Goal: Answer question/provide support: Share knowledge or assist other users

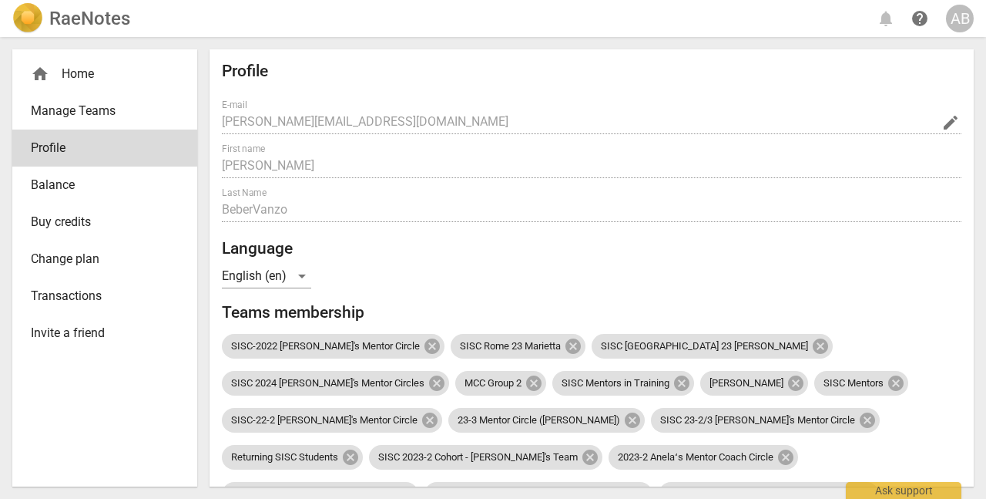
scroll to position [459, 0]
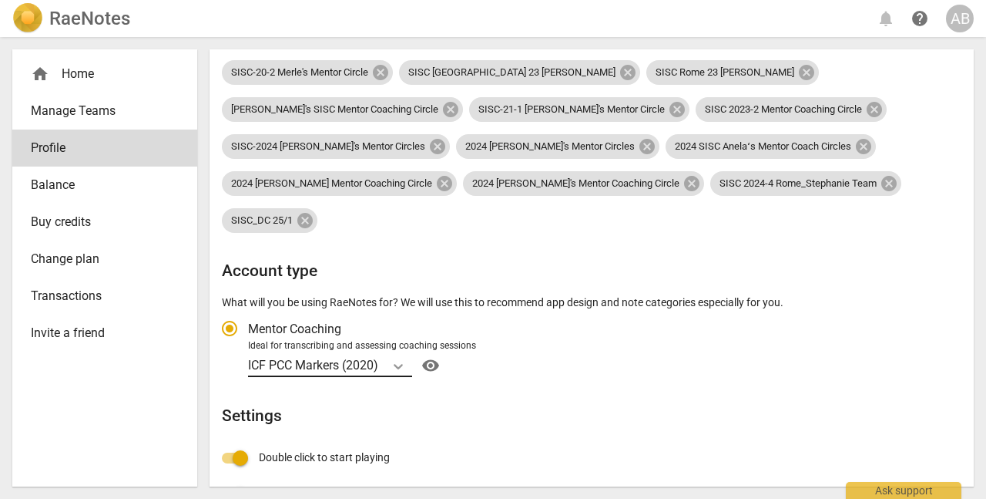
click at [403, 364] on icon "Account type" at bounding box center [398, 366] width 9 height 5
click at [0, 0] on input "Ideal for transcribing and assessing coaching sessions ICF PCC Markers (2020) v…" at bounding box center [0, 0] width 0 height 0
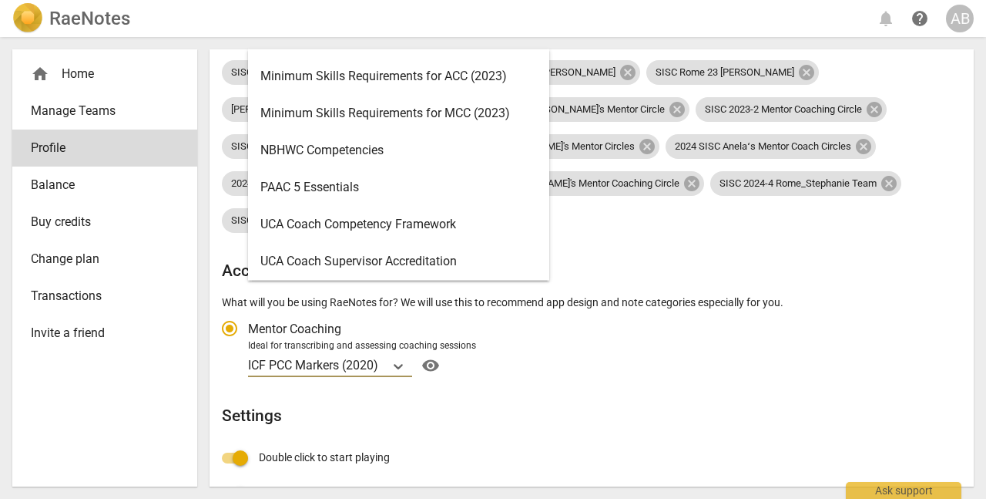
scroll to position [404, 0]
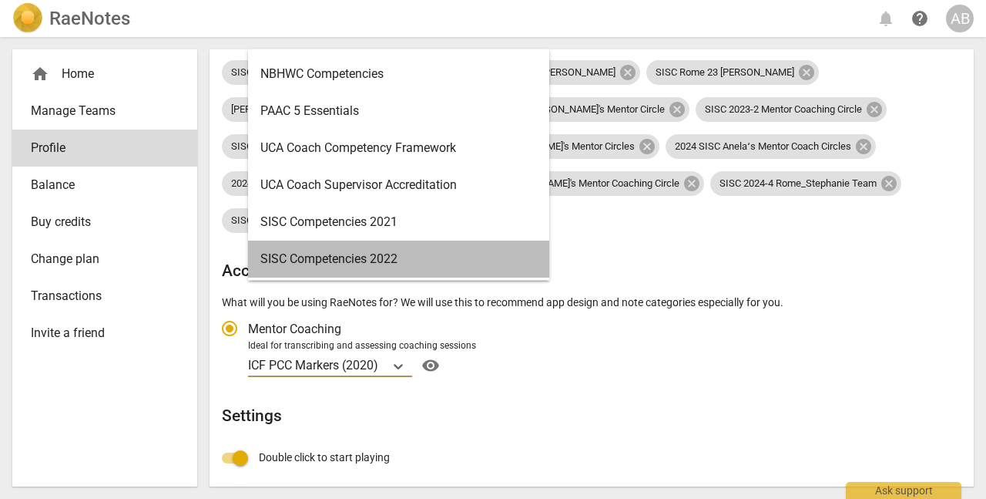
click at [359, 260] on div "SISC Competencies 2022" at bounding box center [398, 258] width 301 height 37
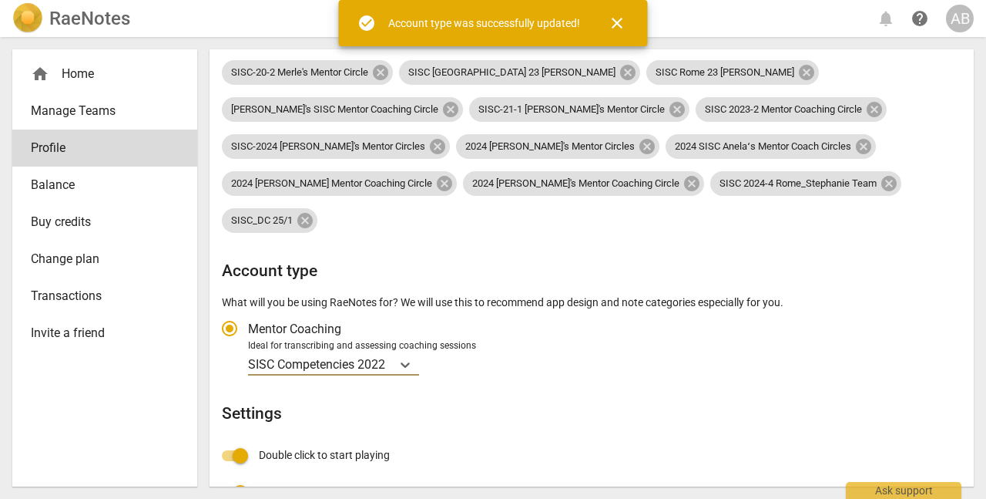
radio input "false"
click at [615, 26] on span "close" at bounding box center [617, 23] width 18 height 18
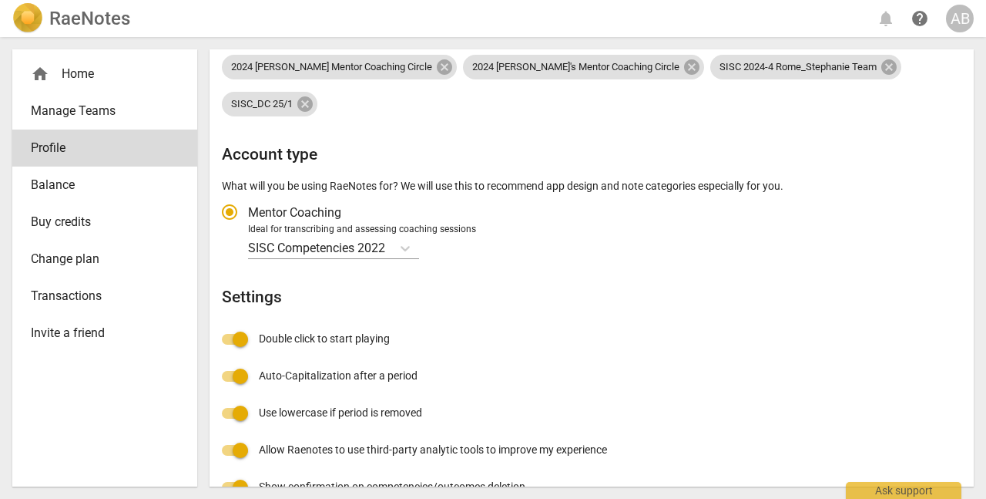
scroll to position [607, 0]
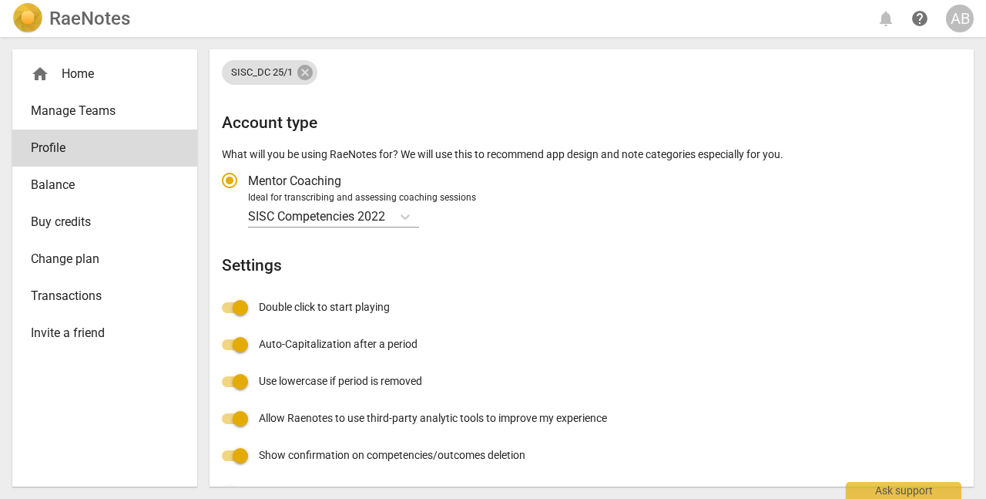
click at [59, 73] on div "home Home" at bounding box center [99, 74] width 136 height 18
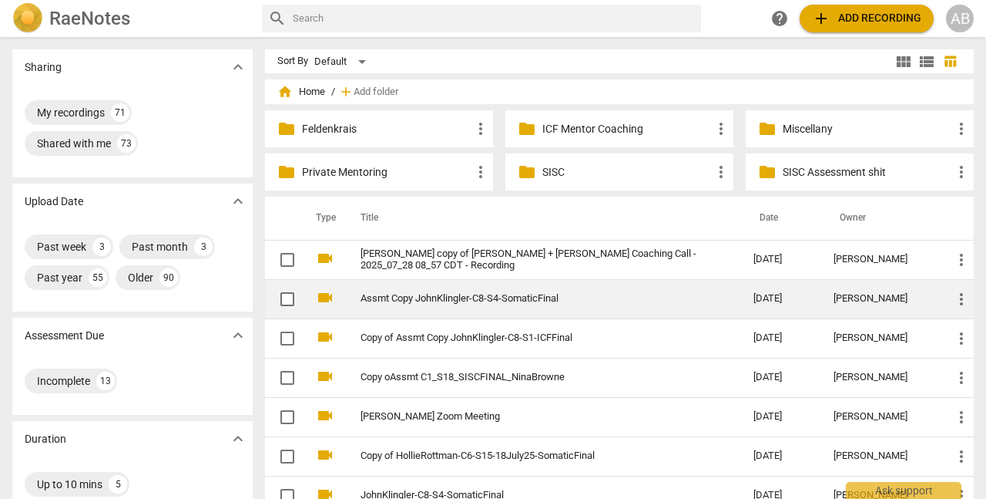
click at [427, 306] on td "Assmt Copy JohnKlingler-C8-S4-SomaticFinal" at bounding box center [541, 298] width 399 height 39
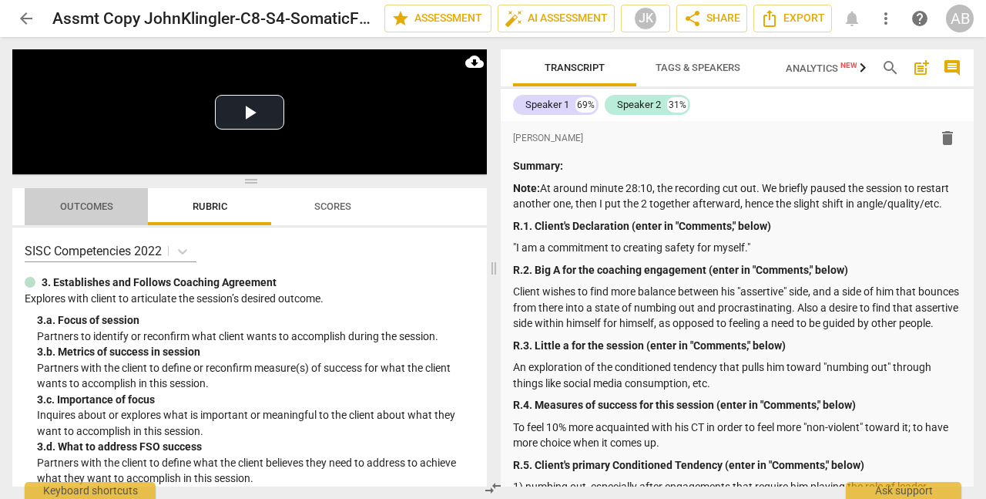
click at [69, 211] on span "Outcomes" at bounding box center [86, 206] width 53 height 12
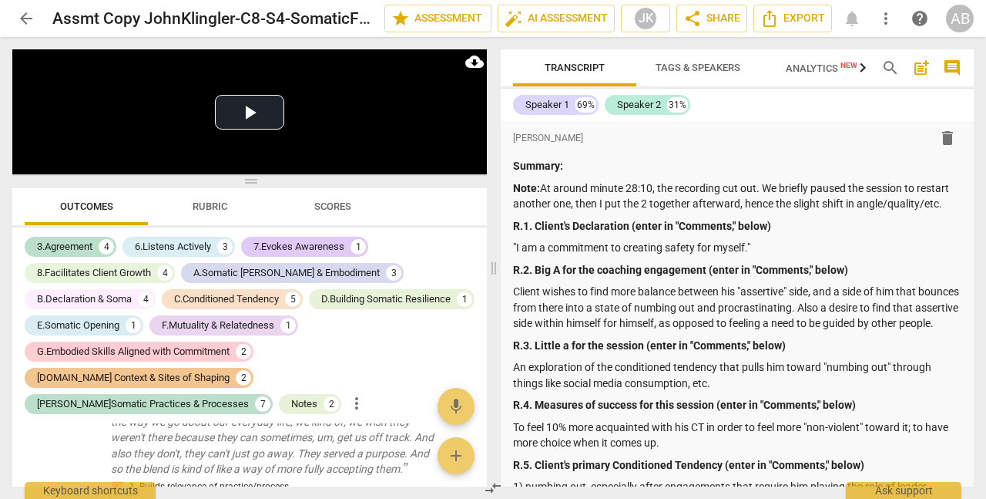
scroll to position [1843, 0]
click at [291, 396] on div "Notes" at bounding box center [304, 403] width 26 height 15
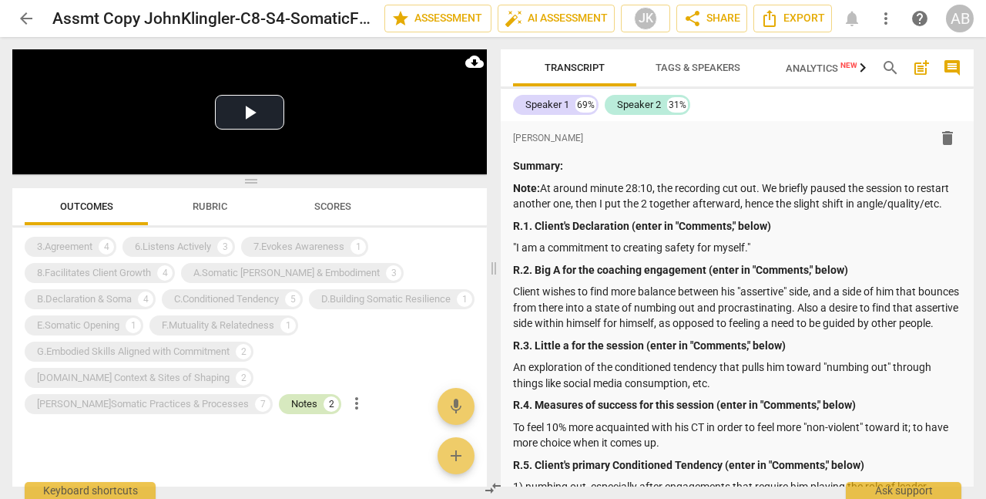
scroll to position [197, 0]
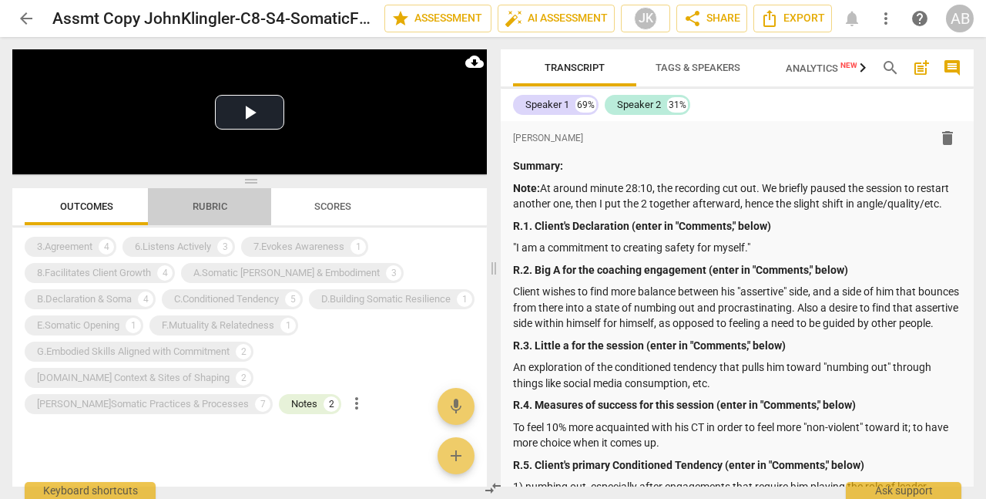
click at [203, 219] on button "Rubric" at bounding box center [209, 206] width 123 height 37
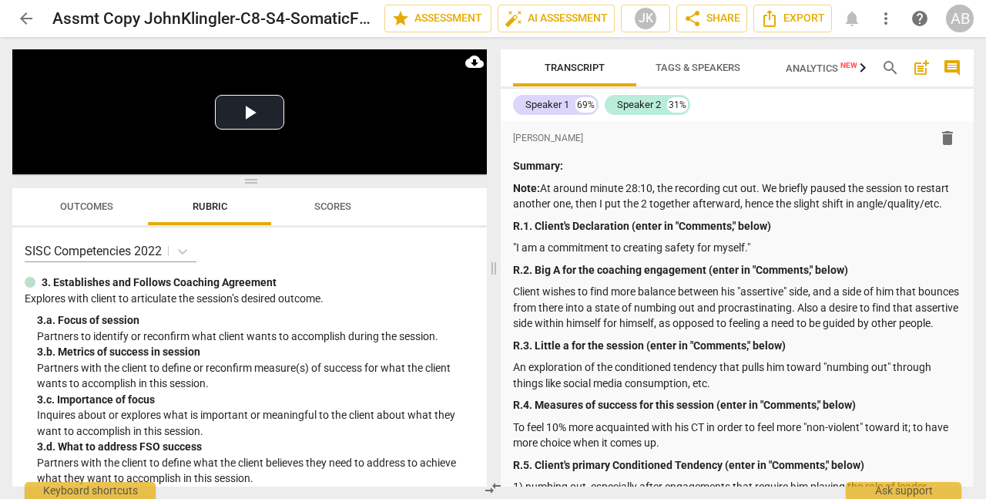
click at [111, 203] on span "Outcomes" at bounding box center [86, 206] width 53 height 12
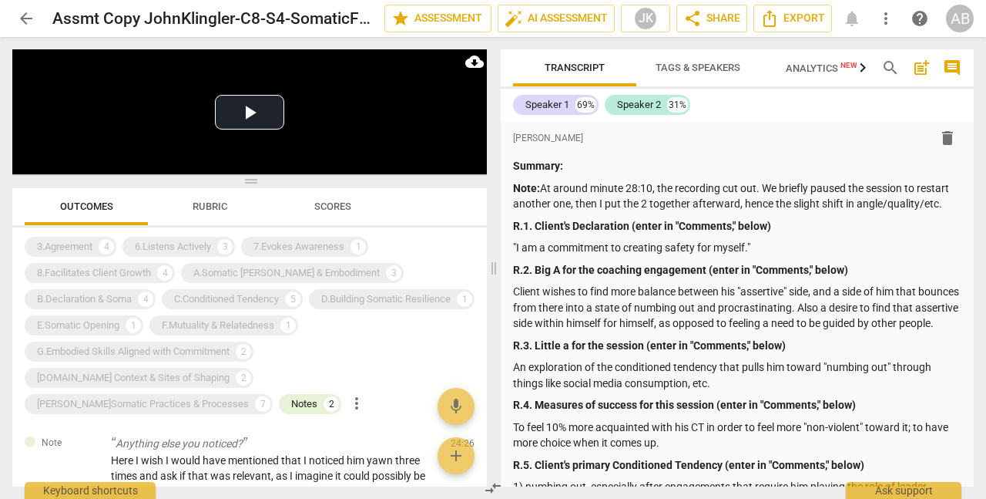
click at [348, 394] on span "more_vert" at bounding box center [357, 403] width 18 height 18
click at [307, 378] on li "Uncheck all" at bounding box center [326, 376] width 87 height 37
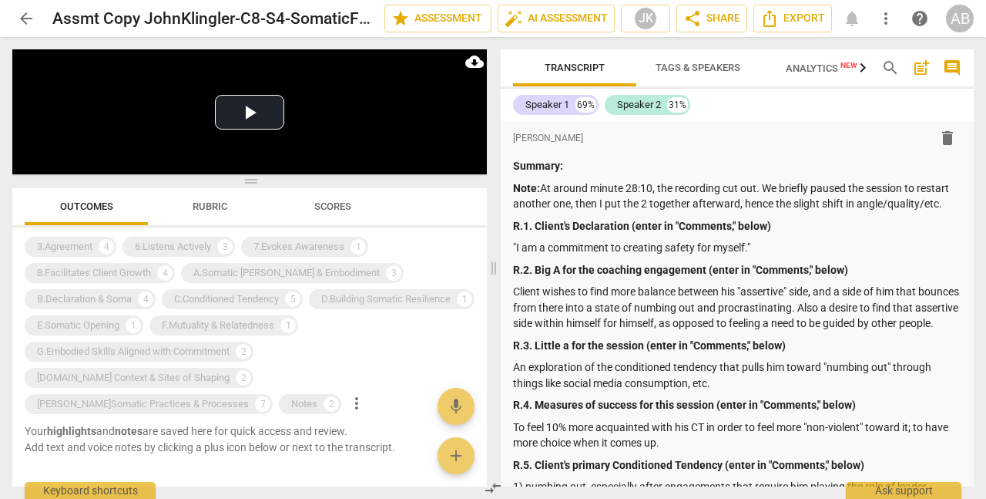
click at [348, 394] on span "more_vert" at bounding box center [357, 403] width 18 height 18
click at [297, 378] on li "Uncheck all" at bounding box center [326, 376] width 87 height 37
click at [85, 248] on div "3.Agreement" at bounding box center [64, 246] width 55 height 15
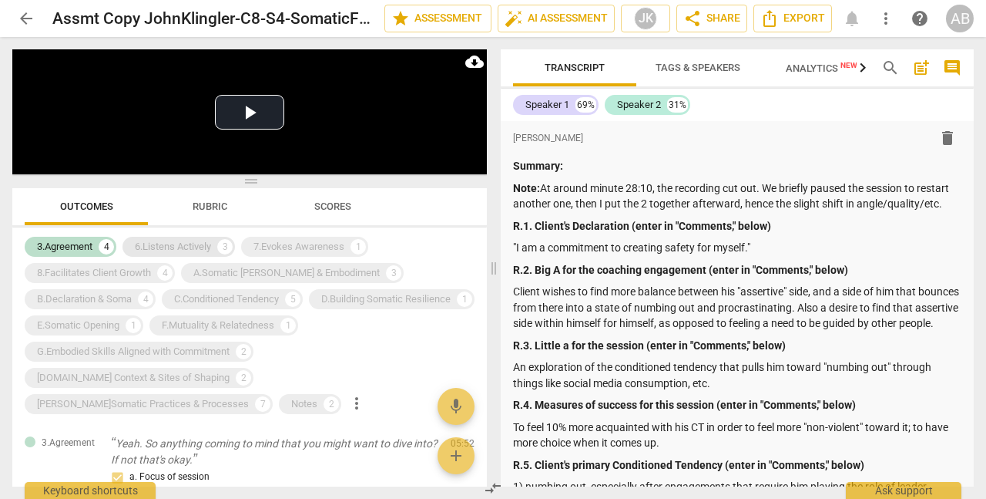
click at [146, 249] on div "6.Listens Actively" at bounding box center [173, 246] width 76 height 15
click at [265, 247] on div "7.Evokes Awareness" at bounding box center [299, 246] width 91 height 15
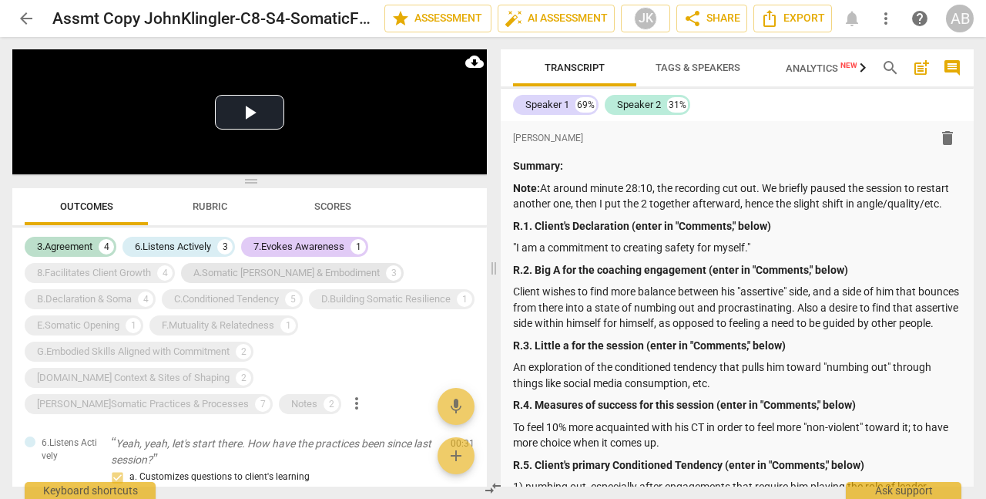
click at [272, 269] on div "A.Somatic [PERSON_NAME] & Embodiment" at bounding box center [286, 272] width 186 height 15
click at [135, 272] on div "8.Facilitates Client Growth" at bounding box center [94, 272] width 114 height 15
click at [121, 291] on div "B.Declaration & Soma 4" at bounding box center [90, 299] width 131 height 20
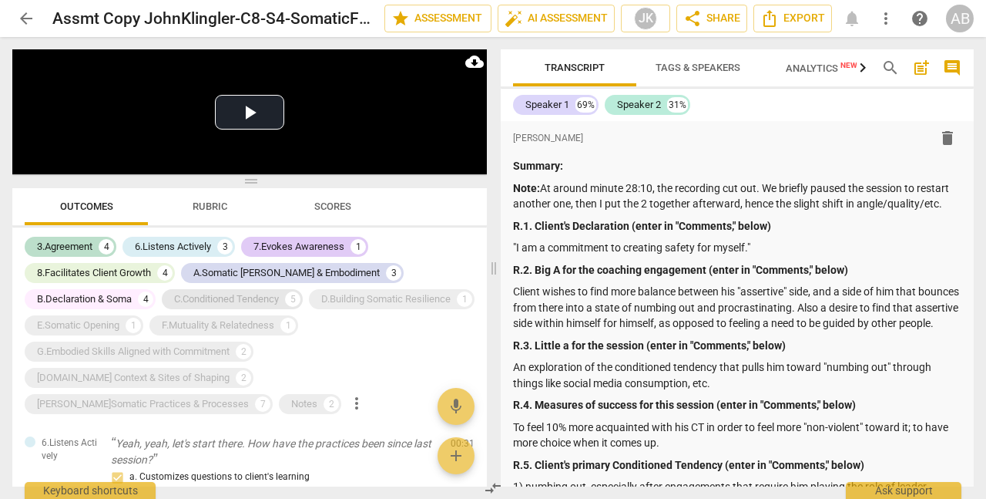
click at [207, 304] on div "C.Conditioned Tendency" at bounding box center [226, 298] width 105 height 15
click at [321, 307] on div "D.Building Somatic Resilience" at bounding box center [385, 298] width 129 height 15
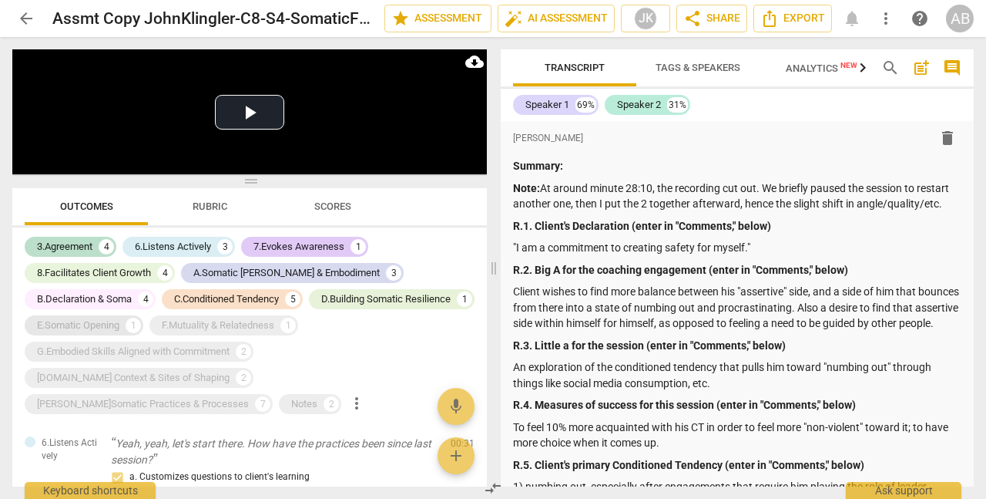
click at [119, 322] on div "E.Somatic Opening" at bounding box center [78, 325] width 82 height 15
click at [274, 321] on div "F.Mutuality & Relatedness" at bounding box center [218, 325] width 113 height 15
click at [230, 370] on div "[DOMAIN_NAME] Context & Sites of Shaping" at bounding box center [133, 377] width 193 height 15
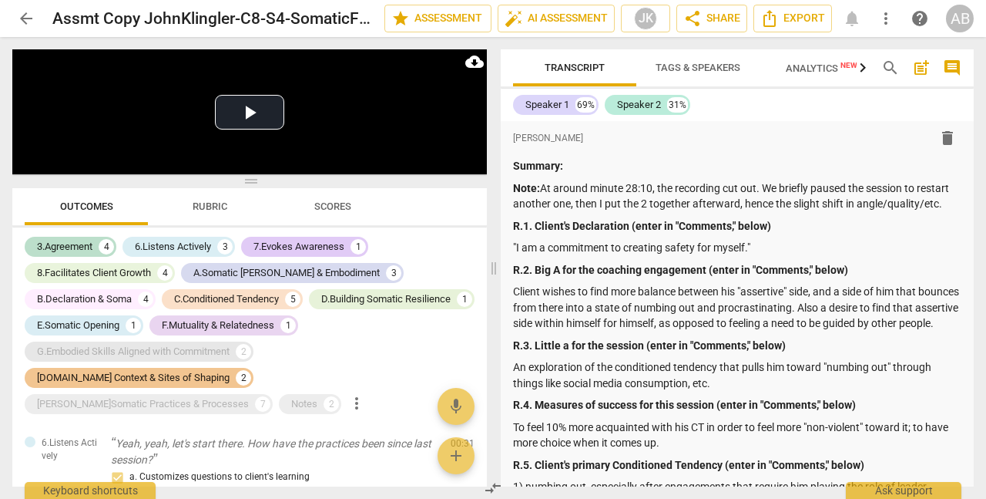
click at [187, 349] on div "G.Embodied Skills Aligned with Commitment" at bounding box center [133, 351] width 193 height 15
click at [125, 396] on div "[PERSON_NAME]Somatic Practices & Processes" at bounding box center [143, 403] width 212 height 15
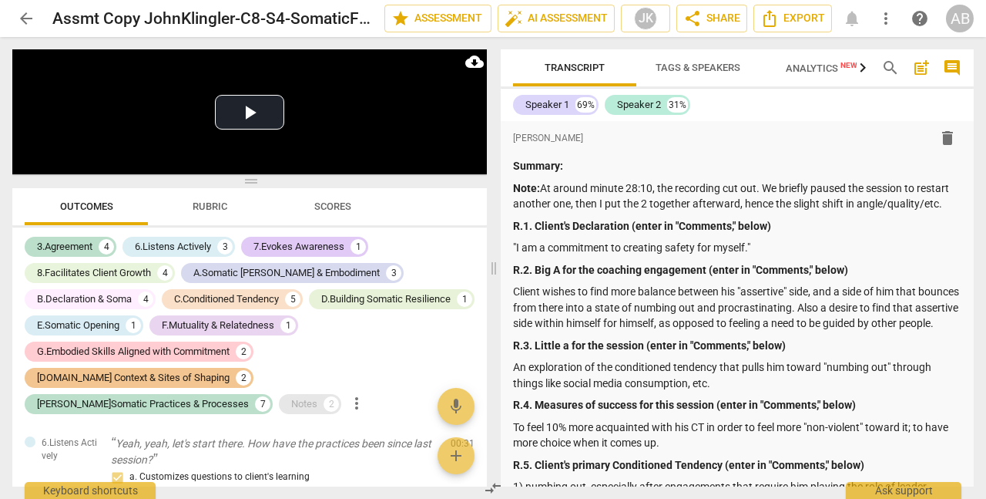
click at [291, 396] on div "Notes" at bounding box center [304, 403] width 26 height 15
click at [215, 214] on span "Rubric" at bounding box center [210, 207] width 72 height 21
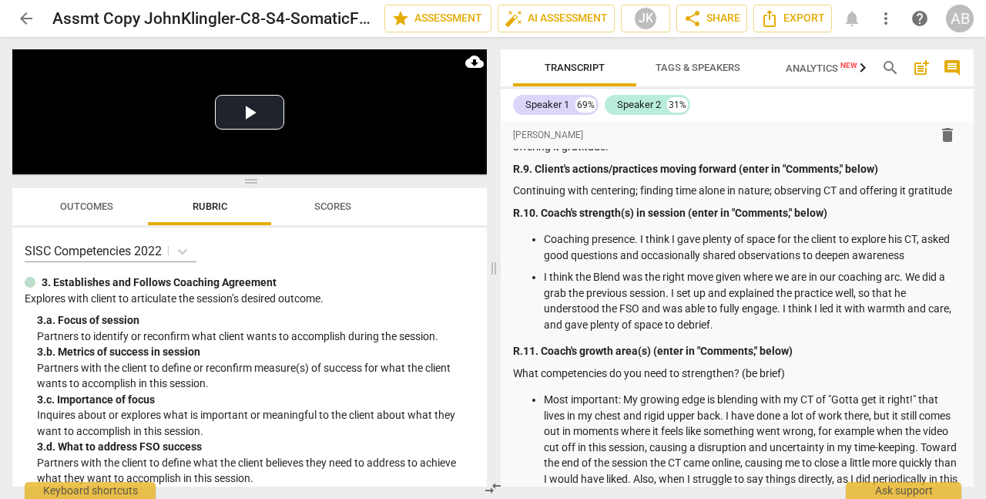
scroll to position [549, 0]
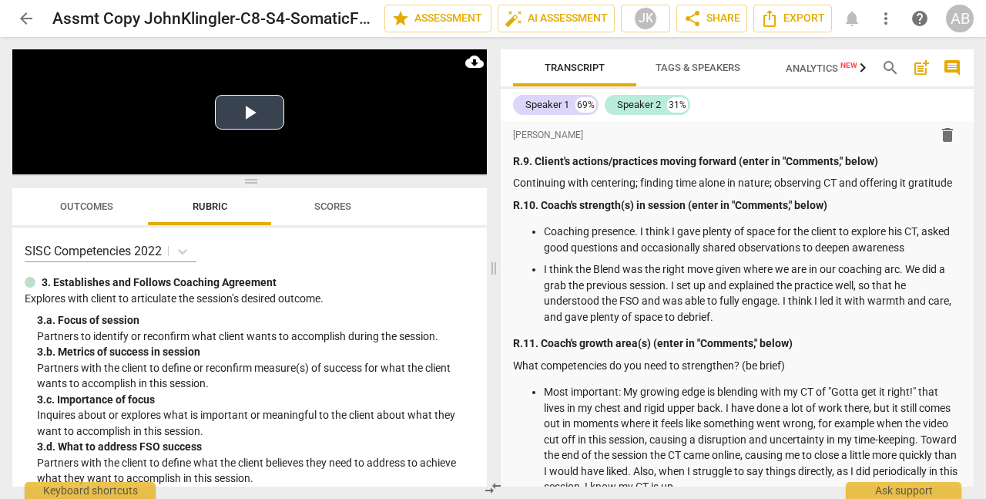
click at [247, 110] on button "Play Video" at bounding box center [249, 112] width 69 height 35
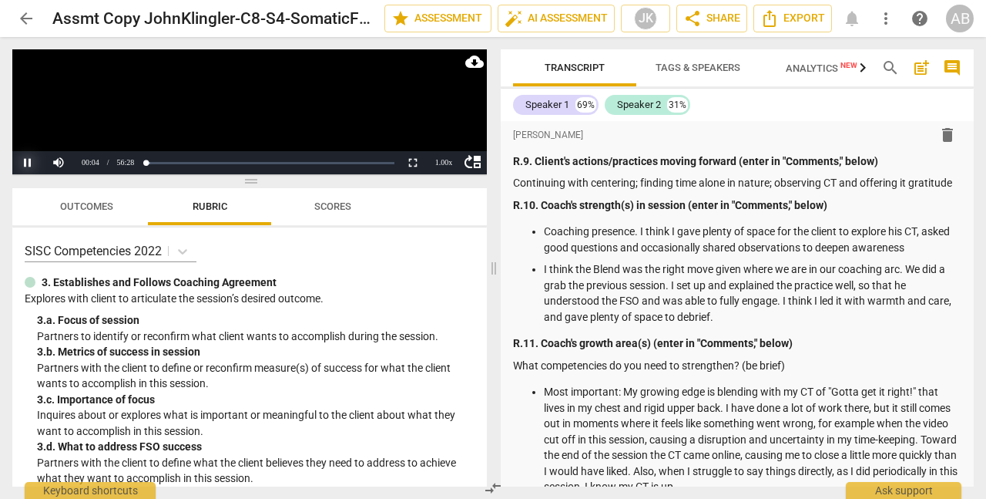
click at [29, 164] on button "Pause" at bounding box center [27, 162] width 31 height 23
click at [33, 22] on span "arrow_back" at bounding box center [26, 18] width 18 height 18
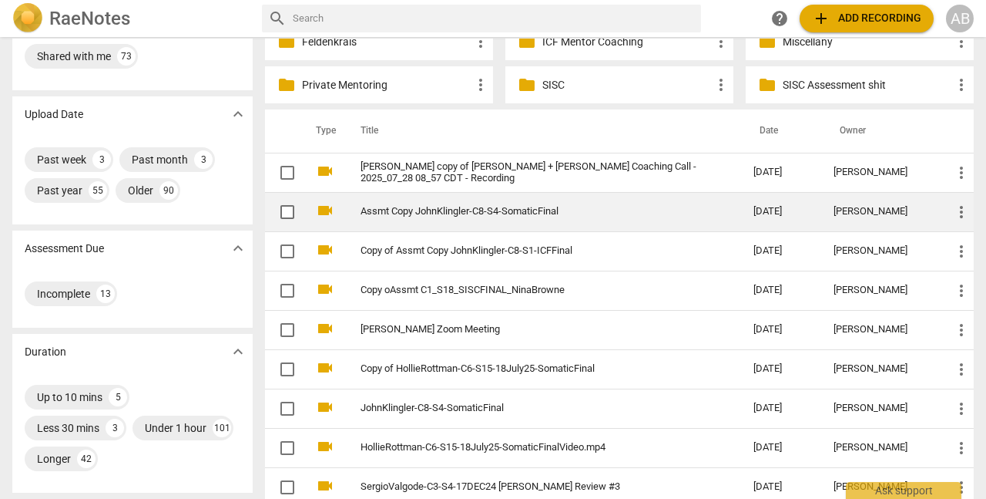
scroll to position [89, 0]
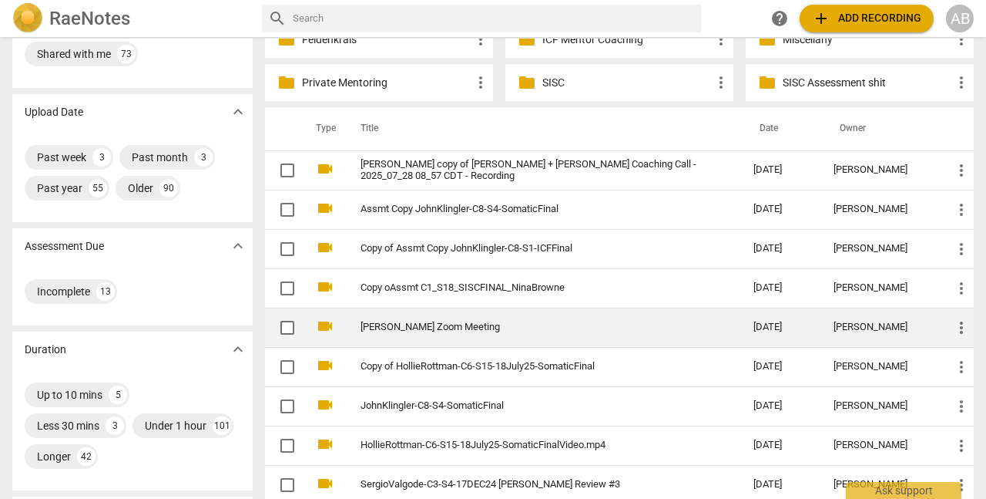
click at [472, 328] on link "[PERSON_NAME] Zoom Meeting" at bounding box center [530, 327] width 338 height 12
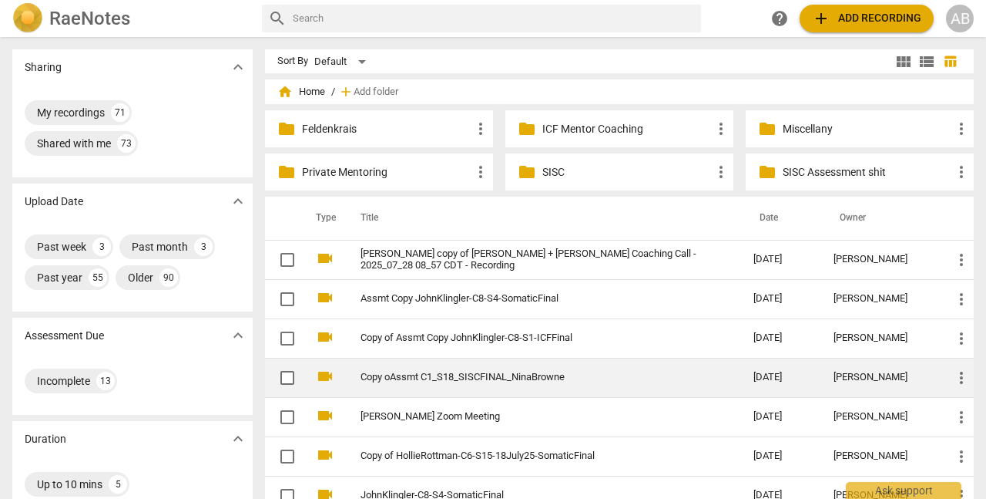
scroll to position [4, 0]
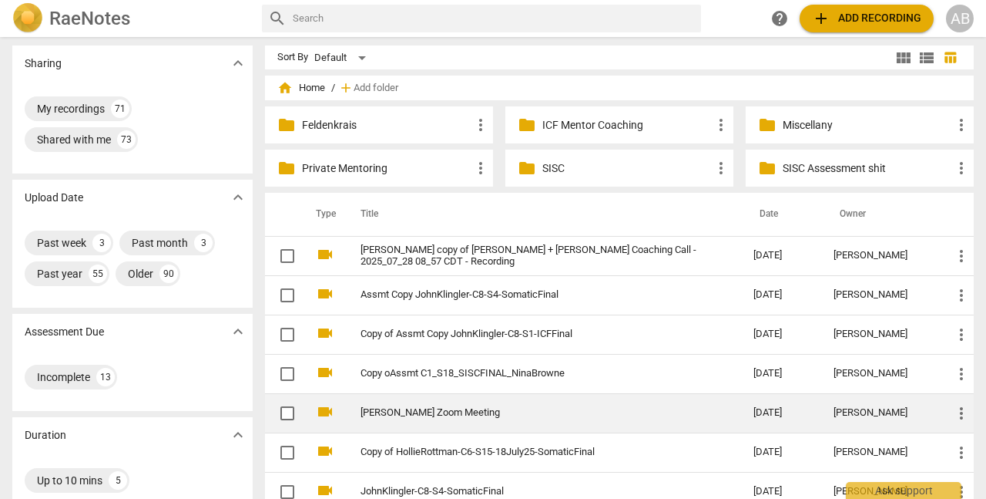
click at [439, 418] on link "[PERSON_NAME] Zoom Meeting" at bounding box center [530, 413] width 338 height 12
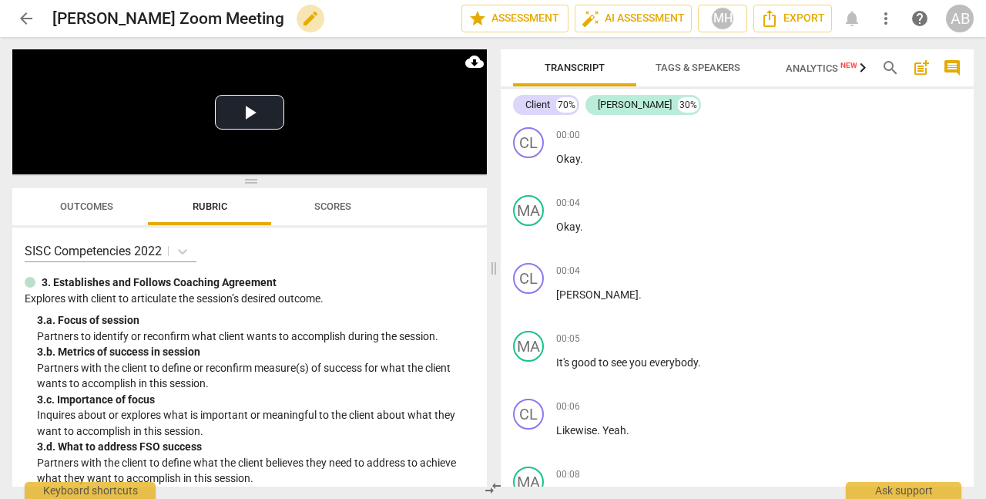
click at [320, 20] on span "edit" at bounding box center [310, 18] width 18 height 18
type input "[PERSON_NAME] Zoom Meeting [DATE]"
click at [405, 20] on span "done" at bounding box center [407, 18] width 18 height 18
click at [889, 22] on span "more_vert" at bounding box center [886, 18] width 18 height 18
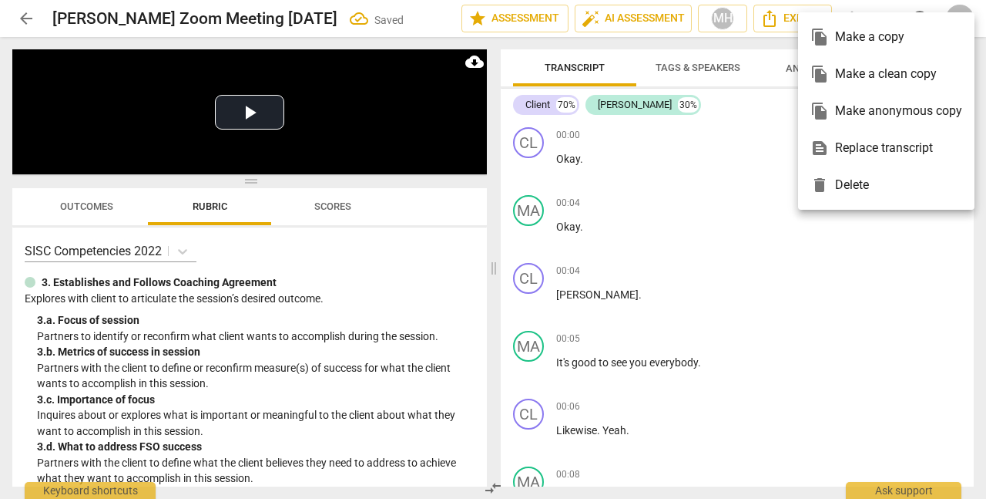
click at [863, 42] on div "file_copy Make a copy" at bounding box center [887, 36] width 152 height 37
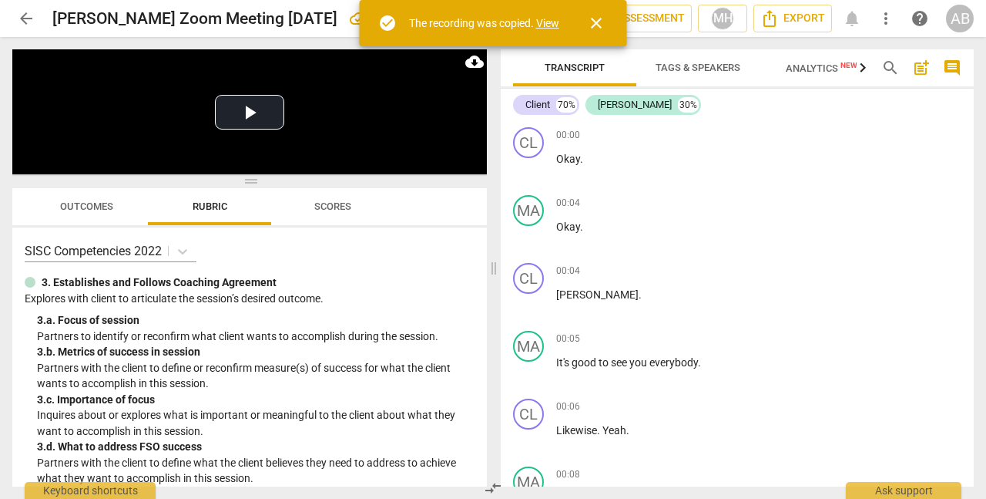
click at [543, 20] on link "View" at bounding box center [547, 23] width 23 height 12
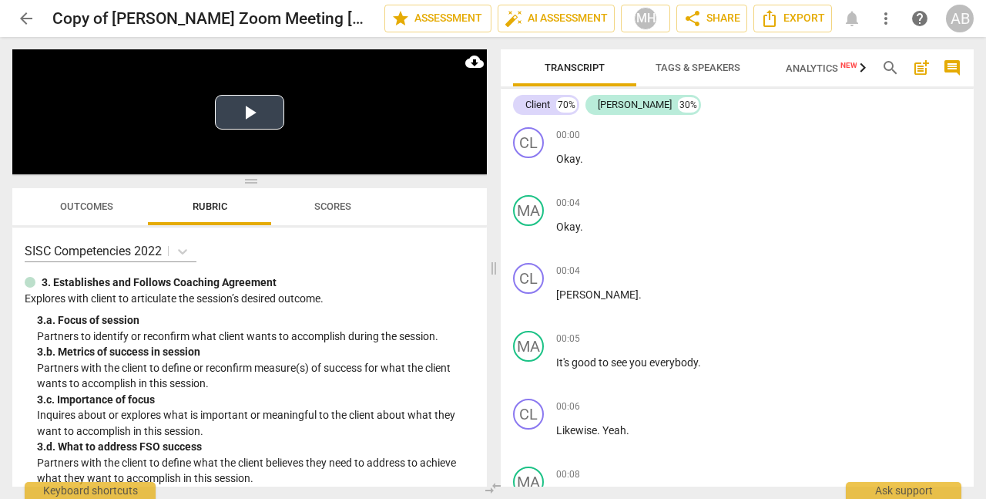
click at [242, 113] on button "Play Video" at bounding box center [249, 112] width 69 height 35
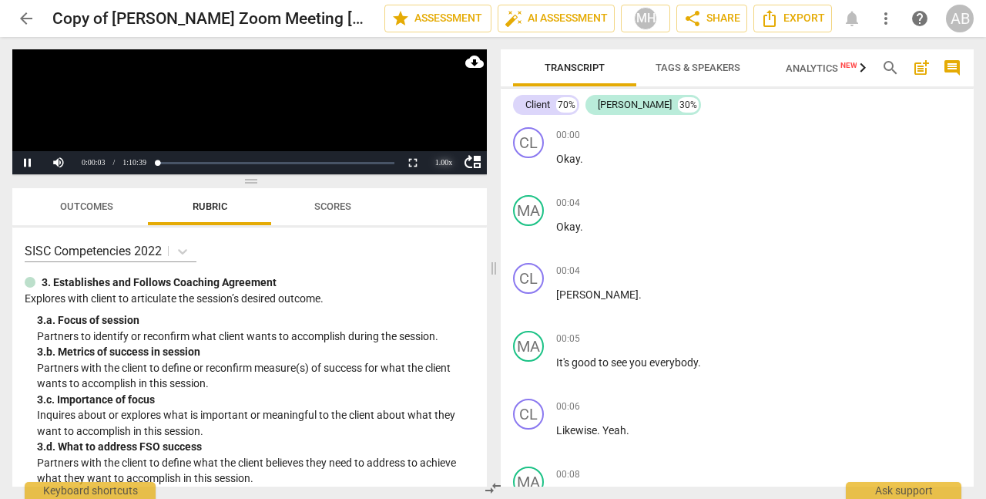
click at [449, 160] on div "1.00 x" at bounding box center [443, 162] width 31 height 23
click at [440, 126] on li "1.5x" at bounding box center [443, 126] width 31 height 17
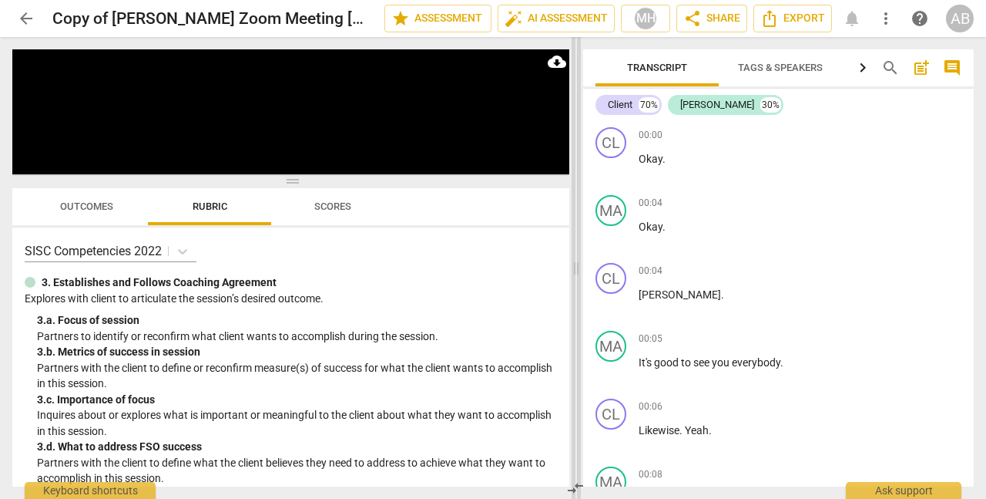
drag, startPoint x: 495, startPoint y: 269, endPoint x: 572, endPoint y: 262, distance: 77.4
click at [576, 270] on span at bounding box center [576, 268] width 9 height 462
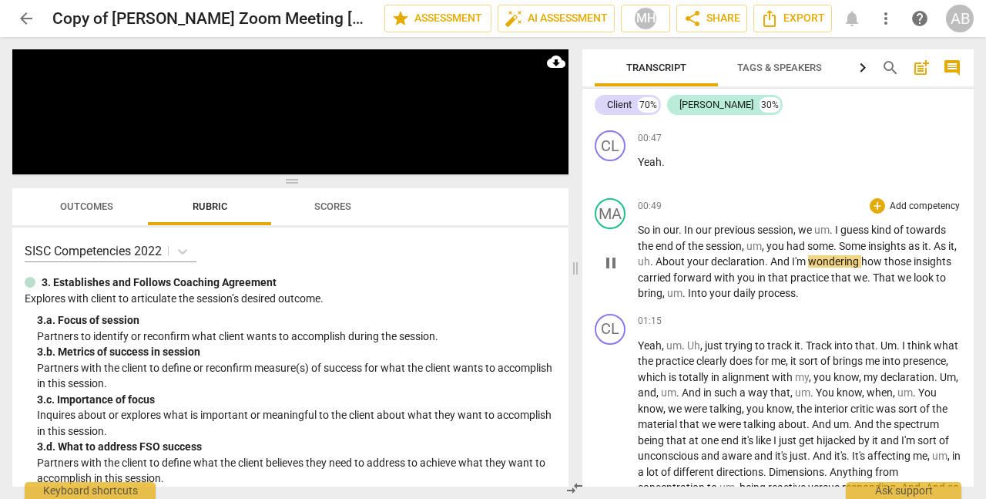
scroll to position [614, 0]
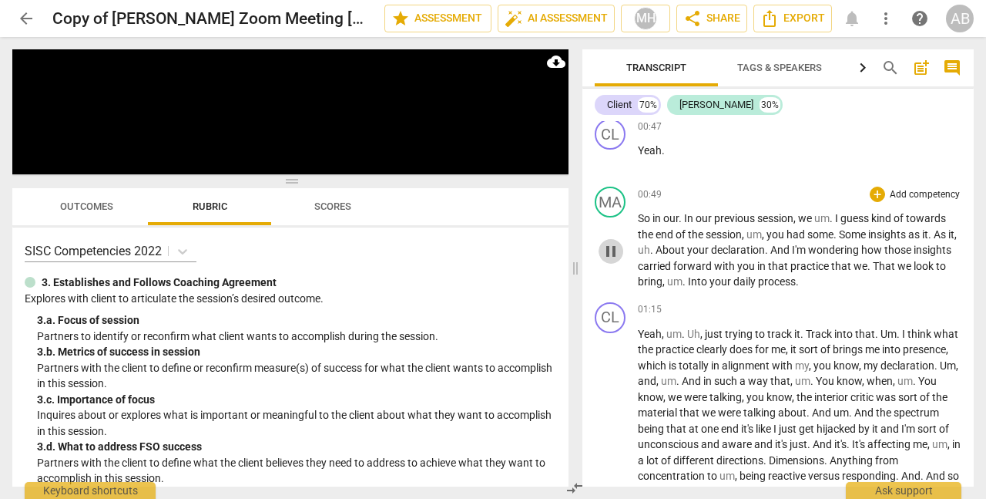
click at [618, 248] on span "pause" at bounding box center [611, 251] width 18 height 18
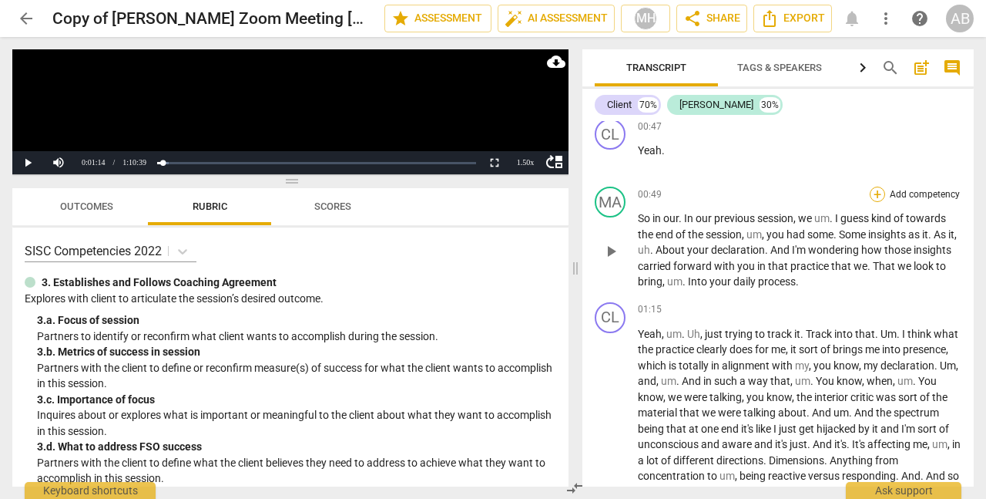
click at [876, 197] on div "+" at bounding box center [877, 193] width 15 height 15
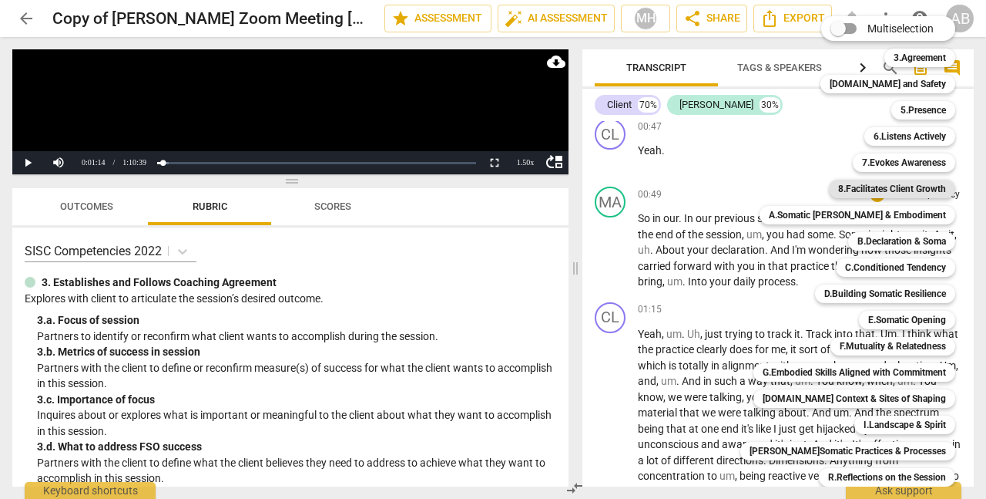
click at [862, 187] on b "8.Facilitates Client Growth" at bounding box center [892, 189] width 108 height 18
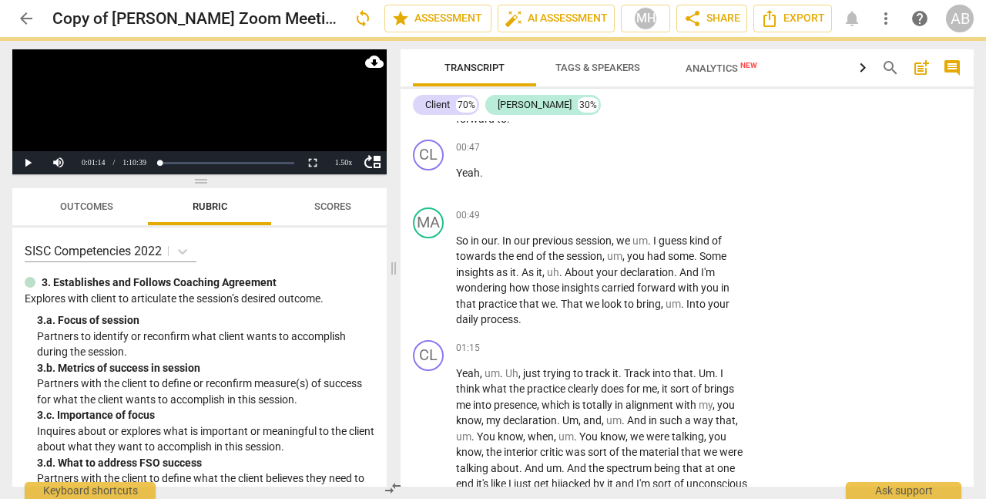
scroll to position [634, 0]
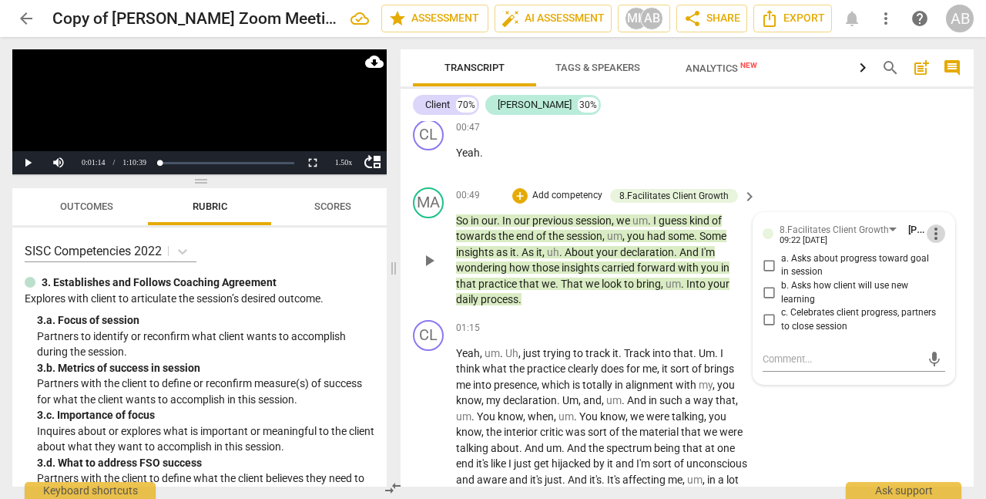
click at [942, 232] on span "more_vert" at bounding box center [936, 233] width 18 height 18
click at [808, 240] on div at bounding box center [493, 249] width 986 height 499
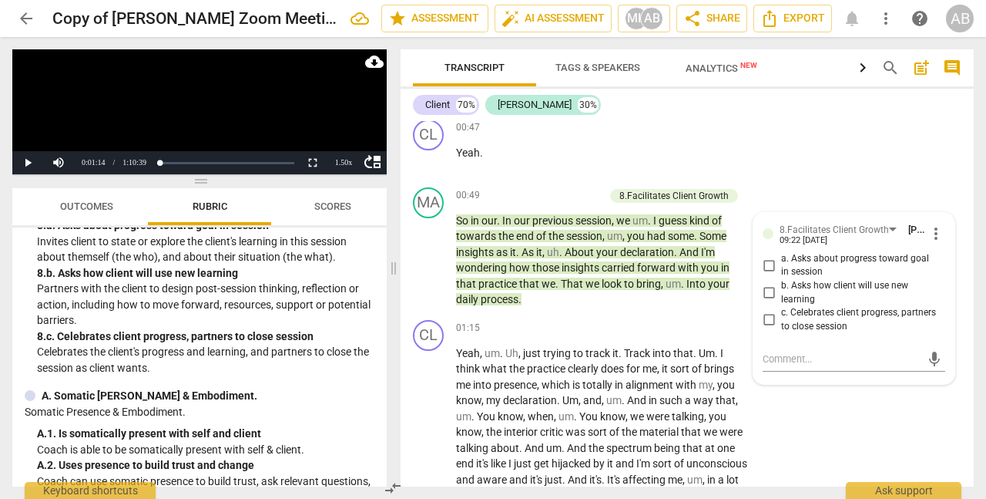
scroll to position [1393, 0]
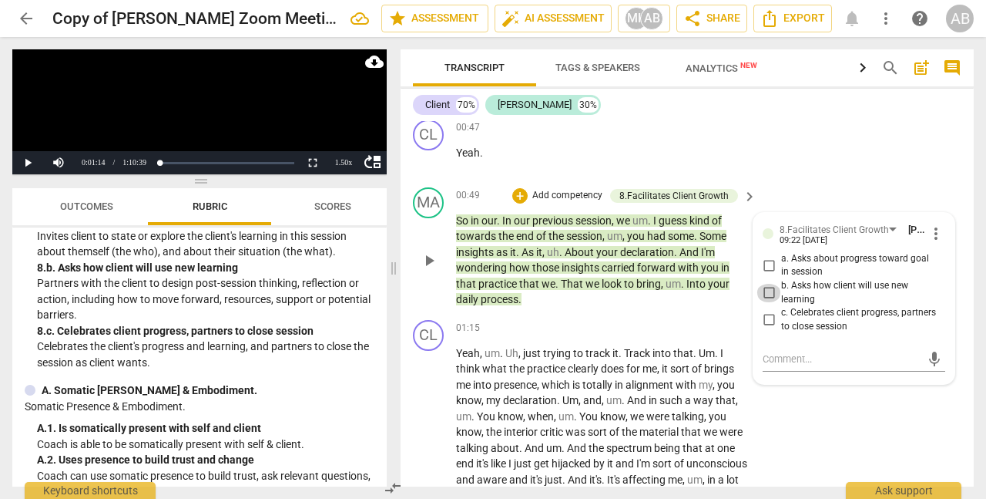
click at [771, 294] on input "b. Asks how client will use new learning" at bounding box center [769, 293] width 25 height 18
checkbox input "true"
click at [791, 351] on div "mic" at bounding box center [854, 359] width 183 height 25
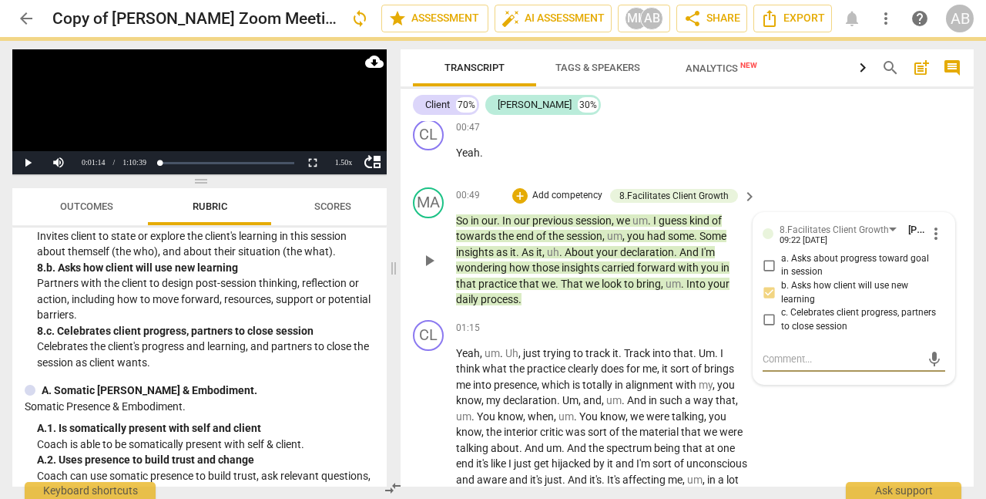
click at [793, 358] on textarea at bounding box center [842, 358] width 158 height 15
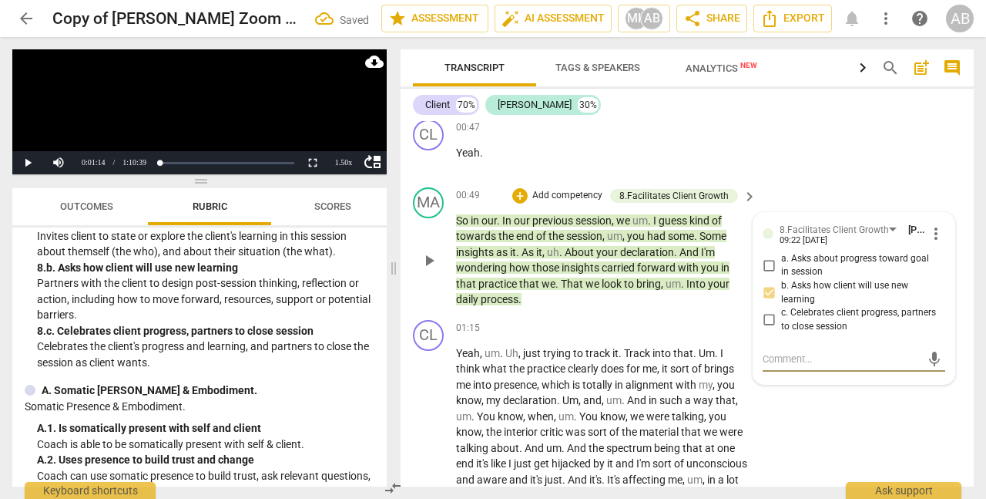
type textarea "F"
type textarea "Fo"
type textarea "Fol"
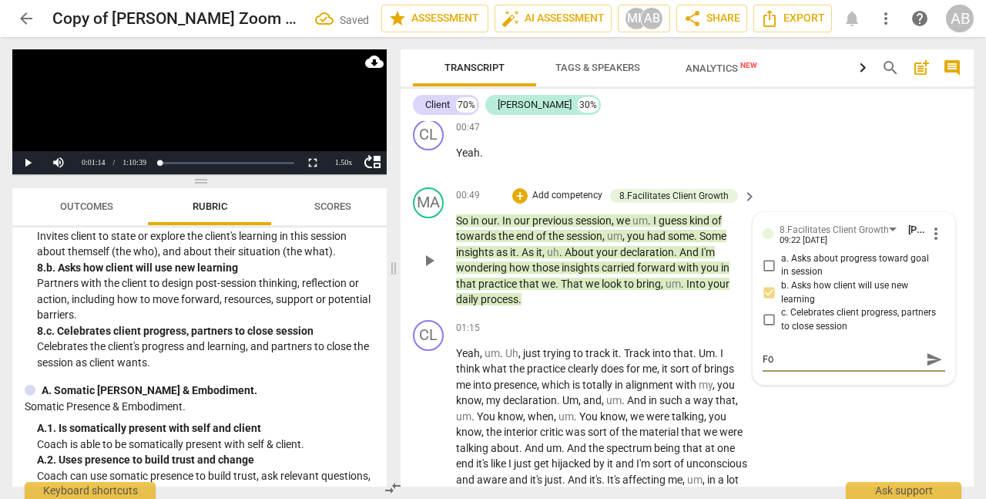
type textarea "Fol"
type textarea "Foll"
type textarea "Folll"
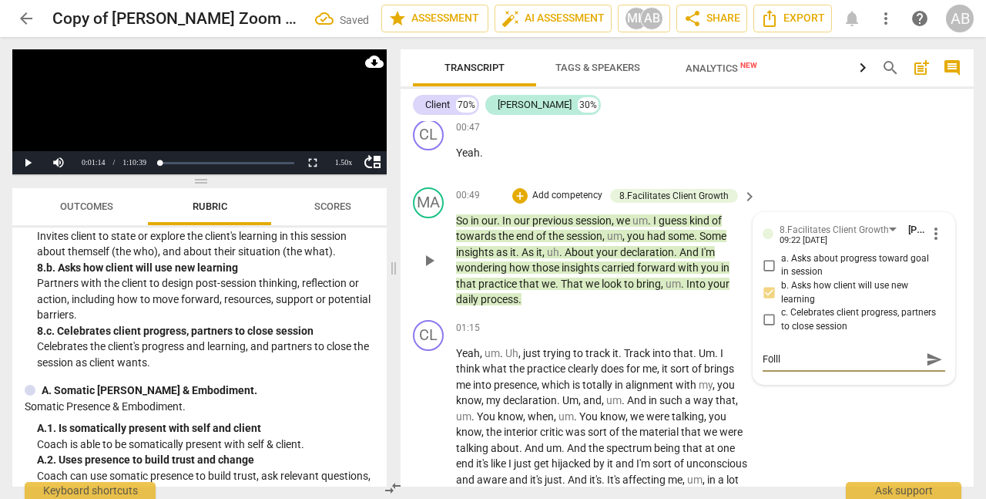
type textarea "Folllo"
type textarea "Folllow"
type textarea "Folllowt"
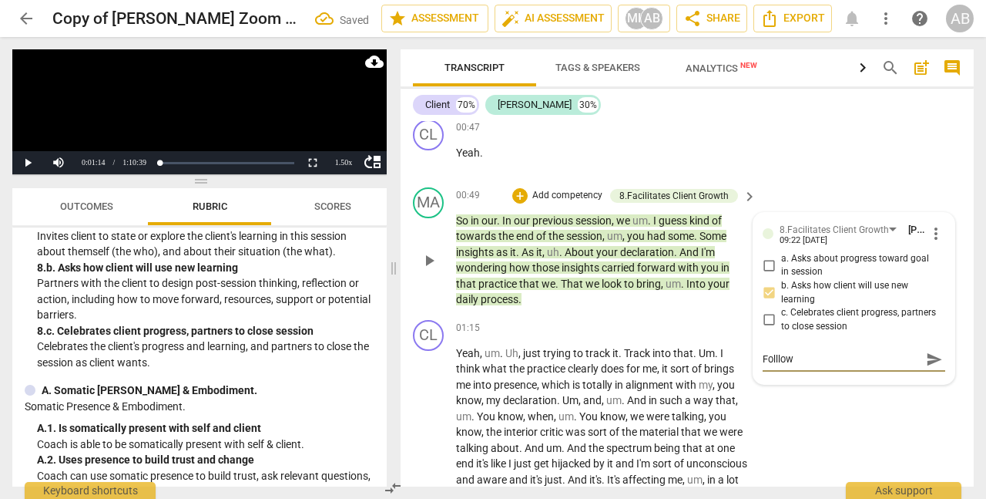
type textarea "Folllowt"
type textarea "Folllow"
type textarea "Folllo"
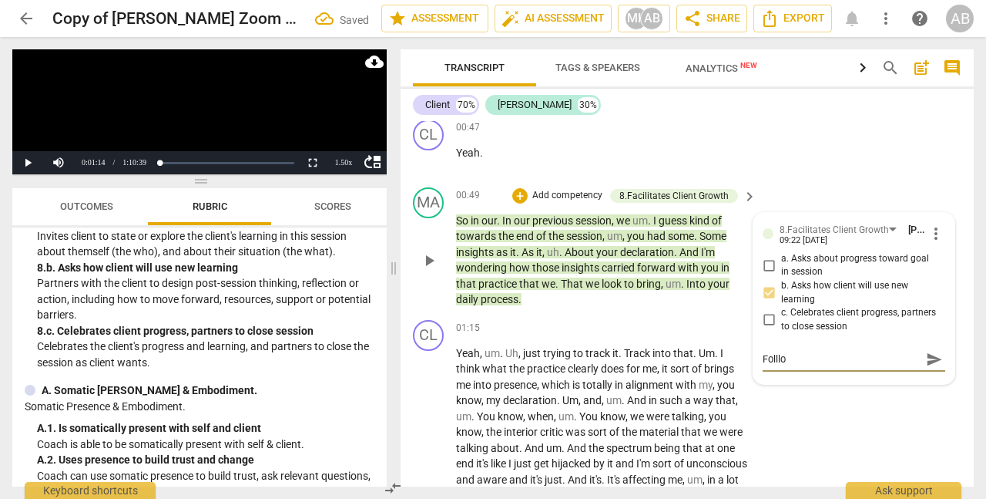
type textarea "Folll"
type textarea "Foll"
type textarea "Follo"
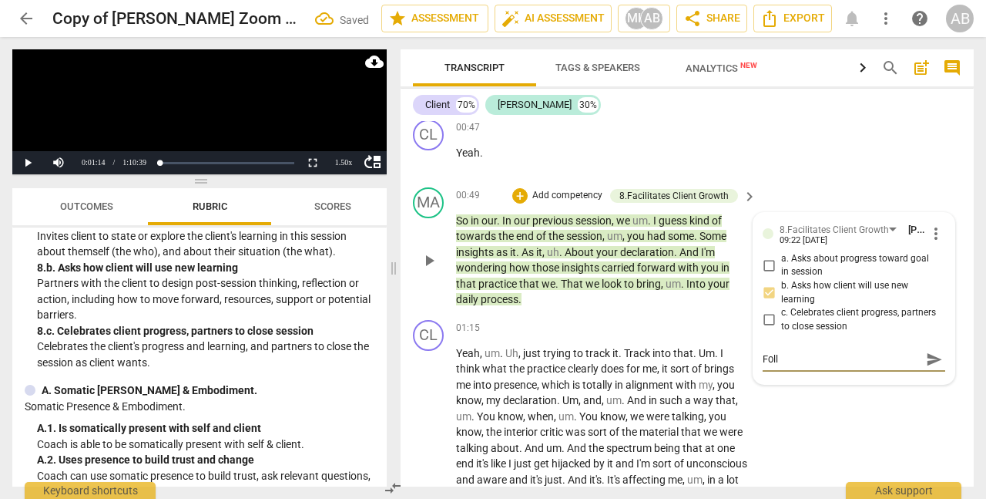
type textarea "Follo"
type textarea "Follow"
type textarea "Followt"
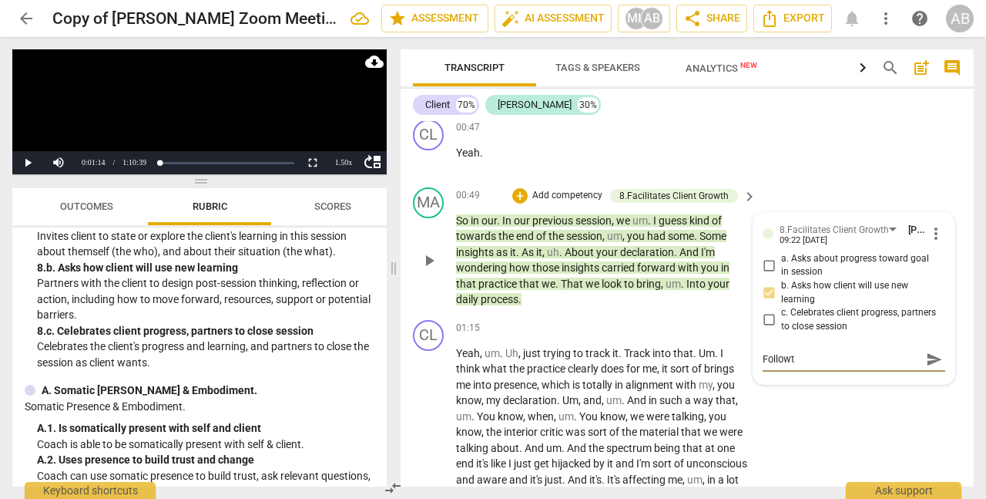
type textarea "Followth"
type textarea "Followthr"
type textarea "Followthro"
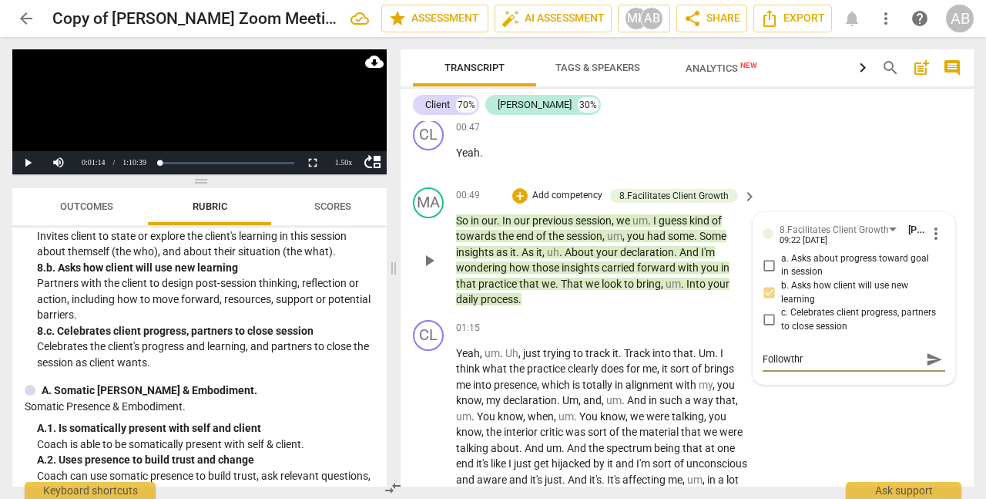
type textarea "Followthro"
type textarea "Followthrou"
type textarea "Followthroug"
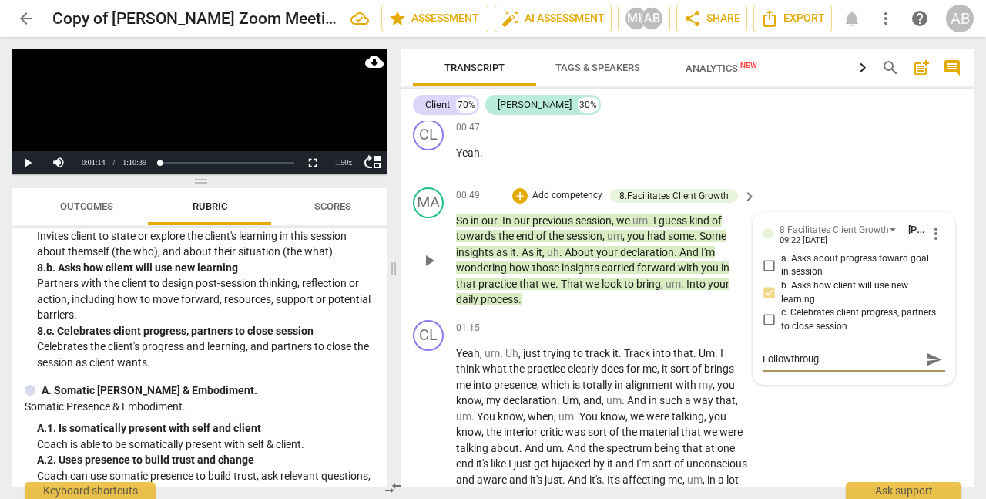
type textarea "Followthrough"
type textarea "Followthrough t"
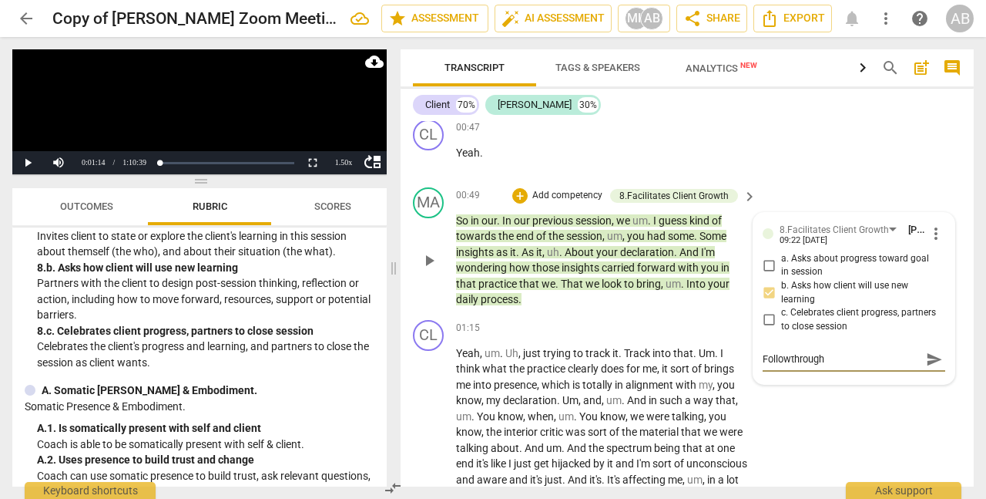
type textarea "Followthrough t"
type textarea "Followthrough to"
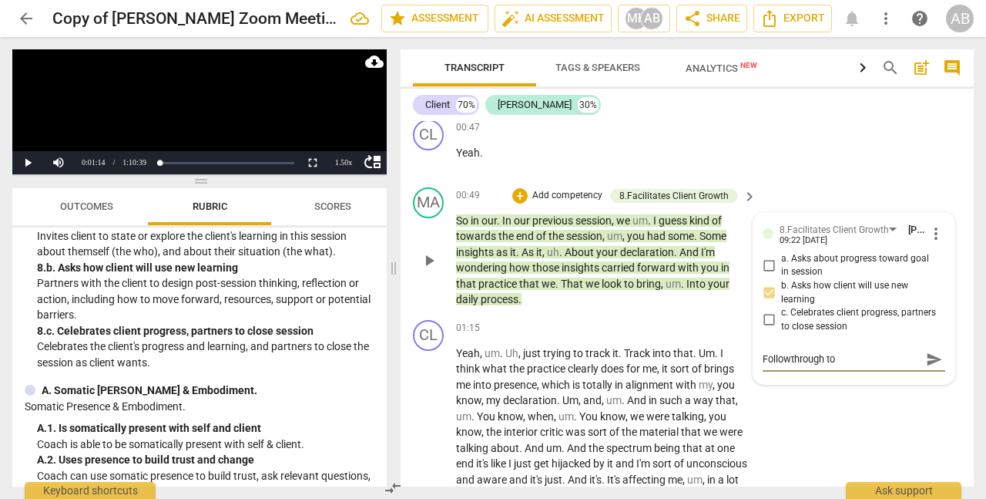
type textarea "Followthrough to c"
type textarea "Followthrough to co"
type textarea "Followthrough to com"
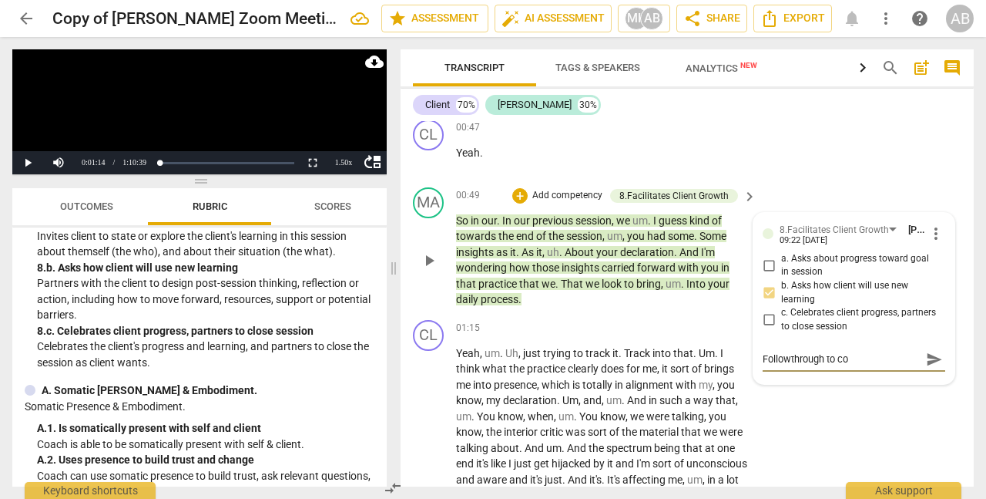
type textarea "Followthrough to com"
type textarea "Followthrough to comf"
type textarea "Followthrough to comfi"
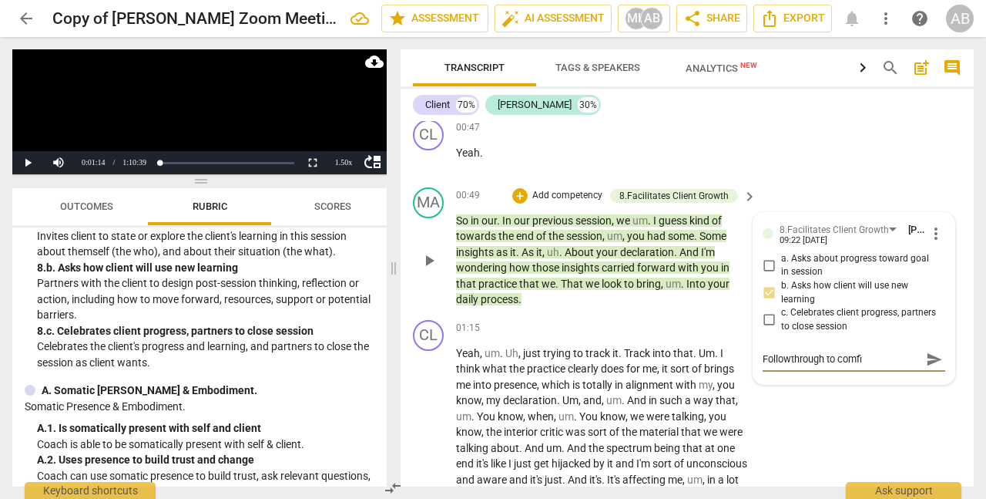
type textarea "Followthrough to comfir"
type textarea "Followthrough to comfi"
type textarea "Followthrough to comf"
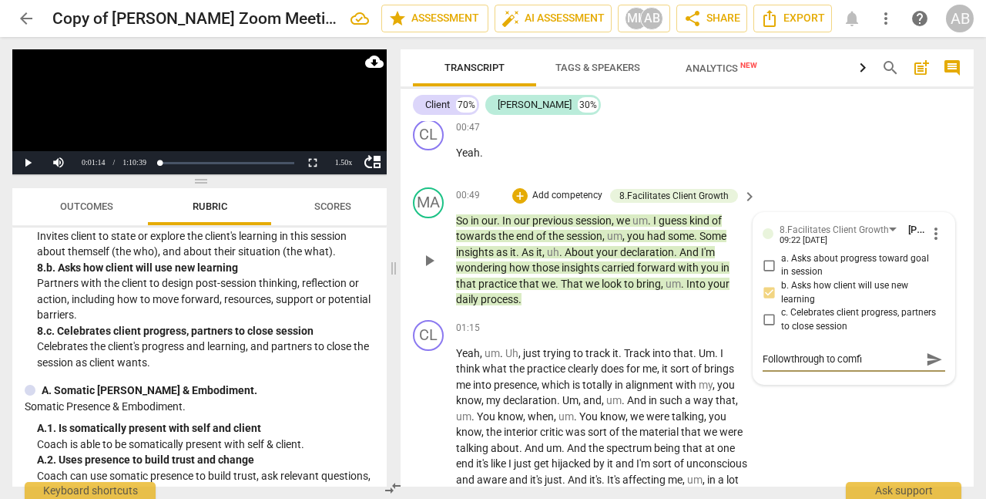
type textarea "Followthrough to comf"
type textarea "Followthrough to com"
type textarea "Followthrough to comn"
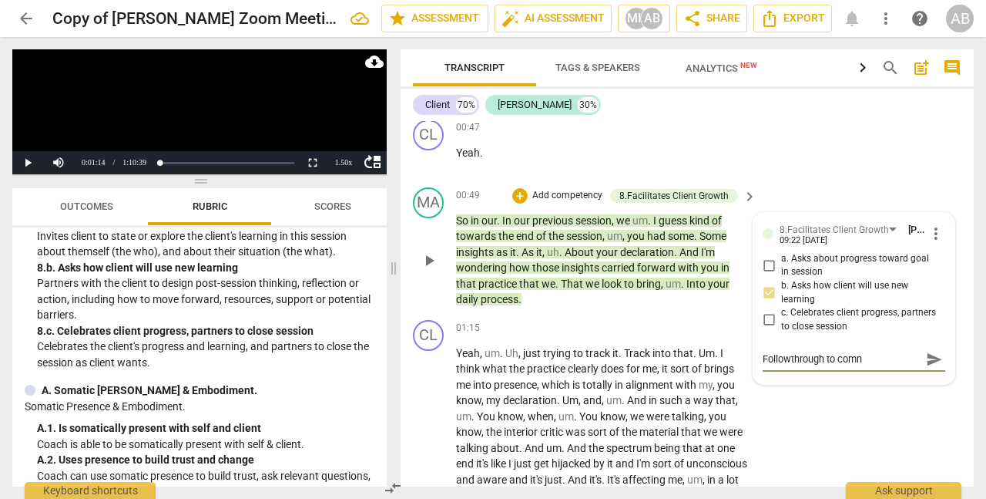
type textarea "Followthrough to com"
type textarea "Followthrough to co"
type textarea "Followthrough to con"
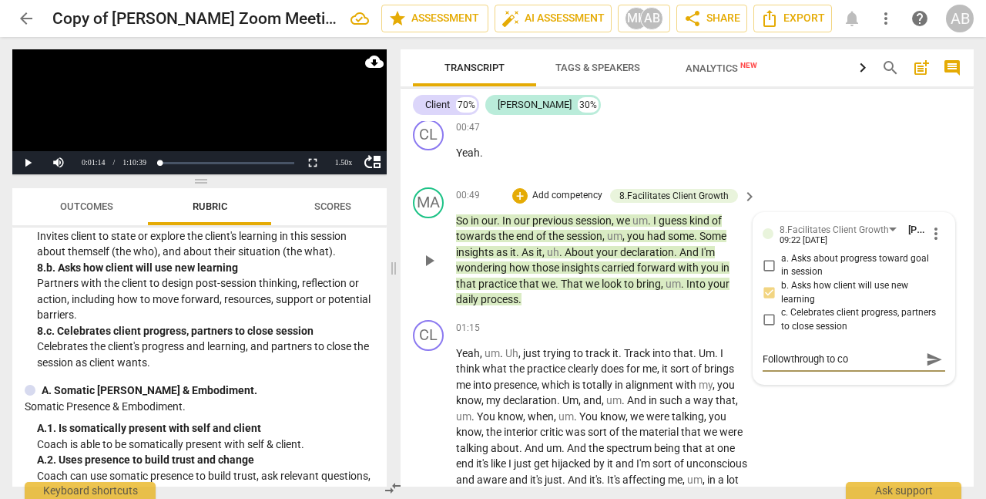
type textarea "Followthrough to con"
type textarea "Followthrough to conf"
type textarea "Followthrough to confi"
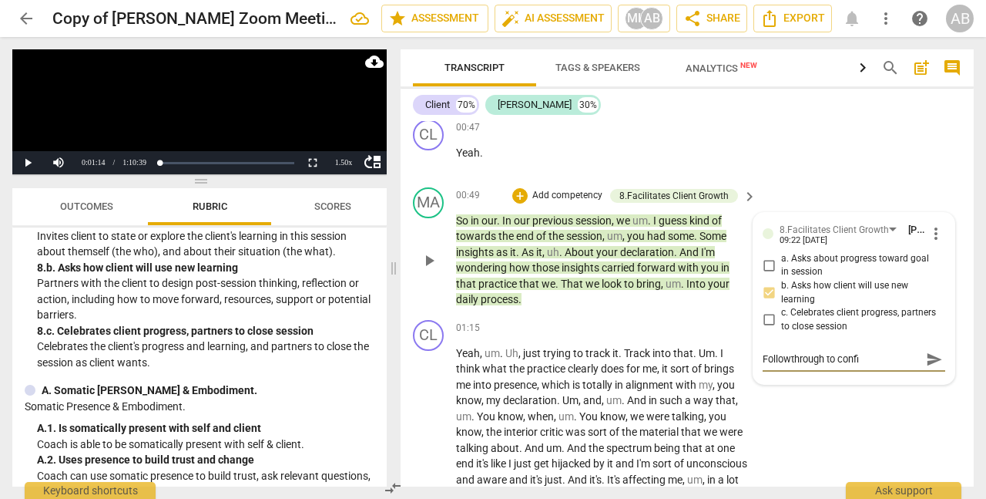
type textarea "Followthrough to confir"
type textarea "Followthrough to confirm"
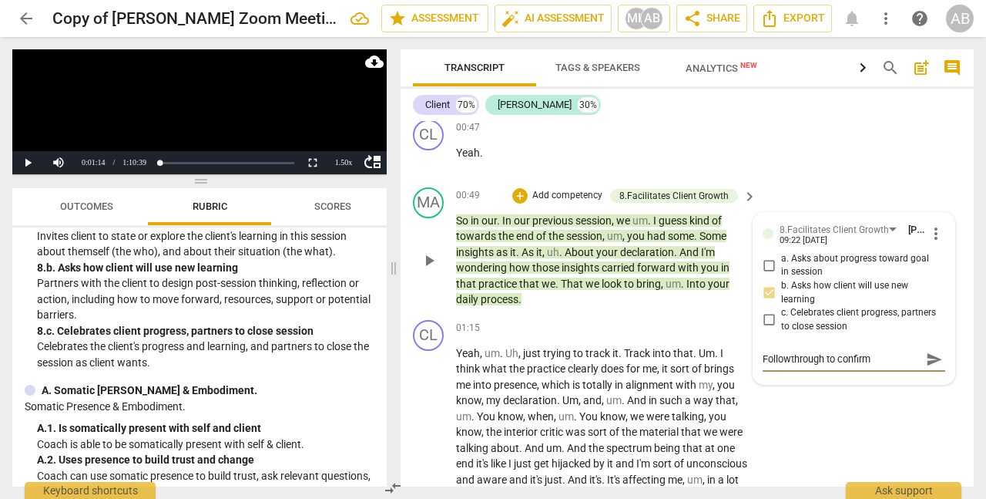
type textarea "Followthrough to confirm"
type textarea "Followthrough to confirm a"
type textarea "Followthrough to confirm ac"
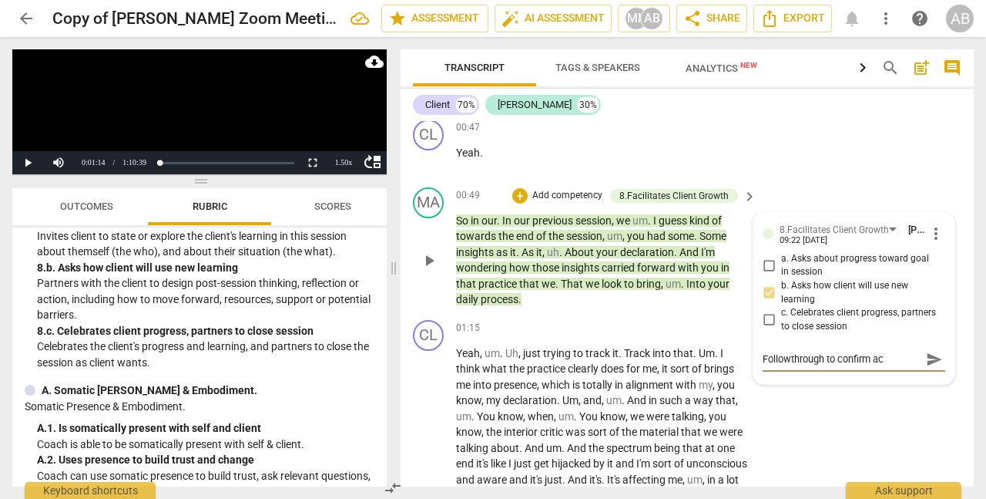
type textarea "Followthrough to confirm act"
type textarea "Followthrough to confirm acti"
type textarea "Followthrough to confirm actio"
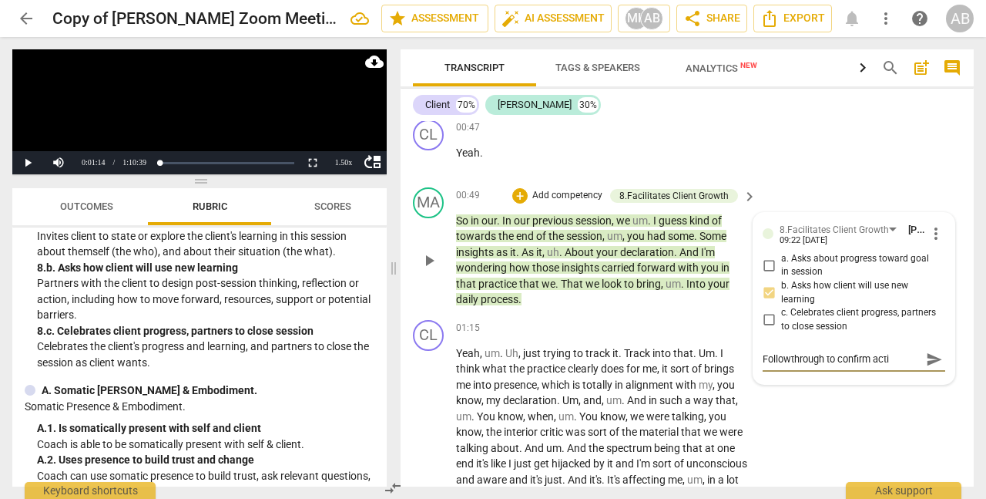
type textarea "Followthrough to confirm actio"
type textarea "Followthrough to confirm action"
type textarea "Followthrough to confirm actions"
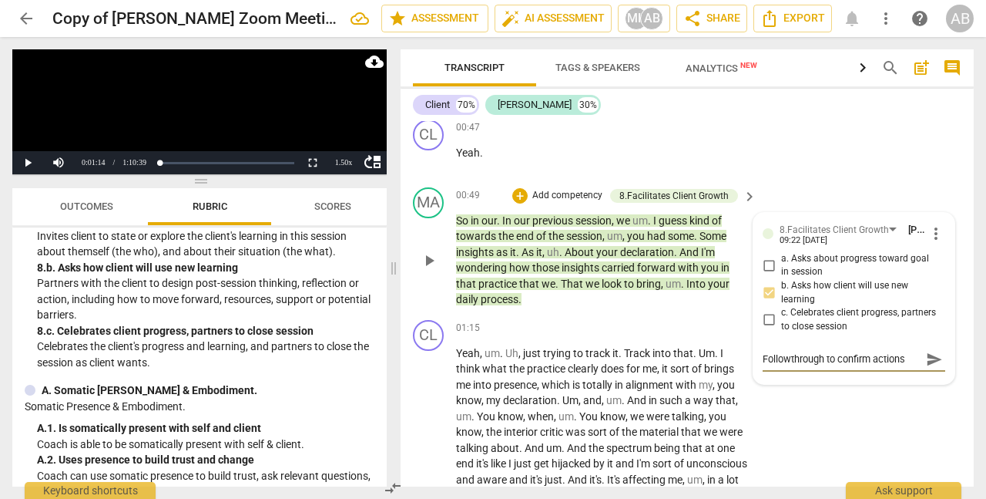
type textarea "Followthrough to confirm actions"
type textarea "Followthrough to confirm actions t"
type textarea "Followthrough to confirm actions ta"
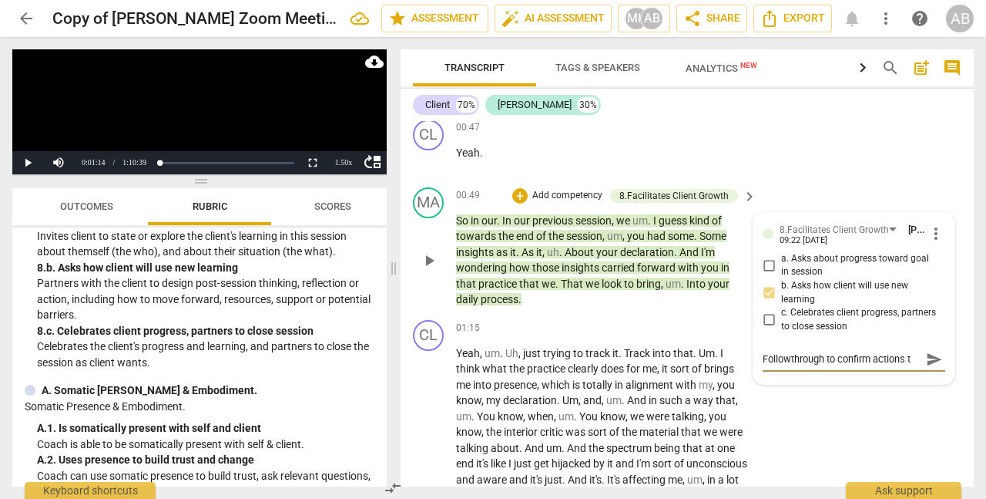
type textarea "Followthrough to confirm actions ta"
type textarea "Followthrough to confirm actions t"
type textarea "Followthrough to confirm actions"
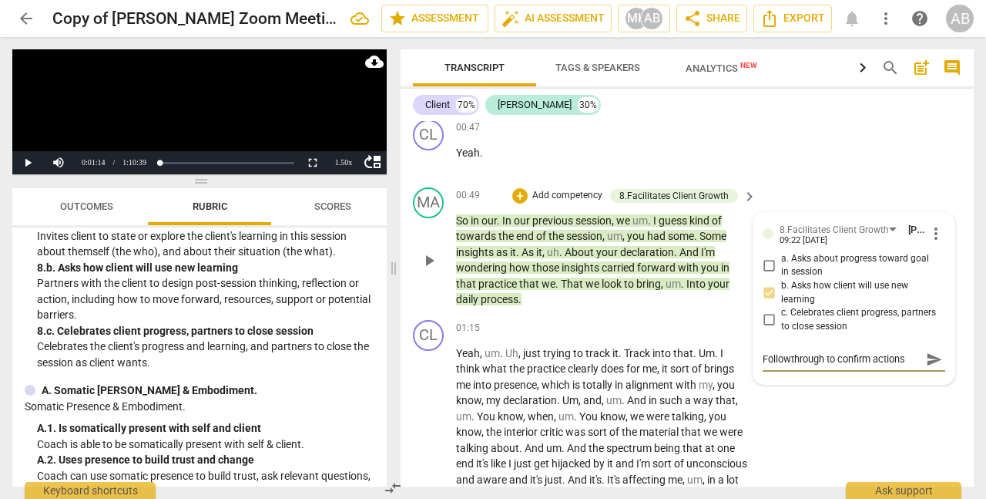
type textarea "Followthrough to confirm actions p"
type textarea "Followthrough to confirm actions pl"
type textarea "Followthrough to confirm actions pla"
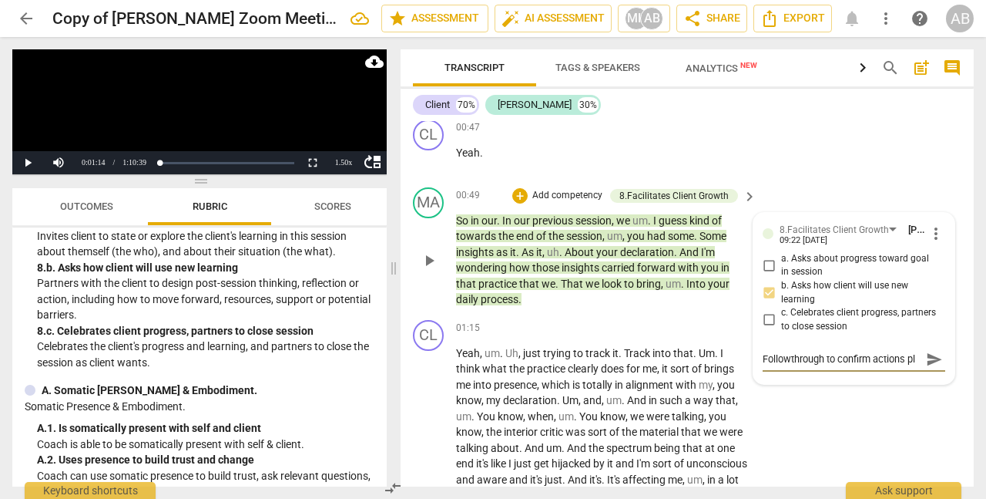
type textarea "Followthrough to confirm actions pla"
type textarea "Followthrough to confirm actions plan"
type textarea "Followthrough to confirm actions plann"
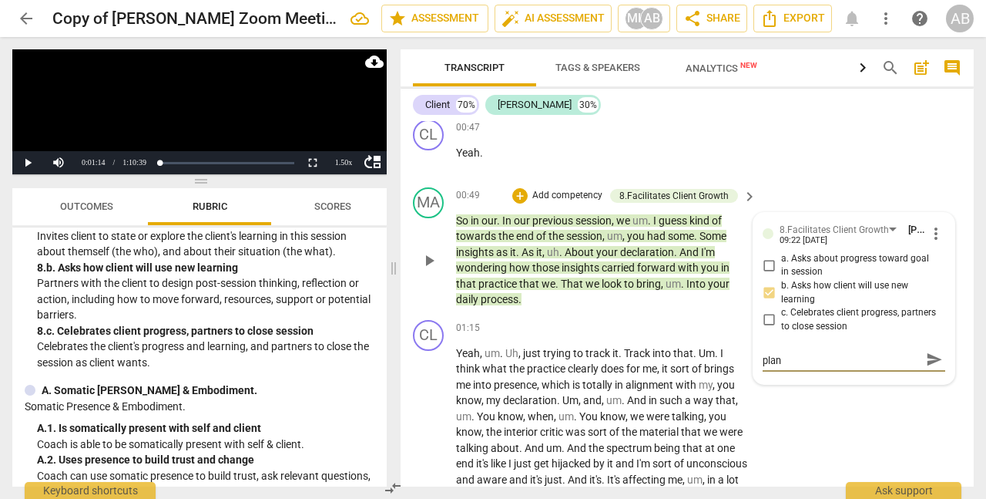
type textarea "Followthrough to confirm actions plann"
type textarea "Followthrough to confirm actions planne"
type textarea "Followthrough to confirm actions planned"
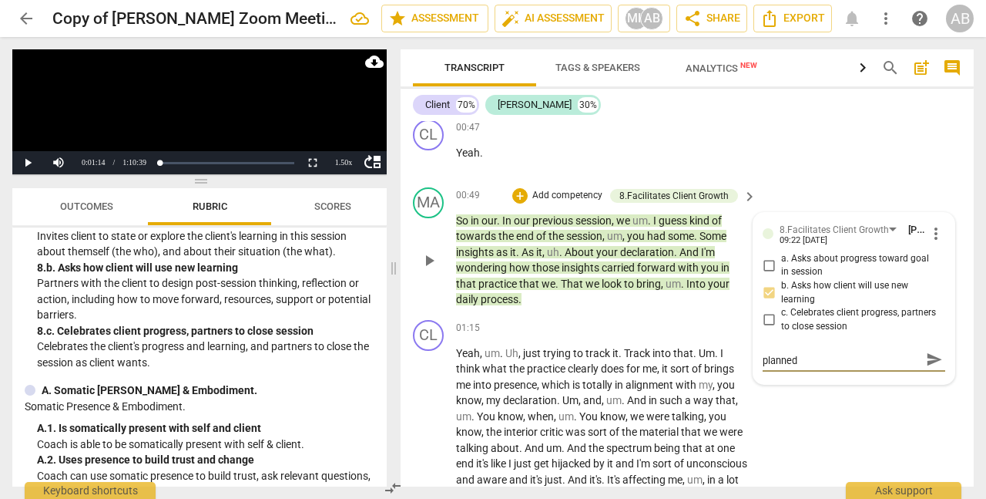
type textarea "Followthrough to confirm actions planned"
type textarea "Followthrough to confirm actions planned l"
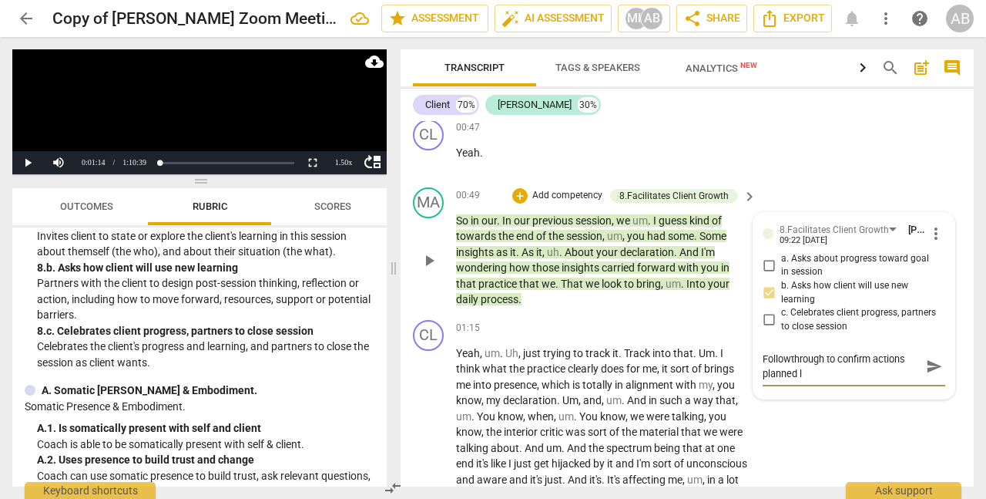
scroll to position [0, 0]
type textarea "Followthrough to confirm actions planned la"
type textarea "Followthrough to confirm actions planned las"
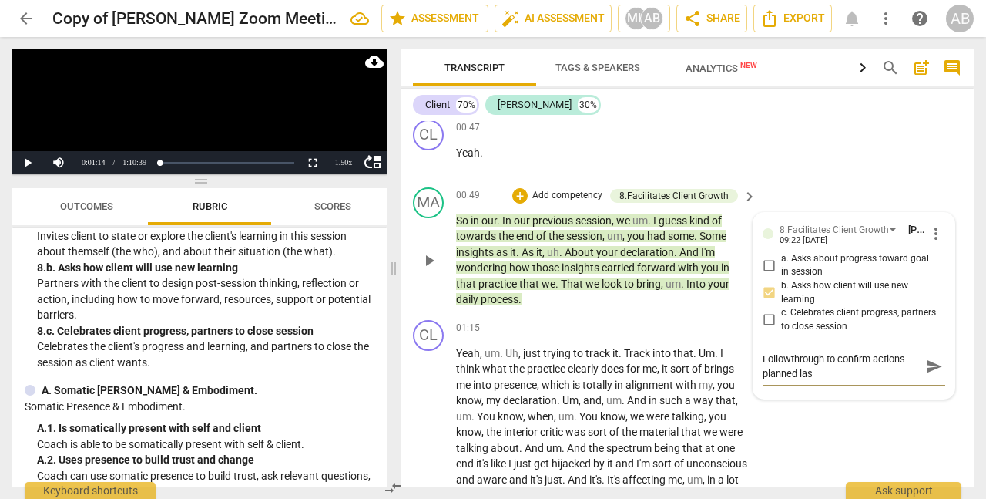
type textarea "Followthrough to confirm actions planned last"
type textarea "Followthrough to confirm actions planned last s"
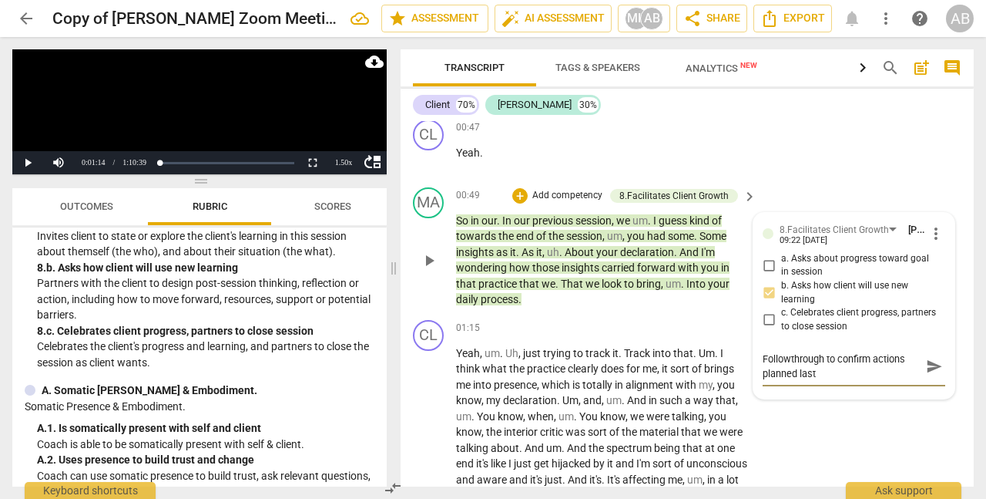
type textarea "Followthrough to confirm actions planned last s"
type textarea "Followthrough to confirm actions planned last se"
type textarea "Followthrough to confirm actions planned last ses"
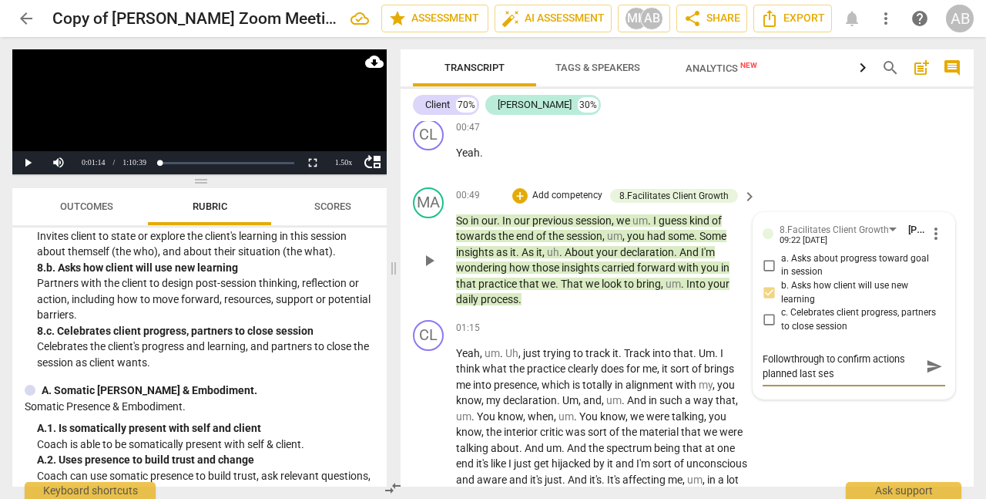
type textarea "Followthrough to confirm actions planned last sess"
type textarea "Followthrough to confirm actions planned last sessi"
type textarea "Followthrough to confirm actions planned last sessio"
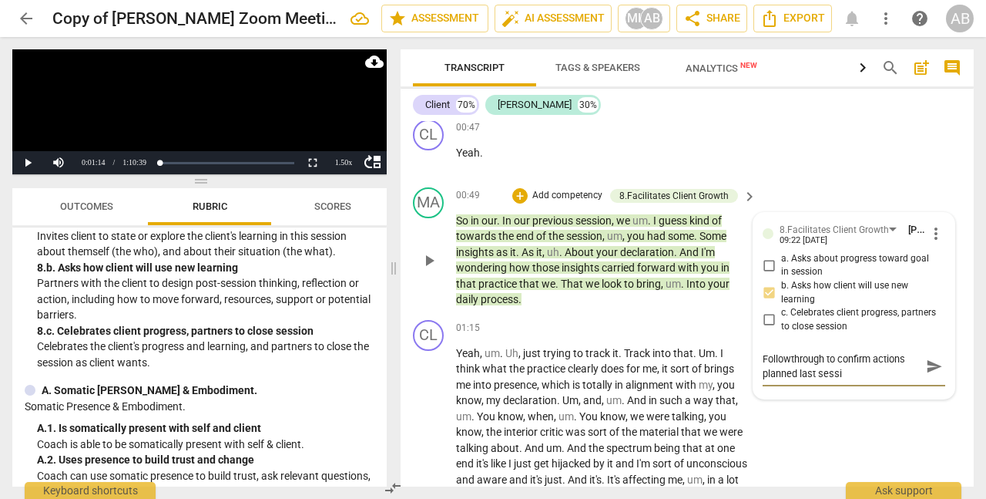
type textarea "Followthrough to confirm actions planned last sessio"
type textarea "Followthrough to confirm actions planned last session"
click at [936, 369] on span "send" at bounding box center [934, 366] width 17 height 17
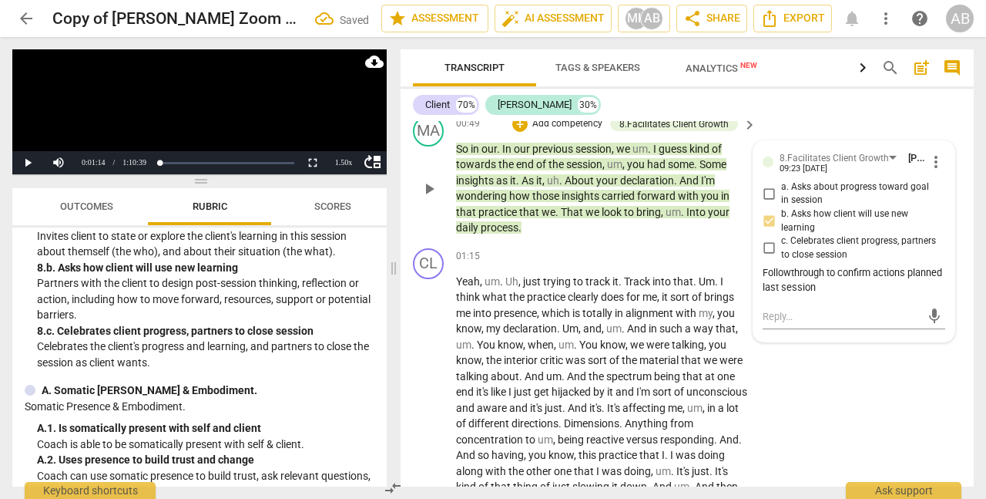
scroll to position [707, 0]
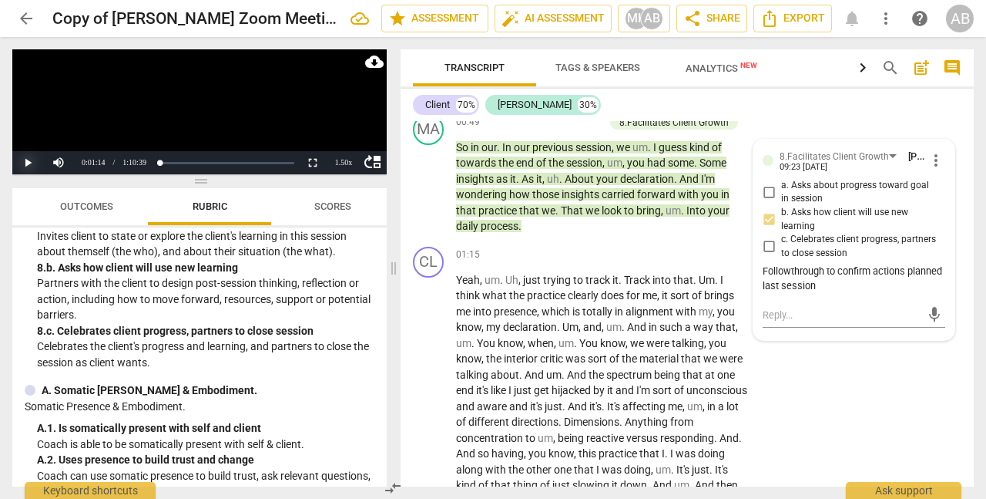
click at [32, 163] on button "Play" at bounding box center [27, 162] width 31 height 23
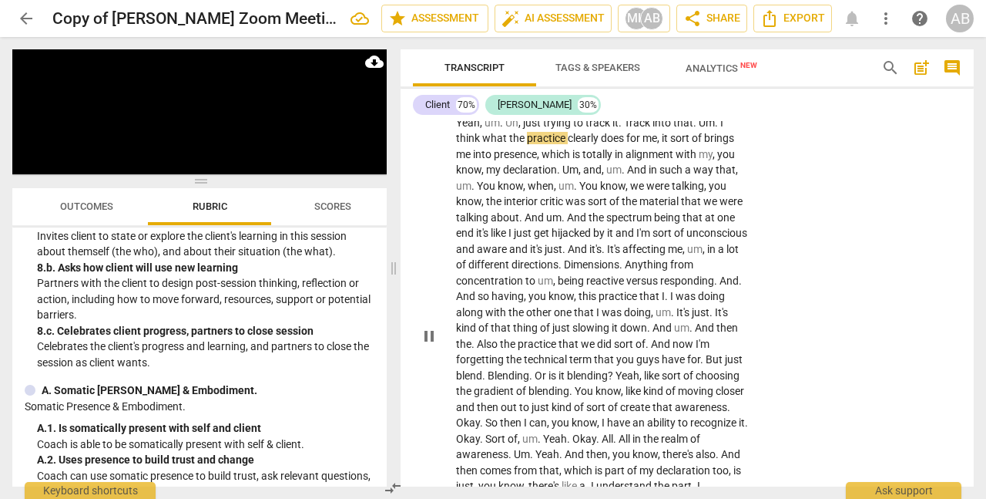
scroll to position [862, 0]
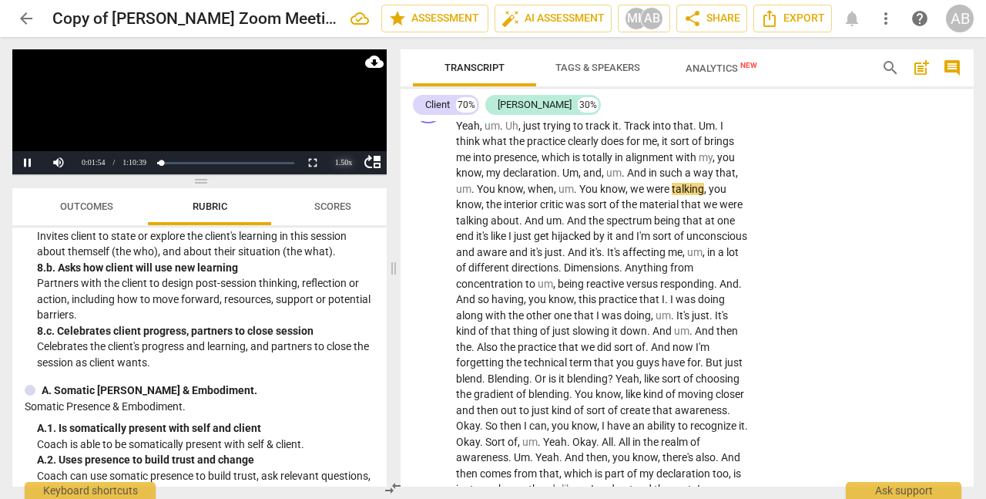
click at [344, 166] on div "1.50 x" at bounding box center [343, 162] width 31 height 23
click at [351, 142] on li "2x" at bounding box center [343, 143] width 31 height 17
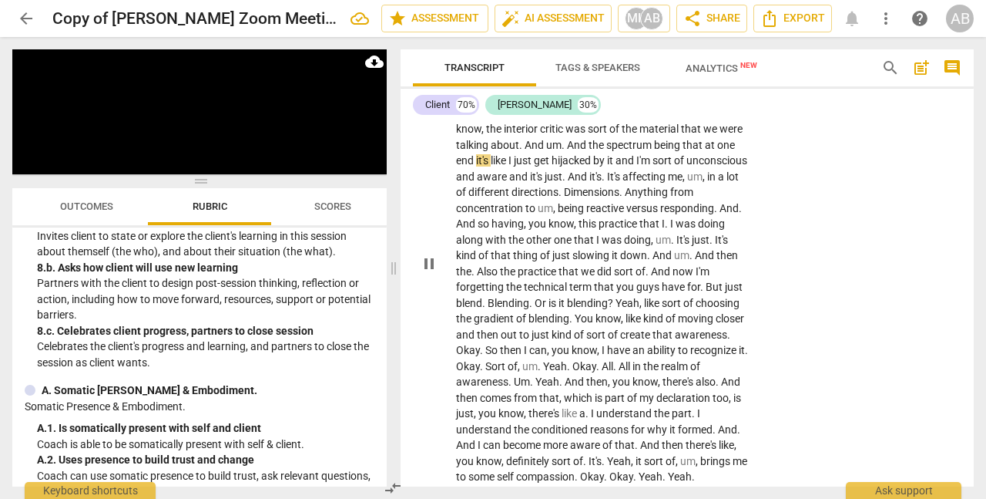
scroll to position [944, 0]
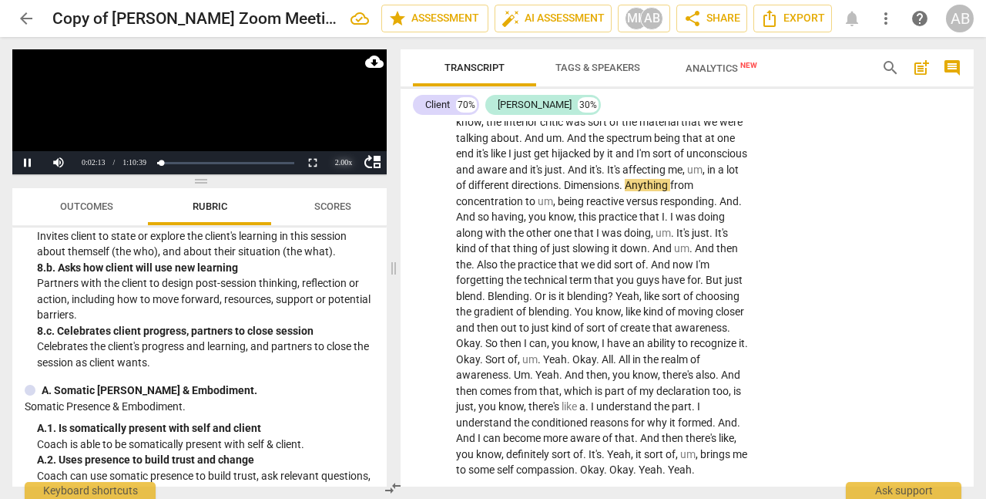
click at [341, 160] on div "2.00 x" at bounding box center [343, 162] width 31 height 23
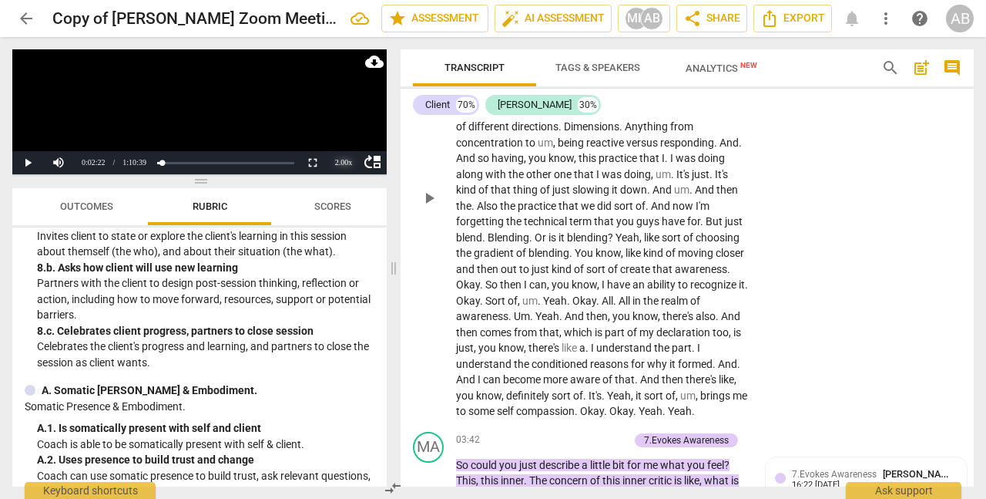
scroll to position [1004, 0]
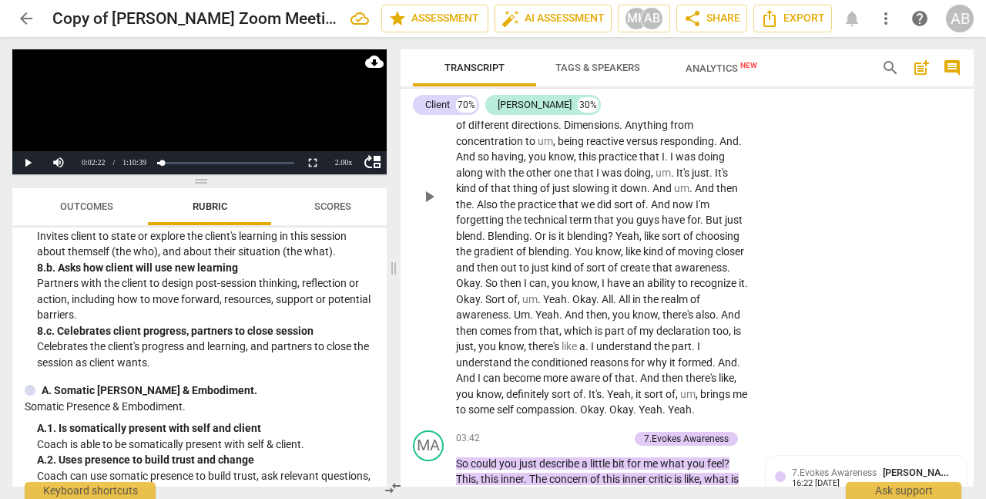
click at [827, 158] on div "CL play_arrow pause 01:15 + Add competency keyboard_arrow_right Yeah , um . [PE…" at bounding box center [687, 184] width 573 height 480
click at [29, 160] on button "Play" at bounding box center [27, 162] width 31 height 23
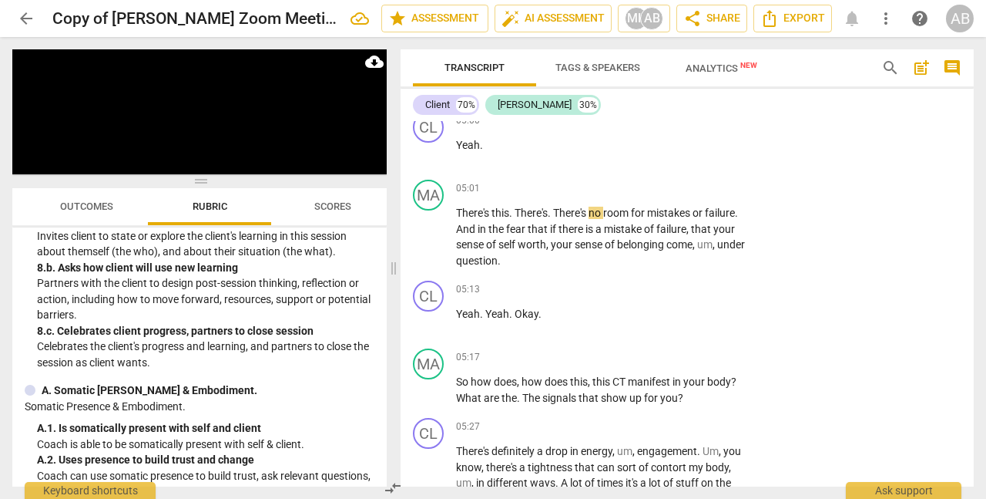
scroll to position [1682, 0]
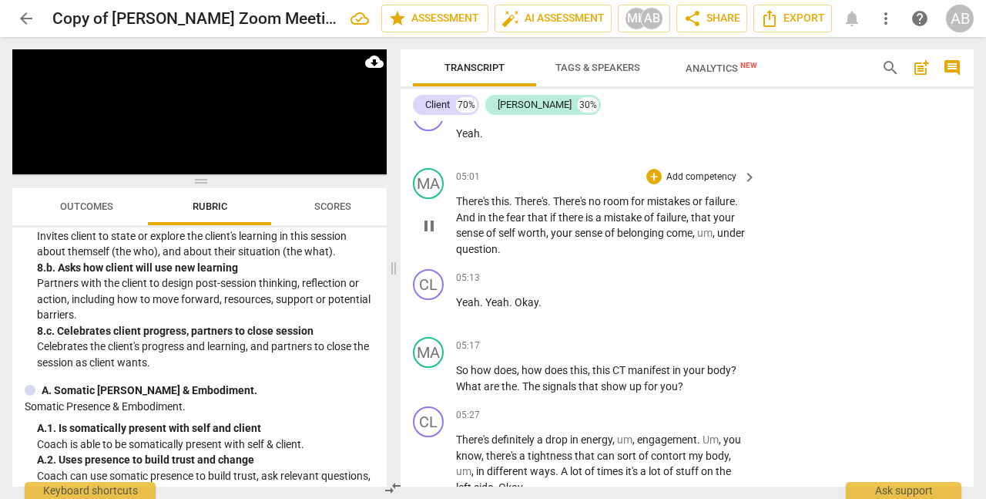
click at [428, 221] on span "pause" at bounding box center [429, 226] width 18 height 18
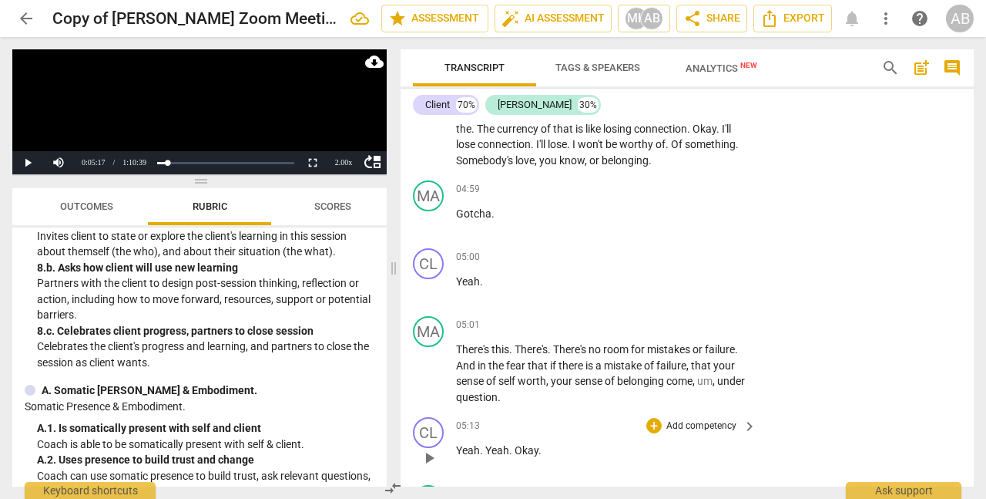
scroll to position [1532, 0]
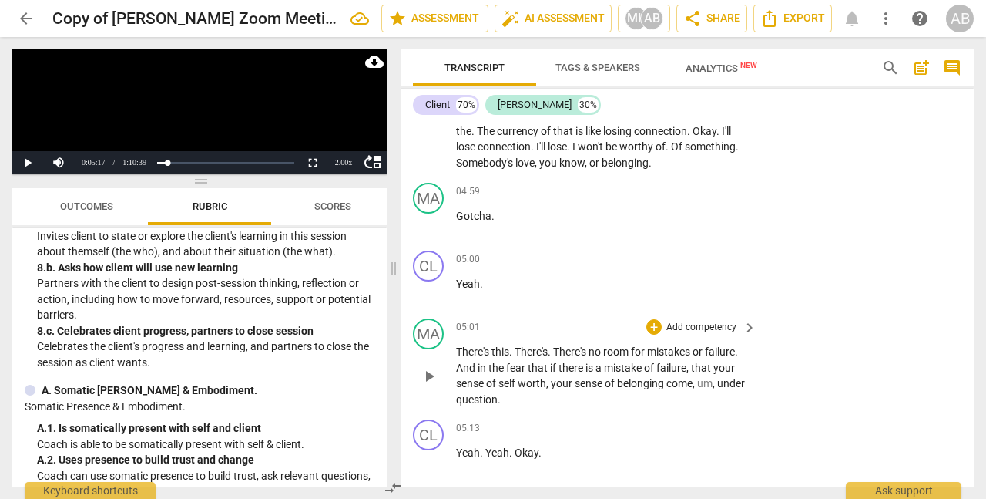
click at [559, 351] on span "There's" at bounding box center [570, 351] width 35 height 12
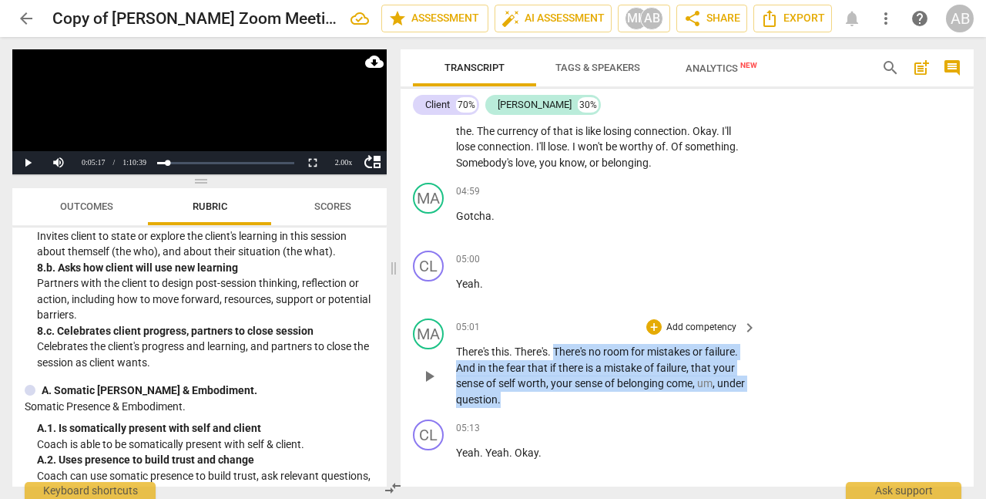
drag, startPoint x: 557, startPoint y: 351, endPoint x: 593, endPoint y: 402, distance: 62.0
click at [593, 402] on p "There's this . There's . There's no room for mistakes or failure . And in the f…" at bounding box center [602, 375] width 293 height 63
click at [543, 381] on div "+" at bounding box center [544, 378] width 15 height 15
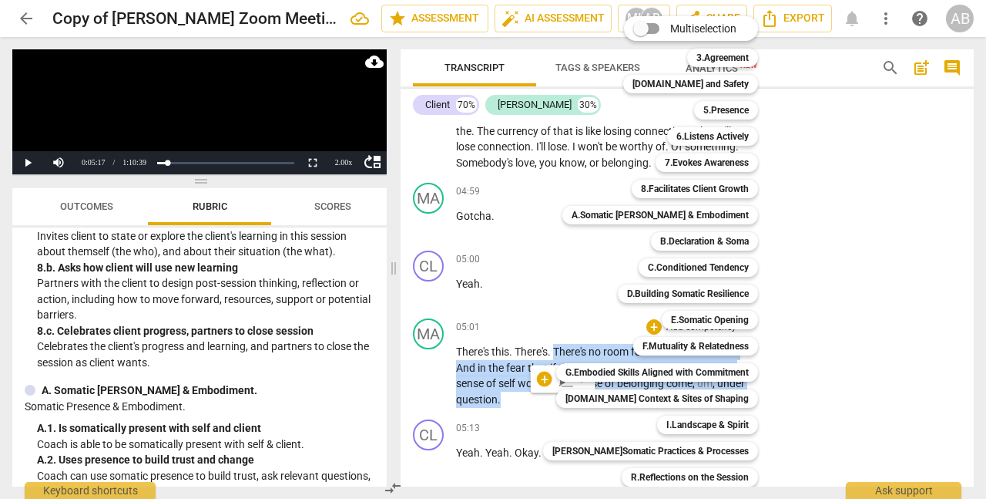
scroll to position [56, 0]
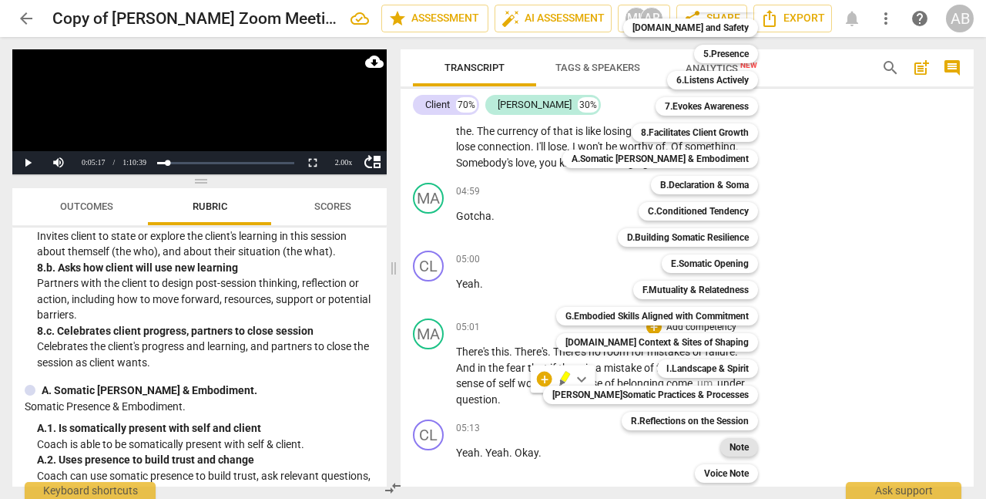
click at [730, 445] on b "Note" at bounding box center [739, 447] width 19 height 18
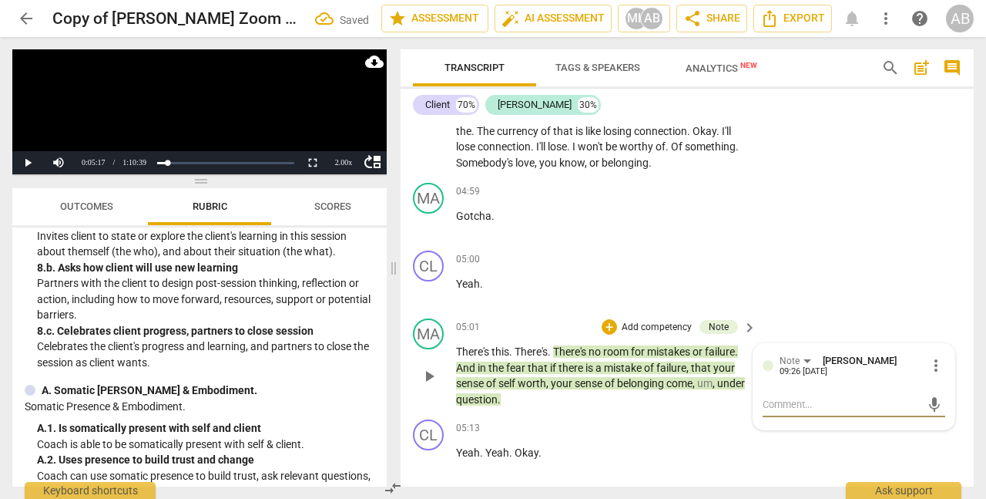
click at [785, 415] on div "mic" at bounding box center [854, 404] width 183 height 25
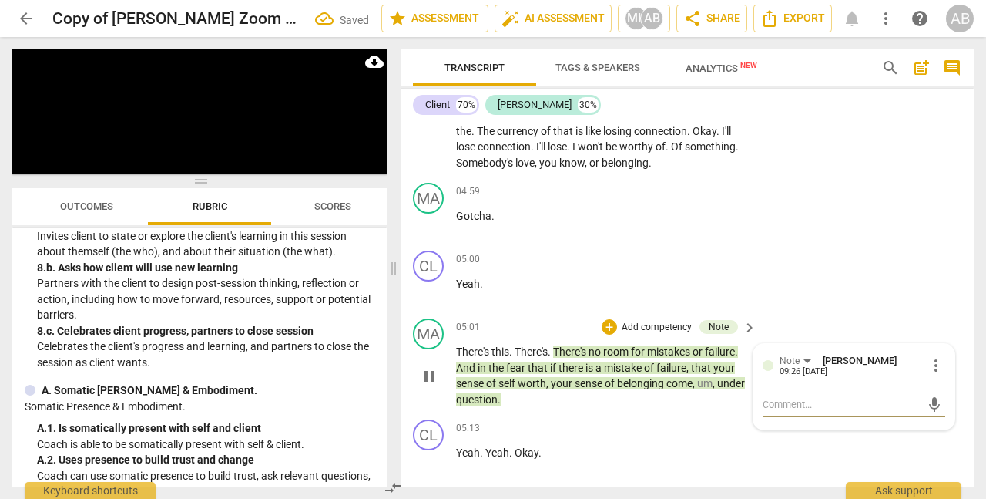
click at [788, 403] on textarea at bounding box center [842, 404] width 158 height 15
type textarea "T"
type textarea "TH"
type textarea "THi"
type textarea "THis"
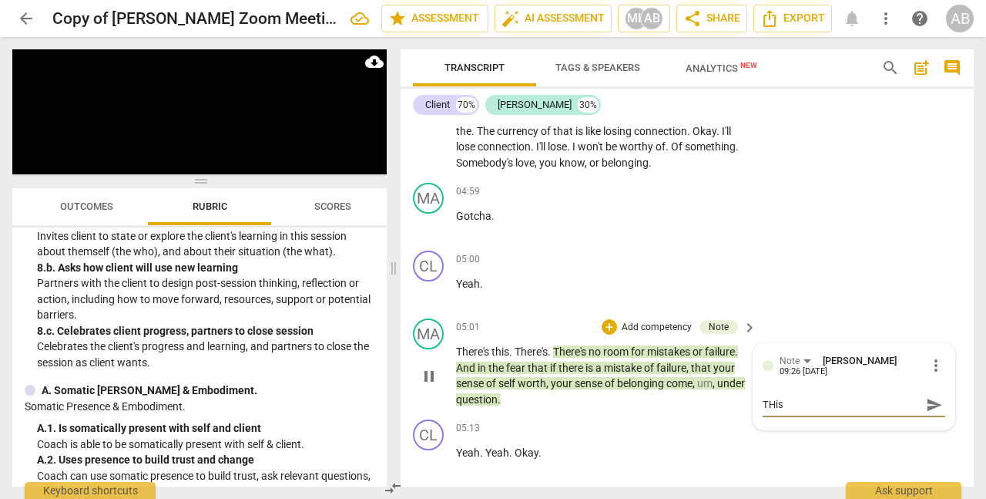
type textarea "THis"
type textarea "THis i"
type textarea "THis"
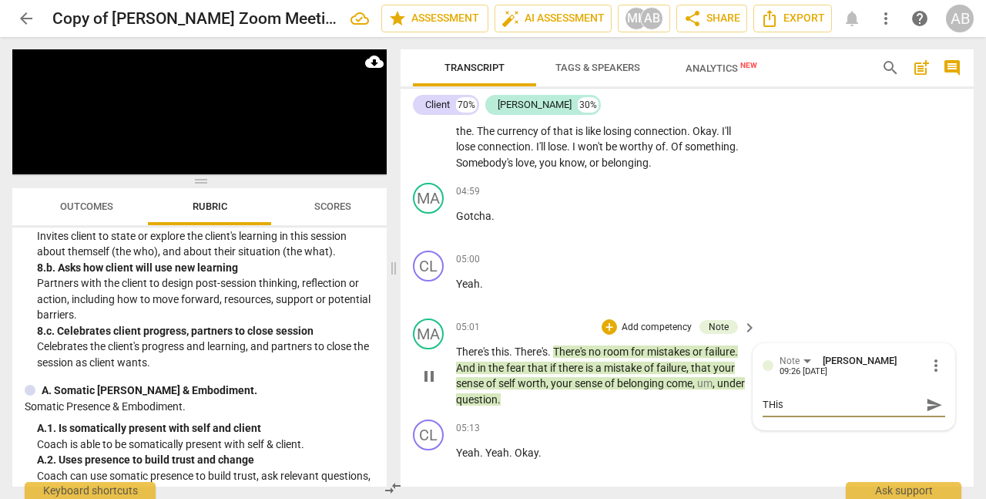
type textarea "THis"
type textarea "THi"
type textarea "TH"
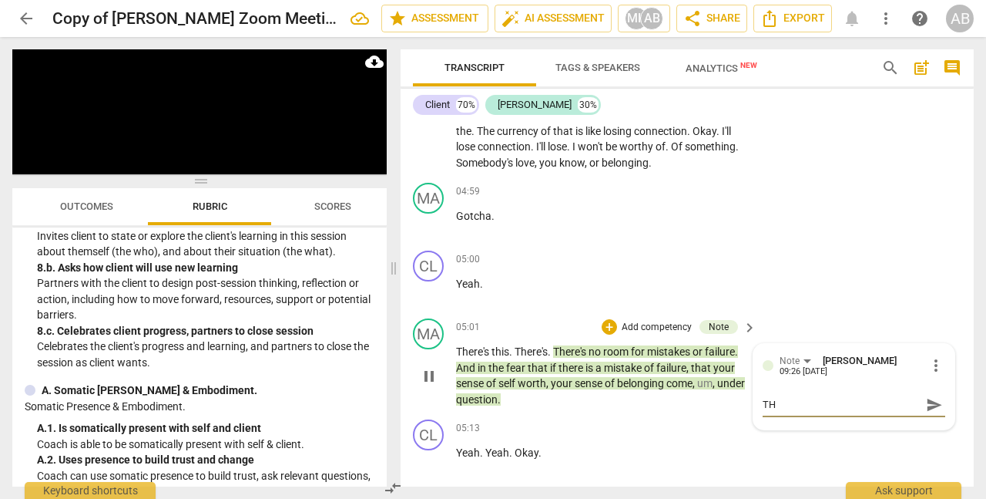
type textarea "T"
type textarea "Th"
type textarea "Thi"
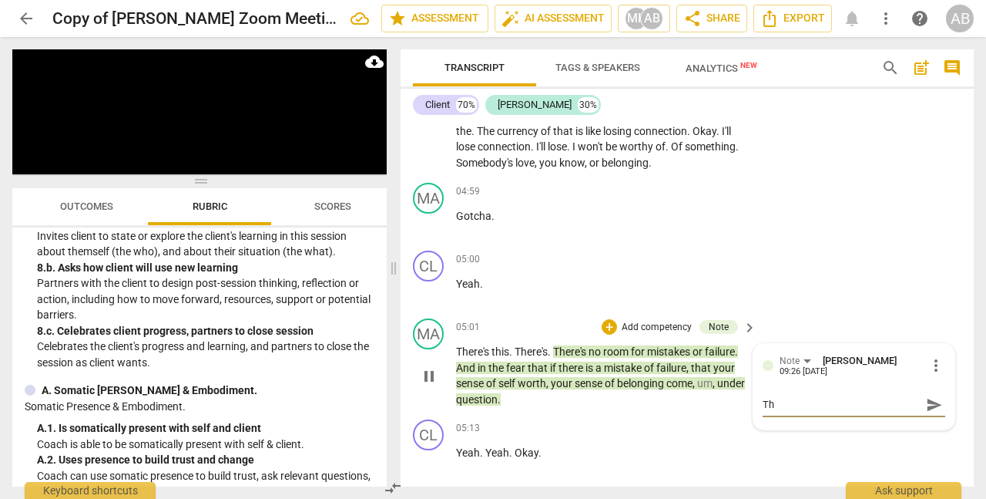
type textarea "Thi"
type textarea "This"
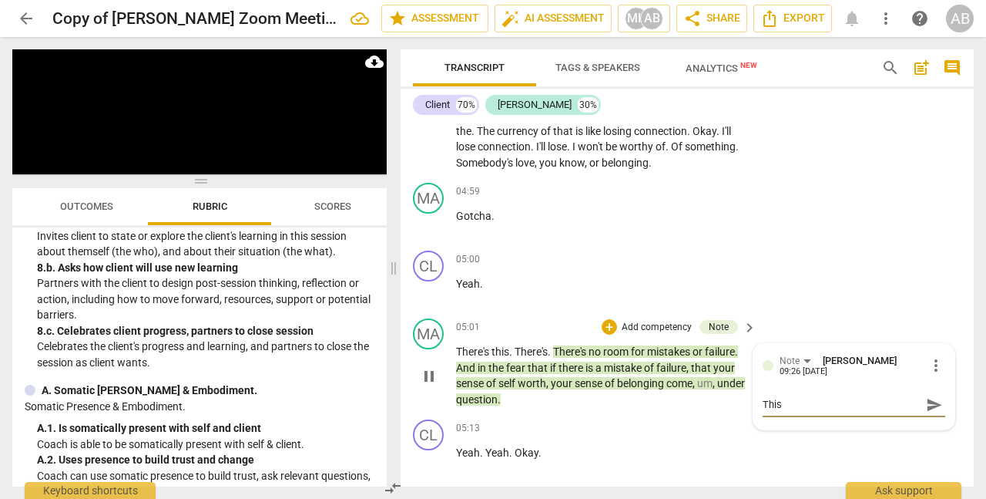
type textarea "This i"
type textarea "This is"
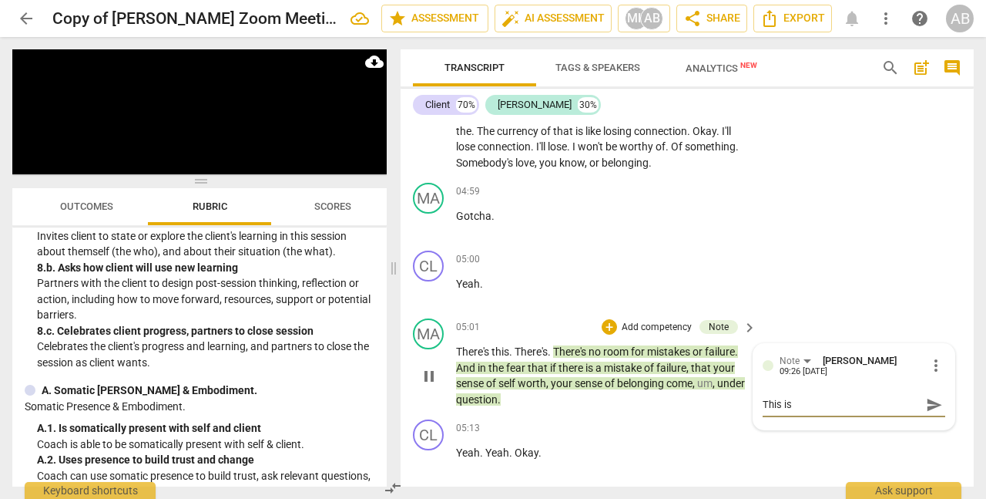
type textarea "This is"
type textarea "This is a"
type textarea "This is an"
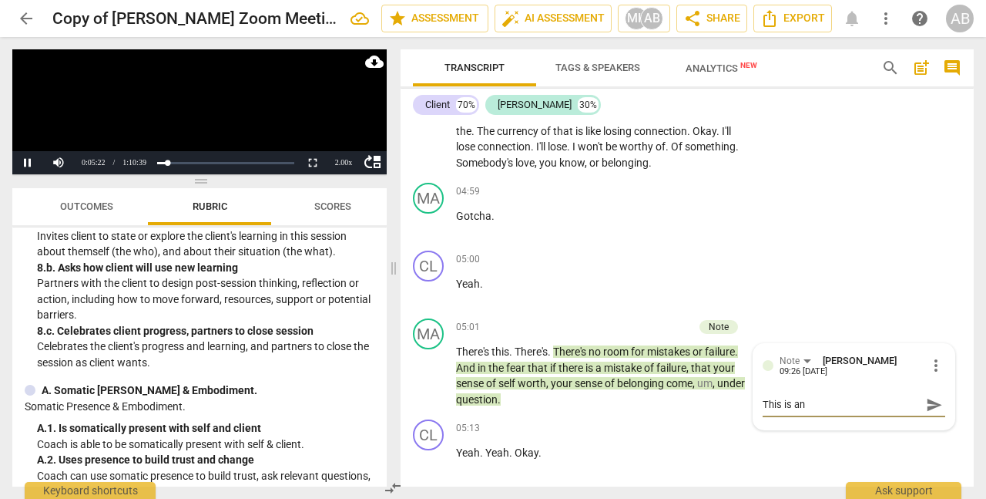
type textarea "This is an"
click at [92, 132] on video at bounding box center [199, 111] width 375 height 125
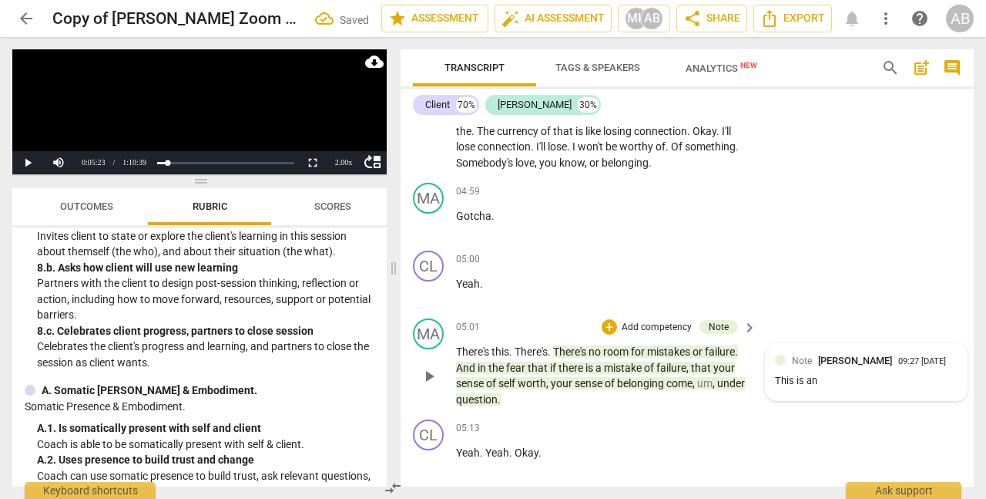
click at [827, 388] on div "This is an" at bounding box center [866, 381] width 183 height 15
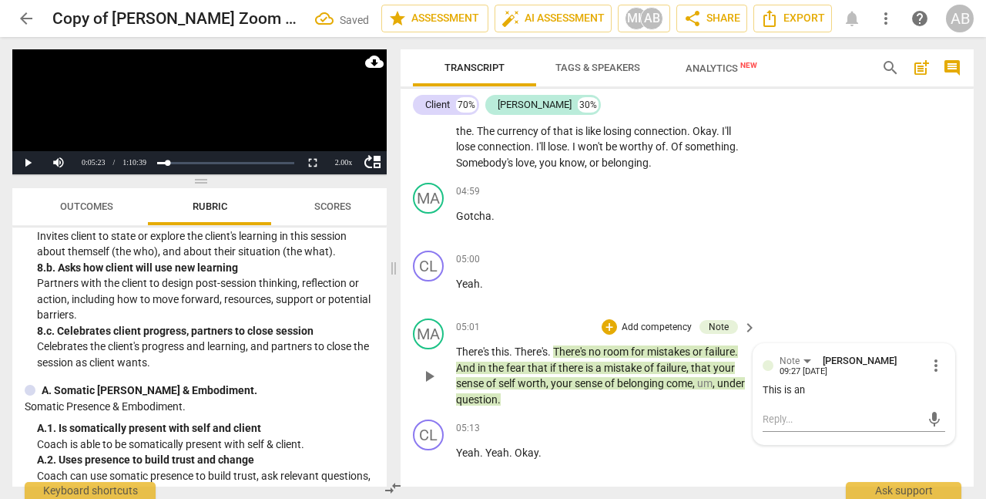
click at [815, 388] on div "This is an" at bounding box center [854, 390] width 183 height 15
click at [807, 390] on div "This is an" at bounding box center [854, 390] width 183 height 15
click at [932, 370] on span "more_vert" at bounding box center [936, 365] width 18 height 18
click at [933, 370] on li "Edit" at bounding box center [946, 364] width 53 height 29
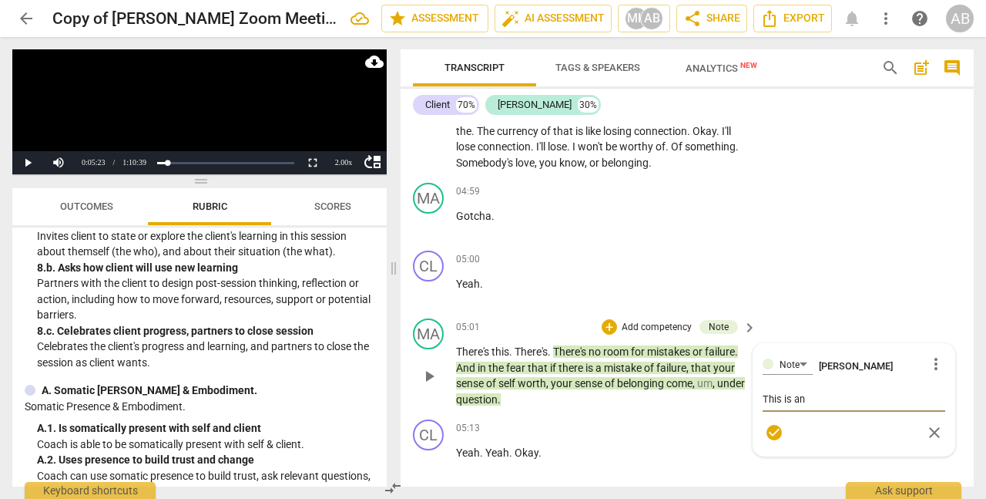
click at [811, 398] on textarea "This is an" at bounding box center [854, 398] width 183 height 15
type textarea "This is a"
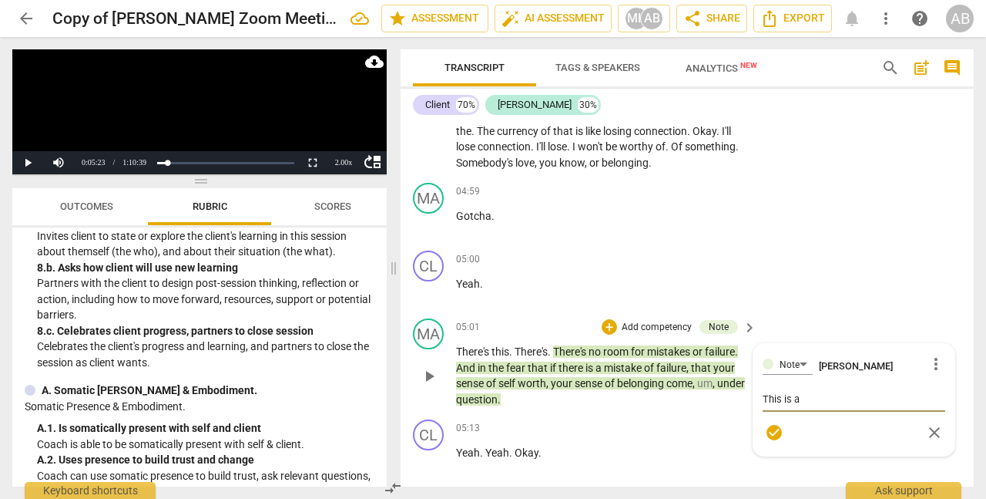
type textarea "This is a g"
type textarea "This is a go"
type textarea "This is a goo"
type textarea "This is a good"
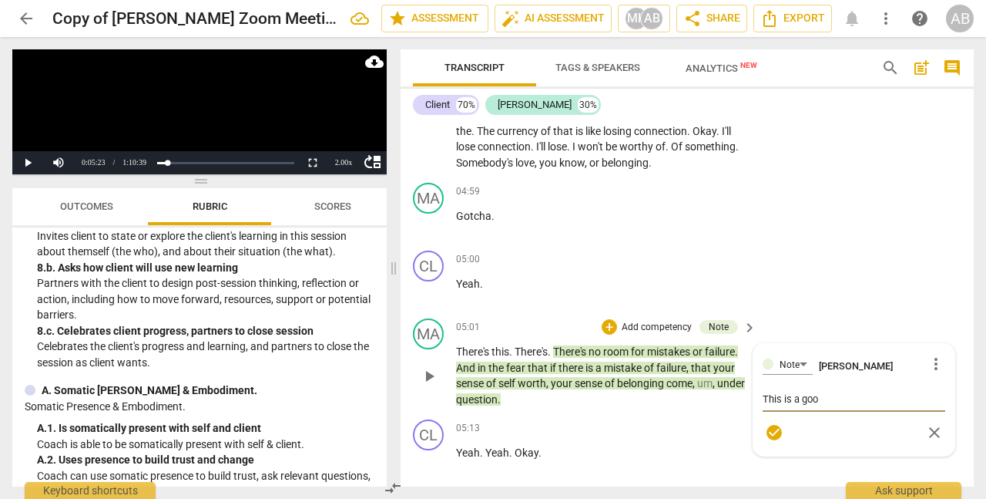
type textarea "This is a good"
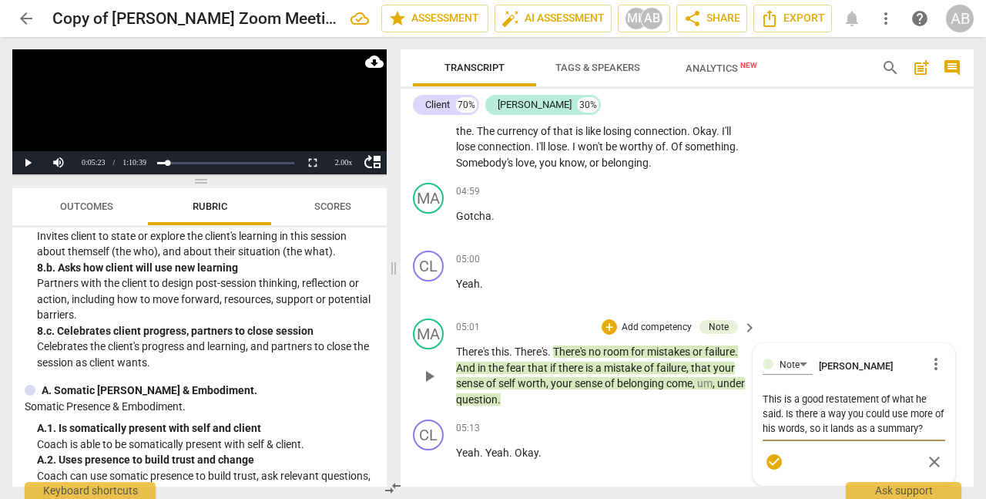
drag, startPoint x: 824, startPoint y: 398, endPoint x: 795, endPoint y: 401, distance: 29.4
click at [795, 401] on textarea "This is a good restatement of what he said. Is there a way you could use more o…" at bounding box center [854, 413] width 183 height 44
click at [932, 434] on textarea "This is a skillful restatement of what he said. Is there a way you could use mo…" at bounding box center [854, 413] width 183 height 44
click at [777, 475] on span "check_circle" at bounding box center [774, 476] width 18 height 18
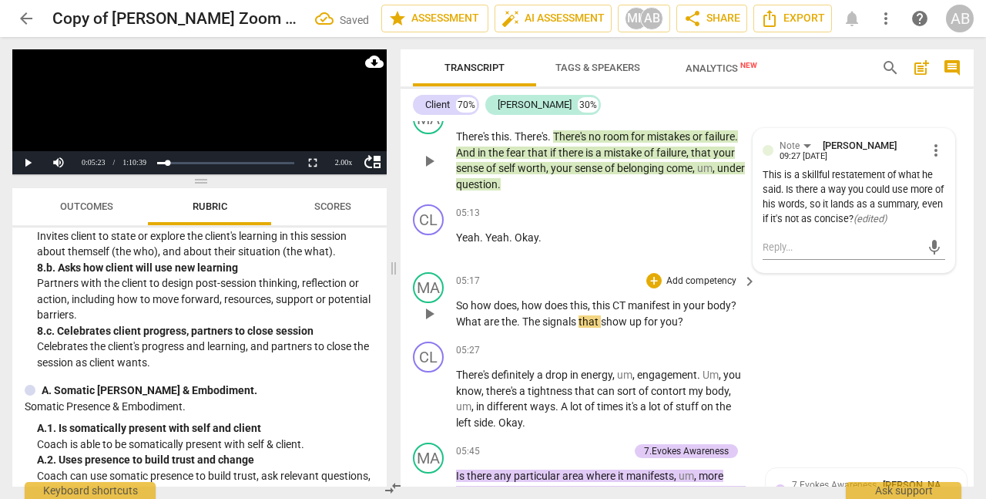
scroll to position [1754, 0]
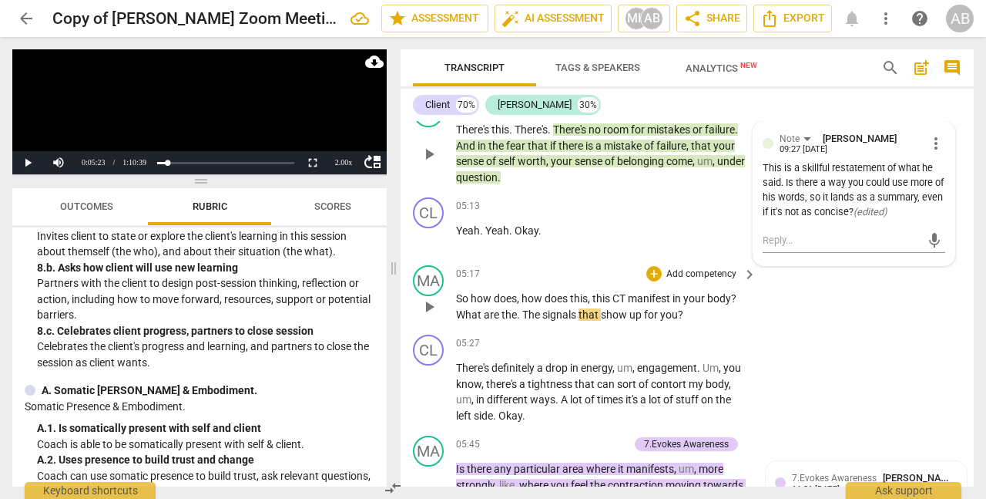
click at [434, 311] on span "play_arrow" at bounding box center [429, 306] width 18 height 18
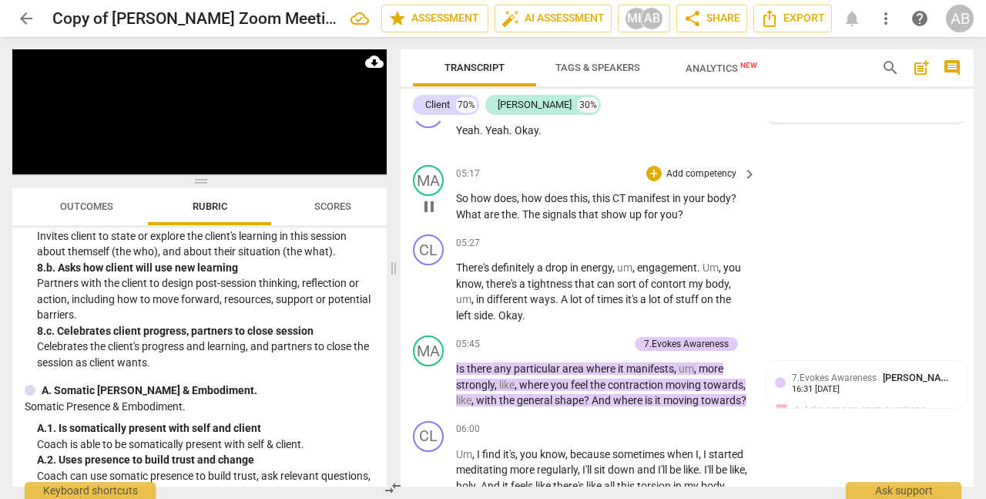
scroll to position [1856, 0]
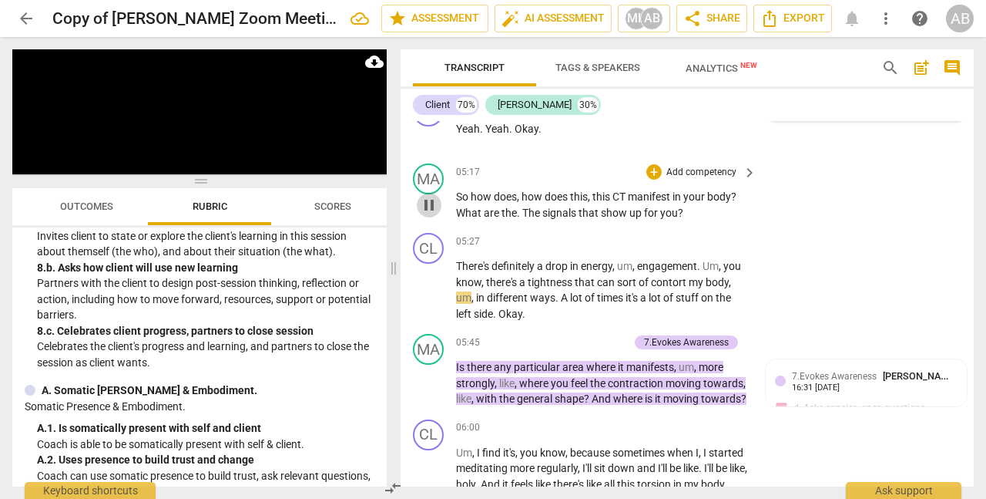
click at [431, 204] on span "pause" at bounding box center [429, 205] width 18 height 18
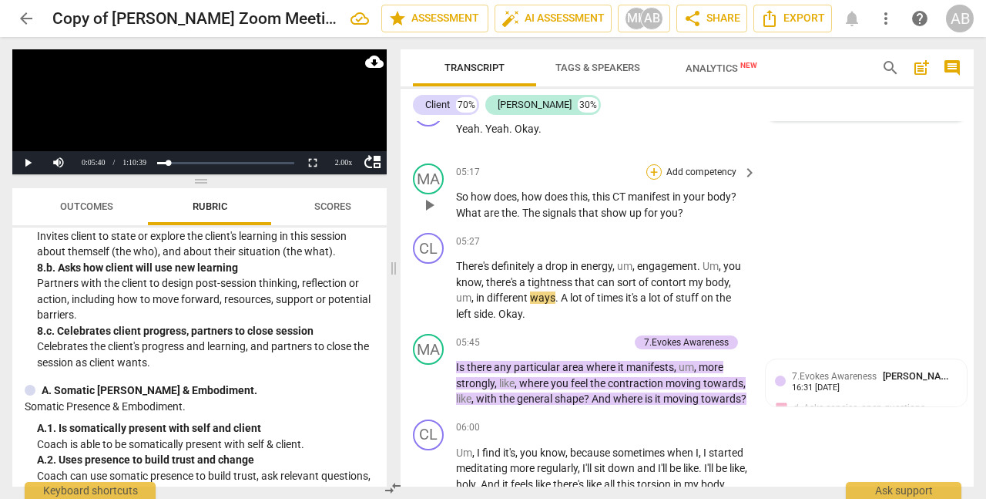
click at [649, 174] on div "+" at bounding box center [654, 171] width 15 height 15
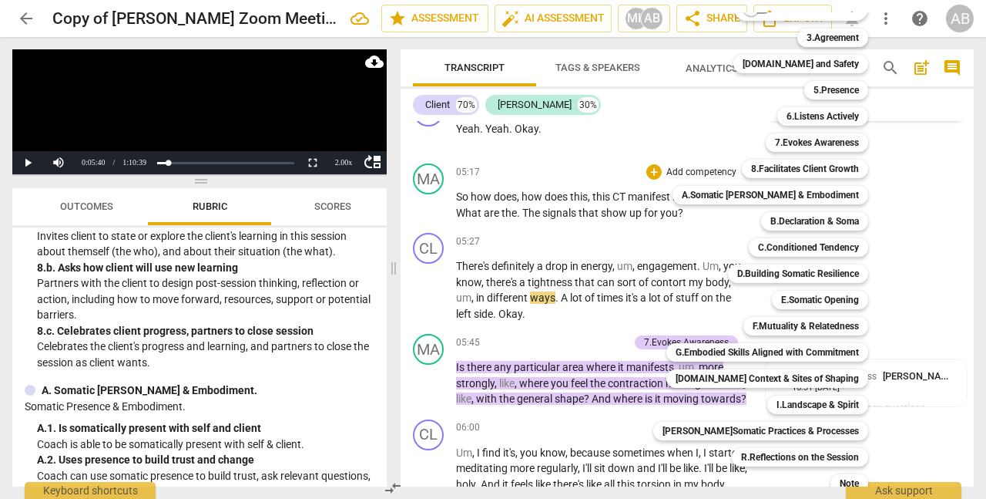
scroll to position [56, 0]
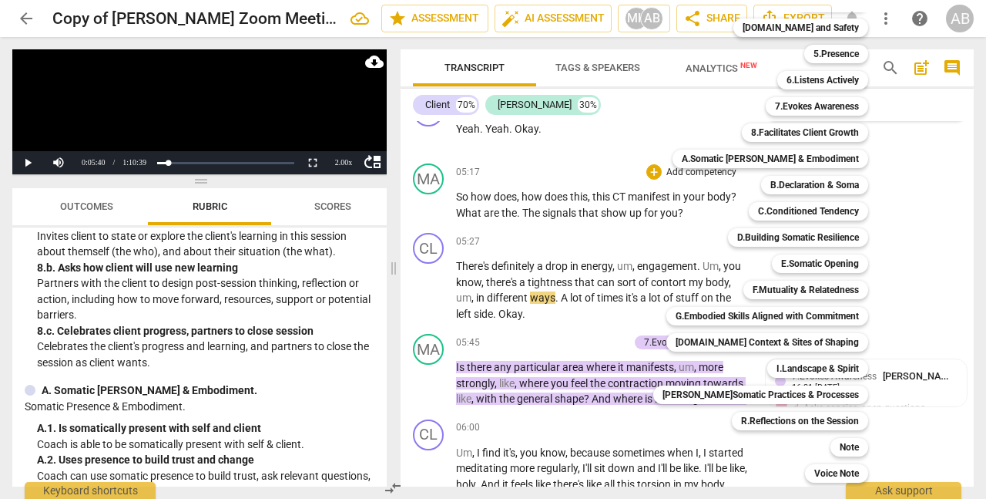
click at [953, 280] on div at bounding box center [493, 249] width 986 height 499
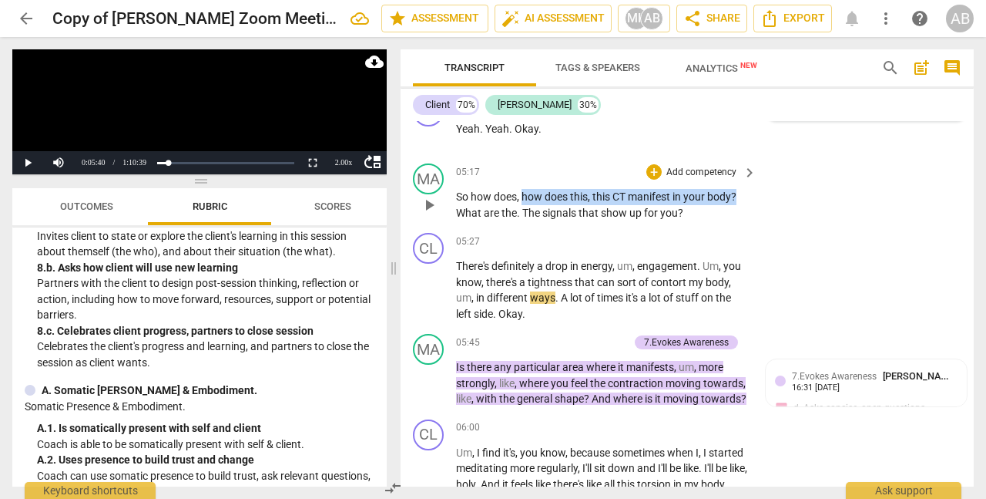
drag, startPoint x: 525, startPoint y: 197, endPoint x: 743, endPoint y: 199, distance: 218.1
click at [743, 200] on p "So how does , how does this , this CT manifest in your body ? What are the . Th…" at bounding box center [602, 205] width 293 height 32
click at [753, 180] on div "+" at bounding box center [752, 176] width 15 height 15
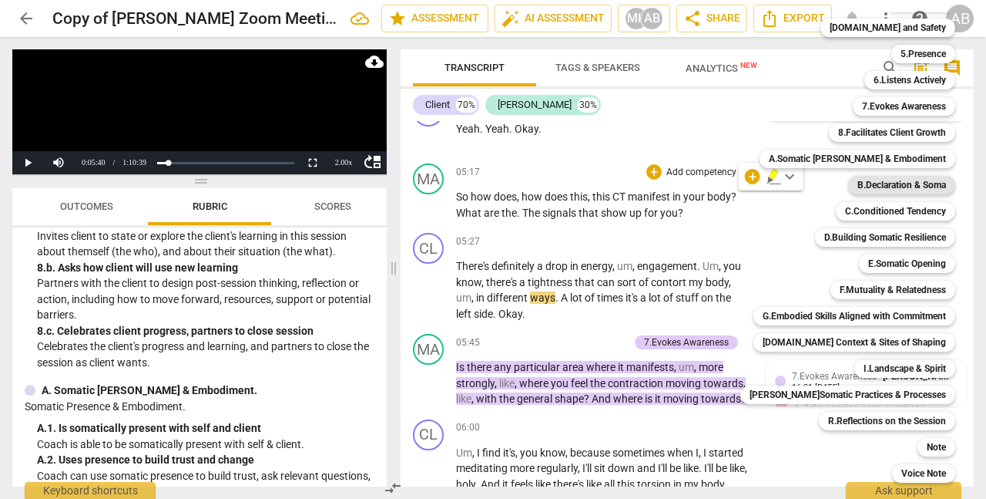
click at [882, 184] on b "B.Declaration & Soma" at bounding box center [902, 185] width 89 height 18
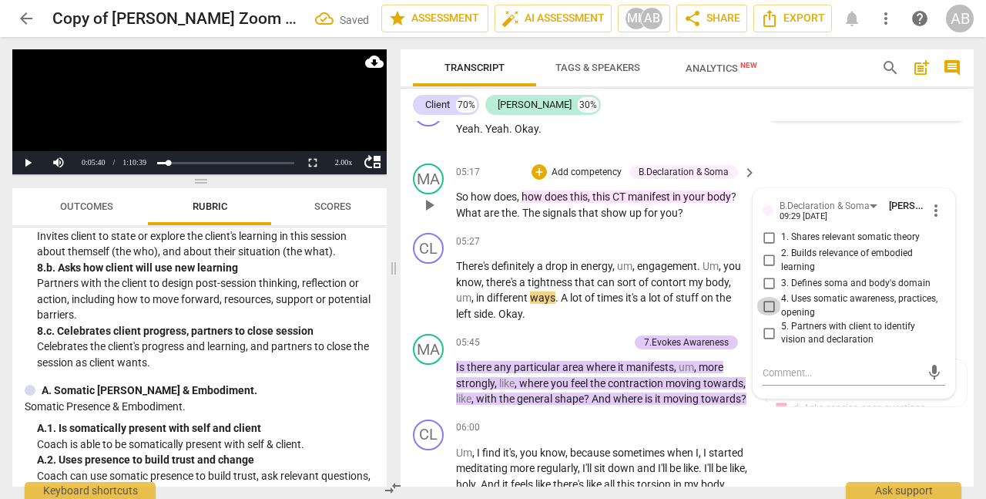
click at [772, 304] on input "4. Uses somatic awareness, practices, opening" at bounding box center [769, 306] width 25 height 18
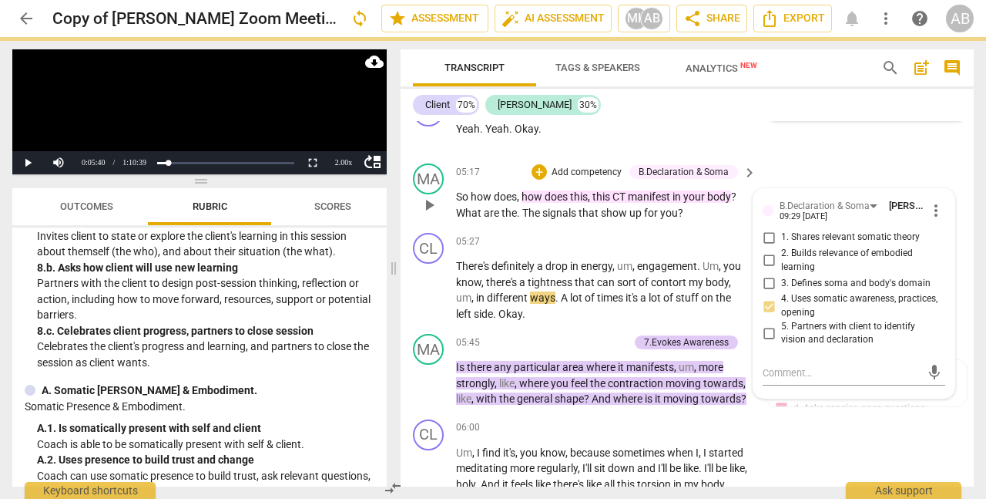
click at [818, 182] on div "MA play_arrow pause 05:17 + Add competency B.Declaration & Soma keyboard_arrow_…" at bounding box center [687, 191] width 573 height 69
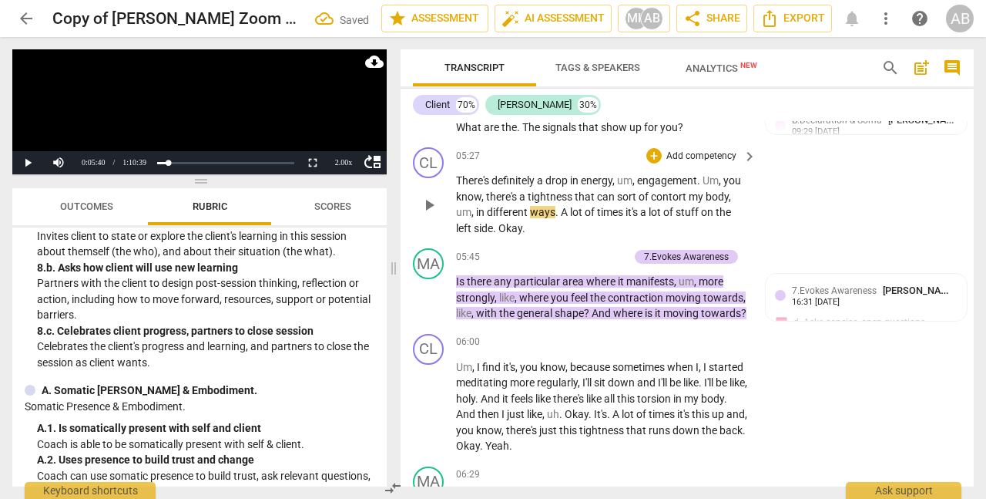
scroll to position [1948, 0]
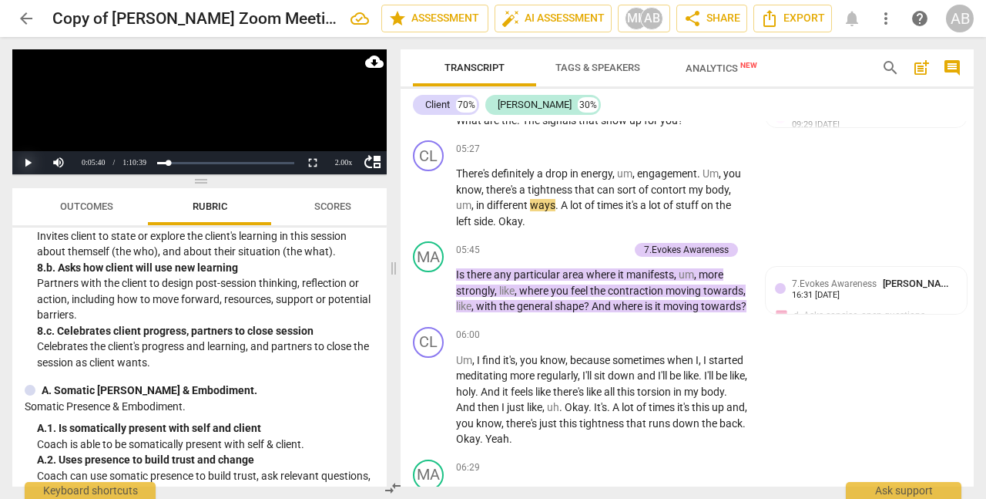
click at [21, 164] on button "Play" at bounding box center [27, 162] width 31 height 23
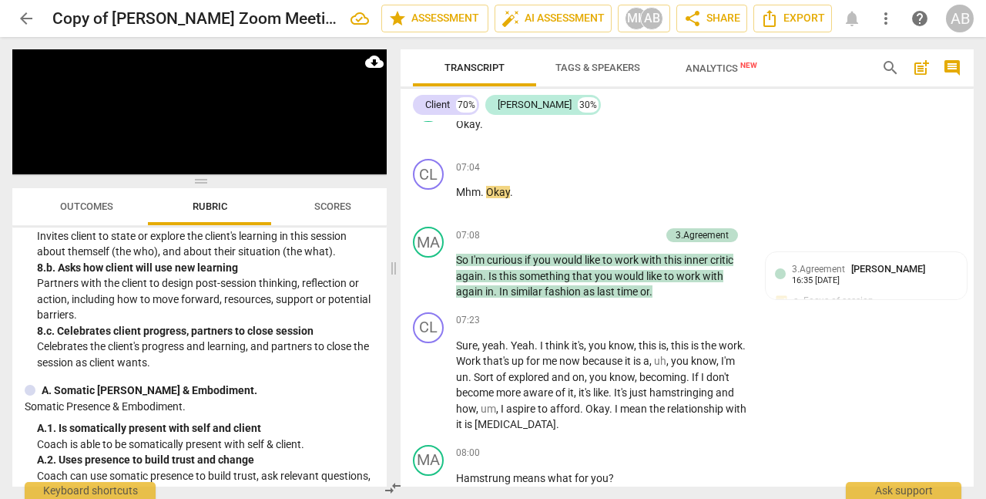
scroll to position [2643, 0]
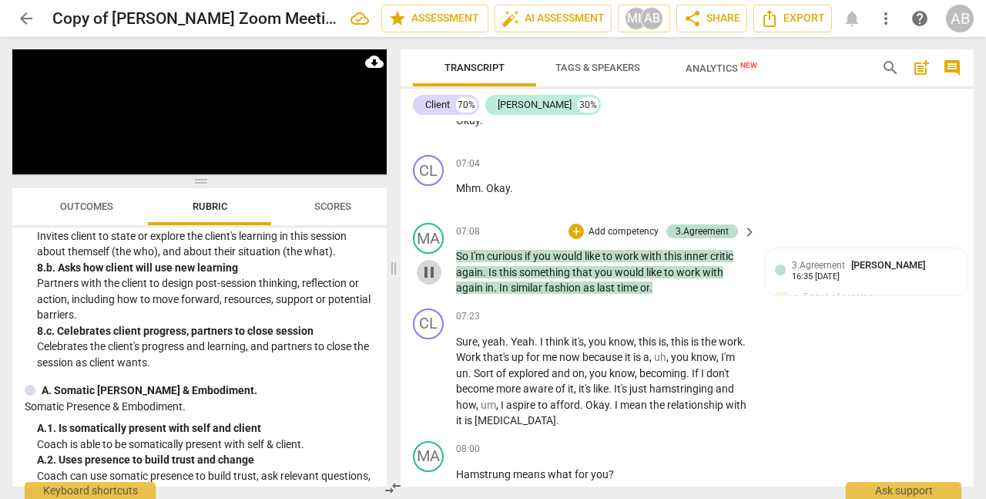
click at [429, 276] on span "pause" at bounding box center [429, 272] width 18 height 18
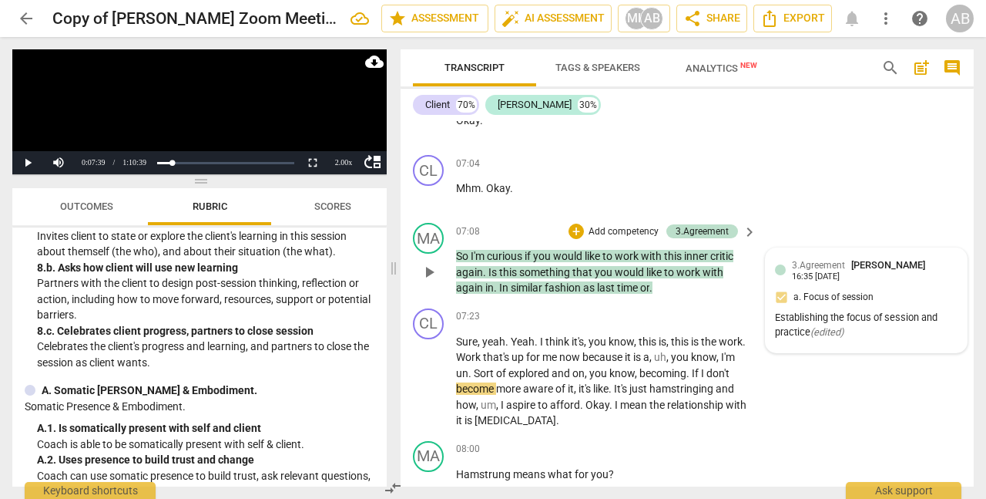
click at [864, 331] on div "Establishing the focus of session and practice ( edited )" at bounding box center [866, 325] width 183 height 29
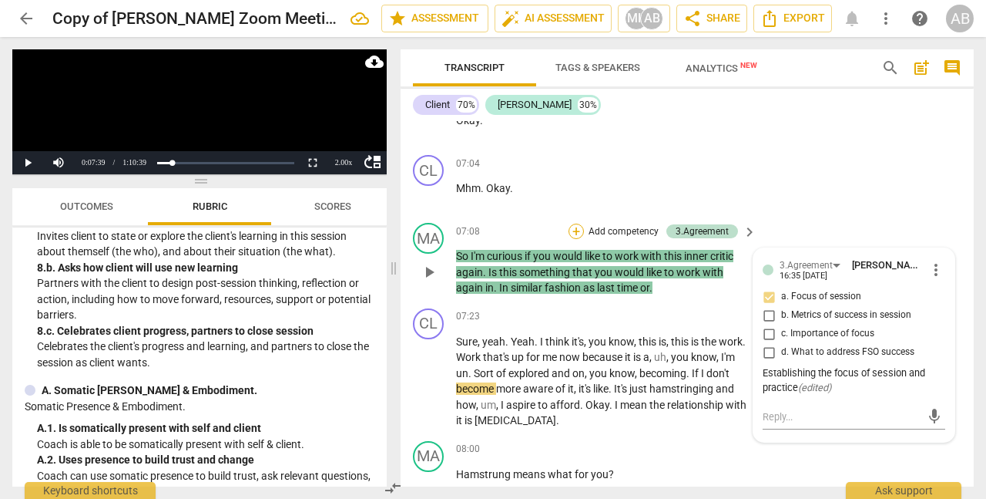
click at [581, 233] on div "+" at bounding box center [576, 230] width 15 height 15
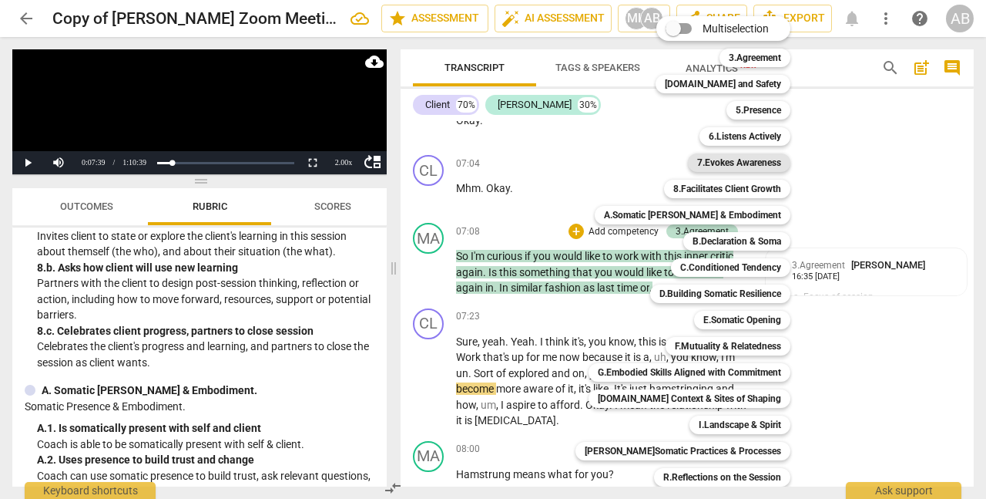
click at [732, 169] on b "7.Evokes Awareness" at bounding box center [739, 162] width 84 height 18
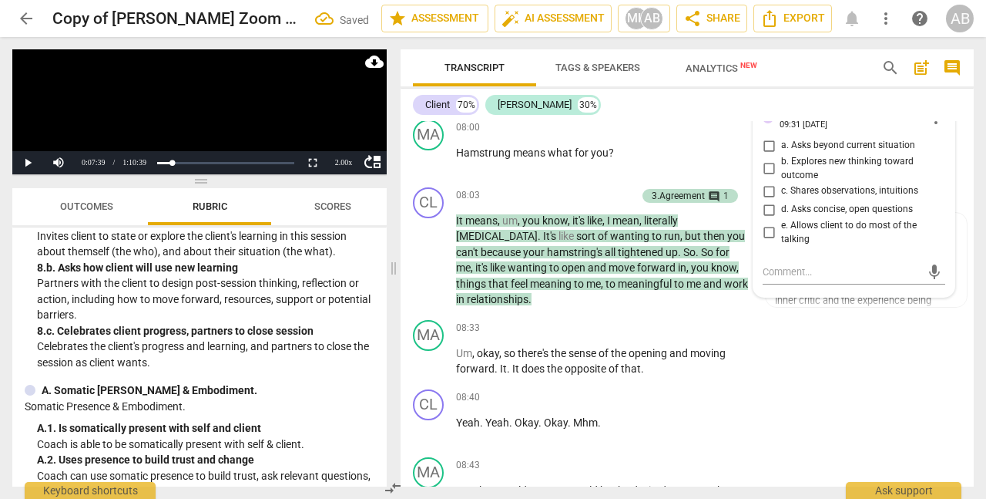
scroll to position [2985, 0]
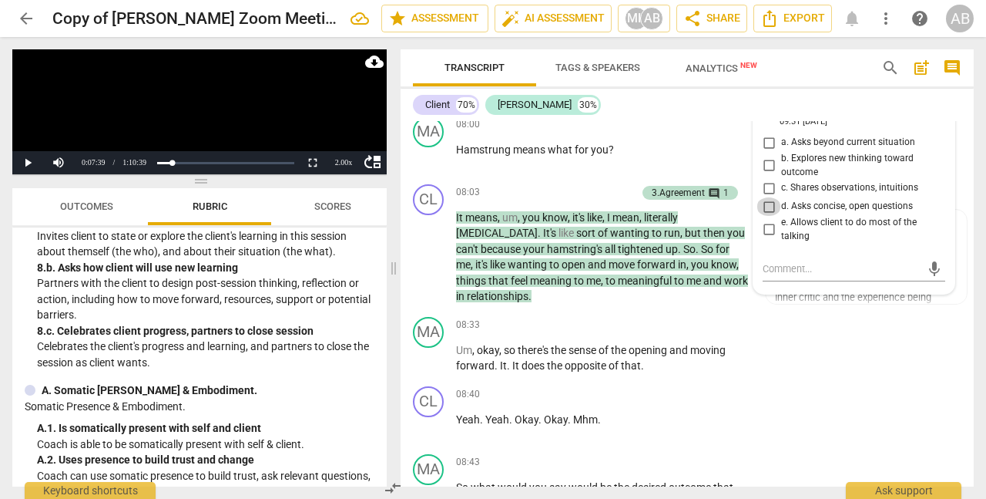
click at [771, 204] on input "d. Asks concise, open questions" at bounding box center [769, 206] width 25 height 18
click at [772, 206] on input "d. Asks concise, open questions" at bounding box center [769, 206] width 25 height 18
click at [780, 268] on textarea at bounding box center [842, 268] width 158 height 15
drag, startPoint x: 825, startPoint y: 282, endPoint x: 763, endPoint y: 260, distance: 65.6
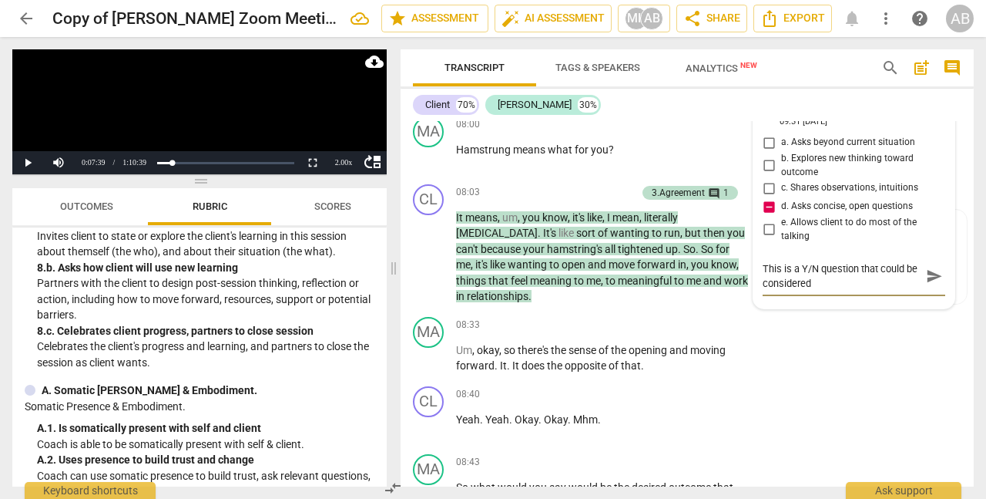
click at [763, 261] on textarea "This is a Y/N question that could be considered" at bounding box center [842, 275] width 158 height 29
click at [866, 291] on textarea "This is a Y/N question that could be considered" at bounding box center [842, 275] width 158 height 29
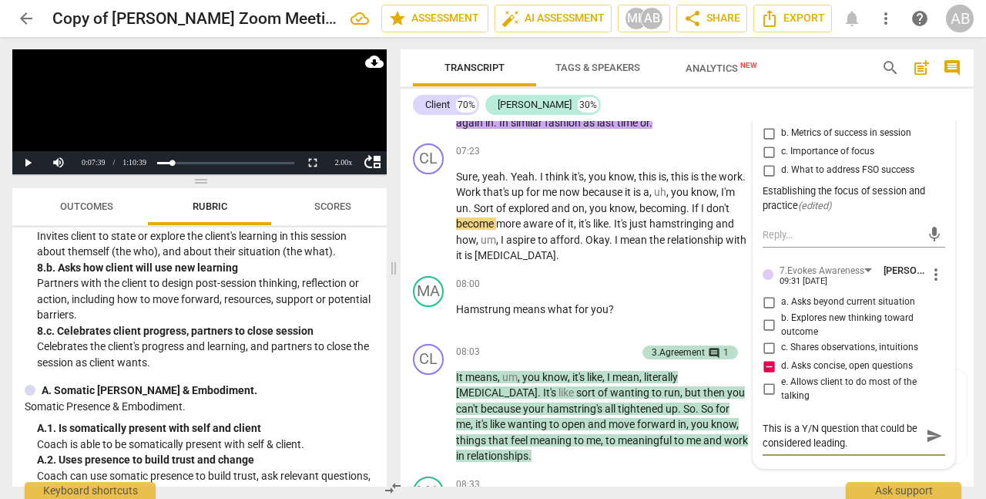
scroll to position [2828, 0]
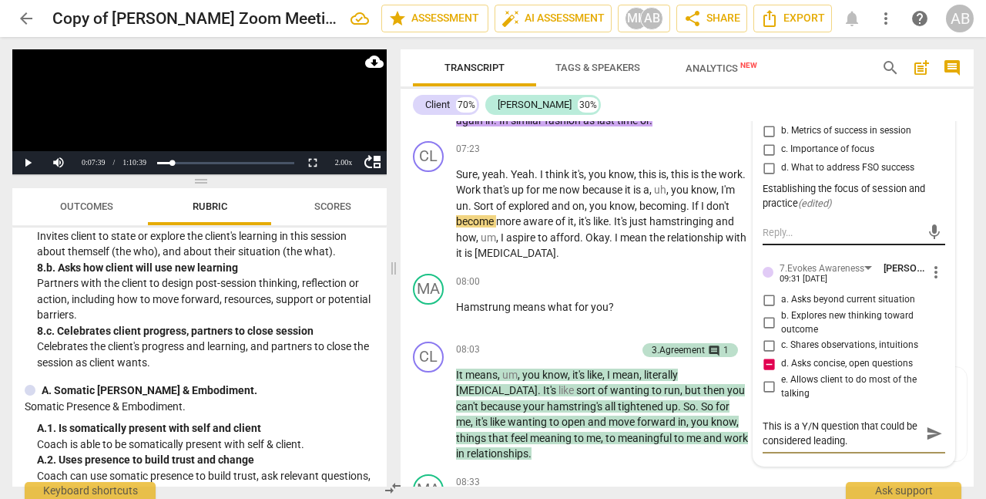
click at [798, 233] on textarea at bounding box center [842, 232] width 158 height 15
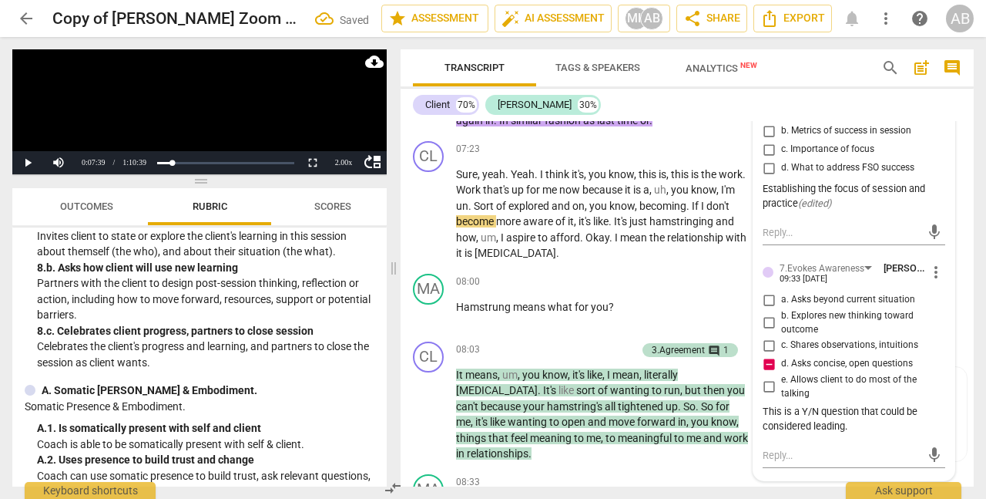
click at [862, 425] on div "This is a Y/N question that could be considered leading." at bounding box center [854, 419] width 183 height 29
click at [851, 428] on div "This is a Y/N question that could be considered leading." at bounding box center [854, 419] width 183 height 29
click at [766, 439] on div "mic" at bounding box center [854, 454] width 183 height 34
click at [930, 268] on span "more_vert" at bounding box center [936, 272] width 18 height 18
click at [938, 260] on li "Edit" at bounding box center [946, 271] width 53 height 29
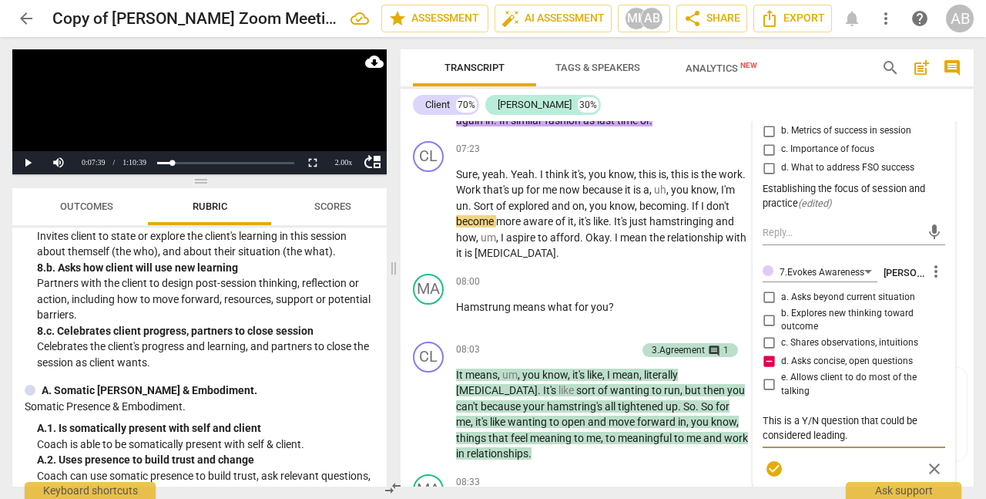
click at [864, 435] on textarea "This is a Y/N question that could be considered leading." at bounding box center [854, 427] width 183 height 29
drag, startPoint x: 926, startPoint y: 433, endPoint x: 939, endPoint y: 435, distance: 12.4
click at [939, 435] on textarea "This is a Y/N question that could be considered leading. How can this be one th…" at bounding box center [854, 442] width 183 height 59
click at [939, 437] on textarea "This is a Y/N question that could be considered leading. How can this be one th…" at bounding box center [854, 442] width 183 height 59
drag, startPoint x: 939, startPoint y: 437, endPoint x: 853, endPoint y: 436, distance: 85.5
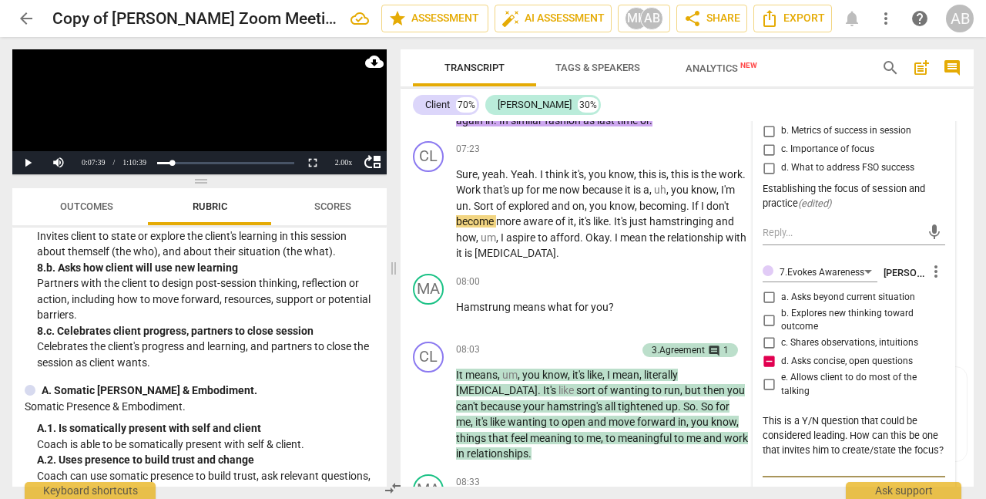
click at [853, 436] on textarea "This is a Y/N question that could be considered leading. How can this be one th…" at bounding box center [854, 442] width 183 height 59
drag, startPoint x: 939, startPoint y: 433, endPoint x: 918, endPoint y: 438, distance: 21.3
click at [918, 438] on textarea "This is a Y/N question that could be considered leading. What question that inv…" at bounding box center [854, 435] width 183 height 44
click at [879, 435] on textarea "This is a Y/N question that could be considered leading. What question invites …" at bounding box center [854, 435] width 183 height 44
click at [832, 449] on textarea "This is a Y/N question that could be considered leading. What version of this q…" at bounding box center [854, 442] width 183 height 59
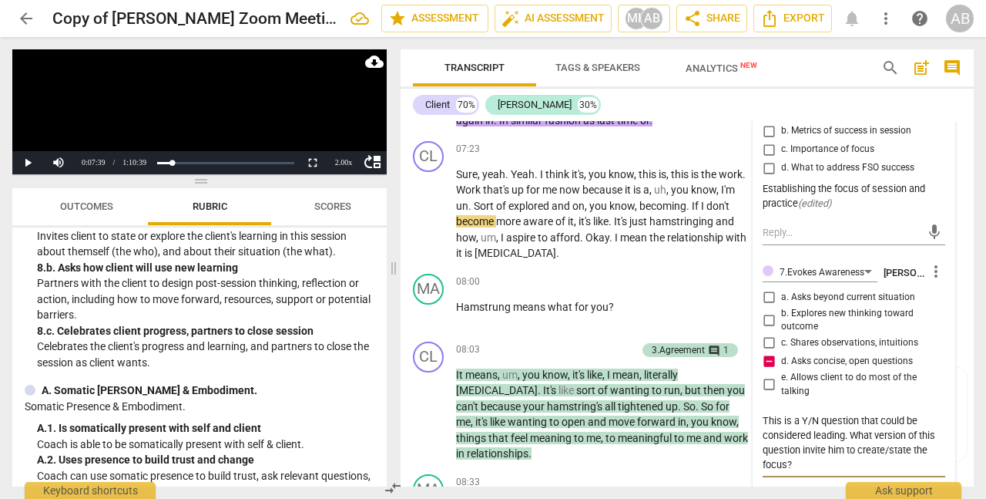
click at [803, 450] on textarea "This is a Y/N question that could be considered leading. What version of this q…" at bounding box center [854, 442] width 183 height 59
click at [815, 467] on textarea "This is a Y/N question that could be considered leading. What version of this q…" at bounding box center [854, 442] width 183 height 59
click at [560, 271] on div "MA play_arrow pause 08:00 + Add competency keyboard_arrow_right Hamstrung means…" at bounding box center [687, 301] width 573 height 68
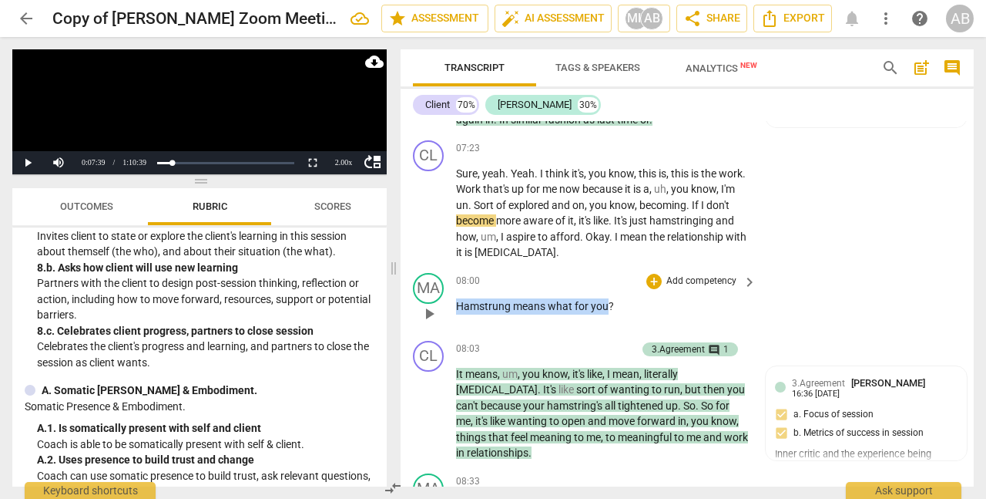
drag, startPoint x: 458, startPoint y: 305, endPoint x: 609, endPoint y: 306, distance: 151.1
click at [609, 306] on p "Hamstrung means what for you ?" at bounding box center [602, 306] width 293 height 16
click at [629, 288] on div "+" at bounding box center [626, 285] width 15 height 15
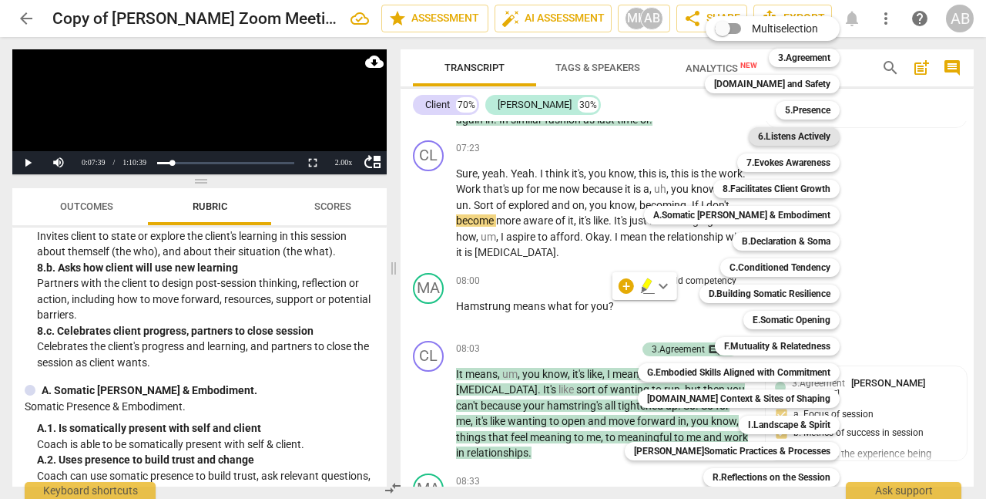
click at [795, 136] on b "6.Listens Actively" at bounding box center [794, 136] width 72 height 18
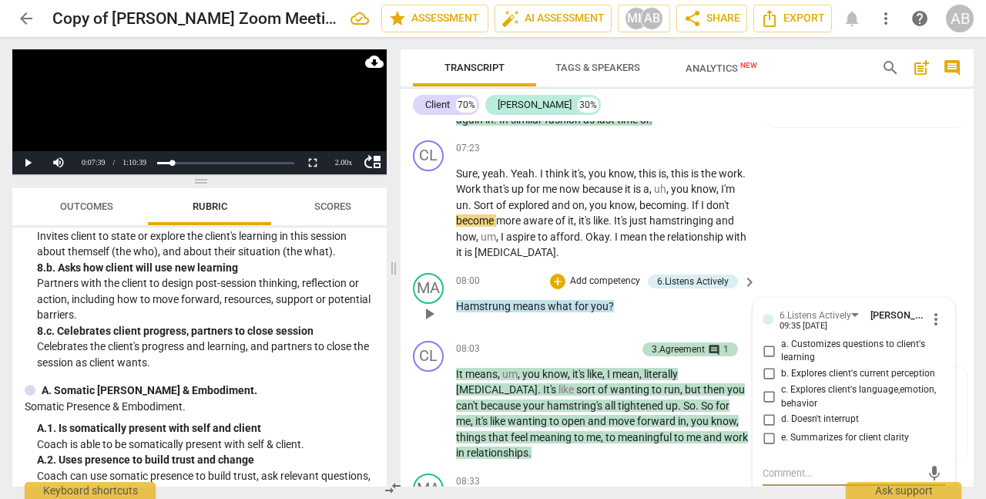
click at [774, 398] on input "c. Explores client's language,emotion, behavior" at bounding box center [769, 397] width 25 height 18
click at [818, 267] on div "MA play_arrow pause 08:00 + Add competency 6.Listens Actively keyboard_arrow_ri…" at bounding box center [687, 301] width 573 height 68
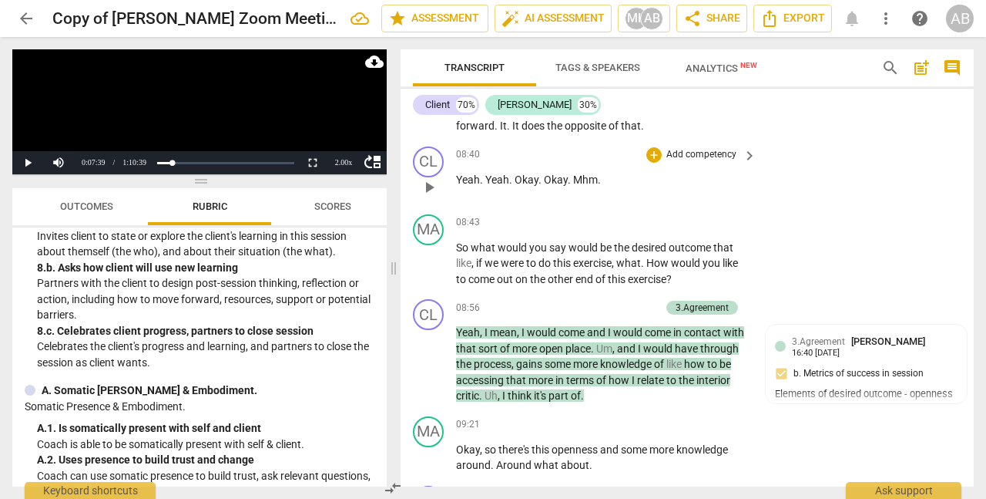
scroll to position [3226, 0]
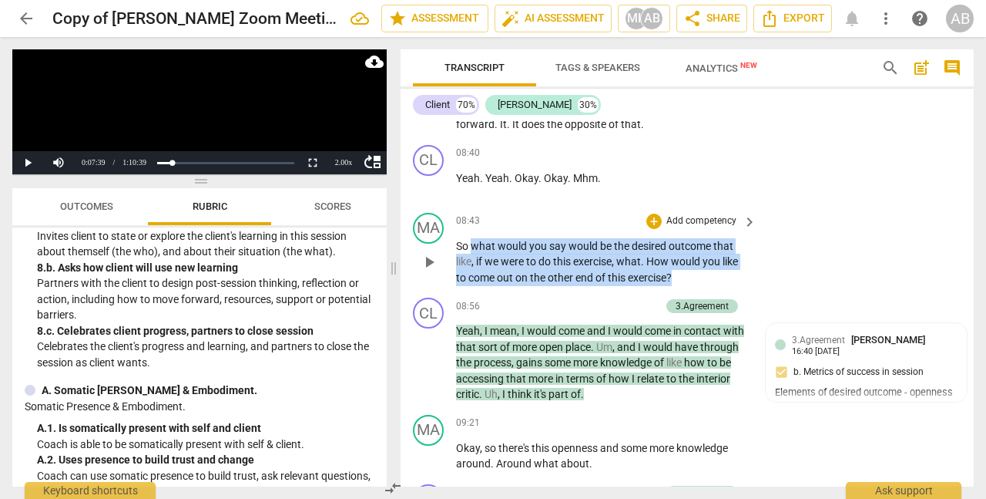
drag, startPoint x: 472, startPoint y: 246, endPoint x: 710, endPoint y: 274, distance: 239.1
click at [709, 275] on p "So what would you say would be the desired outcome that like , if we were to do…" at bounding box center [602, 262] width 293 height 48
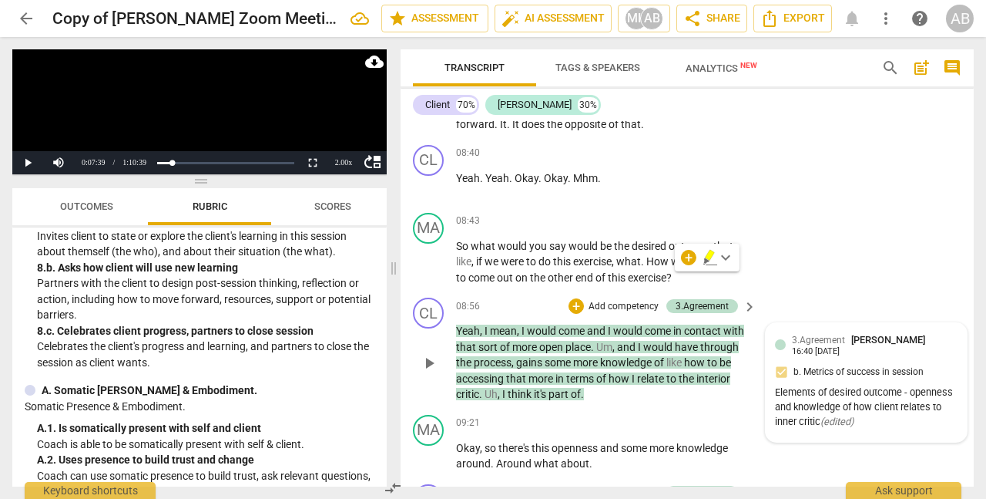
click at [889, 362] on div "3.Agreement [PERSON_NAME] 16:40 [DATE] b. Metrics of success in session Element…" at bounding box center [866, 382] width 183 height 100
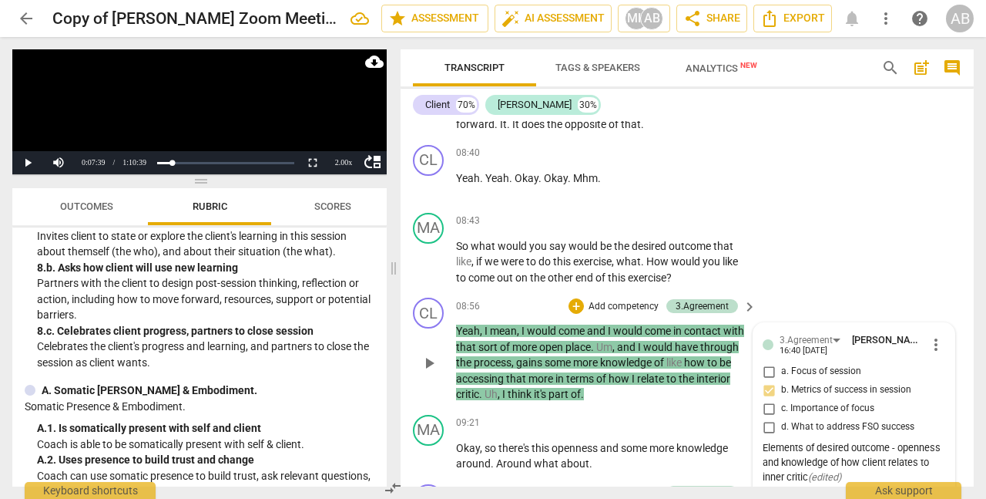
scroll to position [3280, 0]
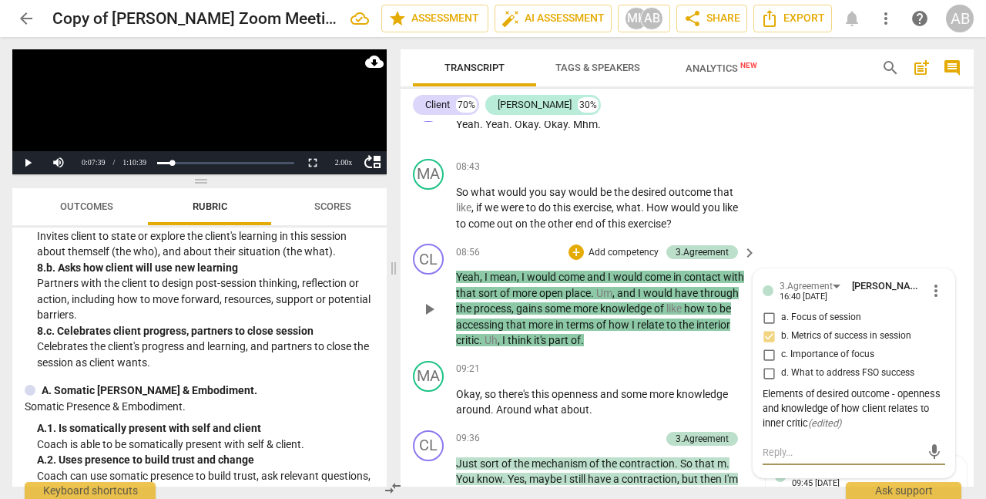
click at [787, 449] on textarea at bounding box center [842, 452] width 158 height 15
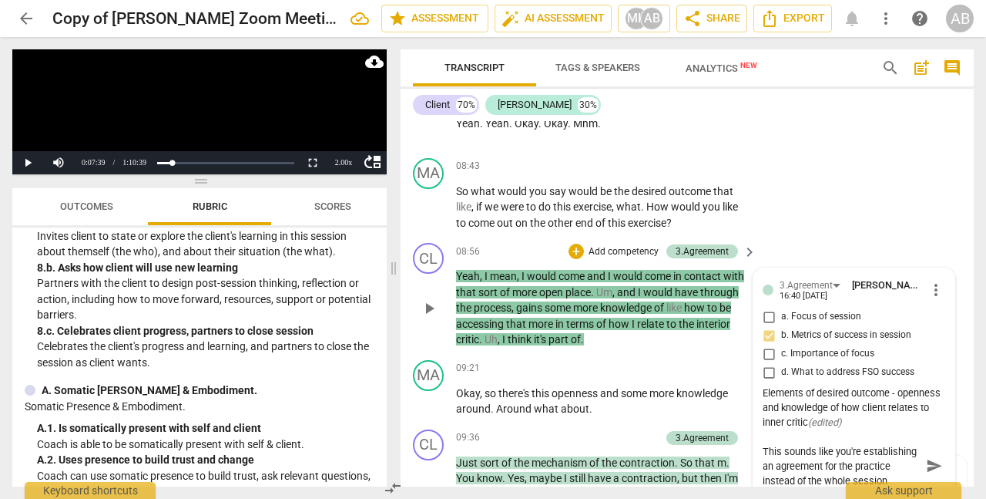
click at [936, 461] on span "send" at bounding box center [934, 465] width 17 height 17
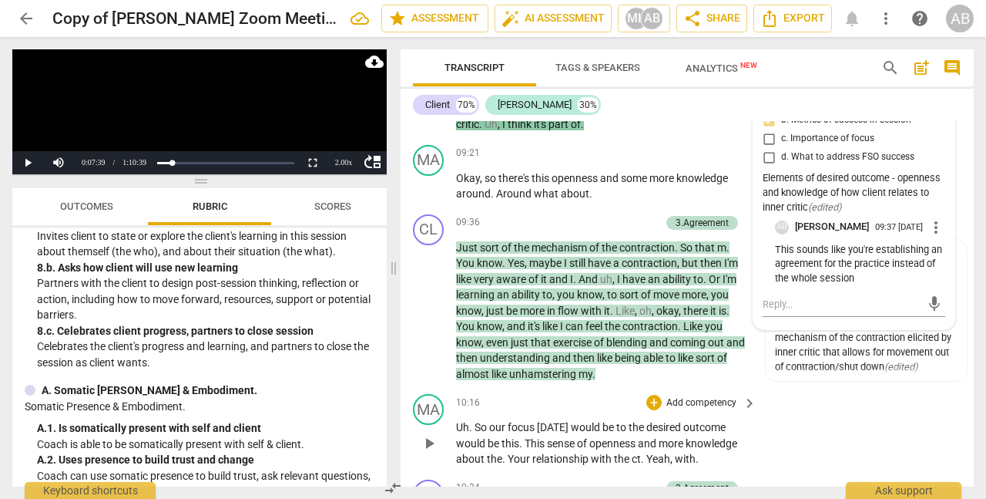
scroll to position [3511, 0]
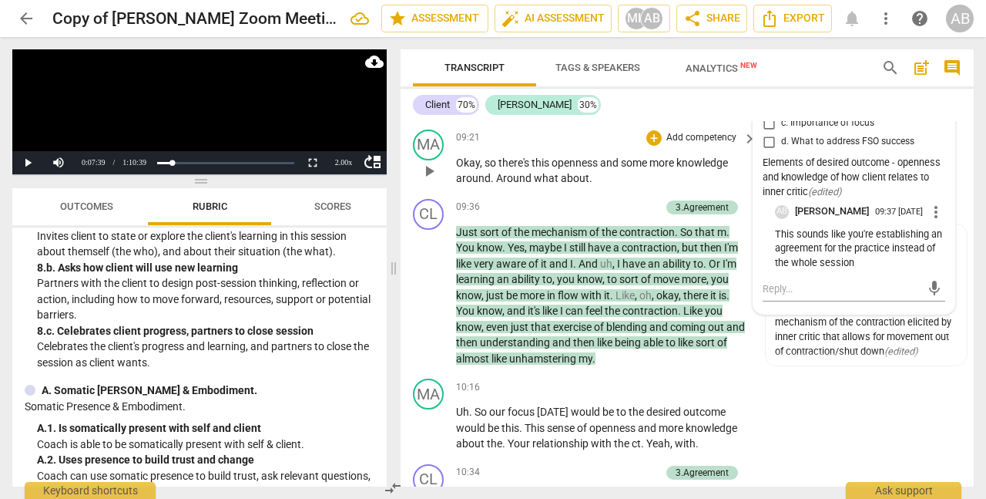
click at [434, 171] on span "play_arrow" at bounding box center [429, 171] width 18 height 18
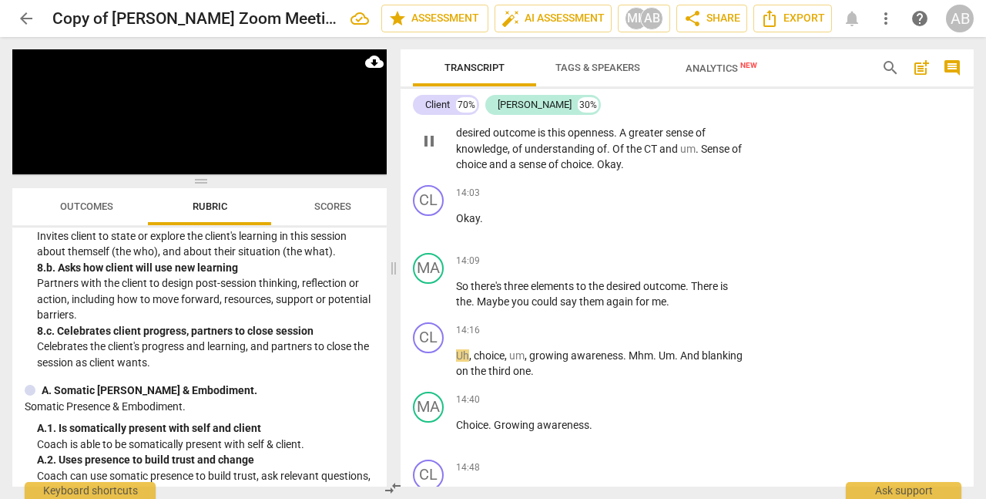
scroll to position [5312, 0]
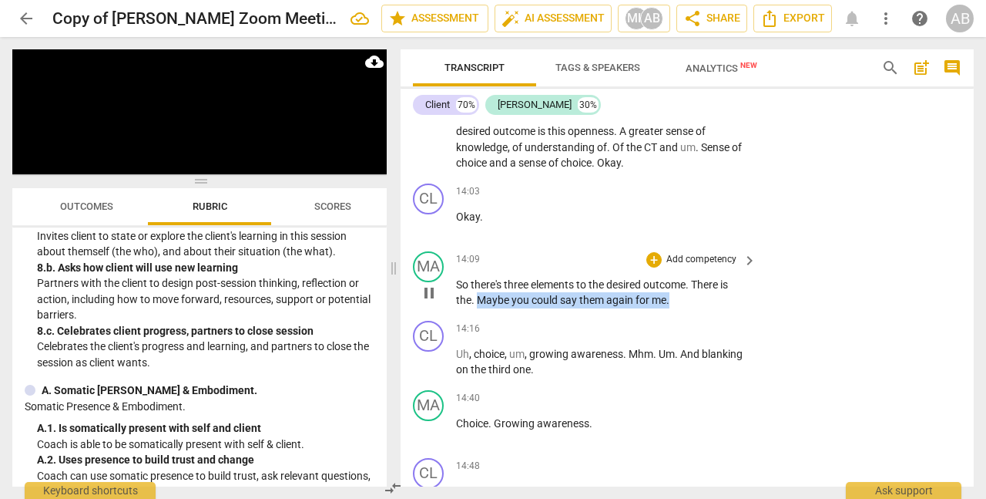
drag, startPoint x: 479, startPoint y: 300, endPoint x: 650, endPoint y: 309, distance: 170.6
click at [650, 309] on div "MA play_arrow pause 14:09 + Add competency keyboard_arrow_right So there's thre…" at bounding box center [687, 279] width 573 height 69
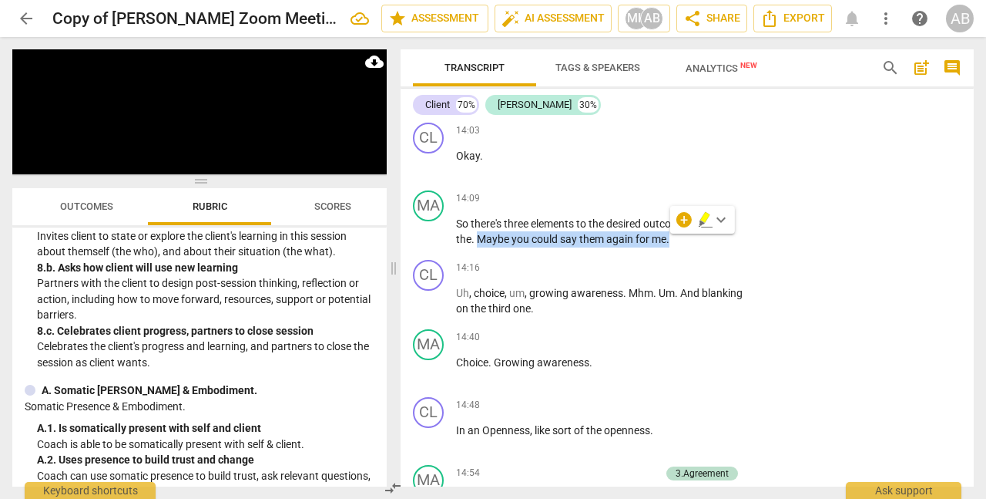
scroll to position [5372, 0]
click at [686, 223] on div "+" at bounding box center [684, 219] width 15 height 15
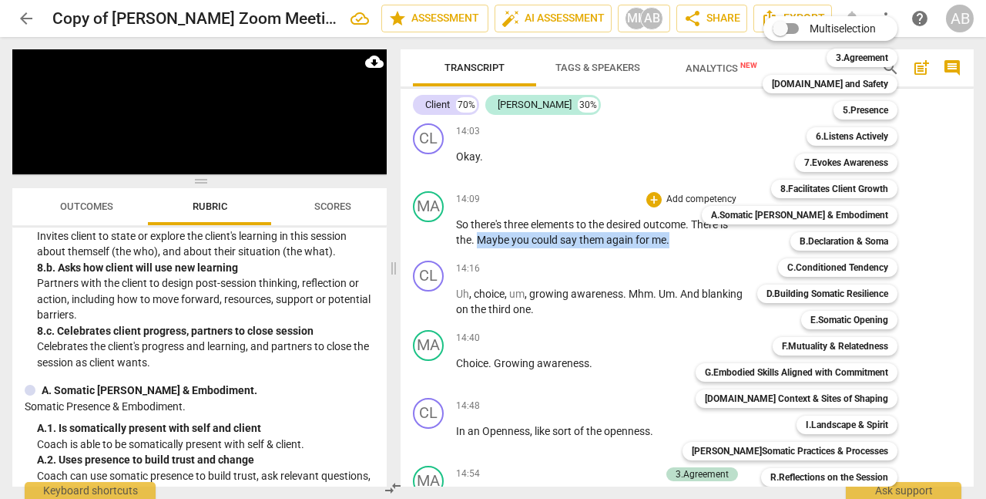
scroll to position [5773, 0]
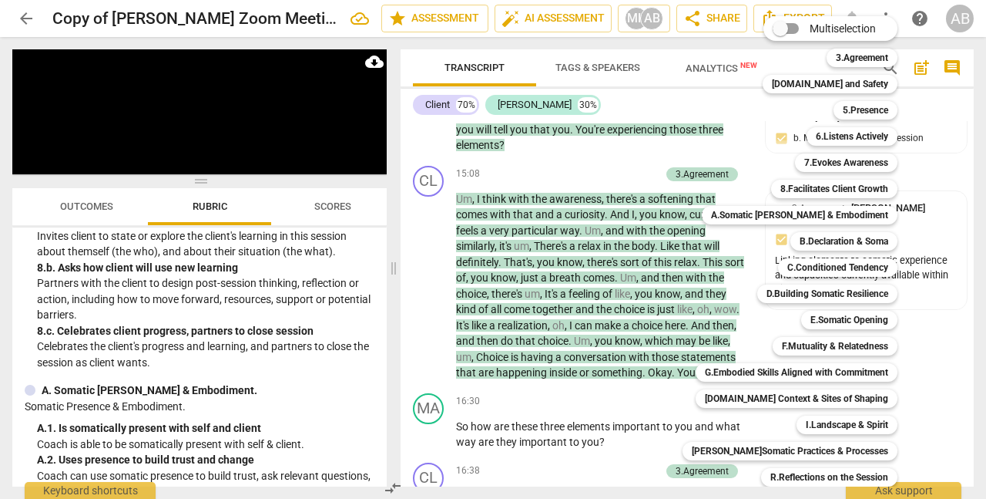
click at [76, 207] on div at bounding box center [493, 249] width 986 height 499
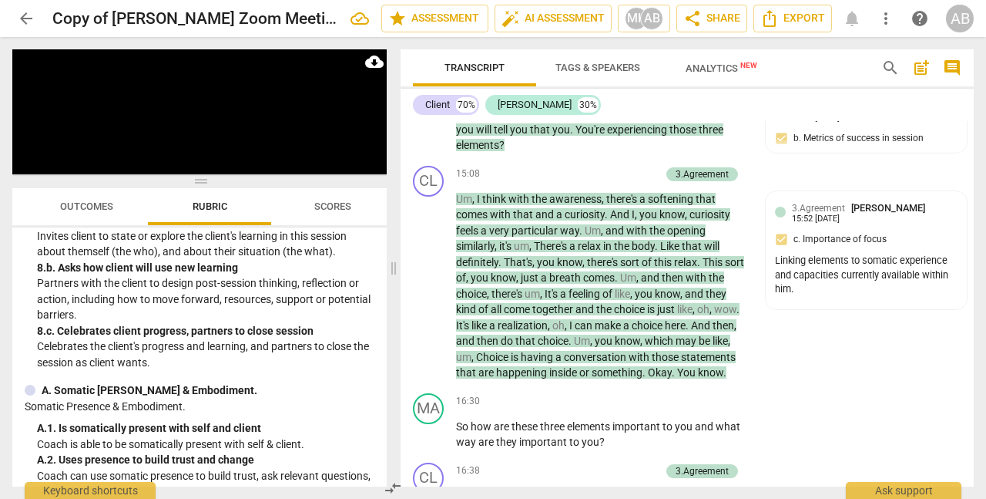
click at [76, 208] on span "Outcomes" at bounding box center [86, 206] width 53 height 12
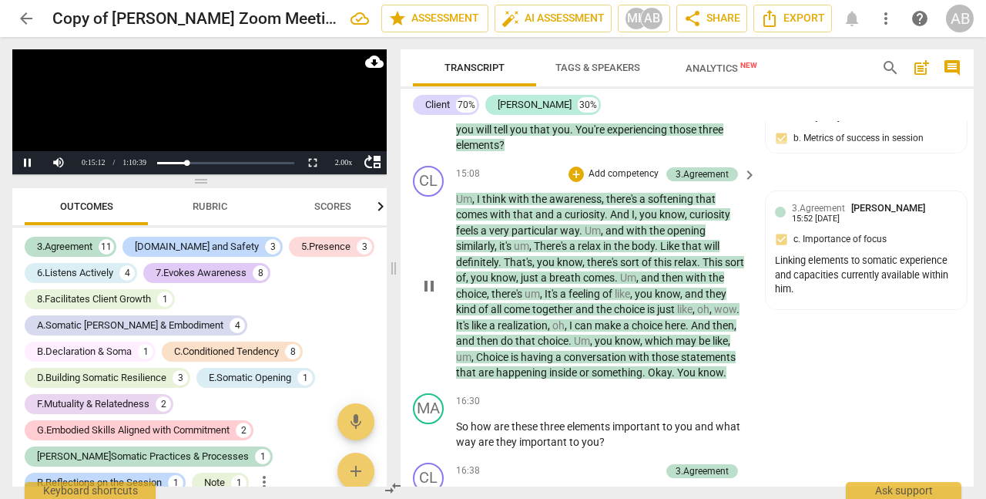
click at [438, 279] on span "pause" at bounding box center [429, 286] width 18 height 18
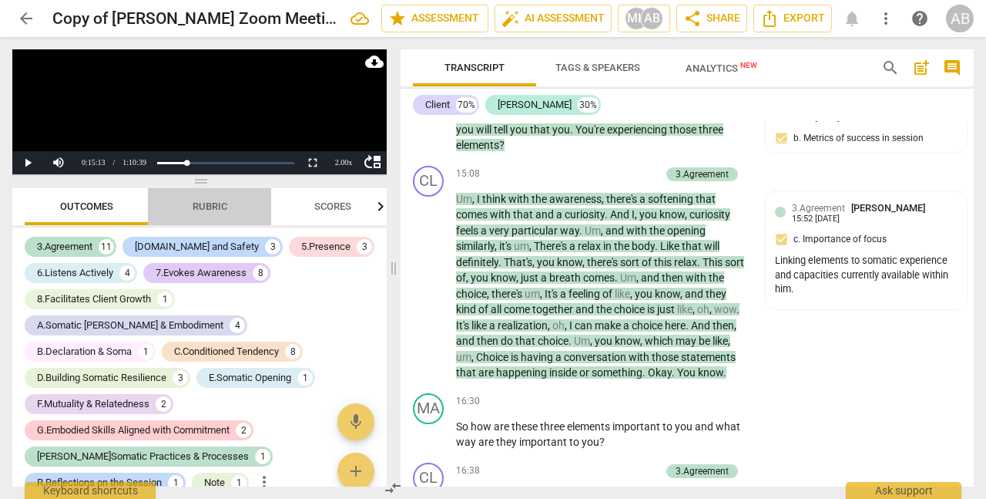
click at [206, 207] on span "Rubric" at bounding box center [210, 206] width 35 height 12
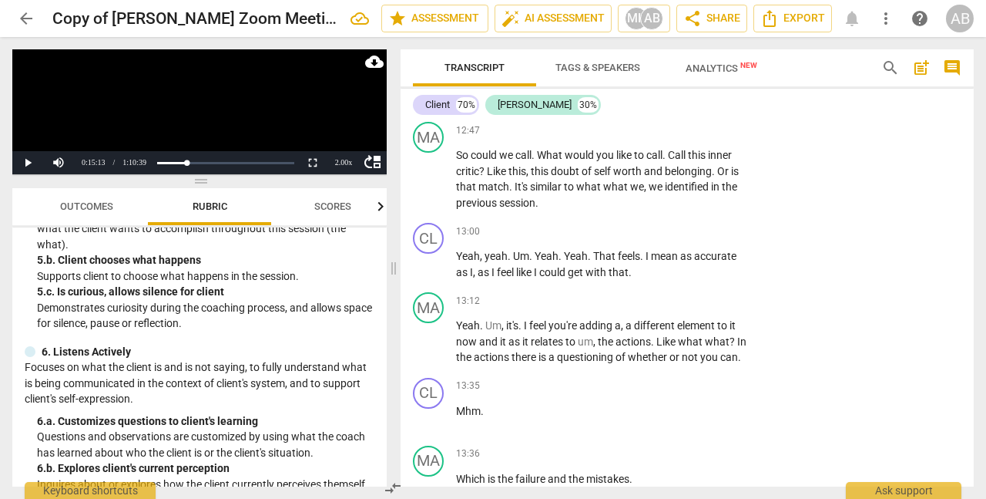
scroll to position [4811, 0]
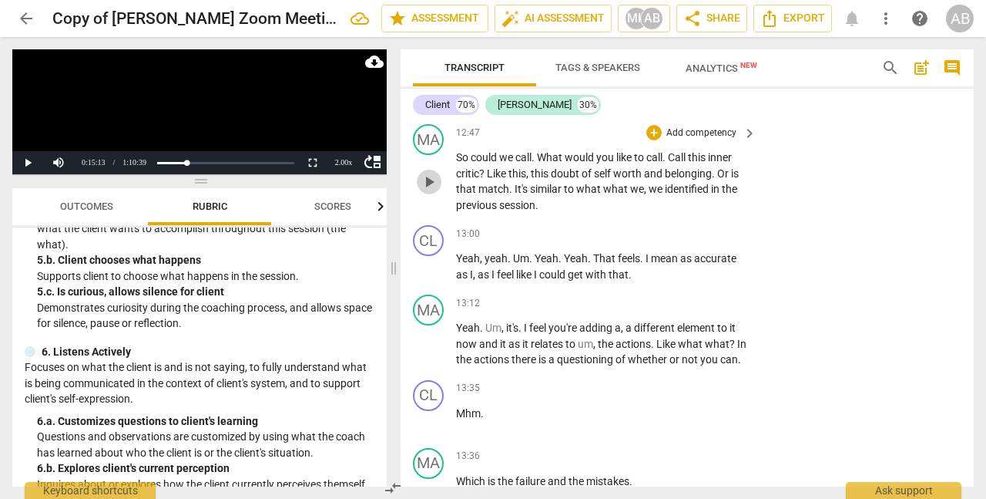
click at [430, 178] on span "play_arrow" at bounding box center [429, 182] width 18 height 18
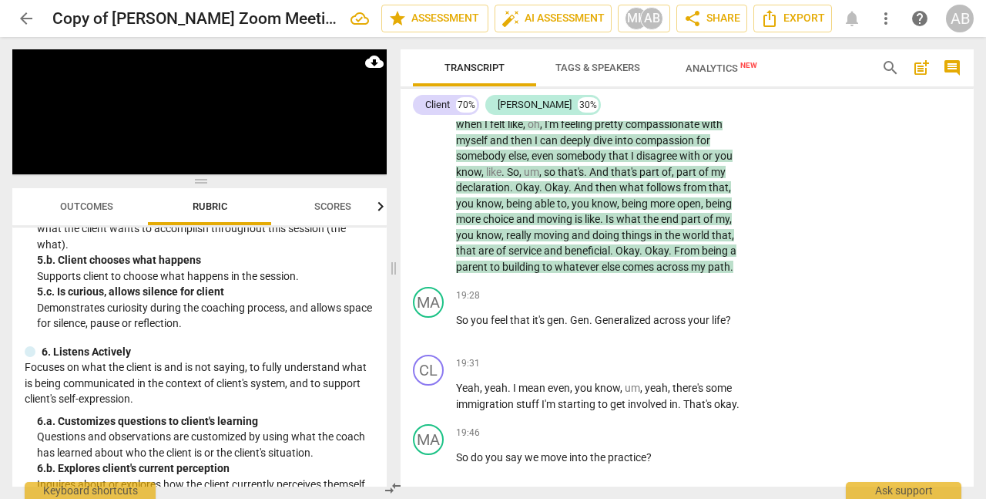
scroll to position [6827, 0]
click at [865, 217] on div "CL play_arrow pause 17:41 + Add competency 3.Agreement keyboard_arrow_right I ,…" at bounding box center [687, 70] width 573 height 417
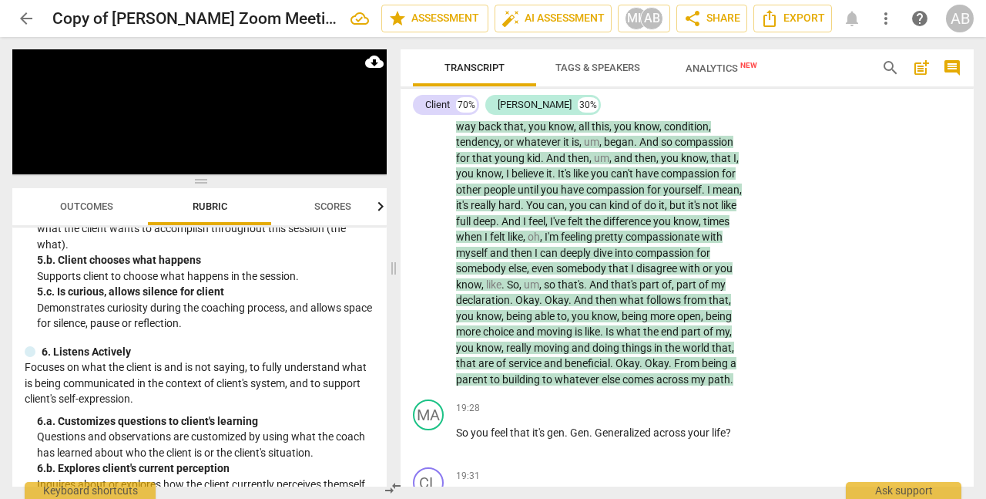
scroll to position [6734, 0]
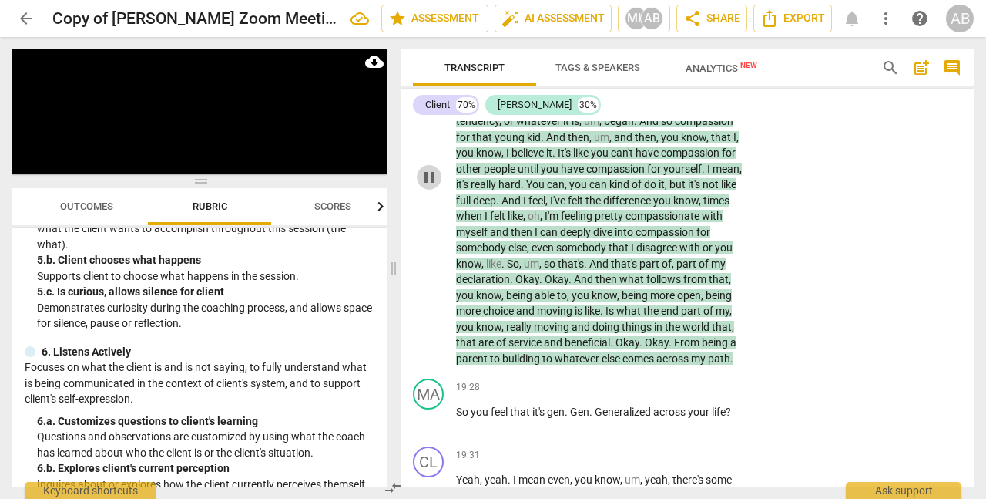
click at [432, 183] on span "pause" at bounding box center [429, 177] width 18 height 18
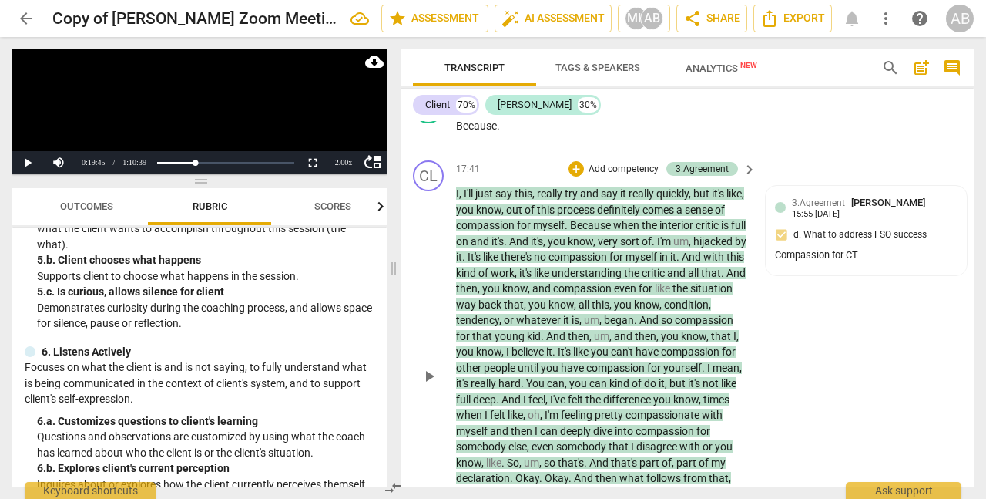
scroll to position [6533, 0]
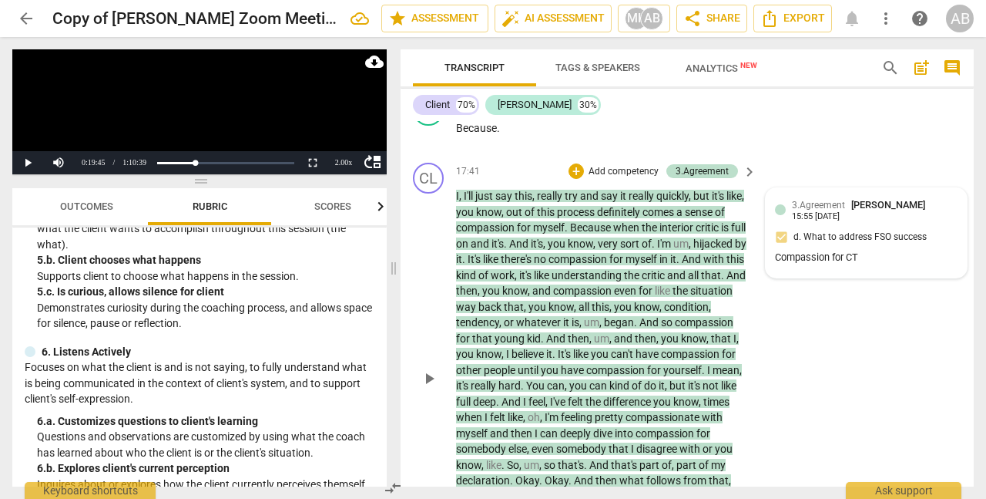
click at [885, 254] on div "Compassion for CT" at bounding box center [866, 257] width 183 height 15
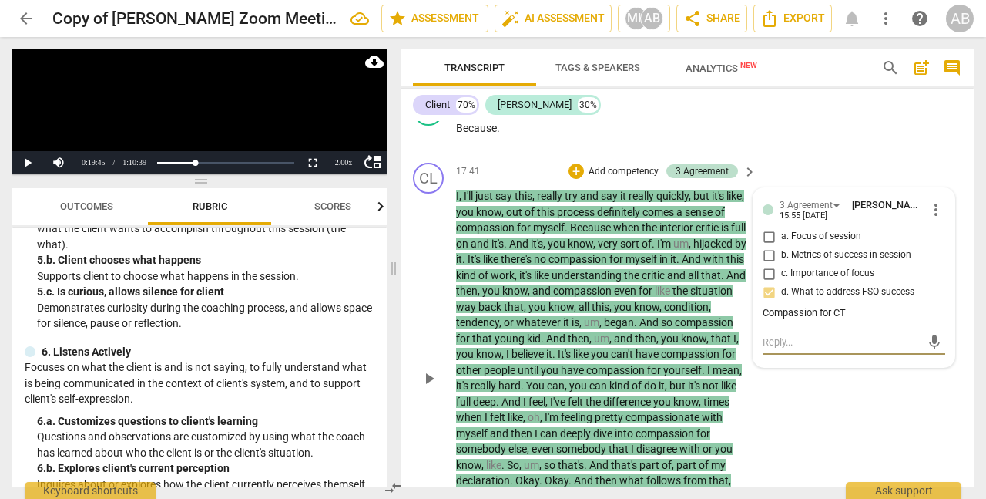
click at [774, 344] on textarea at bounding box center [842, 341] width 158 height 15
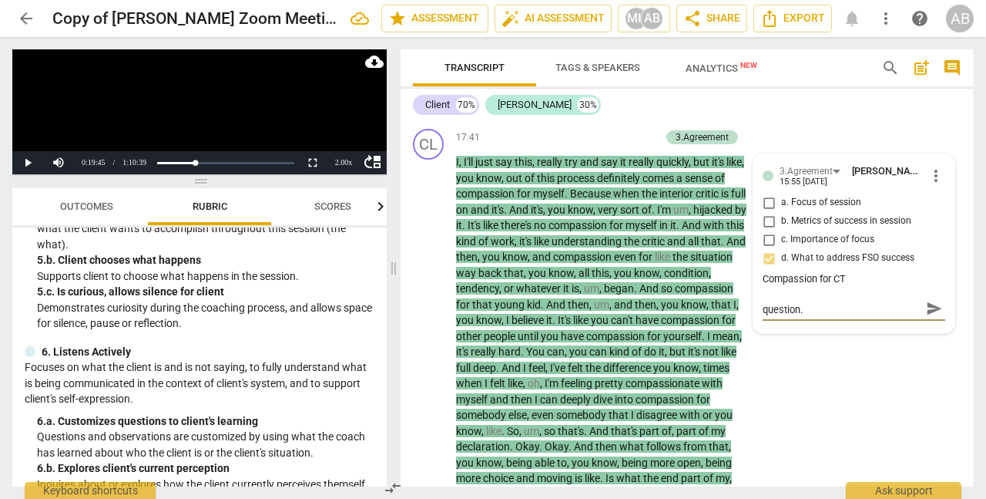
scroll to position [6568, 0]
drag, startPoint x: 822, startPoint y: 307, endPoint x: 751, endPoint y: 307, distance: 70.9
click at [763, 307] on textarea "This is volunteered info, not a question." at bounding box center [842, 307] width 158 height 15
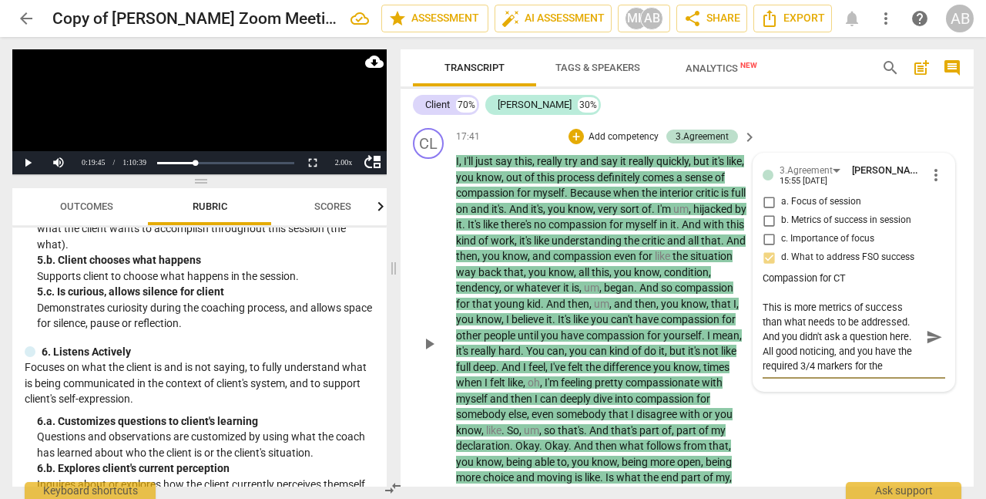
scroll to position [13, 0]
click at [929, 333] on span "send" at bounding box center [934, 336] width 17 height 17
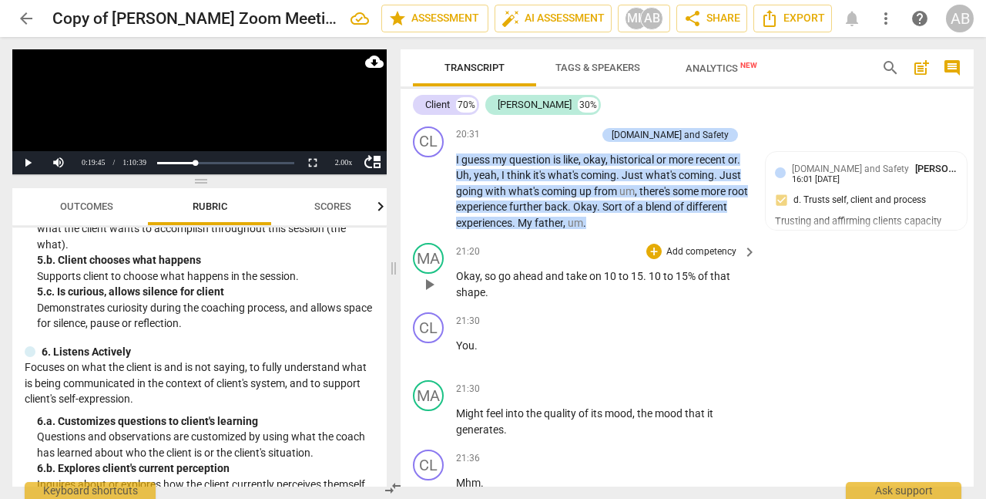
scroll to position [7440, 0]
click at [434, 200] on span "play_arrow" at bounding box center [429, 190] width 18 height 18
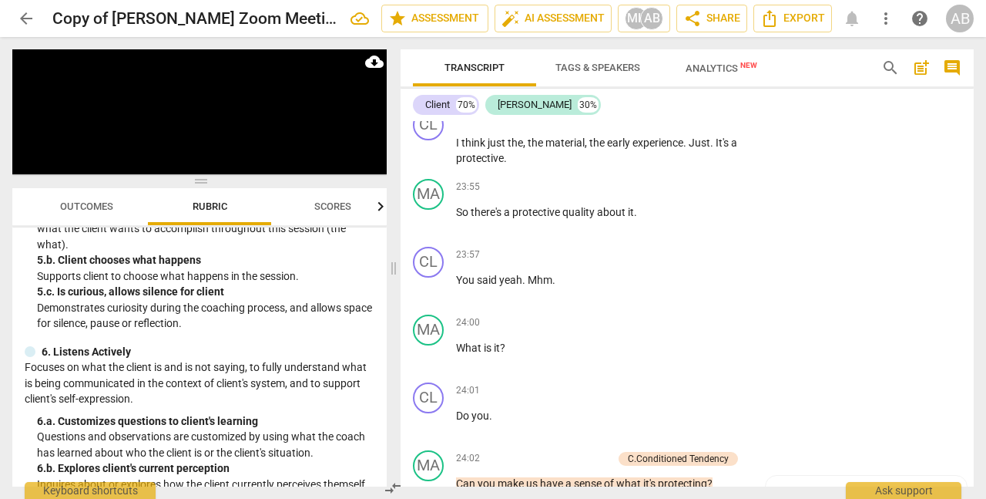
scroll to position [8338, 0]
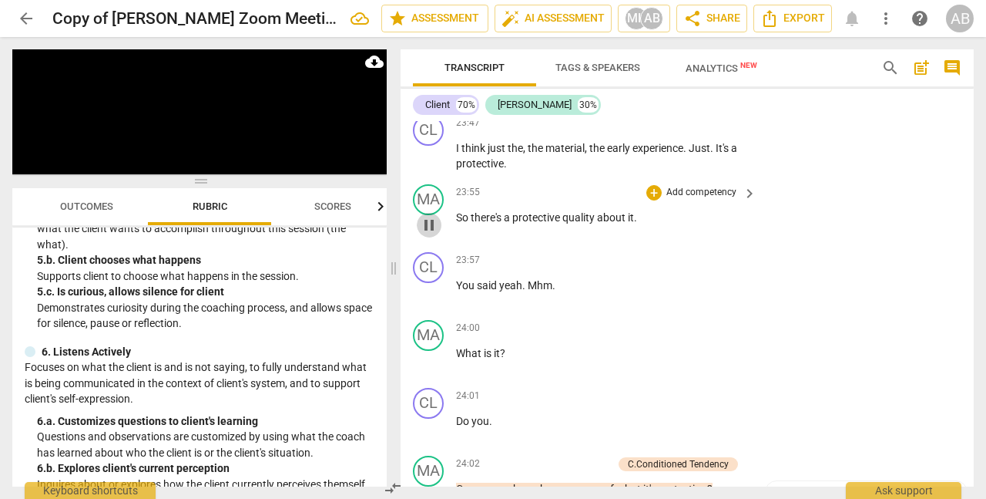
click at [431, 234] on span "pause" at bounding box center [429, 225] width 18 height 18
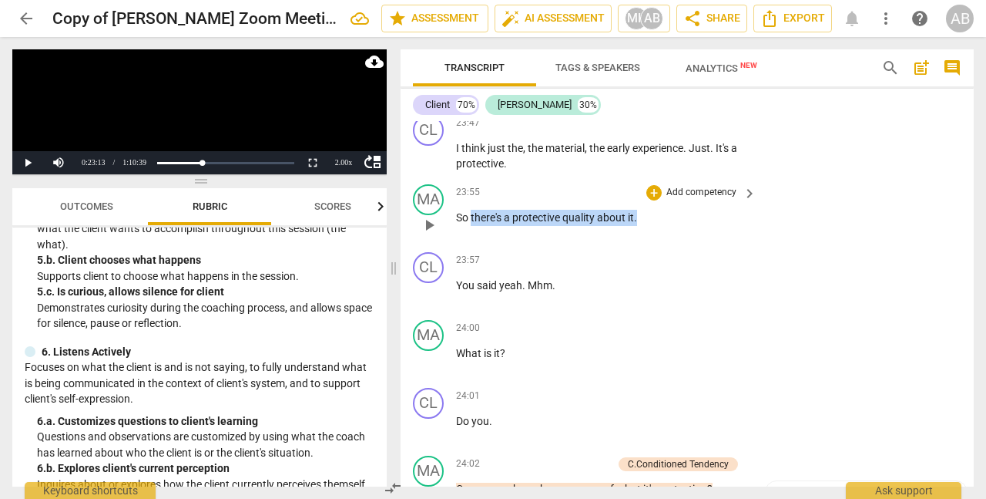
drag, startPoint x: 640, startPoint y: 239, endPoint x: 476, endPoint y: 232, distance: 163.5
click at [472, 226] on p "So there's a protective quality about it ." at bounding box center [602, 218] width 293 height 16
click at [653, 219] on div "+" at bounding box center [651, 214] width 15 height 15
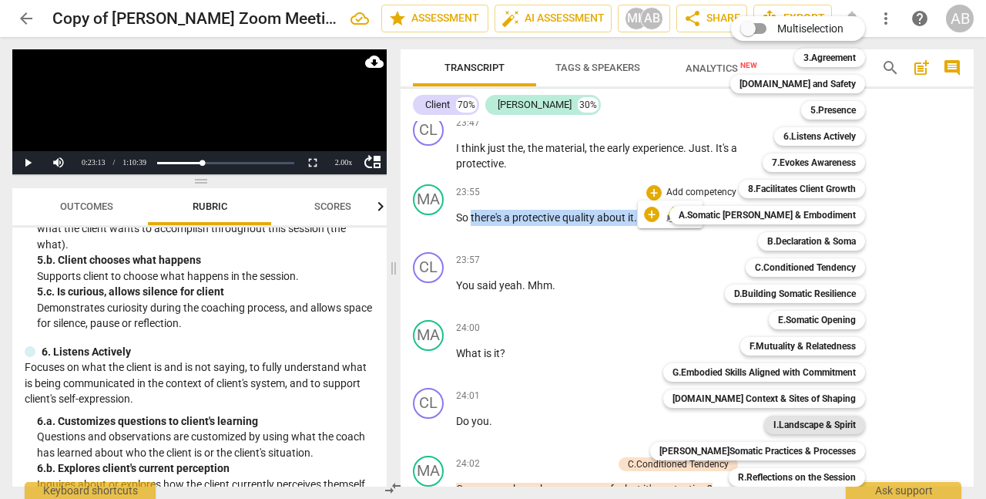
scroll to position [56, 0]
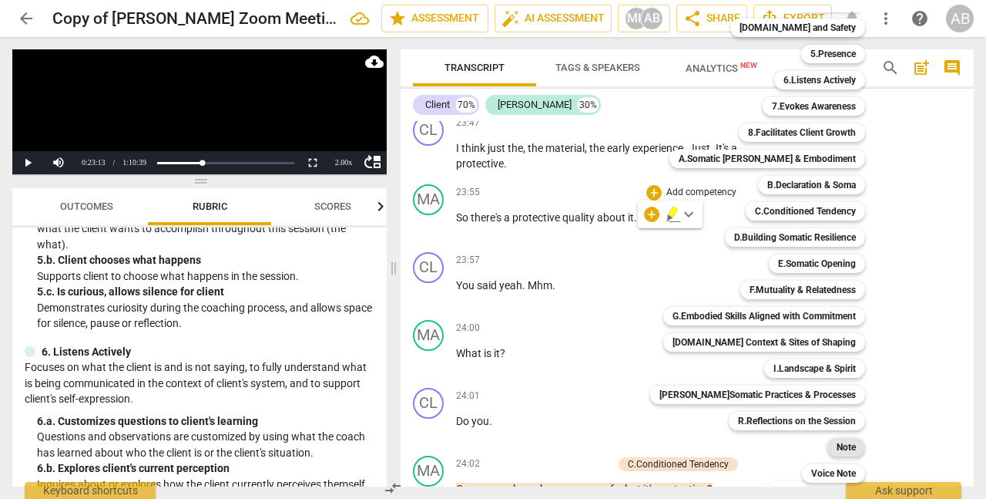
click at [838, 444] on b "Note" at bounding box center [846, 447] width 19 height 18
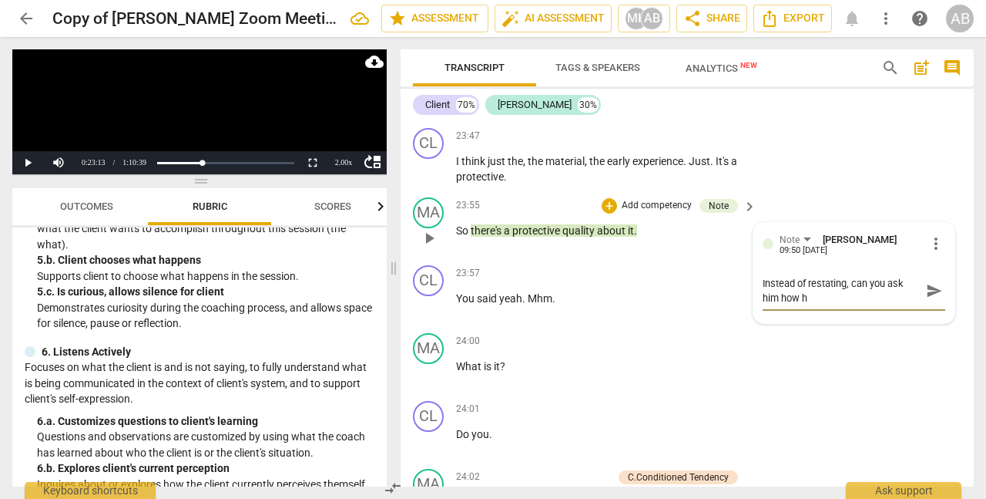
scroll to position [0, 0]
click at [937, 299] on span "send" at bounding box center [934, 290] width 17 height 17
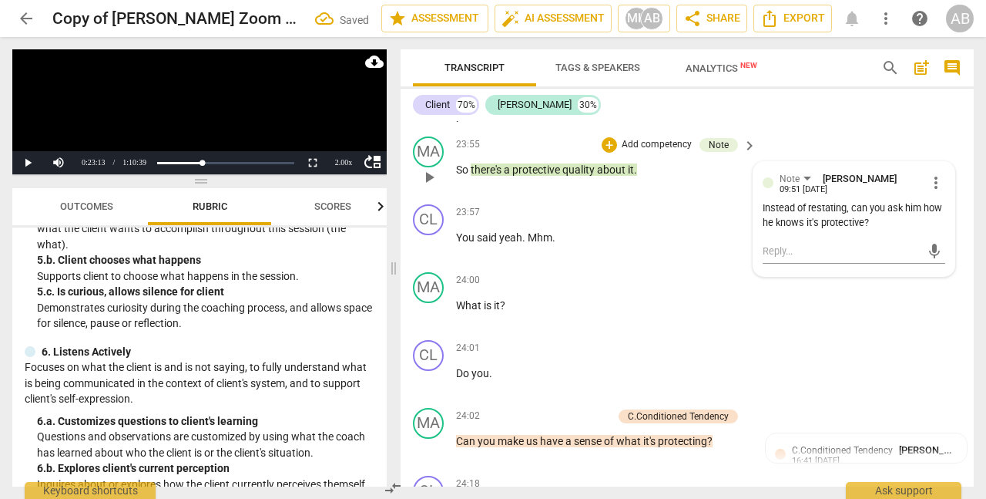
scroll to position [8392, 0]
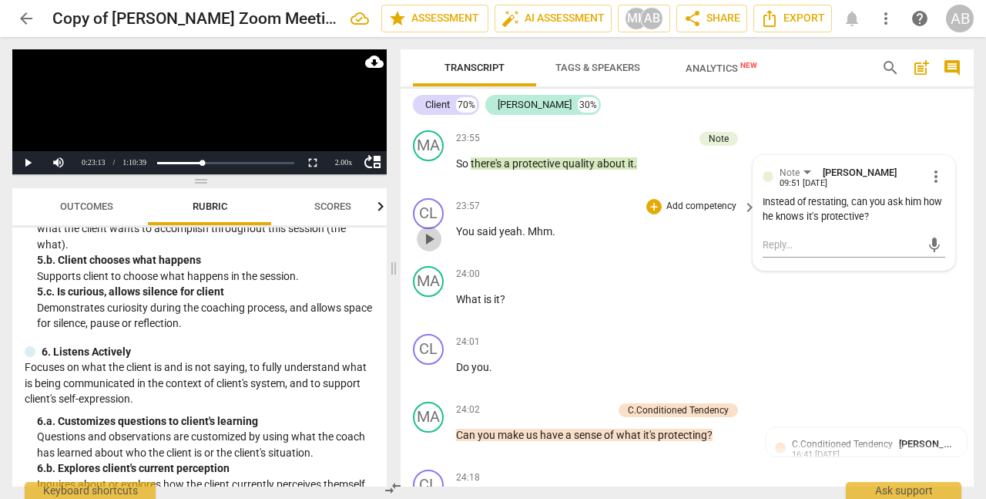
click at [434, 248] on span "play_arrow" at bounding box center [429, 239] width 18 height 18
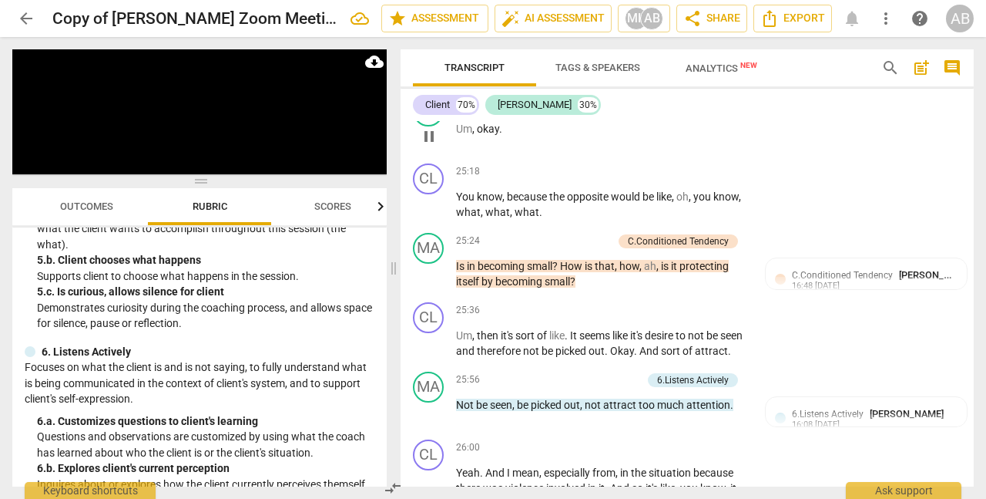
scroll to position [9042, 0]
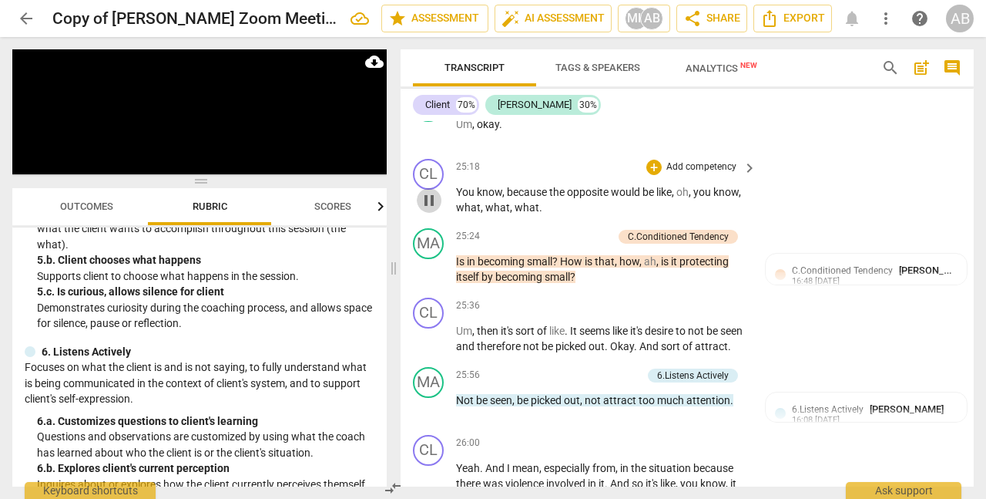
click at [433, 210] on span "pause" at bounding box center [429, 200] width 18 height 18
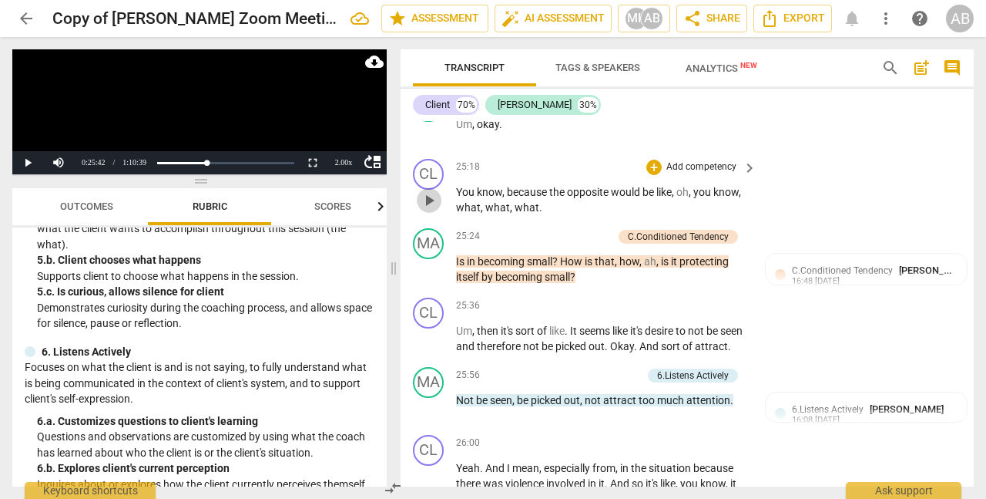
click at [433, 210] on span "play_arrow" at bounding box center [429, 200] width 18 height 18
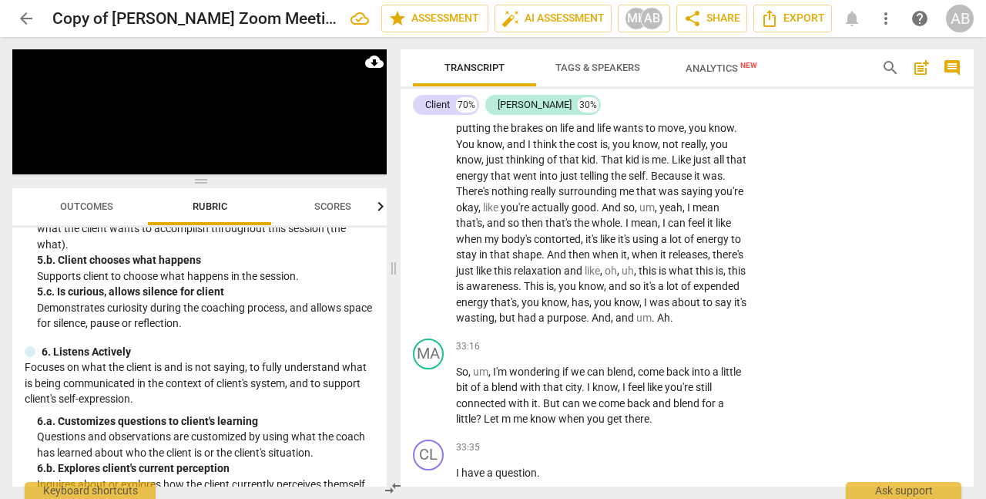
scroll to position [11205, 0]
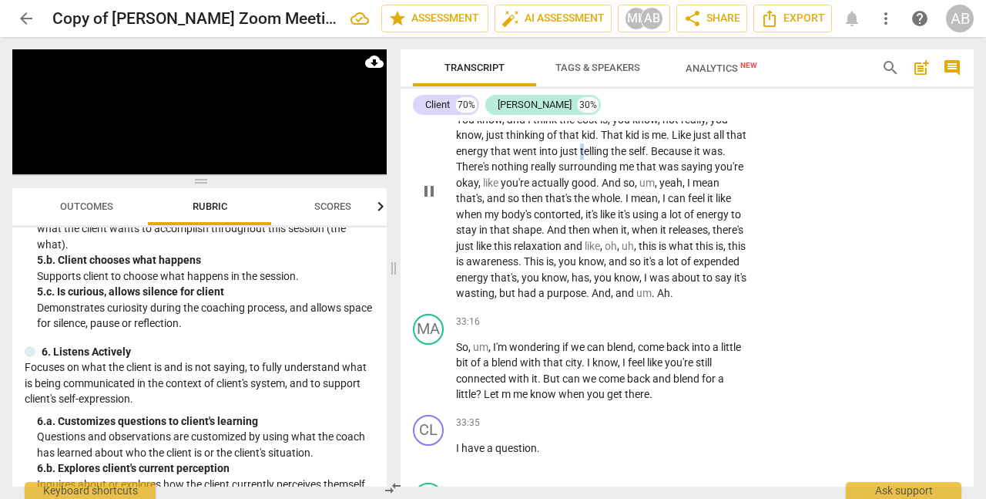
click at [602, 157] on span "telling" at bounding box center [595, 151] width 31 height 12
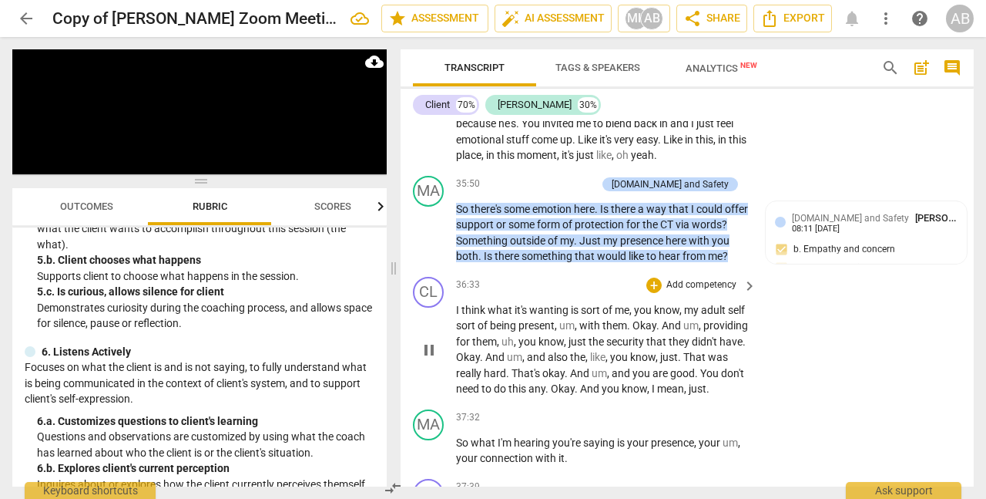
scroll to position [12053, 0]
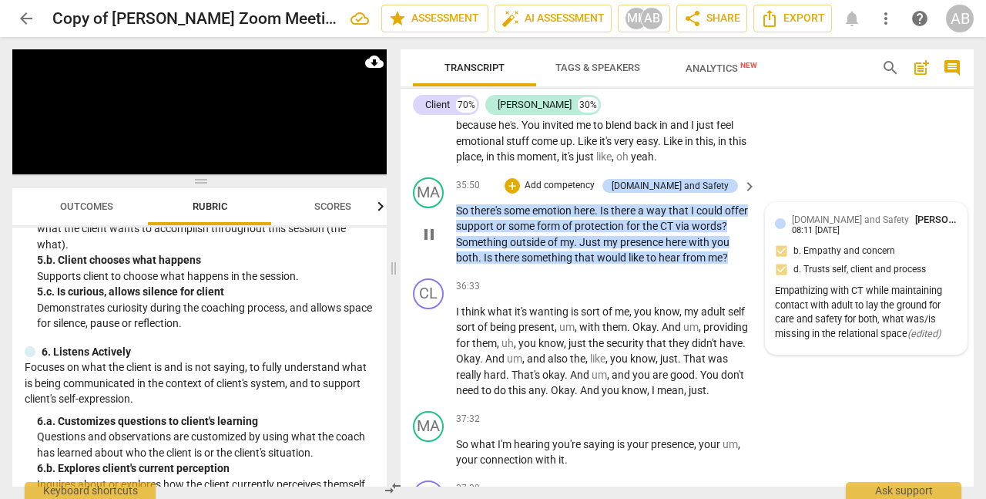
click at [889, 304] on div "[DOMAIN_NAME] and Safety [PERSON_NAME] 08:11 [DATE] b. Empathy and concern d. T…" at bounding box center [866, 278] width 183 height 133
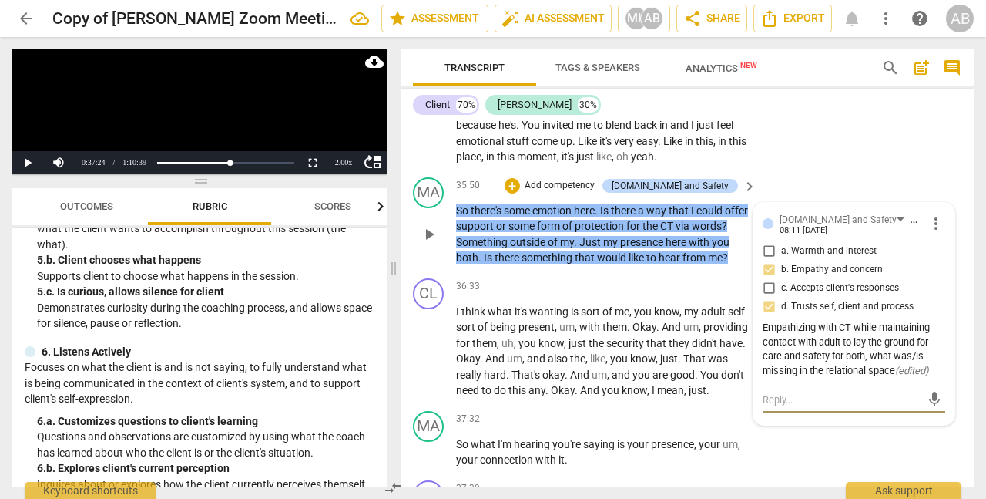
click at [804, 407] on textarea at bounding box center [842, 399] width 158 height 15
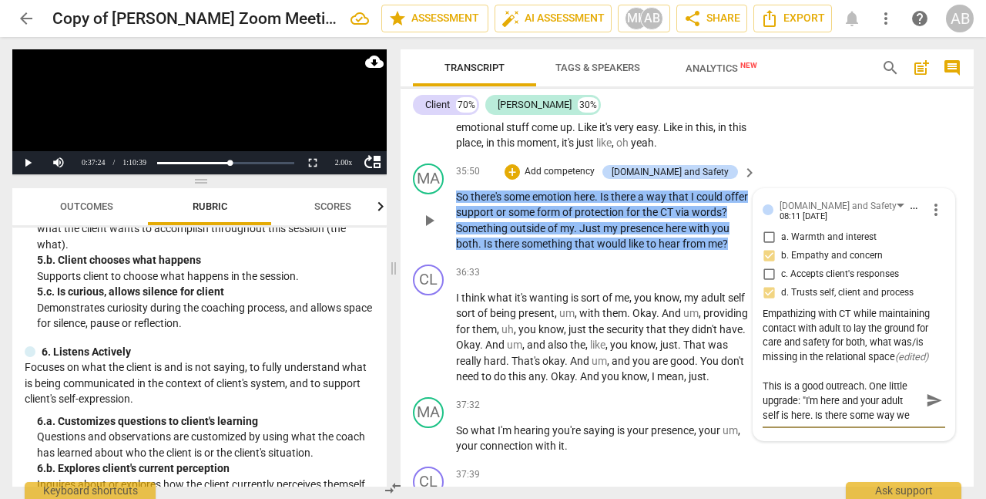
scroll to position [12068, 0]
click at [901, 422] on textarea "This is a good outreach. One little upgrade: "I'm here and your adult self is h…" at bounding box center [842, 400] width 158 height 44
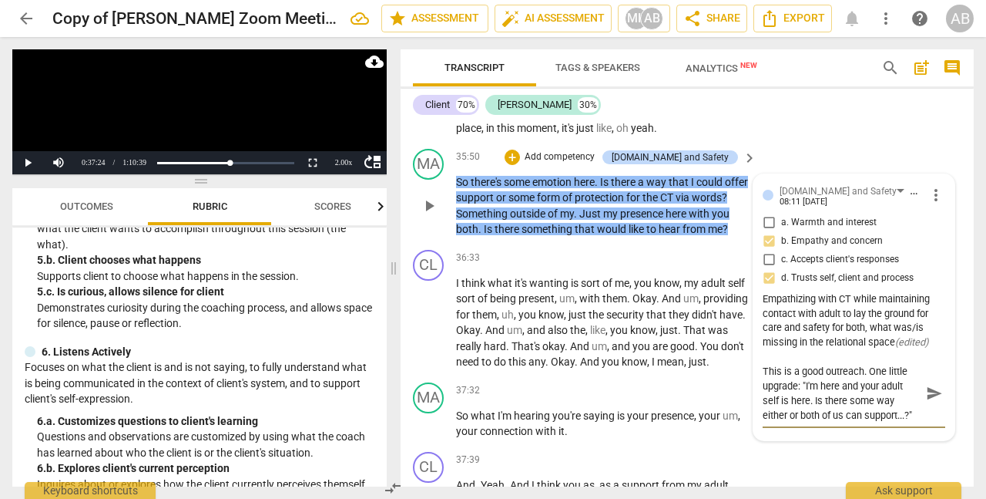
click at [934, 402] on span "send" at bounding box center [934, 393] width 17 height 17
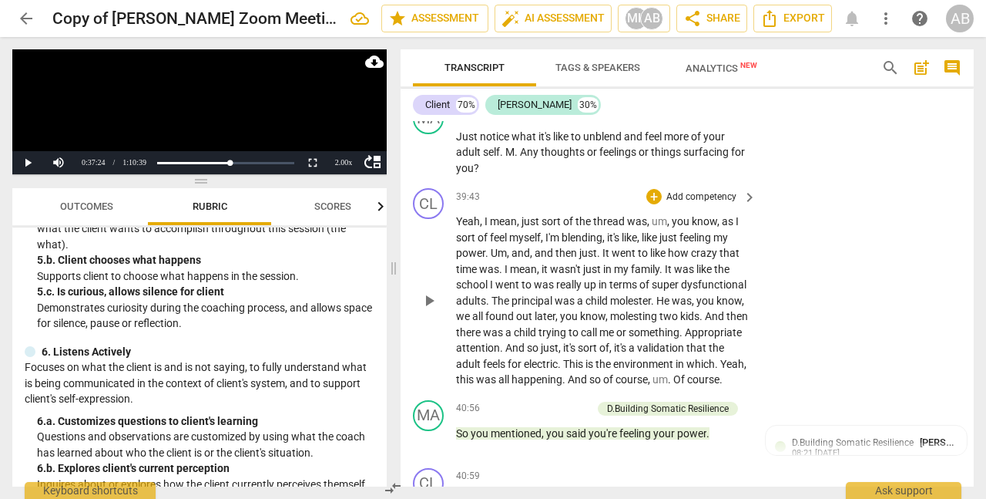
scroll to position [12969, 0]
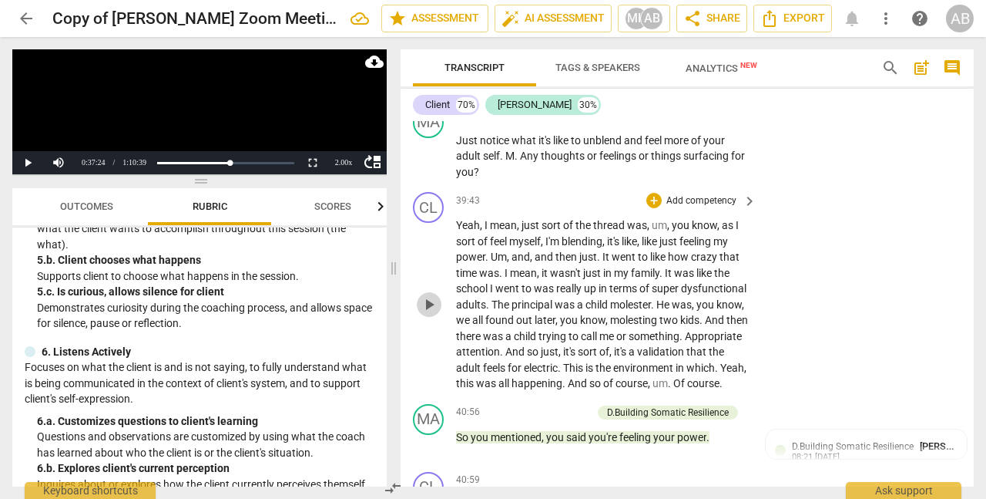
click at [428, 314] on span "play_arrow" at bounding box center [429, 304] width 18 height 18
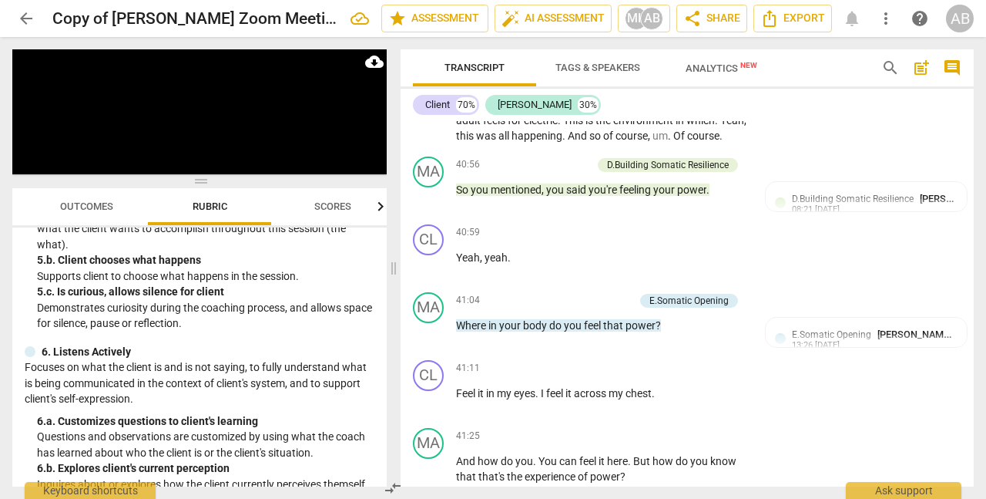
scroll to position [13214, 0]
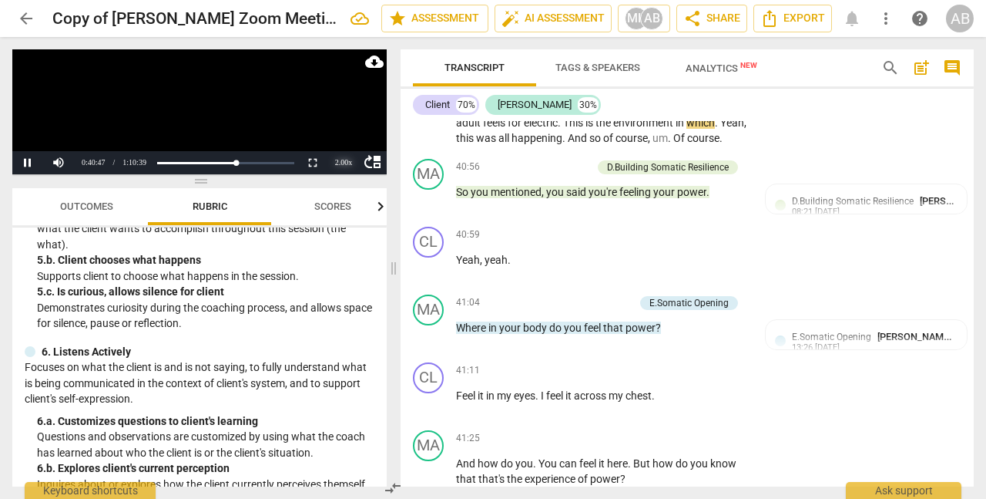
click at [341, 163] on div "2.00 x" at bounding box center [343, 162] width 31 height 23
click at [345, 92] on li "1x" at bounding box center [343, 93] width 31 height 17
click at [426, 69] on span "pause" at bounding box center [429, 59] width 18 height 18
click at [427, 69] on span "play_arrow" at bounding box center [429, 59] width 18 height 18
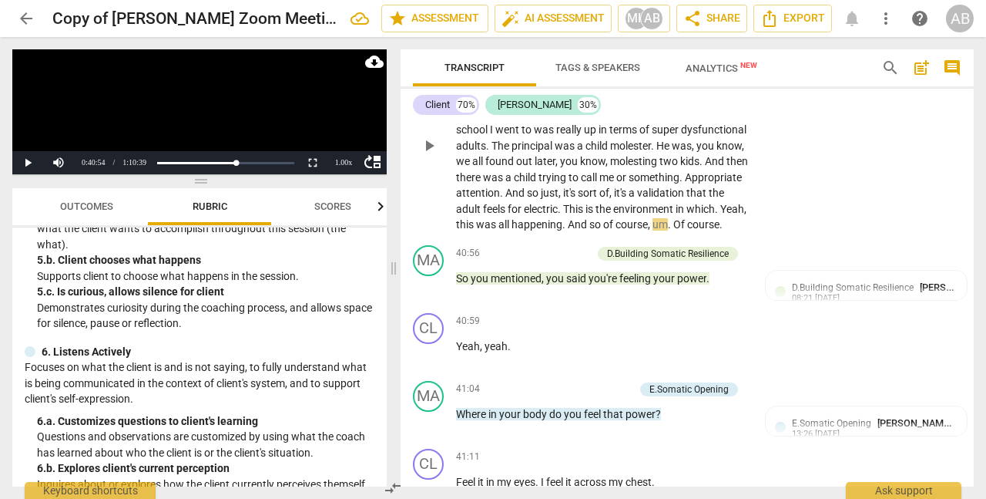
scroll to position [13116, 0]
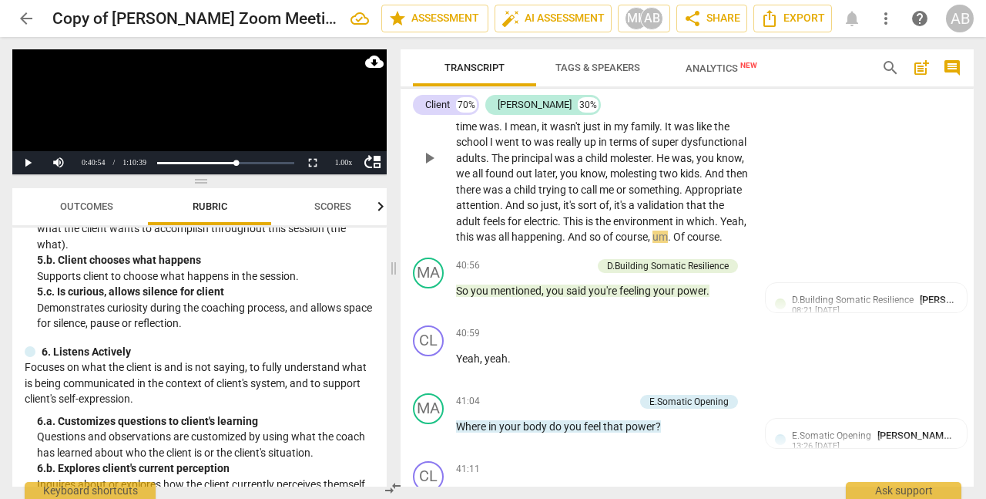
click at [492, 164] on span "." at bounding box center [488, 158] width 5 height 12
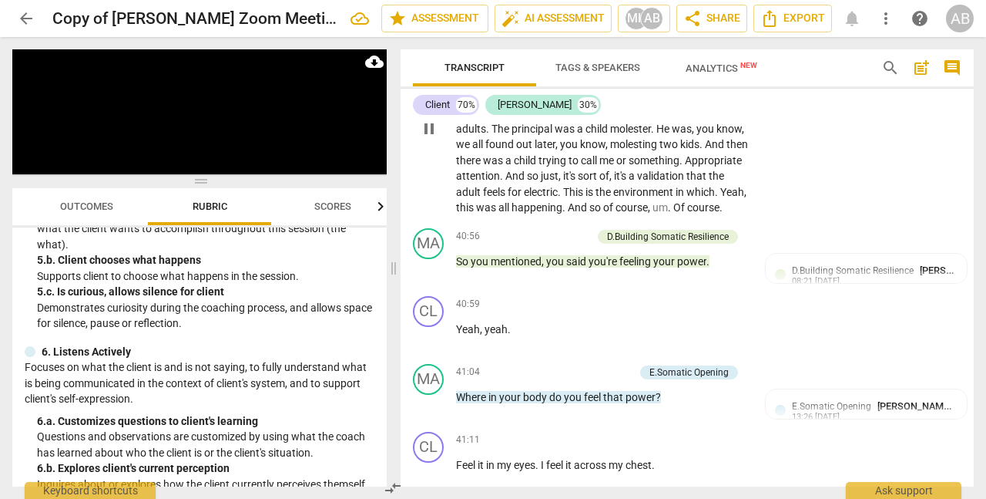
scroll to position [13148, 0]
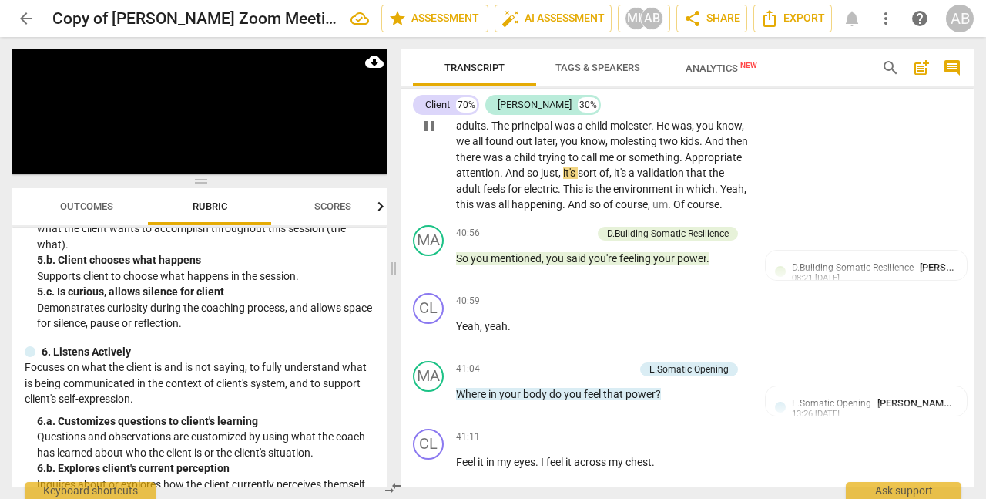
click at [685, 163] on span "Appropriate" at bounding box center [713, 157] width 57 height 12
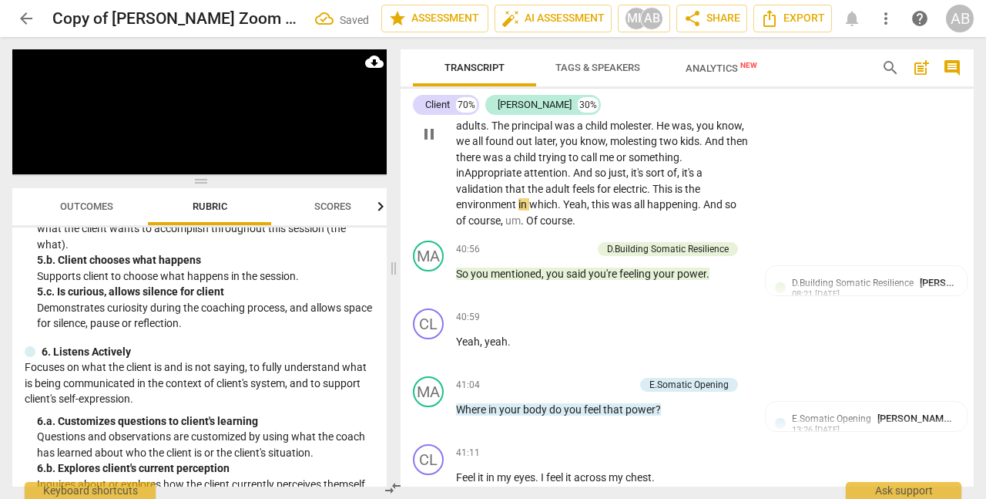
click at [524, 179] on span "inAppropriate" at bounding box center [490, 172] width 68 height 12
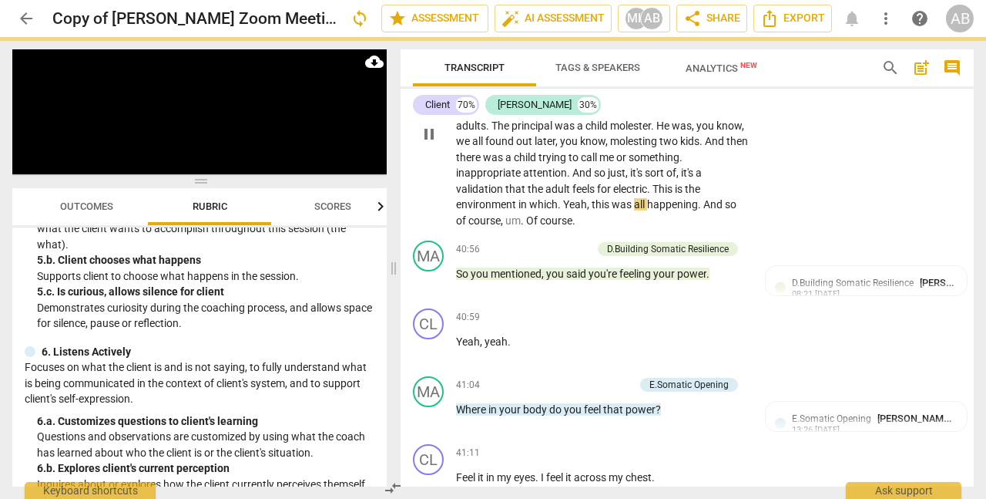
click at [815, 234] on div "CL play_arrow pause 39:43 + Add competency keyboard_arrow_right Yeah , I mean ,…" at bounding box center [687, 120] width 573 height 227
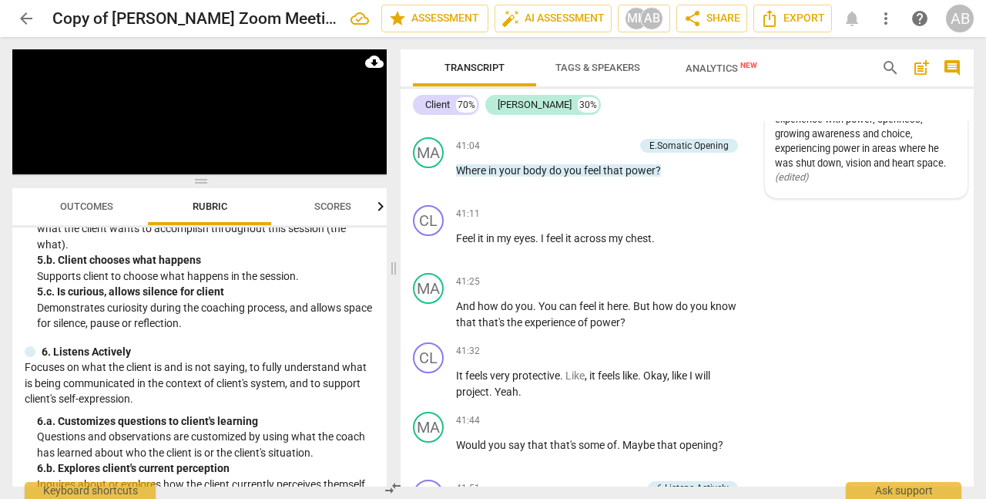
scroll to position [13380, 0]
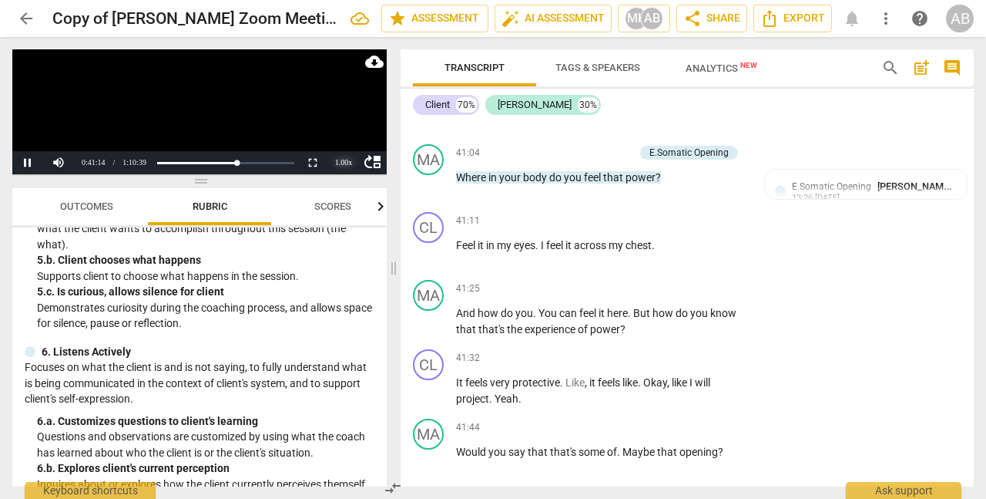
click at [341, 160] on div "1.00 x" at bounding box center [343, 162] width 31 height 23
click at [183, 91] on video at bounding box center [199, 111] width 375 height 125
click at [35, 162] on button "Play" at bounding box center [27, 162] width 31 height 23
click at [341, 163] on div "1.00 x" at bounding box center [343, 162] width 31 height 23
click at [340, 123] on li "1.5x" at bounding box center [343, 126] width 31 height 17
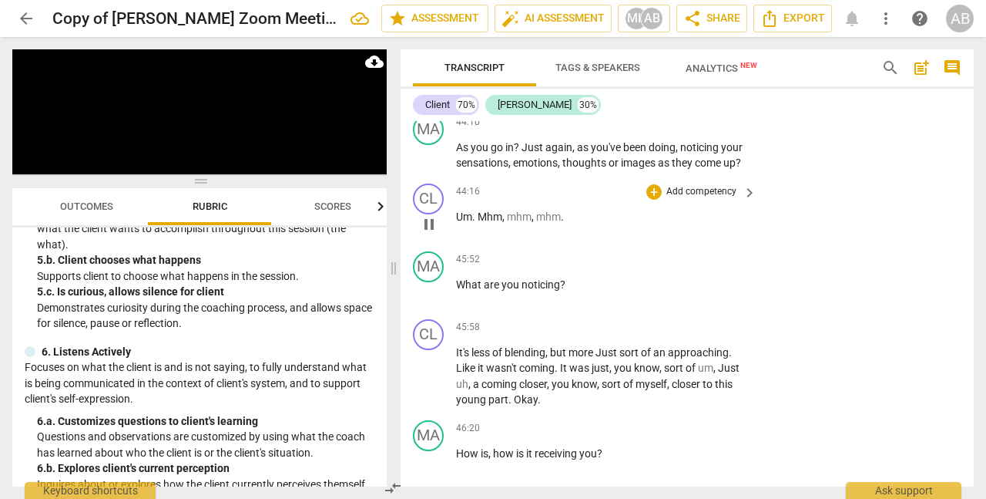
scroll to position [14266, 0]
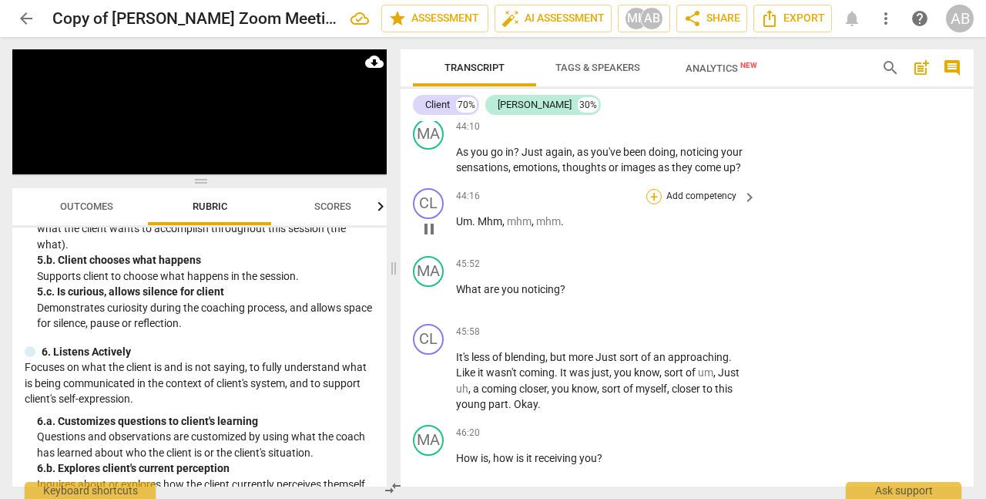
click at [651, 204] on div "+" at bounding box center [654, 196] width 15 height 15
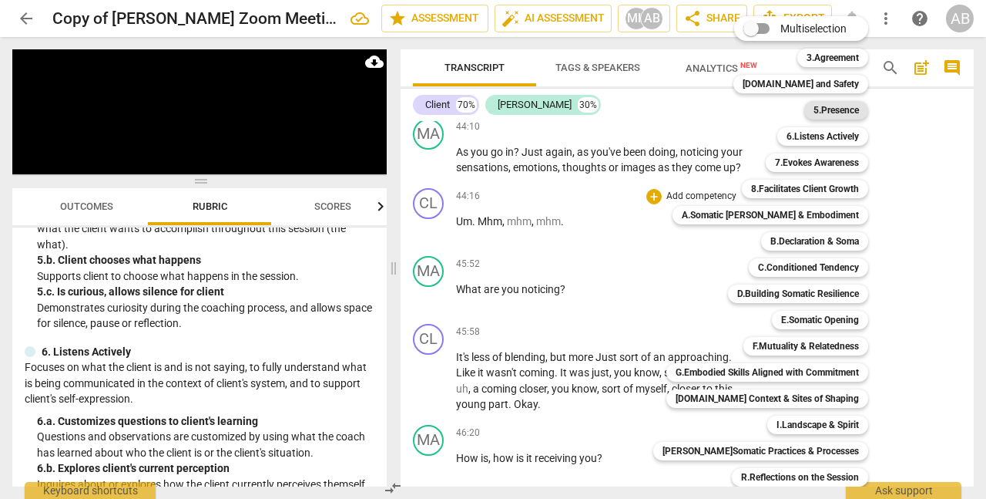
click at [818, 111] on b "5.Presence" at bounding box center [836, 110] width 45 height 18
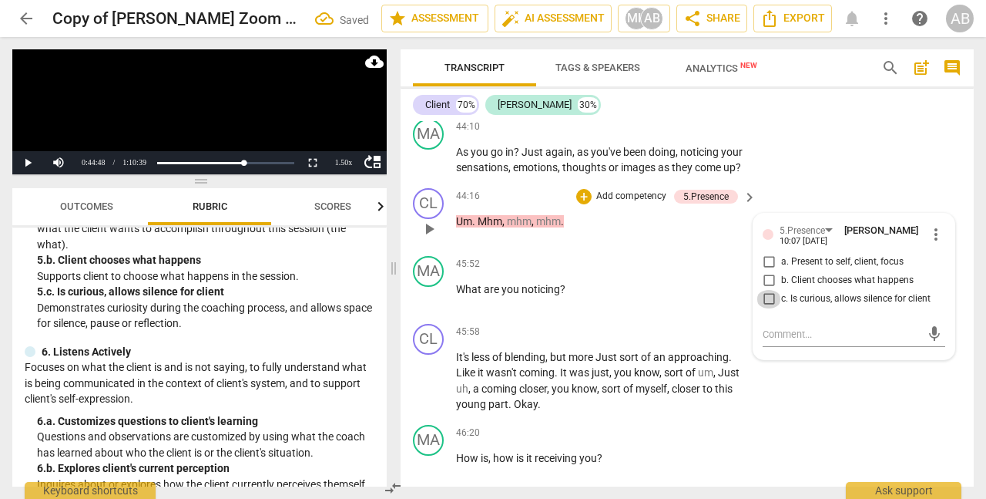
click at [772, 308] on input "c. Is curious, allows silence for client" at bounding box center [769, 299] width 25 height 18
click at [848, 113] on div "CL play_arrow pause 43:57 + Add competency keyboard_arrow_right Last blend ." at bounding box center [687, 79] width 573 height 68
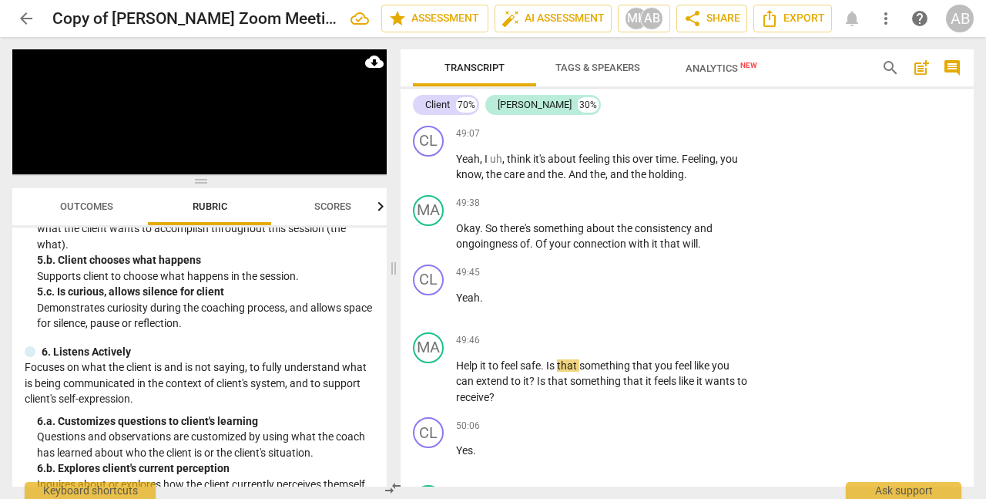
scroll to position [15222, 0]
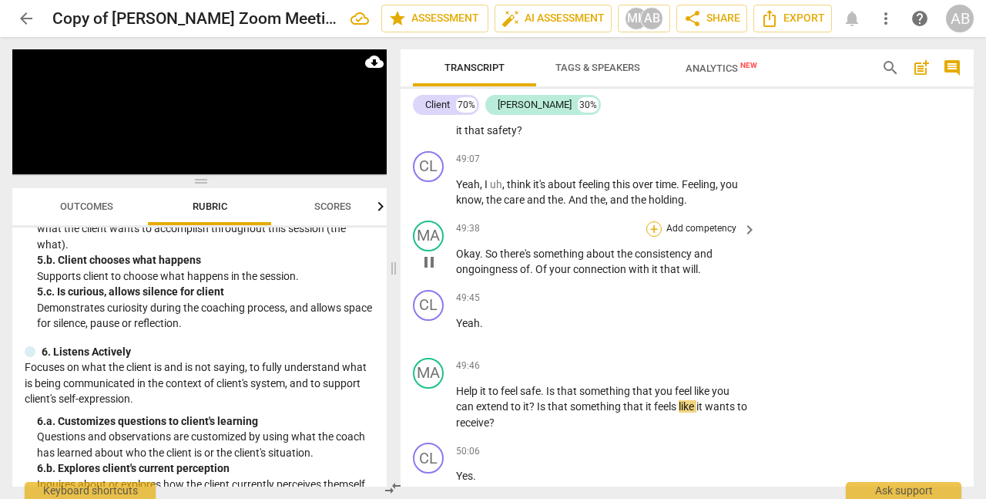
click at [657, 237] on div "+" at bounding box center [654, 228] width 15 height 15
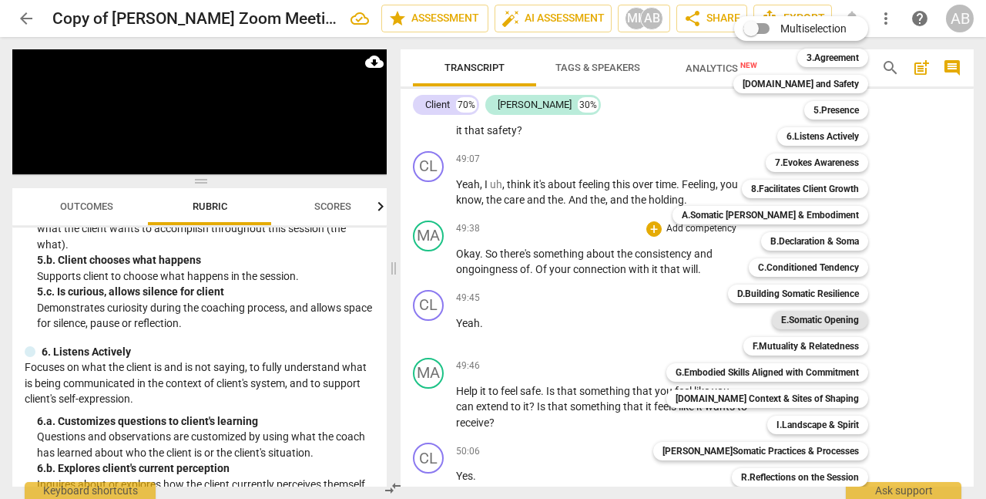
scroll to position [56, 0]
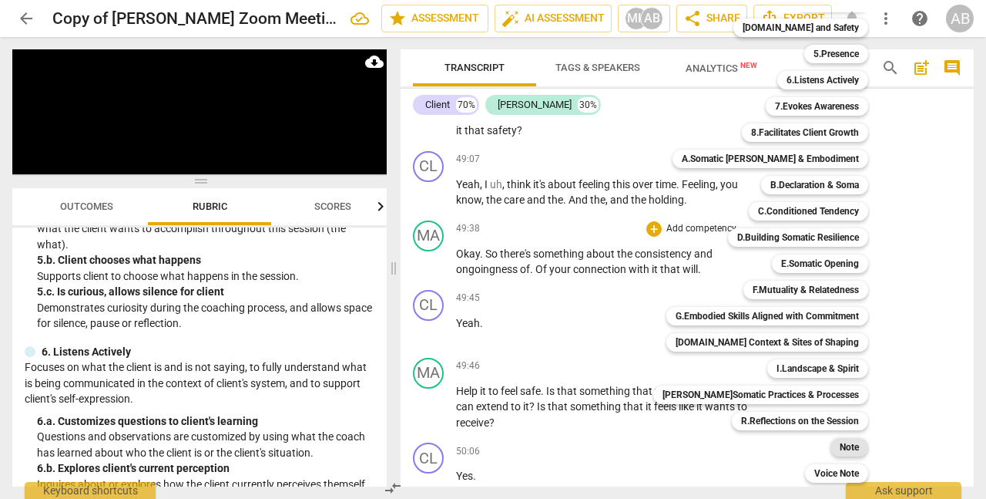
click at [840, 445] on b "Note" at bounding box center [849, 447] width 19 height 18
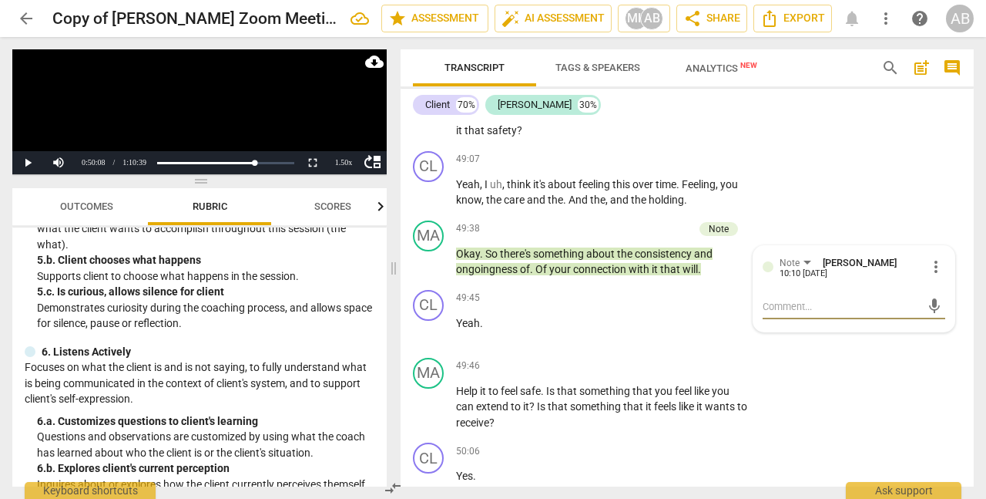
click at [872, 145] on div "MA play_arrow pause 48:42 + Add competency keyboard_arrow_right Does it feel li…" at bounding box center [687, 102] width 573 height 86
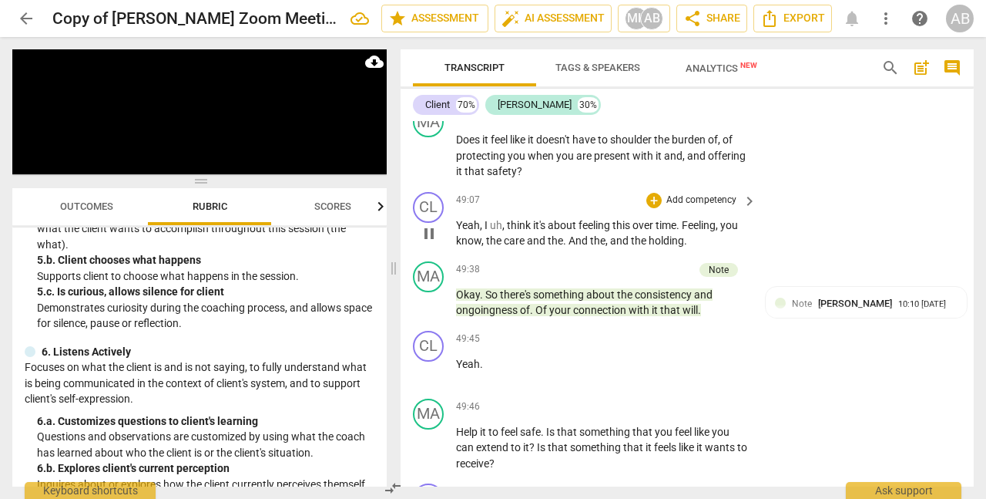
scroll to position [15182, 0]
click at [953, 310] on div "Note [PERSON_NAME] 10:10 [DATE]" at bounding box center [875, 302] width 166 height 15
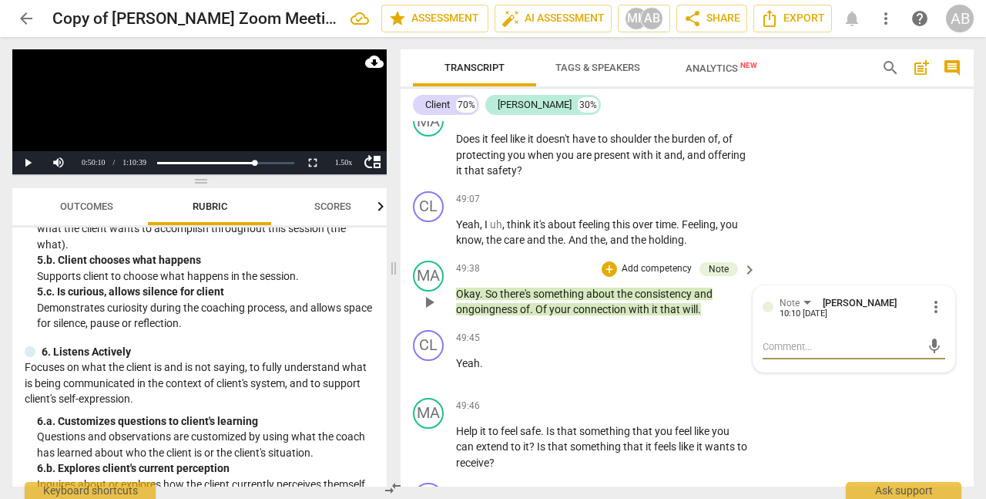
click at [937, 316] on span "more_vert" at bounding box center [936, 306] width 18 height 18
click at [937, 420] on li "Delete" at bounding box center [946, 416] width 53 height 29
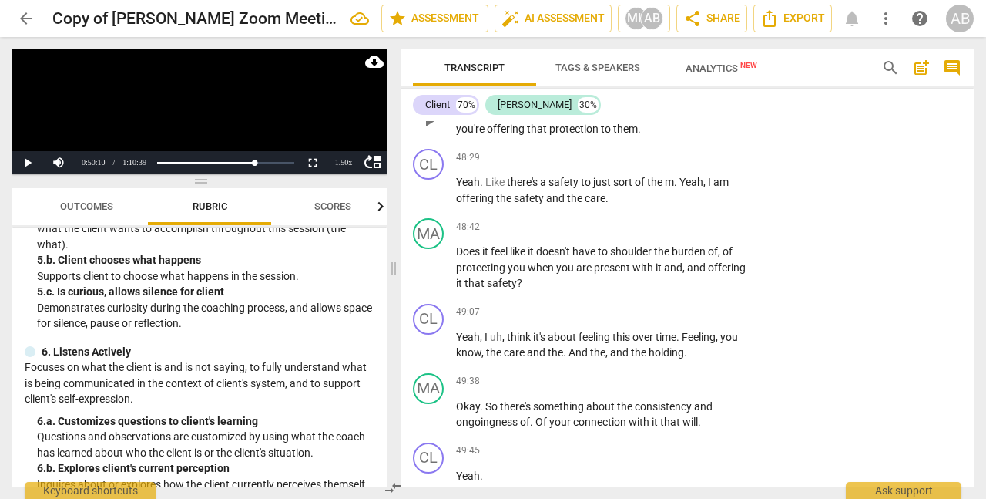
scroll to position [15071, 0]
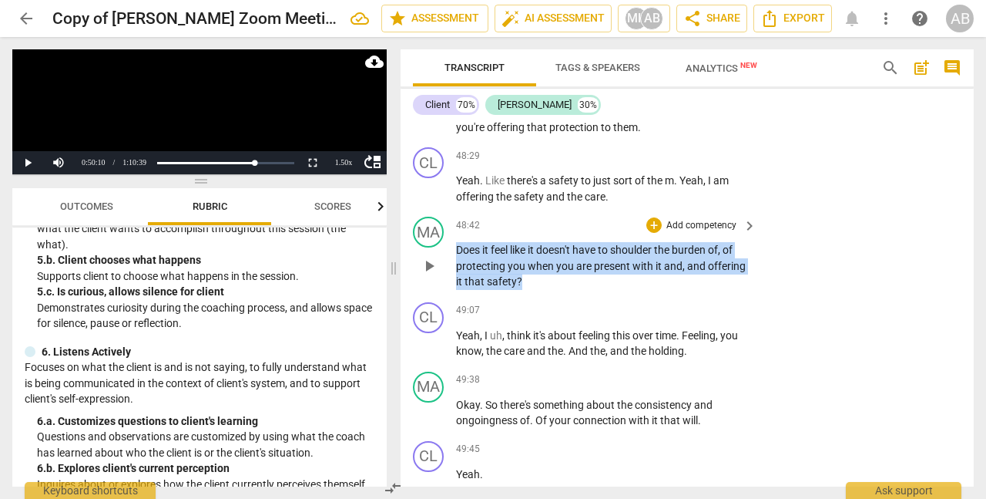
drag, startPoint x: 456, startPoint y: 333, endPoint x: 533, endPoint y: 366, distance: 83.9
click at [533, 290] on p "Does it feel like it doesn't have to shoulder the burden of , of protecting you…" at bounding box center [602, 266] width 293 height 48
click at [650, 233] on div "+" at bounding box center [654, 224] width 15 height 15
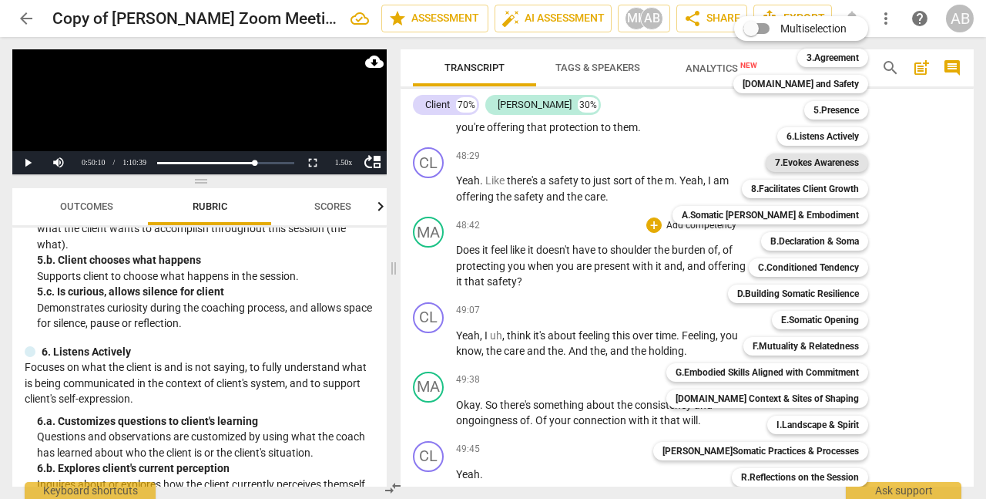
click at [788, 160] on b "7.Evokes Awareness" at bounding box center [817, 162] width 84 height 18
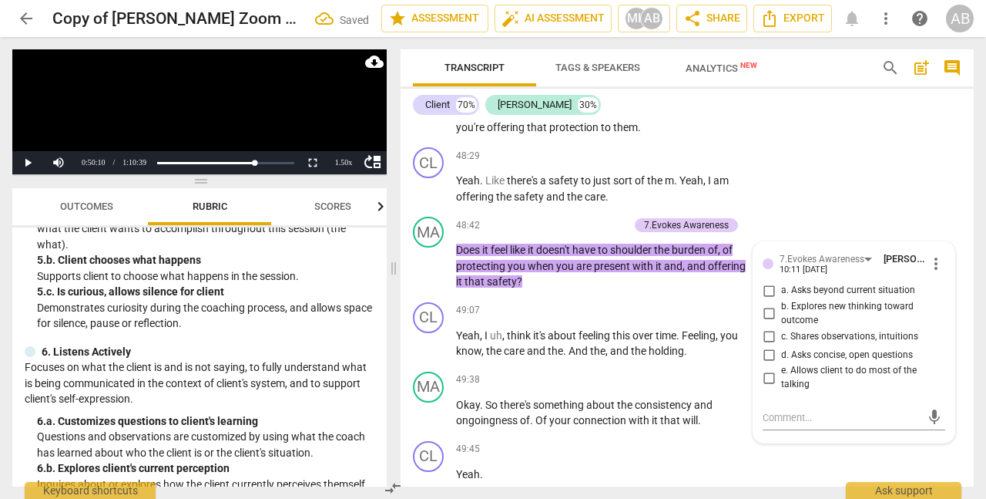
scroll to position [15265, 0]
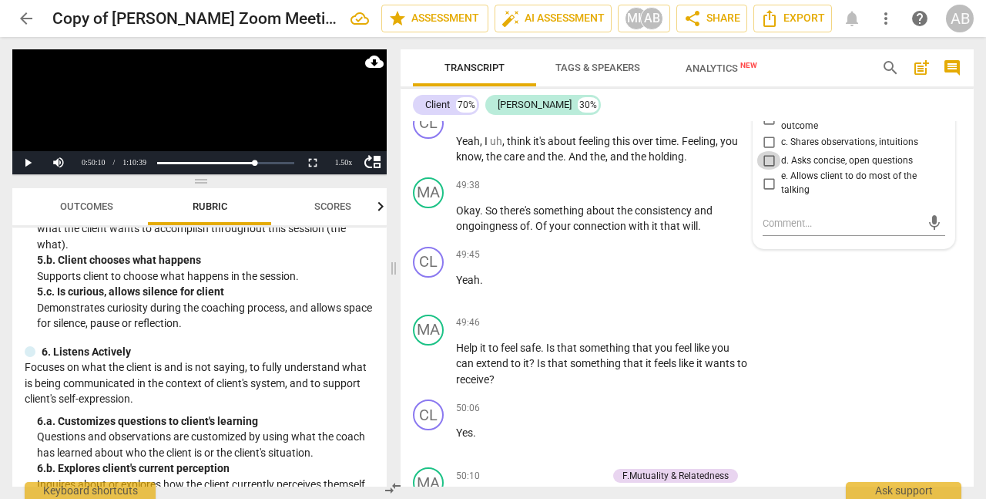
click at [771, 170] on input "d. Asks concise, open questions" at bounding box center [769, 160] width 25 height 18
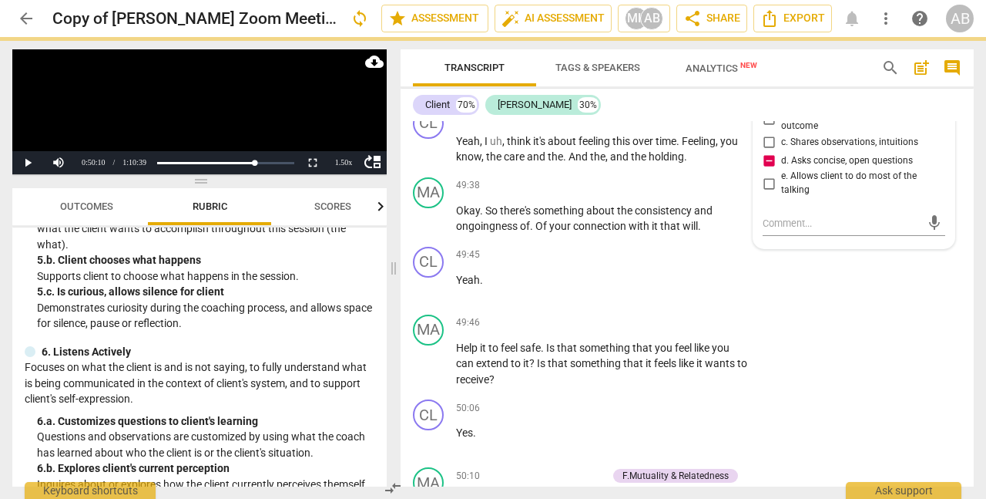
click at [766, 170] on input "d. Asks concise, open questions" at bounding box center [769, 160] width 25 height 18
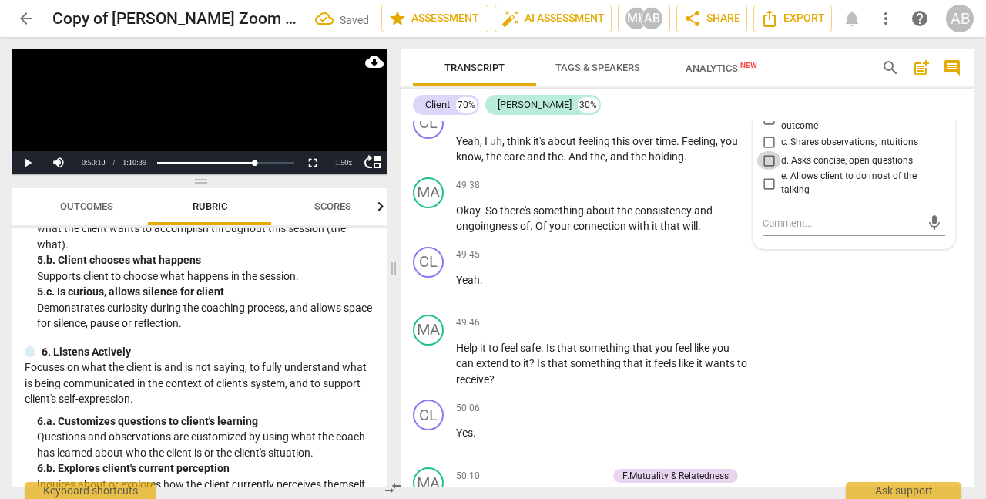
click at [770, 170] on input "d. Asks concise, open questions" at bounding box center [769, 160] width 25 height 18
click at [775, 230] on textarea at bounding box center [842, 223] width 158 height 15
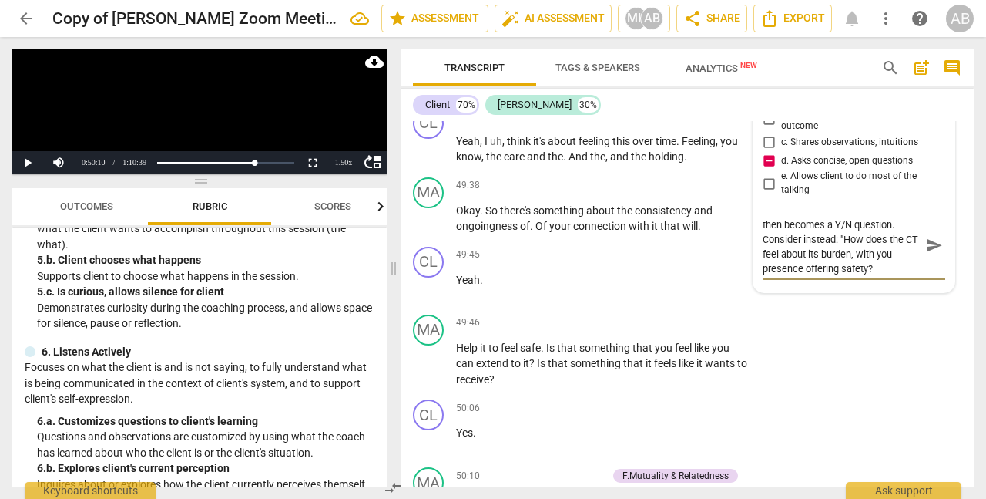
scroll to position [0, 0]
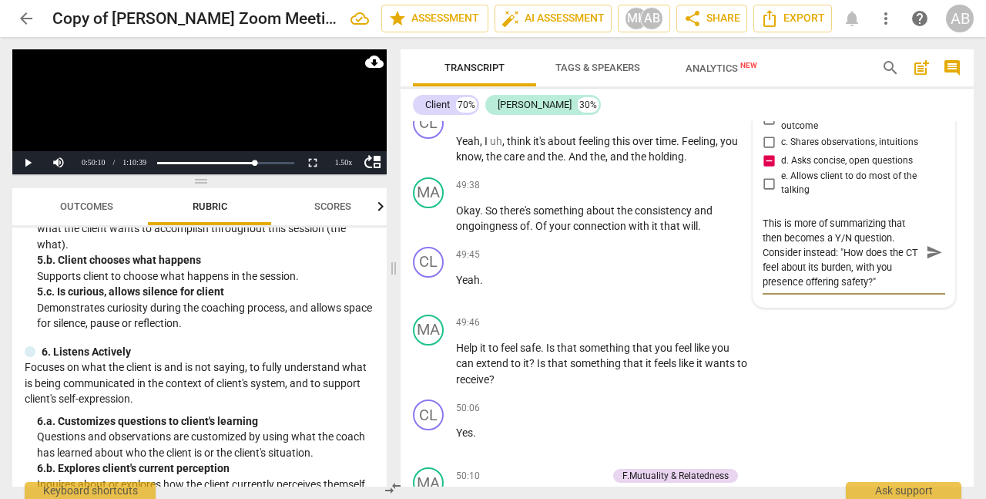
click at [938, 260] on span "send" at bounding box center [934, 252] width 17 height 17
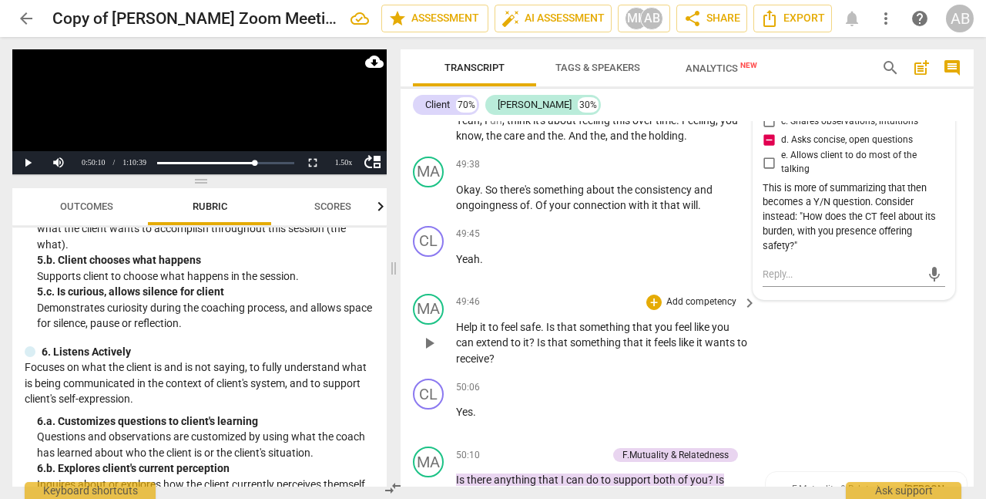
scroll to position [15294, 0]
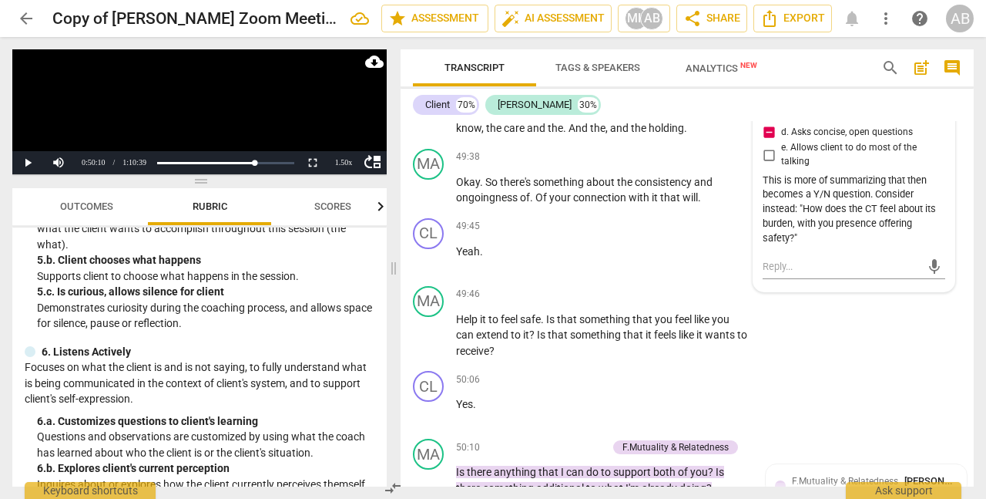
click at [793, 246] on div "This is more of summarizing that then becomes a Y/N question. Consider instead:…" at bounding box center [854, 209] width 183 height 72
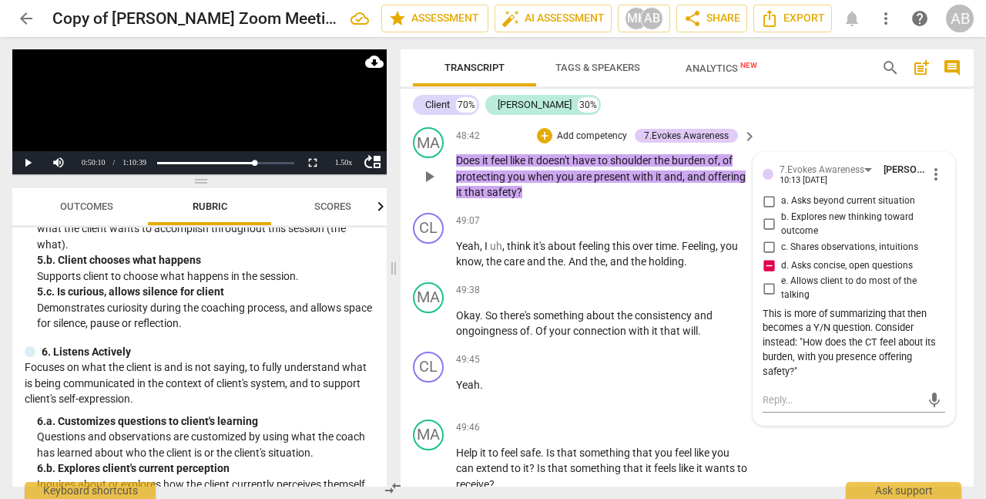
scroll to position [15156, 0]
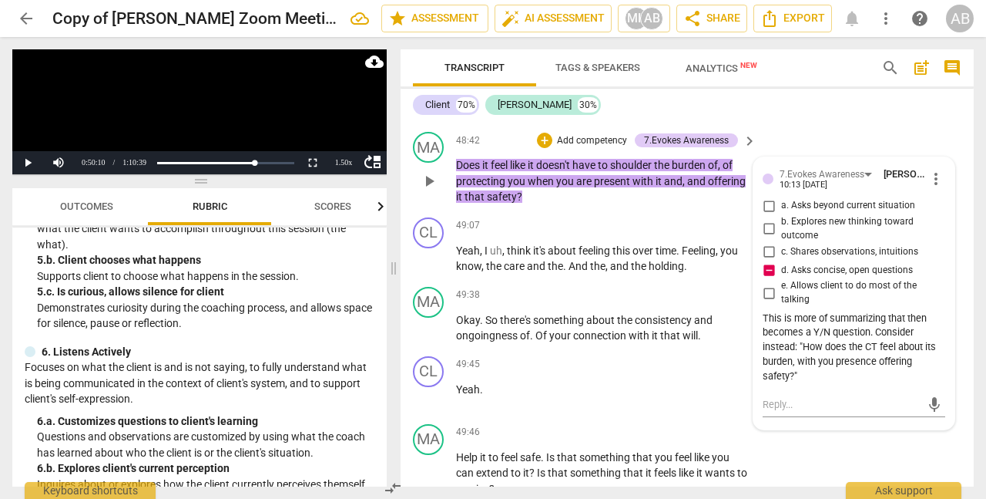
click at [940, 246] on div "7.Evokes Awareness [PERSON_NAME] 10:13 [DATE] more_vert a. Asks beyond current …" at bounding box center [854, 293] width 201 height 272
click at [939, 188] on span "more_vert" at bounding box center [936, 179] width 18 height 18
click at [939, 259] on li "Edit" at bounding box center [946, 258] width 53 height 29
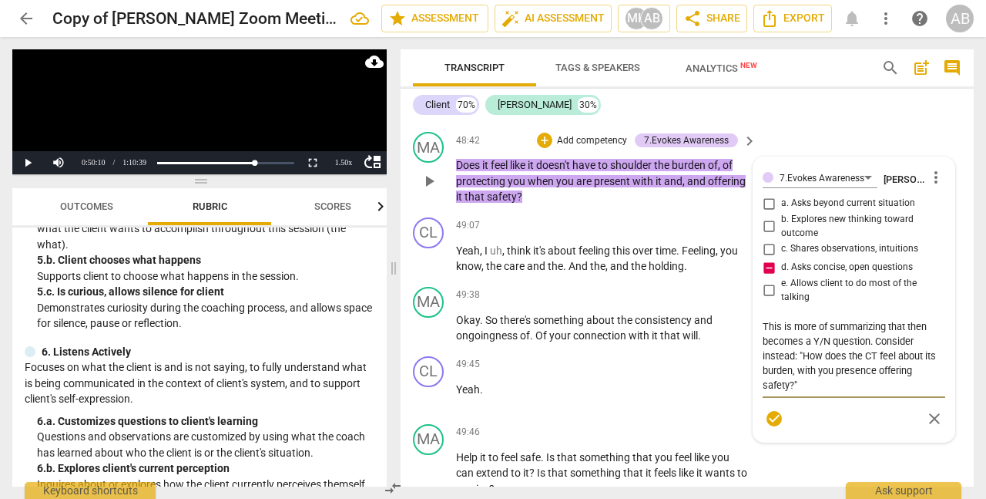
click at [793, 392] on textarea "This is more of summarizing that then becomes a Y/N question. Consider instead:…" at bounding box center [854, 355] width 183 height 73
click at [857, 392] on textarea "This is more of summarizing that then becomes a Y/N question. Consider instead:…" at bounding box center [854, 355] width 183 height 73
click at [847, 392] on textarea "This is more of summarizing that then becomes a Y/N question. Consider instead:…" at bounding box center [854, 355] width 183 height 73
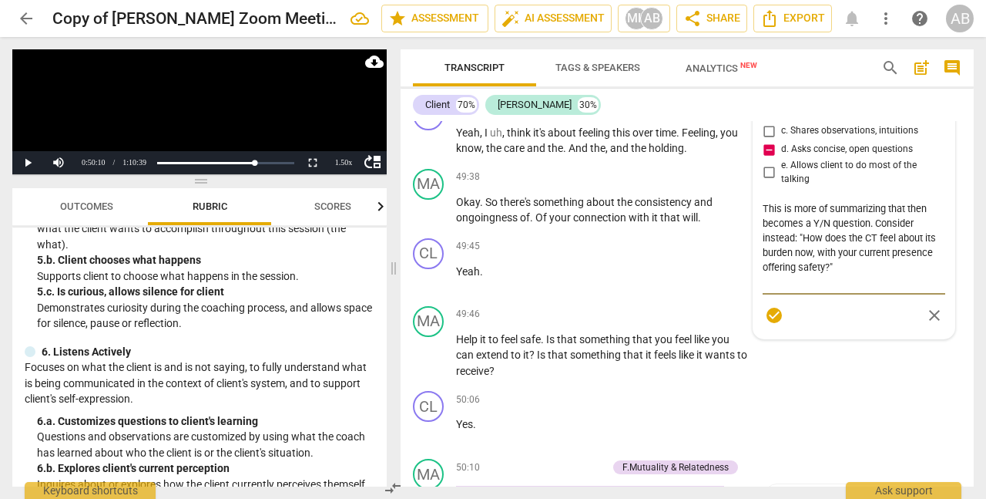
scroll to position [15281, 0]
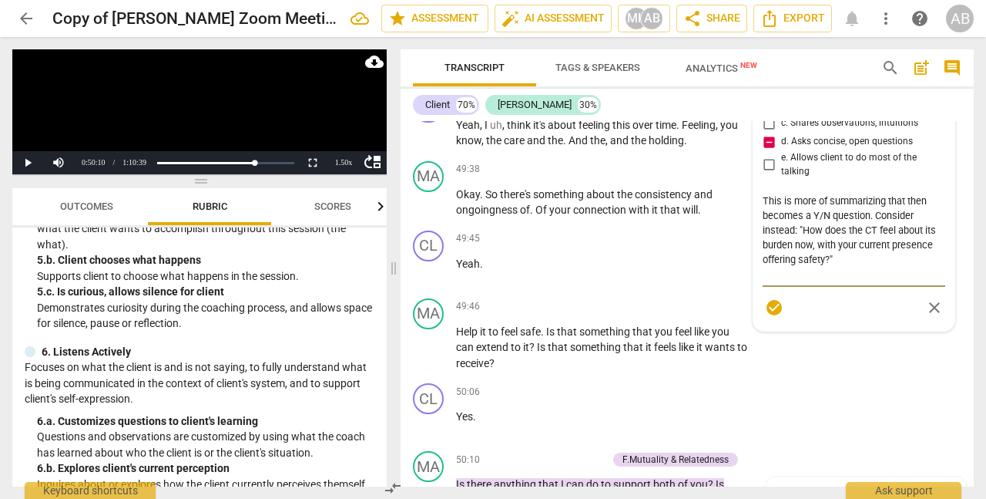
click at [775, 317] on span "check_circle" at bounding box center [774, 307] width 18 height 18
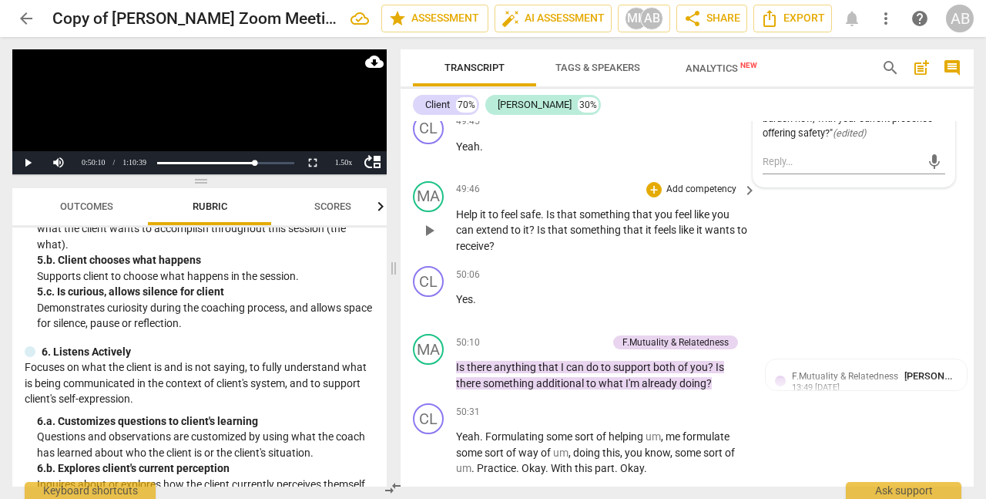
scroll to position [15393, 0]
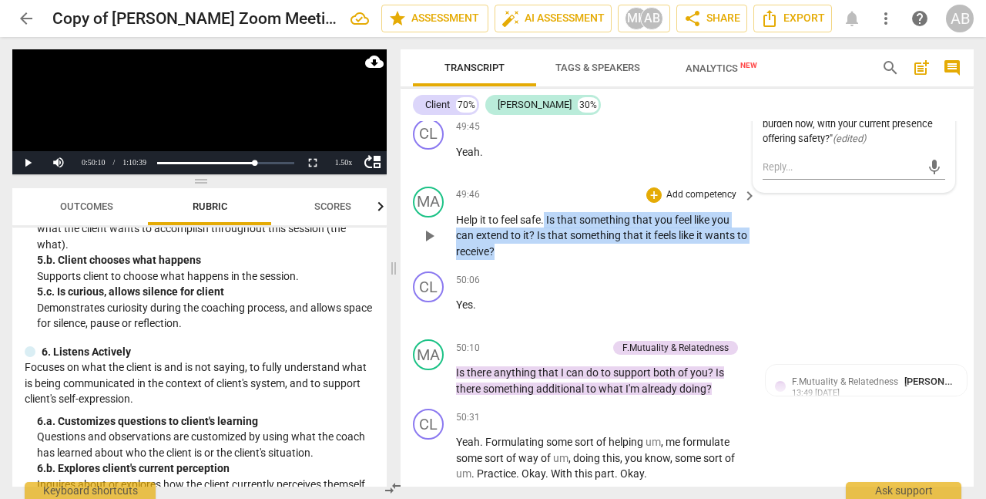
drag, startPoint x: 547, startPoint y: 301, endPoint x: 570, endPoint y: 329, distance: 35.6
click at [570, 260] on p "Help it to feel safe . Is that something that you feel like you can extend to i…" at bounding box center [602, 236] width 293 height 48
click at [518, 314] on div "+" at bounding box center [521, 311] width 15 height 15
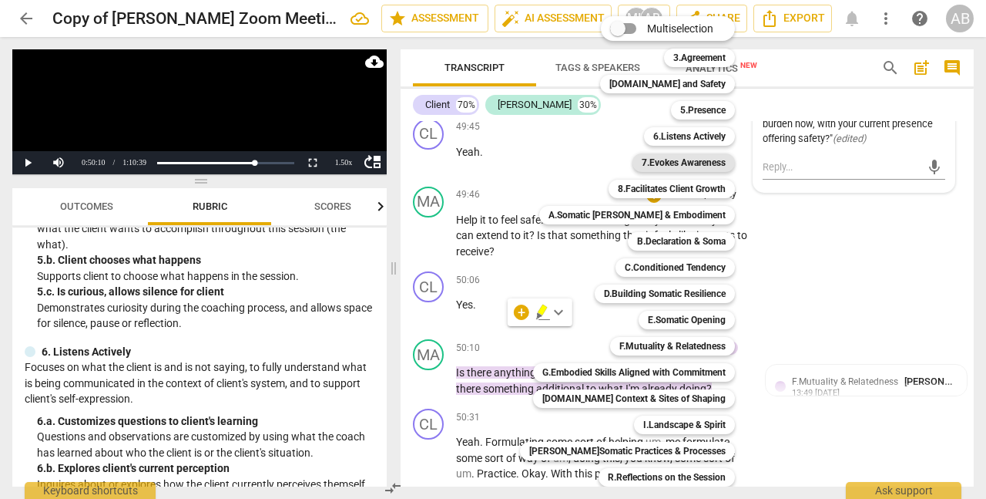
click at [676, 161] on b "7.Evokes Awareness" at bounding box center [684, 162] width 84 height 18
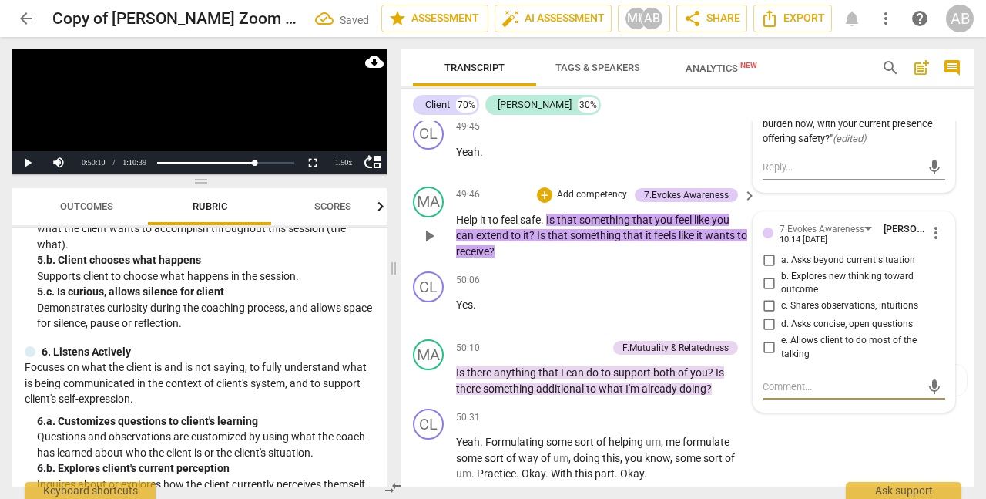
click at [771, 334] on input "d. Asks concise, open questions" at bounding box center [769, 324] width 25 height 18
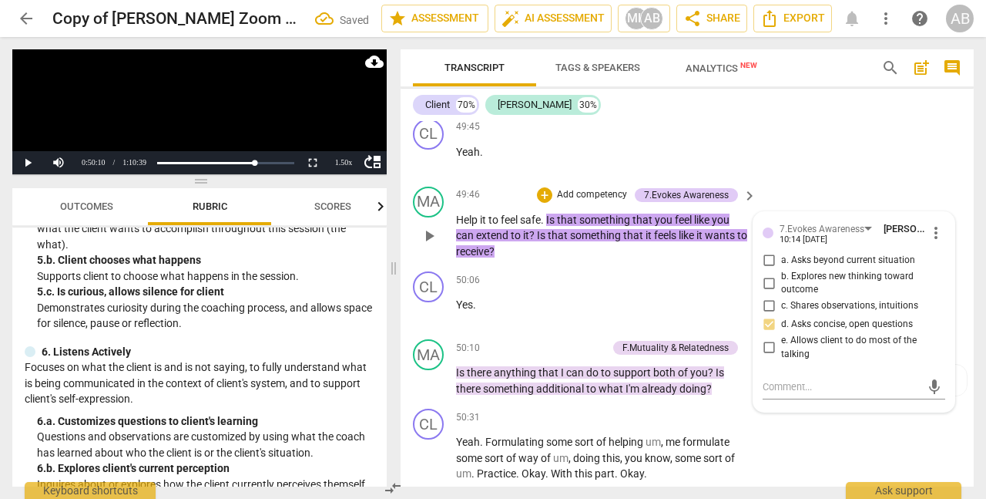
click at [771, 334] on input "d. Asks concise, open questions" at bounding box center [769, 324] width 25 height 18
click at [776, 394] on textarea at bounding box center [842, 386] width 158 height 15
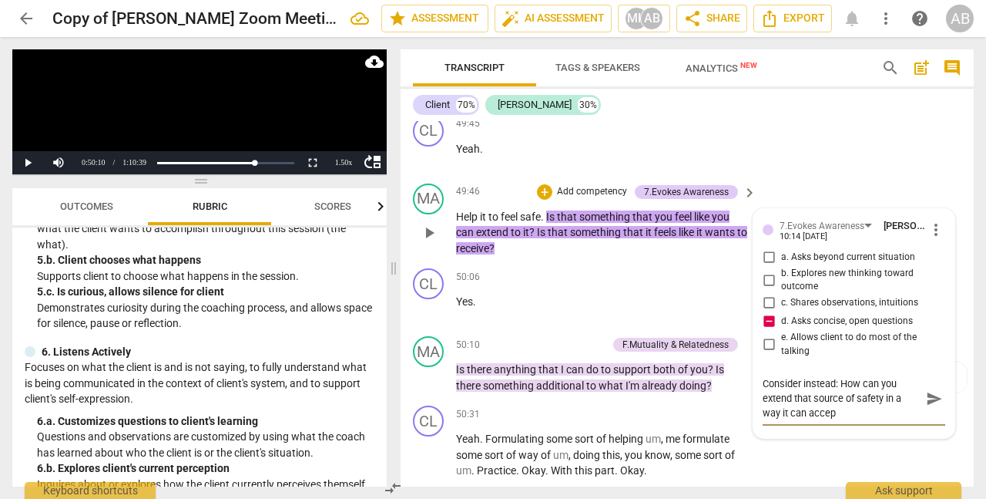
scroll to position [15410, 0]
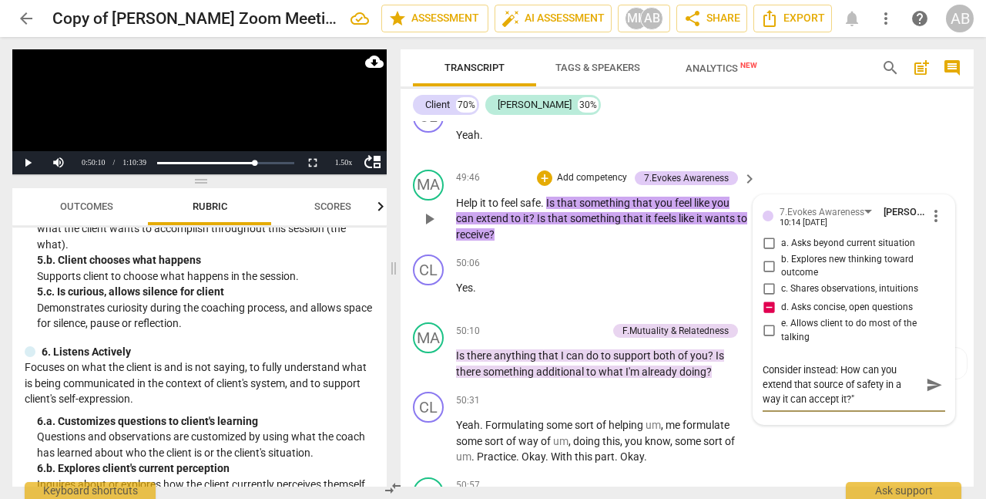
click at [844, 406] on textarea "Consider instead: How can you extend that source of safety in a way it can acce…" at bounding box center [842, 384] width 158 height 44
click at [765, 406] on textarea "Consider instead: "How can you extend that source of safety in a way it can acc…" at bounding box center [842, 384] width 158 height 44
click at [930, 393] on span "send" at bounding box center [934, 384] width 17 height 17
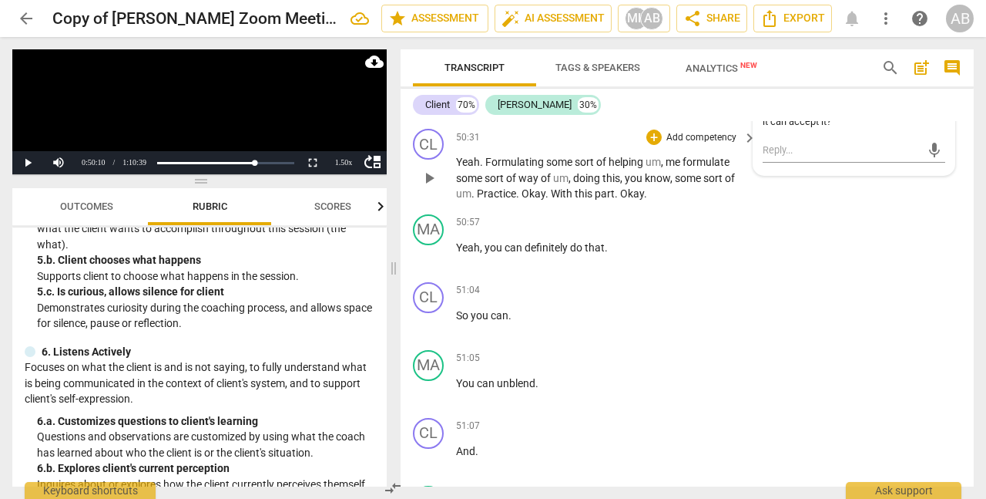
scroll to position [15674, 0]
click at [430, 186] on span "play_arrow" at bounding box center [429, 176] width 18 height 18
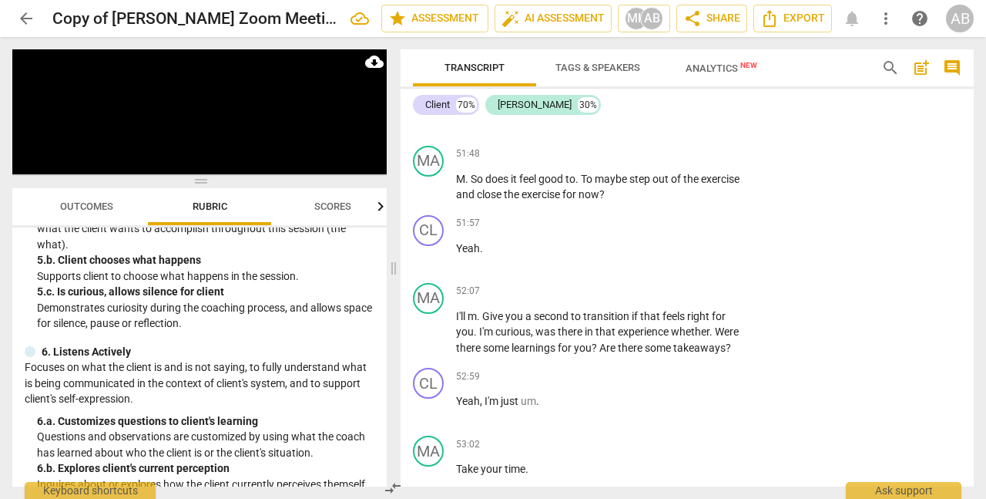
scroll to position [16425, 0]
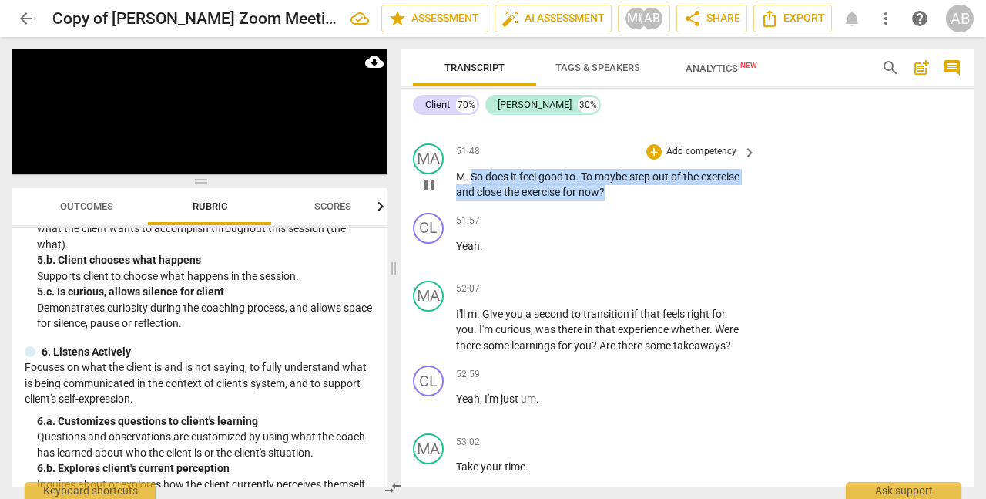
drag, startPoint x: 472, startPoint y: 257, endPoint x: 630, endPoint y: 274, distance: 158.1
click at [630, 200] on p "M . So does it feel good to . To maybe step out of the exercise and close the e…" at bounding box center [602, 185] width 293 height 32
click at [622, 251] on div "+" at bounding box center [620, 253] width 15 height 15
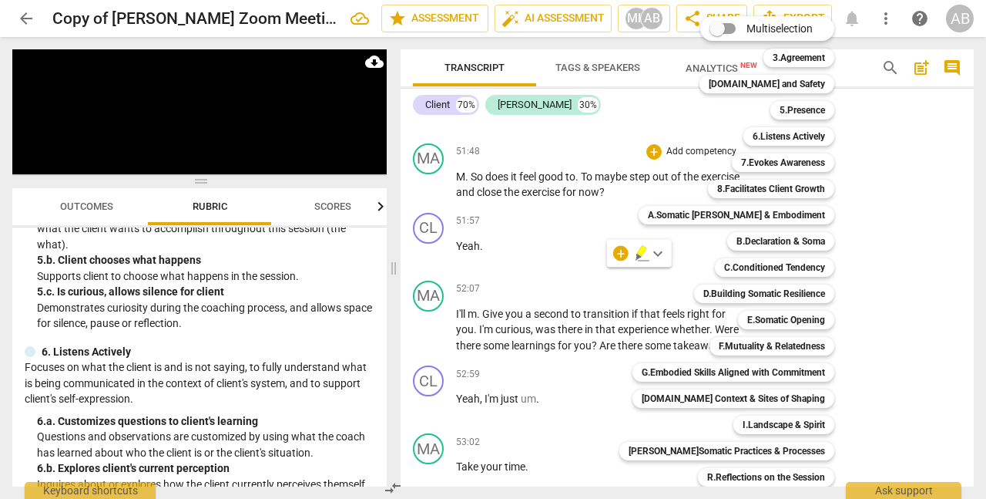
click at [623, 254] on div "Multiselection m 3.Agreement 1 [DOMAIN_NAME] and Safety 2 5.Presence 3 6.Listen…" at bounding box center [738, 277] width 250 height 530
click at [618, 254] on div "Multiselection m 3.Agreement 1 [DOMAIN_NAME] and Safety 2 5.Presence 3 6.Listen…" at bounding box center [738, 277] width 250 height 530
click at [621, 256] on div "Multiselection m 3.Agreement 1 [DOMAIN_NAME] and Safety 2 5.Presence 3 6.Listen…" at bounding box center [738, 277] width 250 height 530
click at [630, 288] on div "Multiselection m 3.Agreement 1 [DOMAIN_NAME] and Safety 2 5.Presence 3 6.Listen…" at bounding box center [738, 277] width 250 height 530
click at [786, 166] on b "7.Evokes Awareness" at bounding box center [783, 162] width 84 height 18
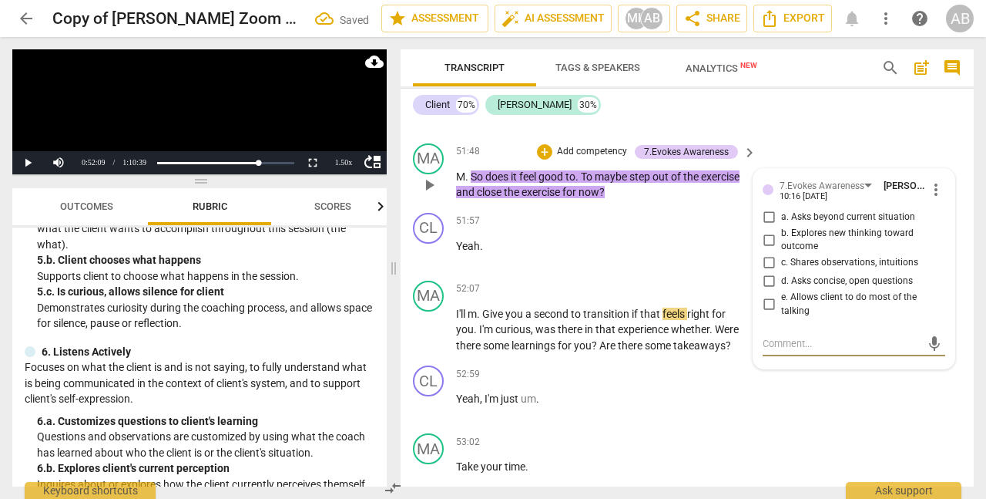
click at [770, 291] on input "d. Asks concise, open questions" at bounding box center [769, 281] width 25 height 18
click at [787, 351] on textarea at bounding box center [842, 343] width 158 height 15
click at [933, 352] on span "send" at bounding box center [934, 343] width 17 height 17
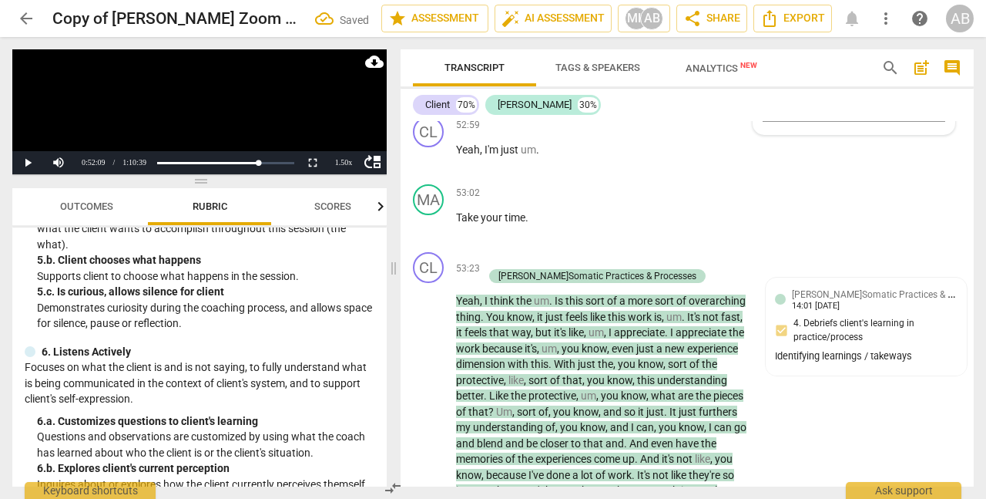
scroll to position [16682, 0]
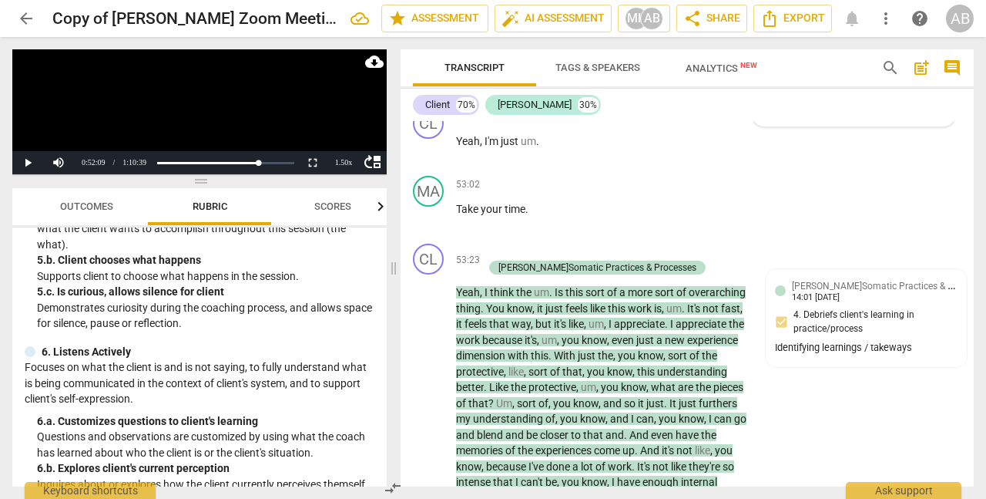
click at [431, 82] on span "play_arrow" at bounding box center [429, 72] width 18 height 18
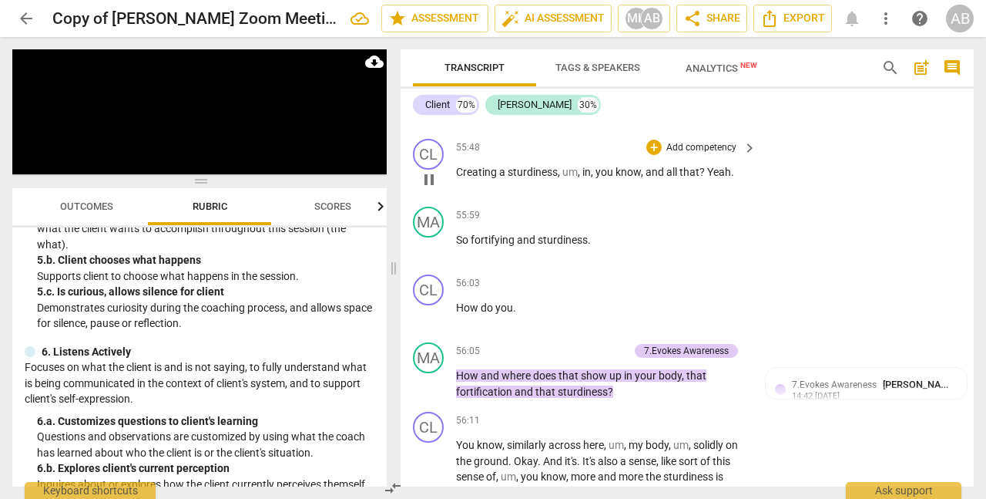
scroll to position [17191, 0]
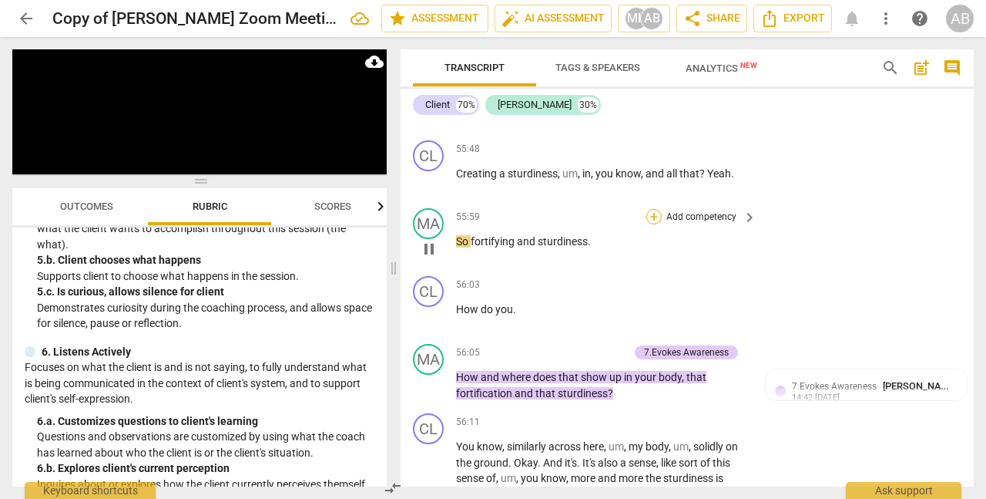
click at [656, 224] on div "+" at bounding box center [654, 216] width 15 height 15
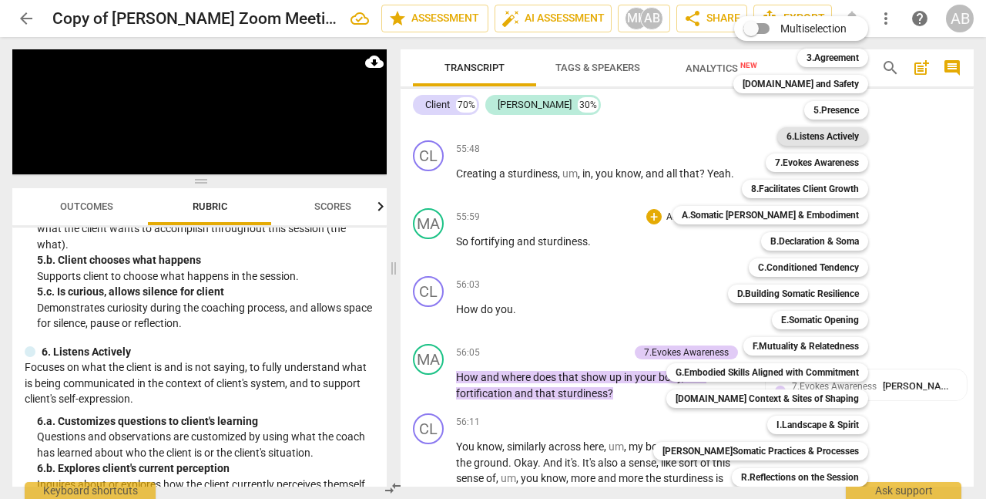
click at [815, 138] on b "6.Listens Actively" at bounding box center [823, 136] width 72 height 18
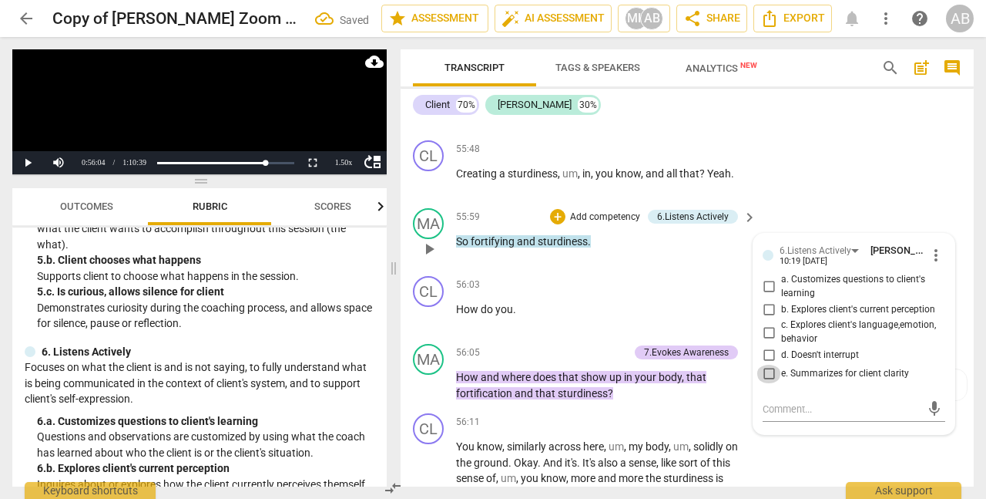
click at [769, 383] on input "e. Summarizes for client clarity" at bounding box center [769, 374] width 25 height 18
click at [833, 270] on div "MA play_arrow pause 55:59 + Add competency 6.Listens Actively keyboard_arrow_ri…" at bounding box center [687, 236] width 573 height 68
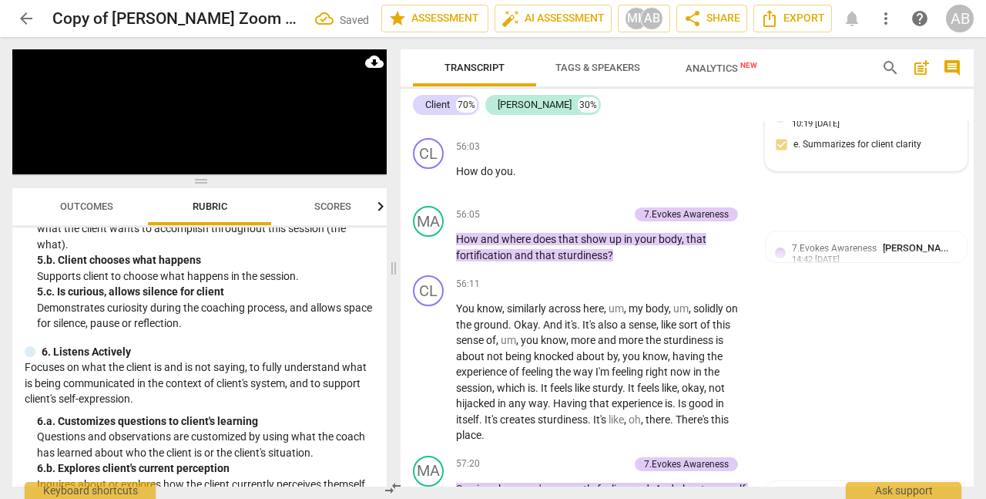
scroll to position [17327, 0]
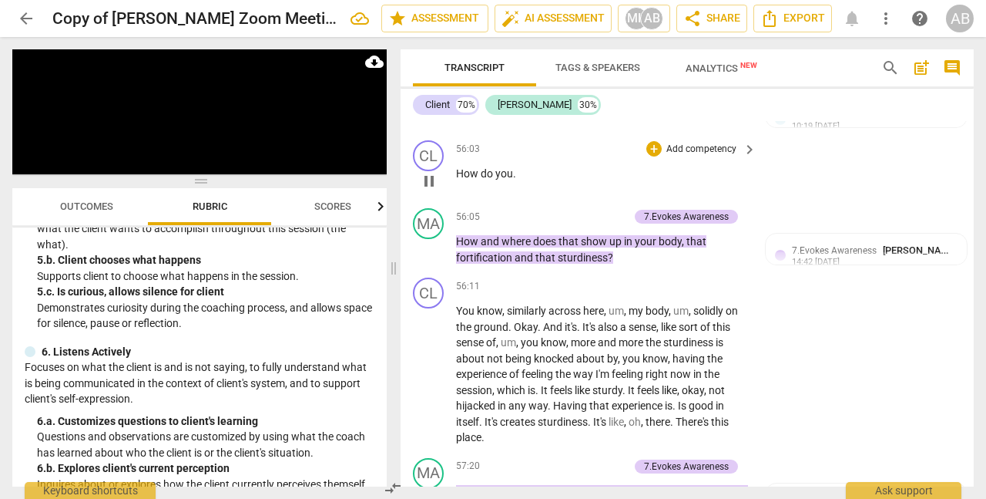
click at [457, 180] on span "How" at bounding box center [468, 173] width 25 height 12
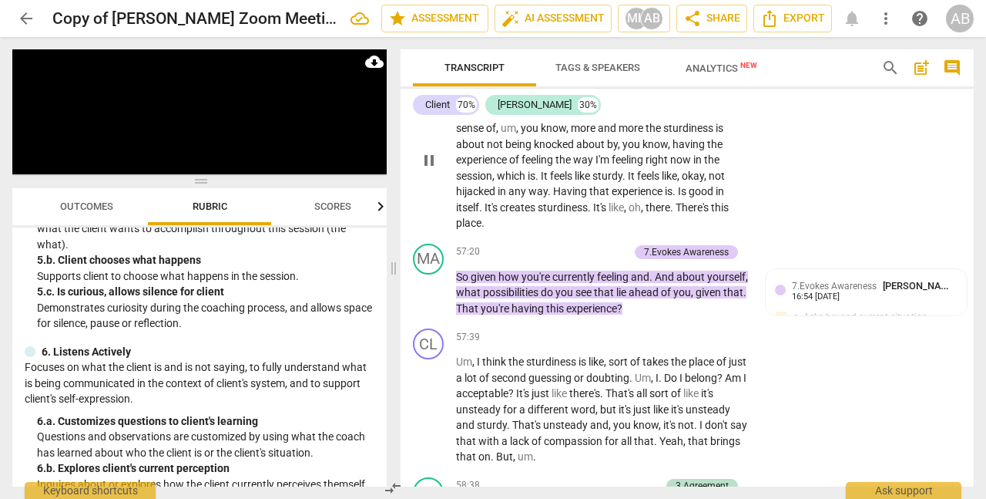
scroll to position [17470, 0]
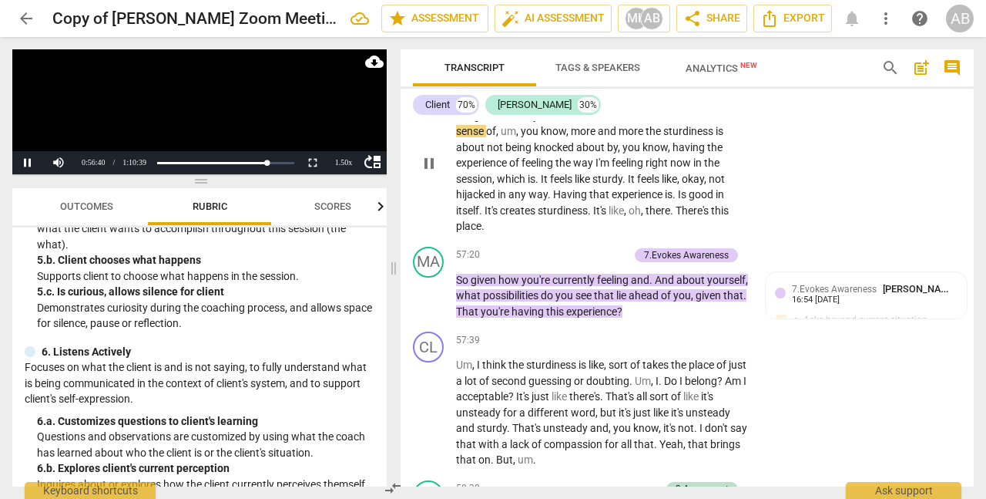
click at [509, 106] on span "similarly" at bounding box center [528, 99] width 42 height 12
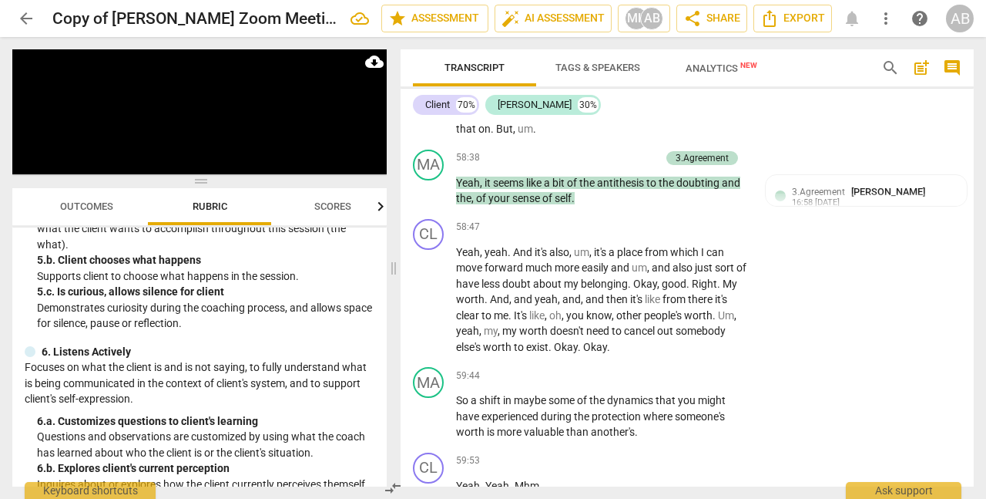
scroll to position [17797, 0]
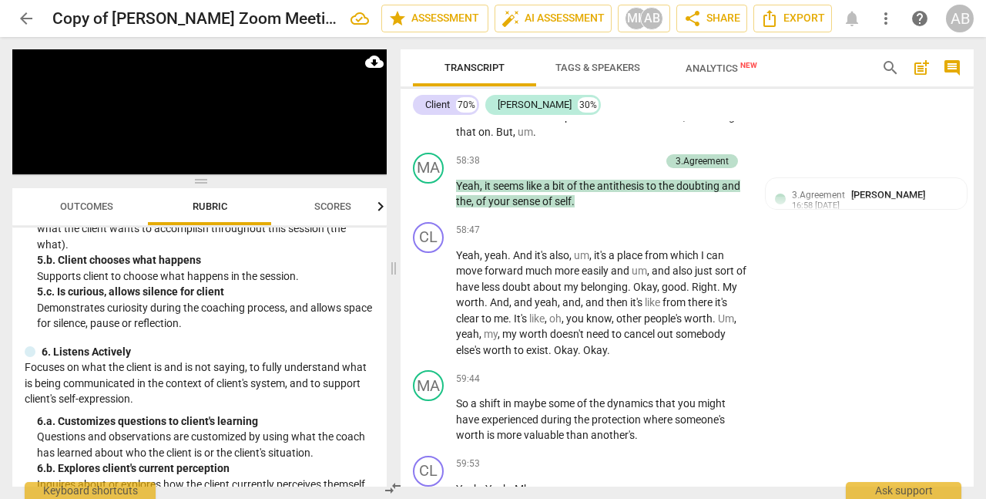
drag, startPoint x: 489, startPoint y: 155, endPoint x: 479, endPoint y: 153, distance: 10.1
click at [479, 91] on span "unsteady" at bounding box center [479, 85] width 47 height 12
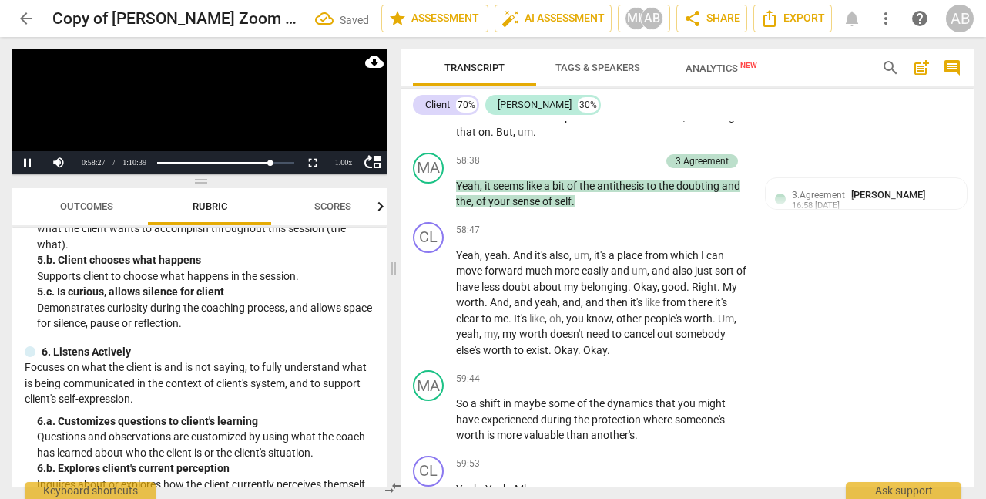
drag, startPoint x: 721, startPoint y: 151, endPoint x: 707, endPoint y: 151, distance: 13.9
click at [707, 91] on span "unsteady" at bounding box center [706, 85] width 45 height 12
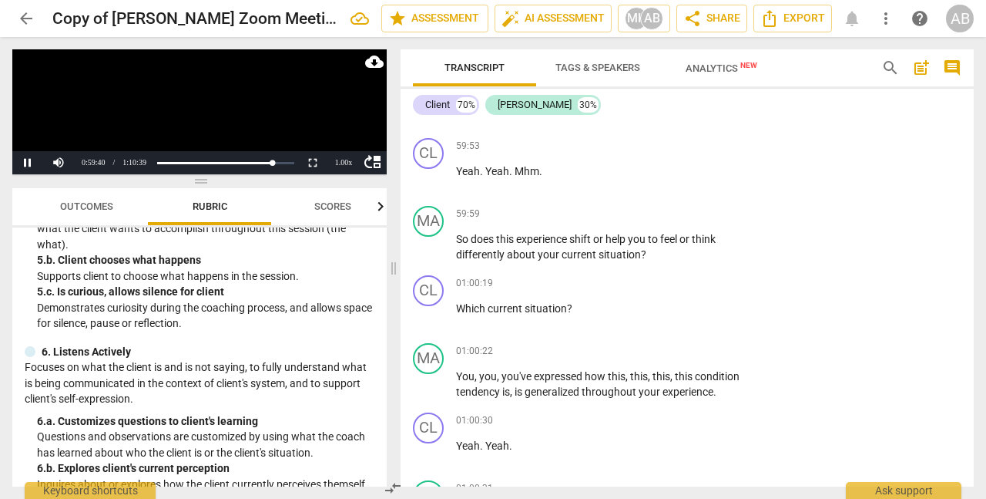
scroll to position [18083, 0]
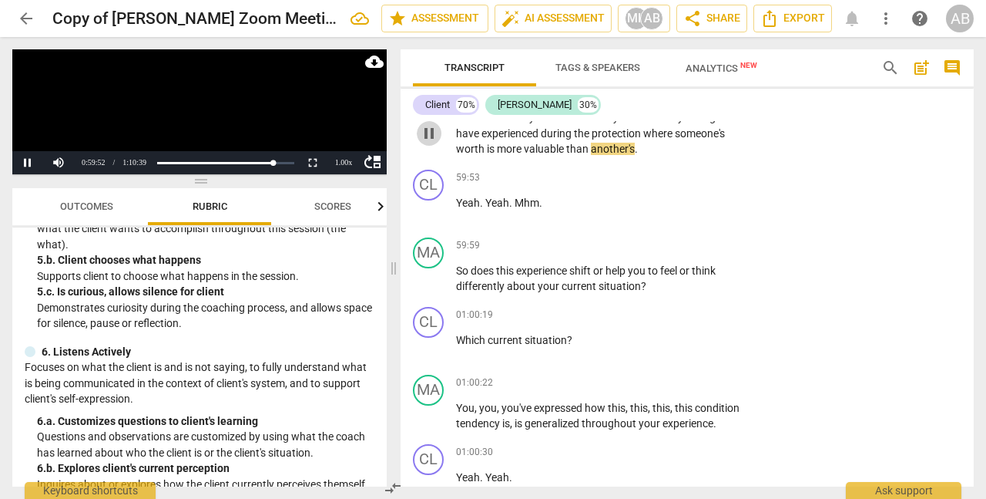
click at [430, 143] on span "pause" at bounding box center [429, 133] width 18 height 18
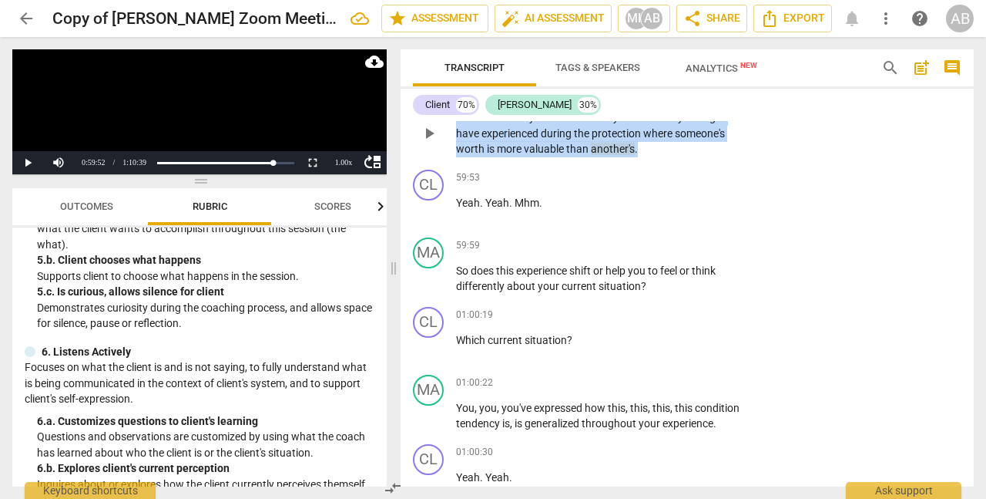
drag, startPoint x: 643, startPoint y: 215, endPoint x: 451, endPoint y: 183, distance: 195.4
click at [449, 163] on div "MA play_arrow pause 59:44 + Add competency keyboard_arrow_right So a shift in m…" at bounding box center [687, 121] width 573 height 86
click at [653, 199] on div "+" at bounding box center [651, 194] width 15 height 15
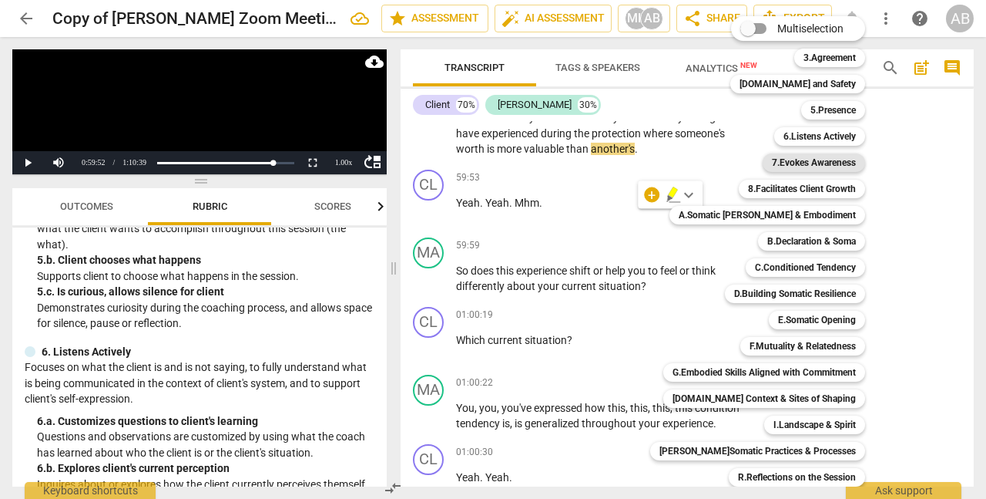
click at [835, 161] on b "7.Evokes Awareness" at bounding box center [814, 162] width 84 height 18
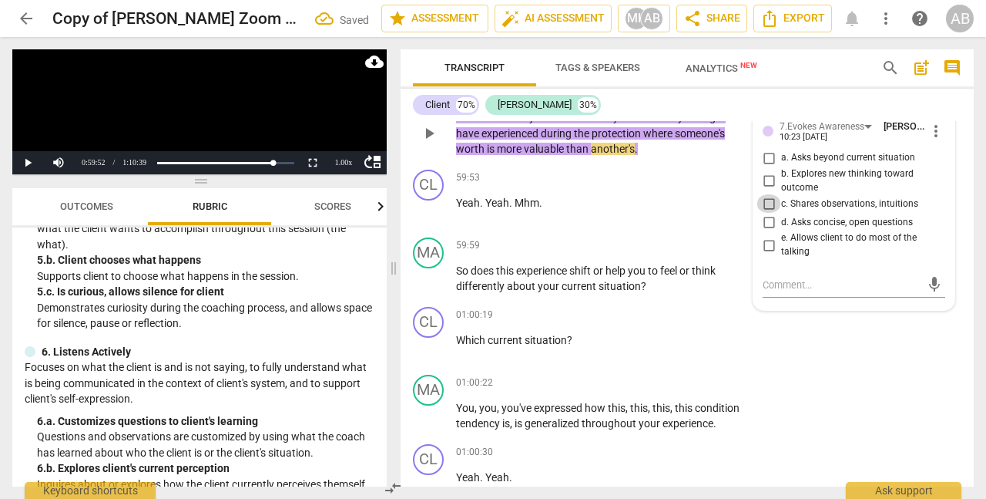
click at [771, 213] on input "c. Shares observations, intuitions" at bounding box center [769, 203] width 25 height 18
click at [774, 292] on textarea at bounding box center [842, 284] width 158 height 15
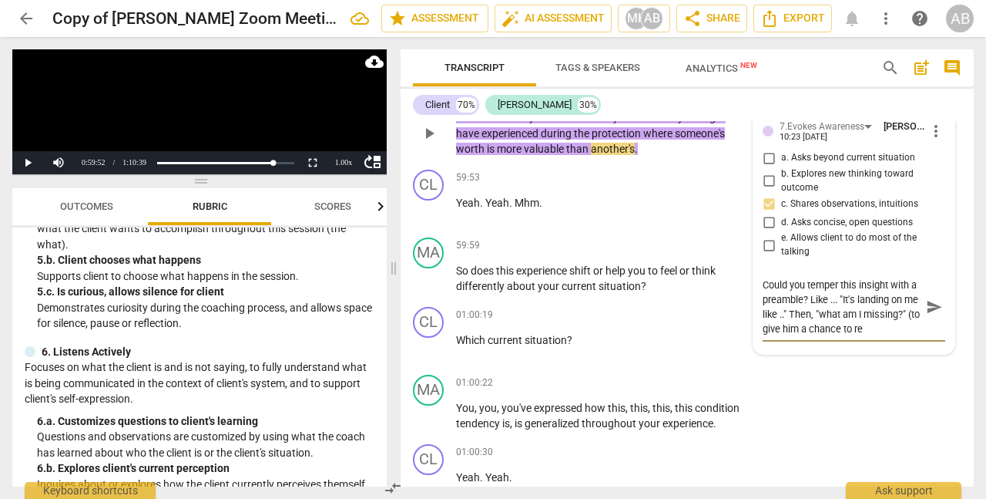
scroll to position [13, 0]
drag, startPoint x: 902, startPoint y: 381, endPoint x: 861, endPoint y: 378, distance: 41.7
click at [861, 336] on textarea "Could you temper this insight with a preamble? Like ... "It's landing on me lik…" at bounding box center [842, 306] width 158 height 59
drag, startPoint x: 906, startPoint y: 367, endPoint x: 852, endPoint y: 363, distance: 54.1
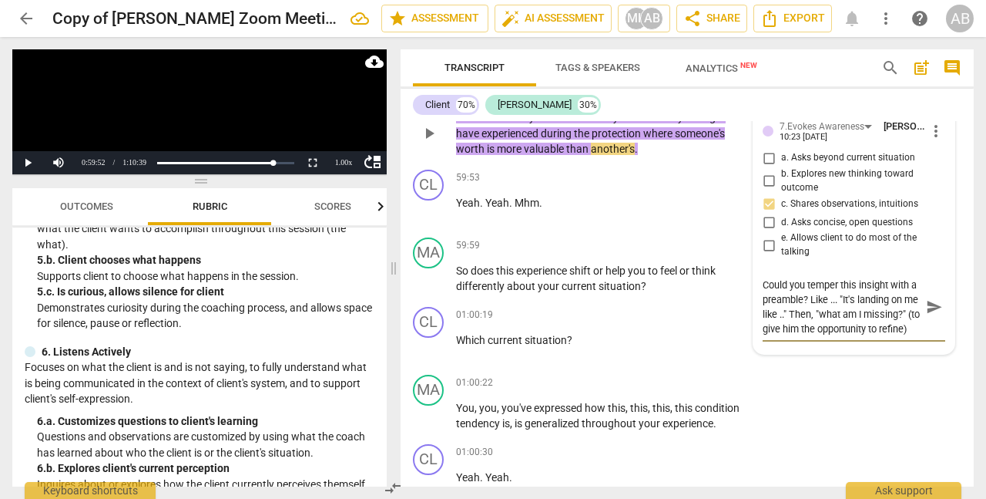
click at [852, 336] on textarea "Could you temper this insight with a preamble? Like ... "It's landing on me lik…" at bounding box center [842, 306] width 158 height 59
click at [835, 336] on textarea "Could you temper this insight with a preamble? Like ... "It sounds (or feels) t…" at bounding box center [842, 306] width 158 height 59
click at [873, 351] on textarea "Could you temper this insight with a preamble? Like ... "It sounds (or feels) t…" at bounding box center [842, 313] width 158 height 73
click at [787, 351] on textarea "Could you temper this insight with a preamble? Like ... "It sounds (or feels) t…" at bounding box center [842, 313] width 158 height 73
click at [934, 322] on span "send" at bounding box center [934, 313] width 17 height 17
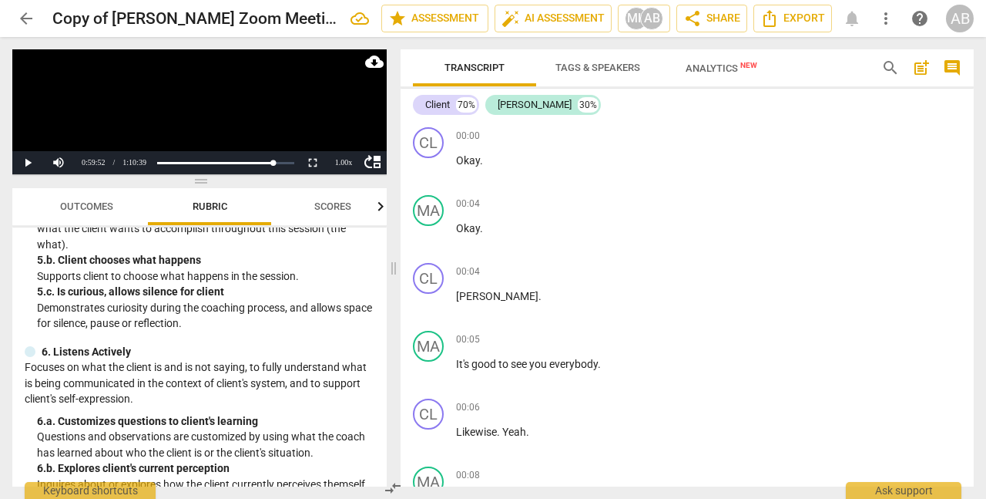
click at [922, 69] on span "post_add" at bounding box center [921, 68] width 18 height 18
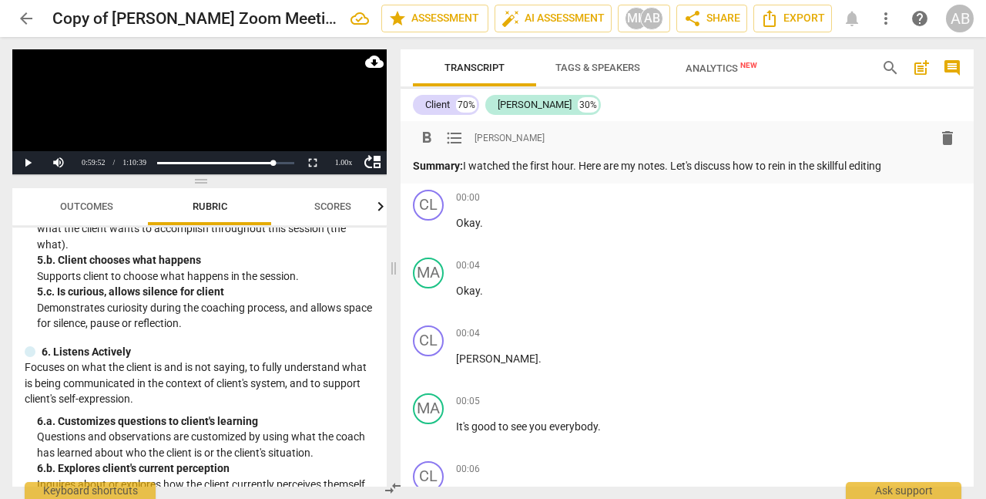
click at [808, 166] on p "Summary: I watched the first hour. Here are my notes. Let's discuss how to rein…" at bounding box center [687, 166] width 549 height 16
click at [947, 166] on p "Summary: I watched the first hour. Here are my notes. Let's discuss how to rein…" at bounding box center [687, 166] width 549 height 16
click at [808, 170] on p "Summary: I watched the first hour. Here are my notes. Let's discuss how to rein…" at bounding box center [687, 166] width 549 height 16
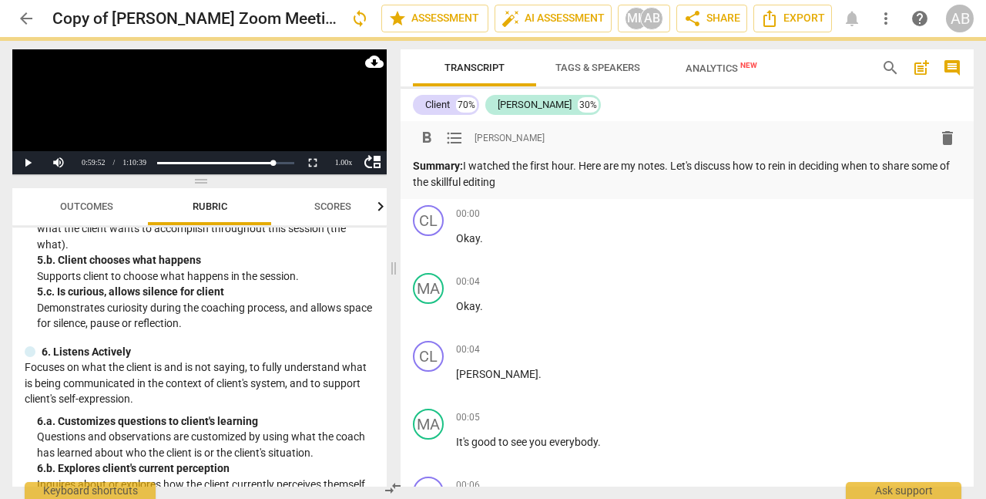
click at [950, 167] on p "Summary: I watched the first hour. Here are my notes. Let's discuss how to rein…" at bounding box center [687, 174] width 549 height 32
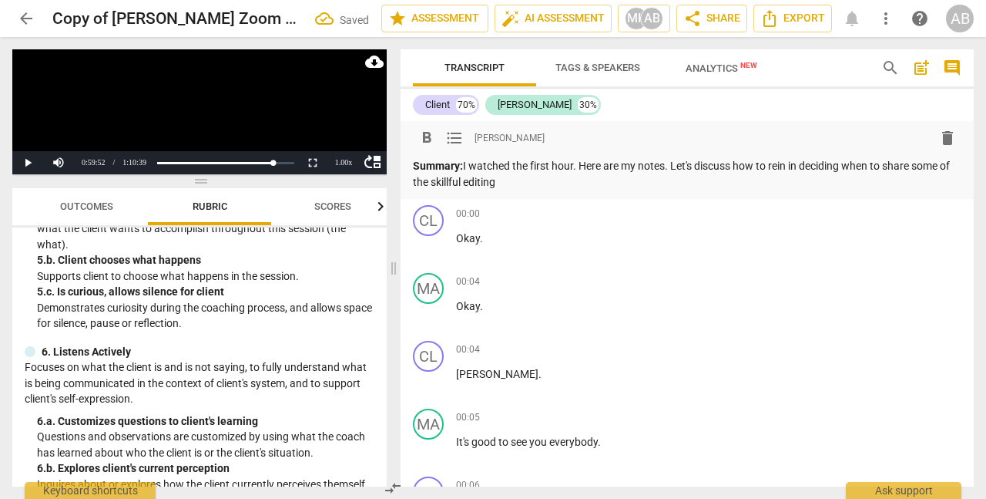
click at [922, 166] on p "Summary: I watched the first hour. Here are my notes. Let's discuss how to rein…" at bounding box center [687, 174] width 549 height 32
click at [426, 183] on p "Summary: I watched the first hour. Here are my notes. Let's discuss how to rein…" at bounding box center [687, 174] width 549 height 32
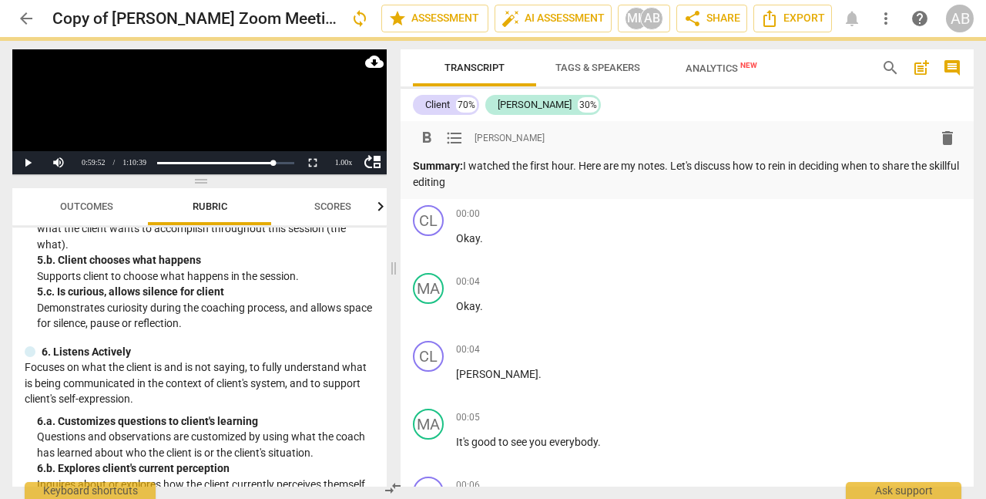
click at [485, 182] on p "Summary: I watched the first hour. Here are my notes. Let's discuss how to rein…" at bounding box center [687, 174] width 549 height 32
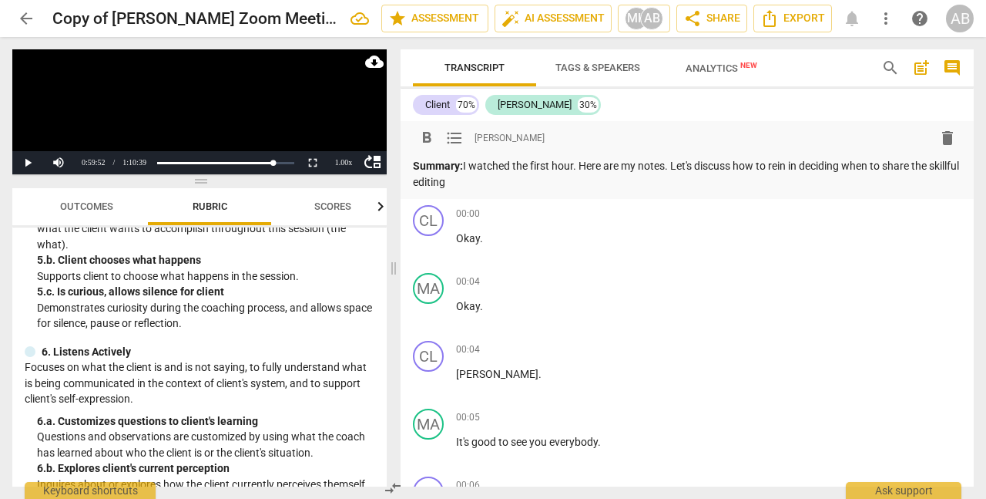
click at [922, 167] on p "Summary: I watched the first hour. Here are my notes. Let's discuss how to rein…" at bounding box center [687, 174] width 549 height 32
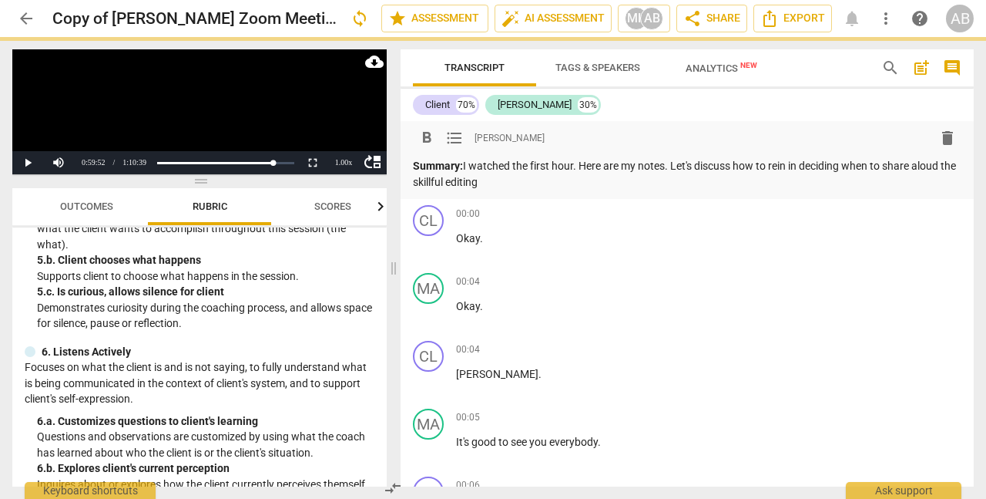
click at [509, 187] on p "Summary: I watched the first hour. Here are my notes. Let's discuss how to rein…" at bounding box center [687, 174] width 549 height 32
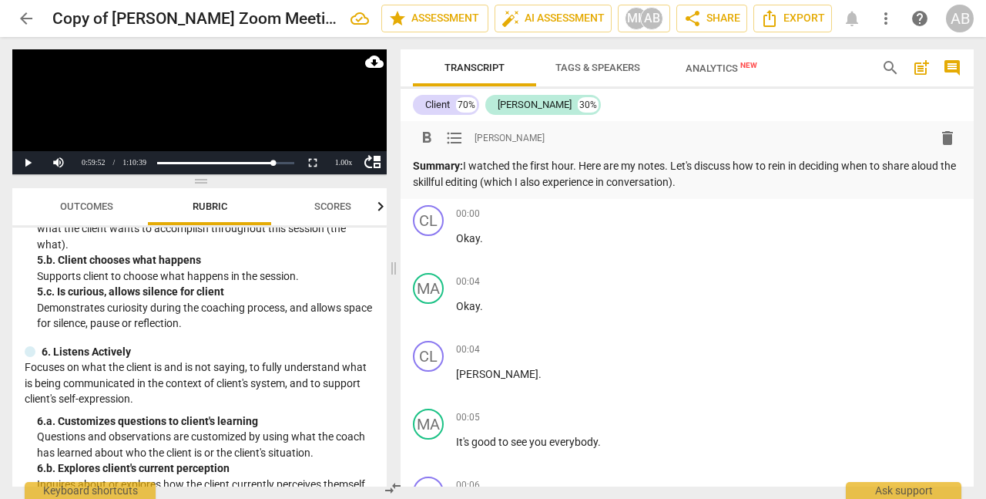
click at [808, 168] on p "Summary: I watched the first hour. Here are my notes. Let's discuss how to rein…" at bounding box center [687, 174] width 549 height 32
drag, startPoint x: 848, startPoint y: 165, endPoint x: 777, endPoint y: 167, distance: 70.9
click at [777, 167] on p "Summary: I watched the first hour. Here are my notes. Let's discuss how to rein…" at bounding box center [687, 174] width 549 height 32
click at [680, 186] on p "Summary: I watched the first hour. Here are my notes. Let's discuss how to deci…" at bounding box center [687, 174] width 549 height 32
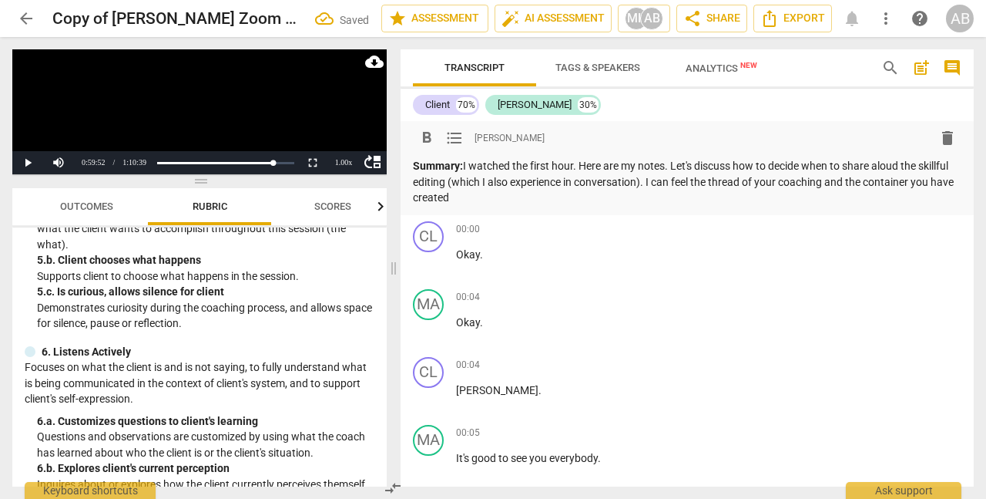
click at [830, 185] on p "Summary: I watched the first hour. Here are my notes. Let's discuss how to deci…" at bounding box center [687, 182] width 549 height 48
click at [551, 199] on p "Summary: I watched the first hour. Here are my notes. Let's discuss how to deci…" at bounding box center [687, 182] width 549 height 48
click at [610, 130] on div "format_bold format_list_bulleted [PERSON_NAME] delete" at bounding box center [687, 138] width 549 height 28
click at [646, 199] on p "Summary: I watched the first hour. Here are my notes. Let's discuss how to deci…" at bounding box center [687, 182] width 549 height 48
click at [510, 184] on p "Summary: I watched the first hour. Here are my notes. Let's discuss how to deci…" at bounding box center [687, 182] width 549 height 48
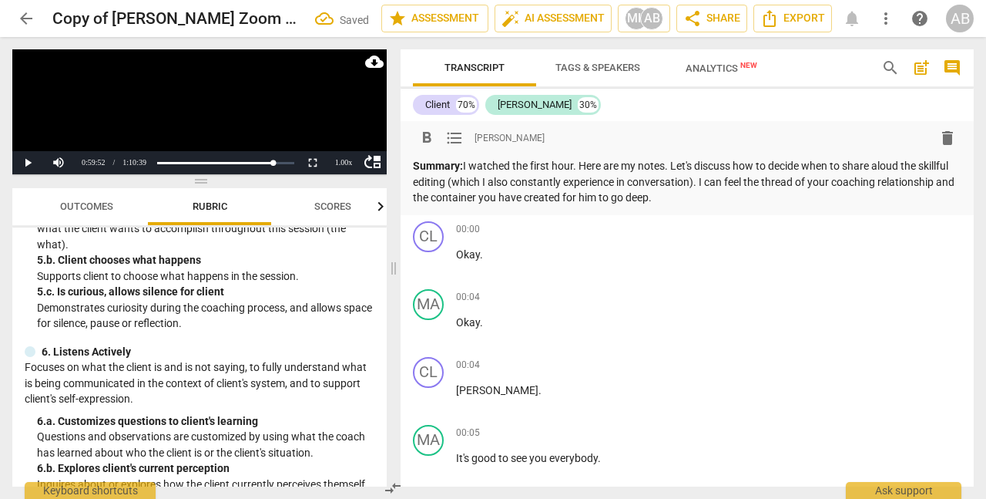
click at [630, 183] on p "Summary: I watched the first hour. Here are my notes. Let's discuss how to deci…" at bounding box center [687, 182] width 549 height 48
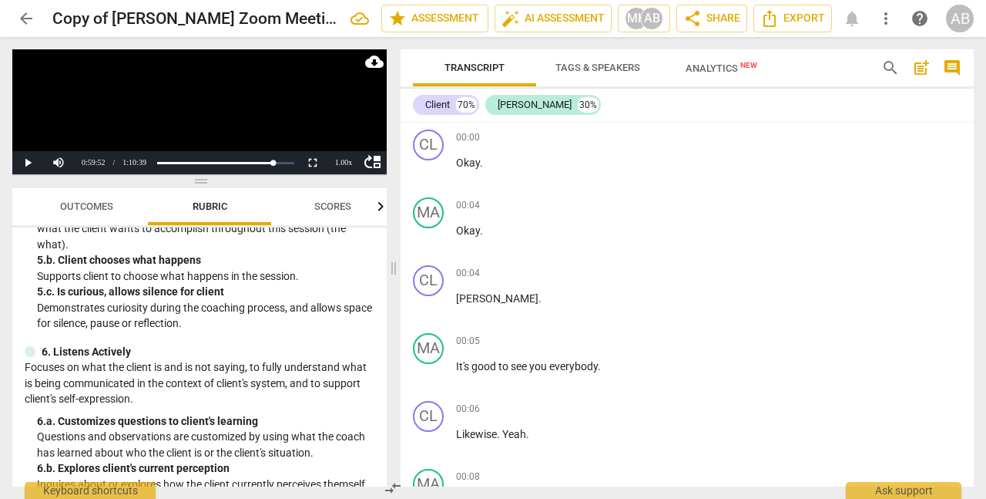
scroll to position [89, 0]
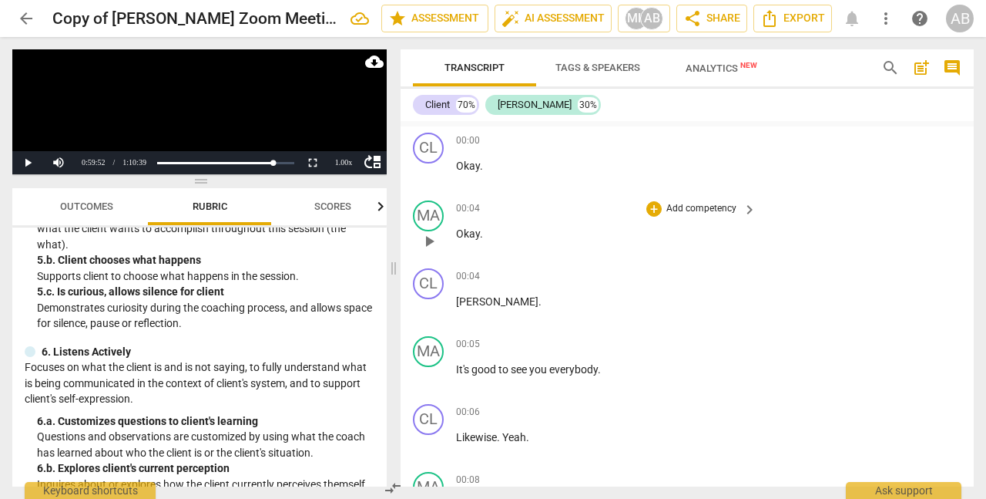
click at [432, 246] on span "play_arrow" at bounding box center [429, 241] width 18 height 18
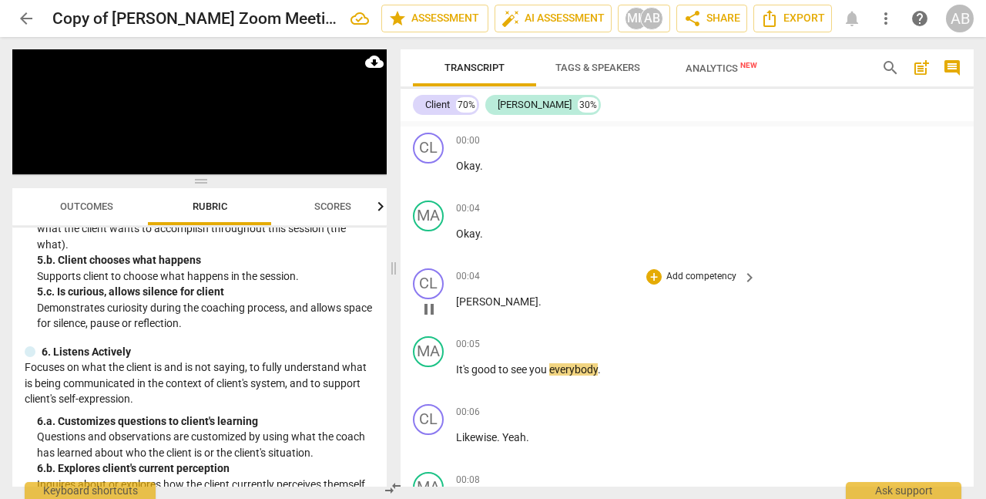
click at [459, 304] on span "[PERSON_NAME]" at bounding box center [497, 301] width 82 height 12
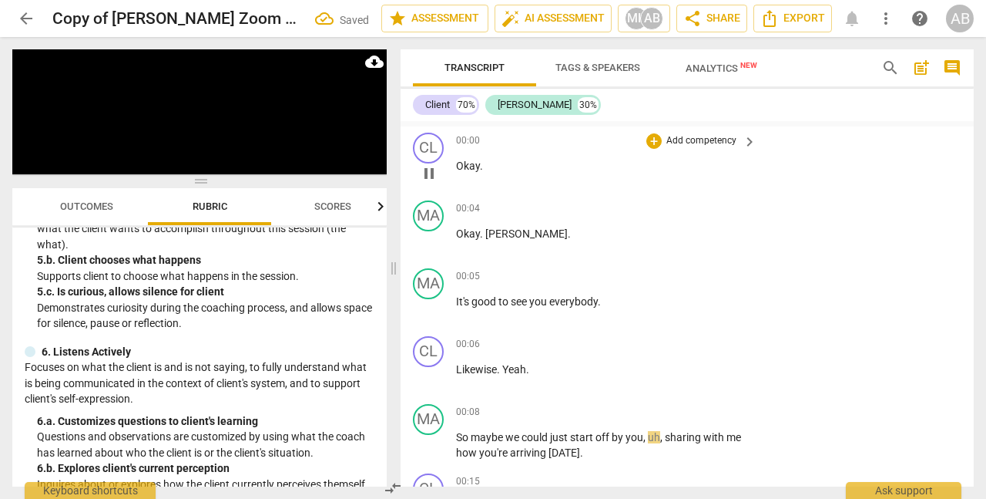
click at [808, 159] on div "CL play_arrow pause 00:00 + Add competency keyboard_arrow_right Okay ." at bounding box center [687, 160] width 573 height 68
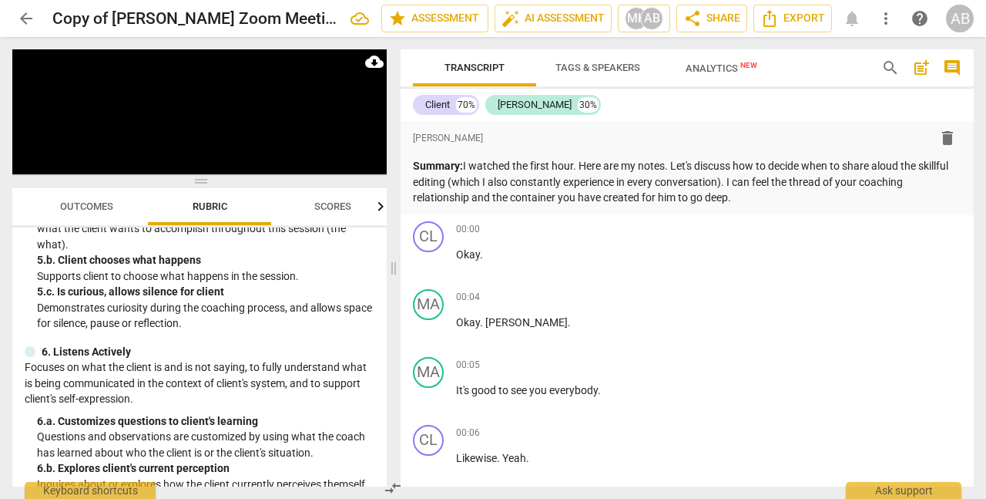
scroll to position [482, 0]
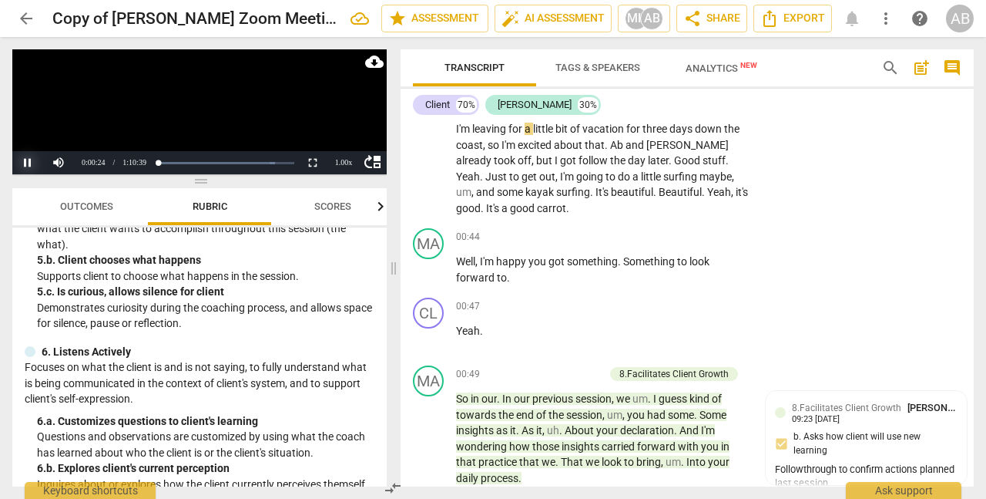
click at [29, 159] on button "Pause" at bounding box center [27, 162] width 31 height 23
click at [717, 22] on span "share Share" at bounding box center [712, 18] width 57 height 18
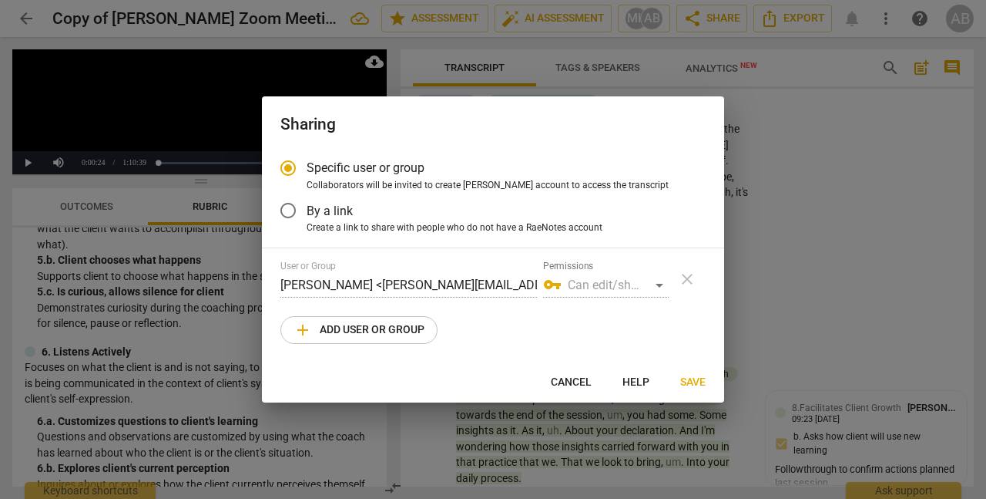
click at [660, 286] on div "vpn_key Can edit/share" at bounding box center [606, 285] width 126 height 25
click at [600, 288] on div "vpn_key Can edit/share" at bounding box center [606, 285] width 126 height 25
click at [287, 209] on input "By a link" at bounding box center [288, 210] width 37 height 37
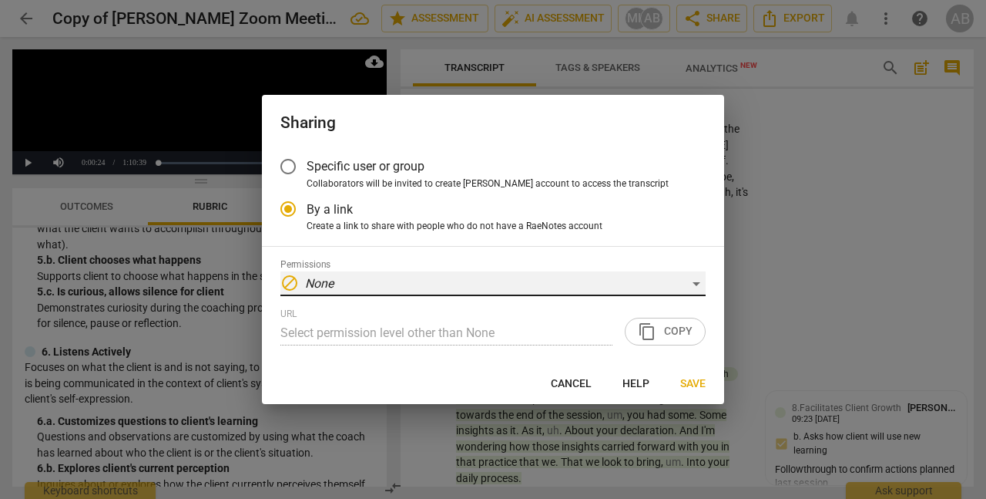
click at [696, 281] on div "block None" at bounding box center [493, 283] width 425 height 25
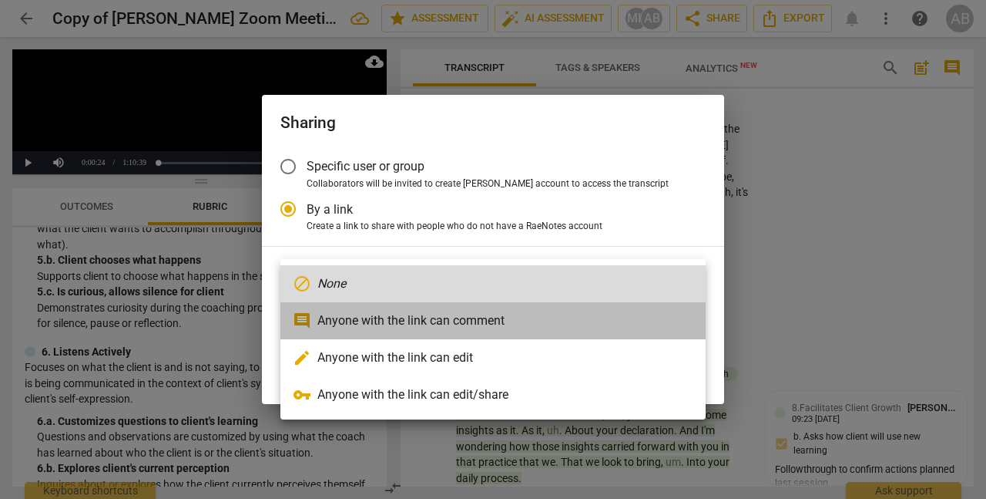
click at [461, 322] on li "comment Anyone with the link can comment" at bounding box center [493, 320] width 425 height 37
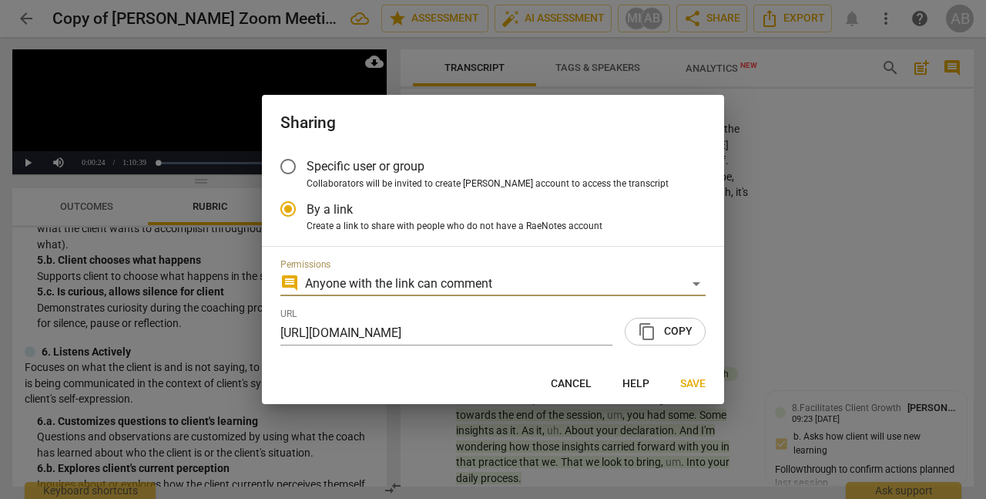
click at [663, 336] on span "content_copy Copy" at bounding box center [665, 331] width 55 height 18
